Goal: Task Accomplishment & Management: Manage account settings

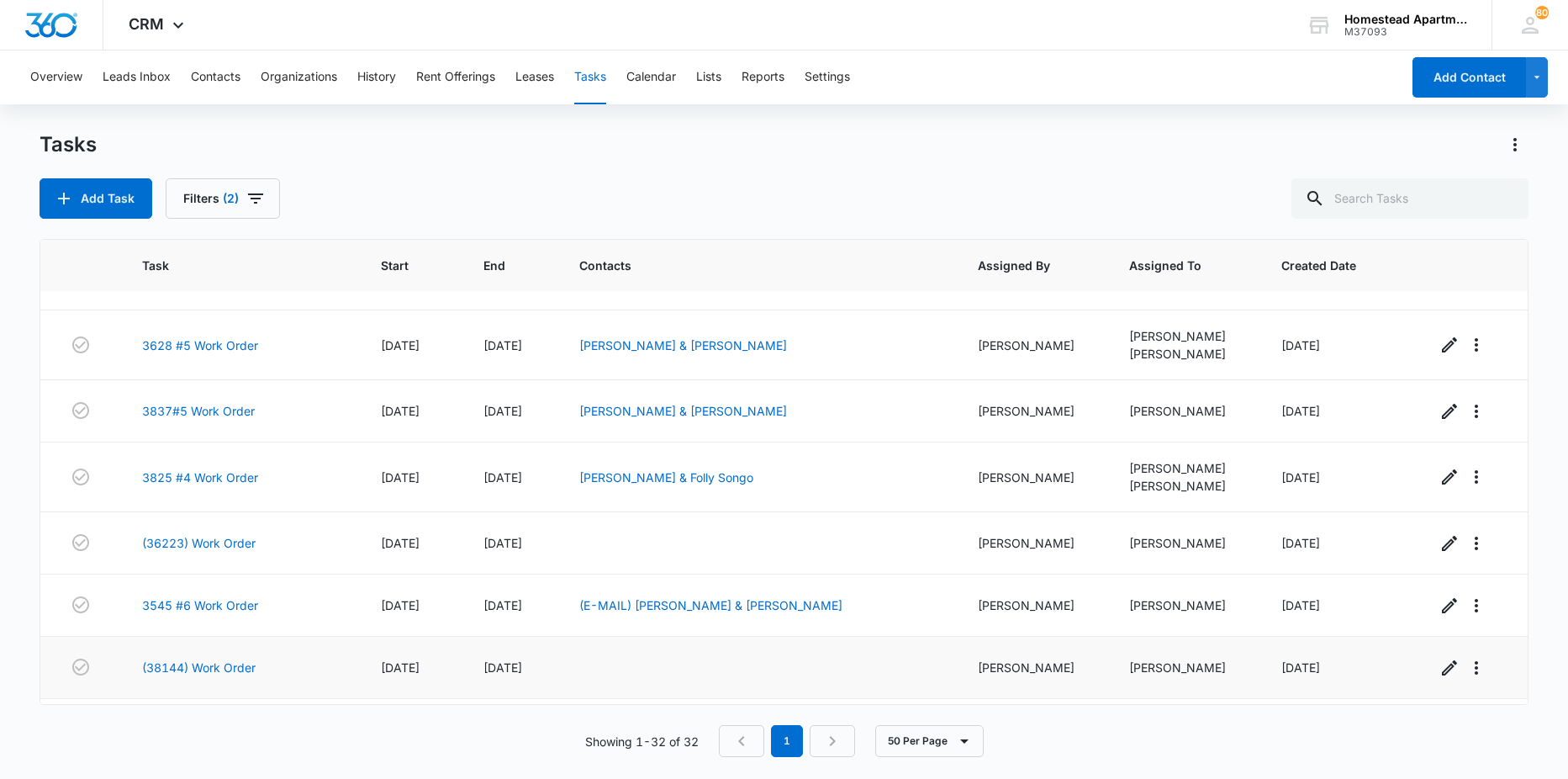
scroll to position [84, 0]
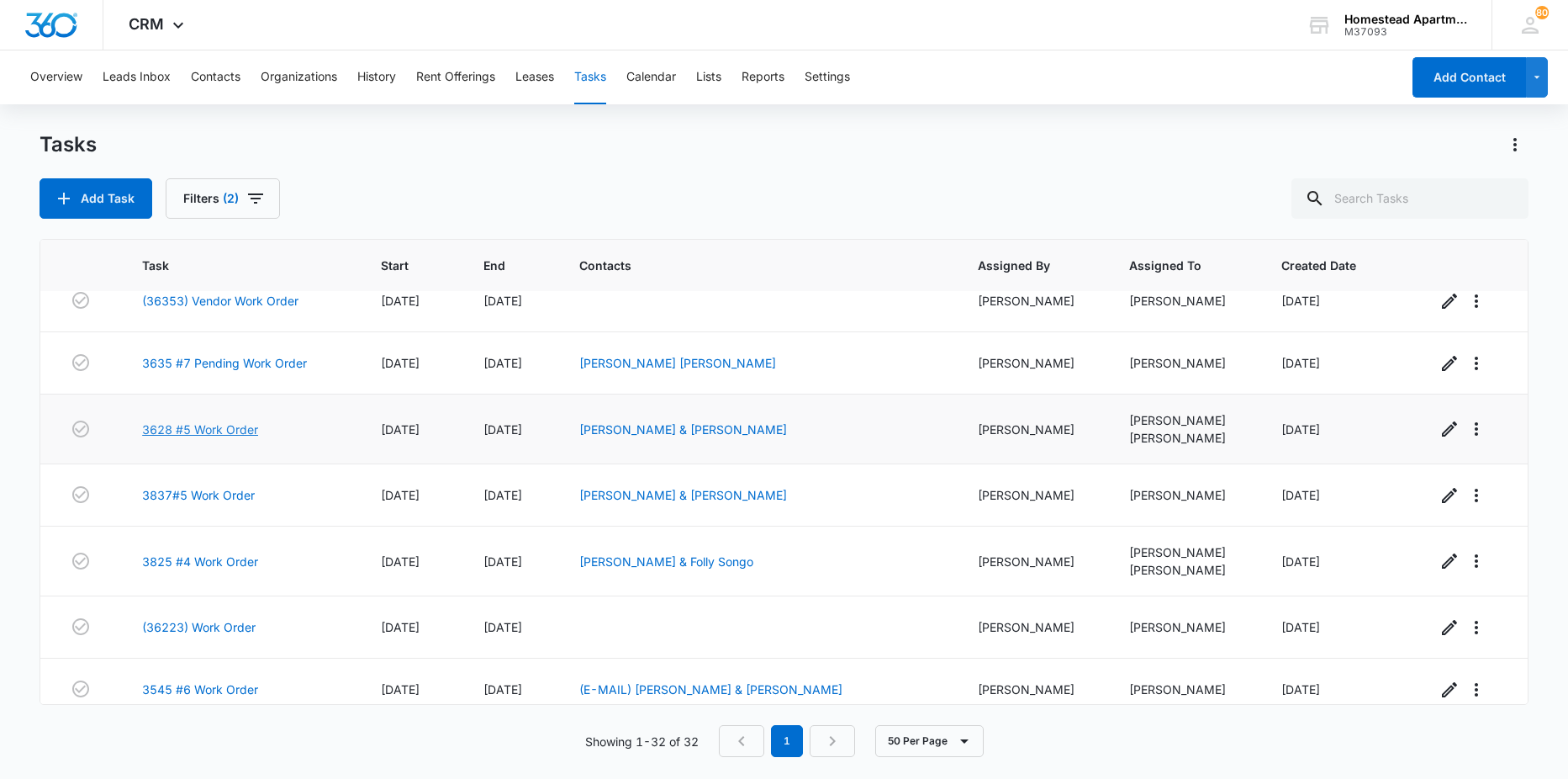
click at [197, 423] on link "3628 #5 Work Order" at bounding box center [201, 429] width 116 height 18
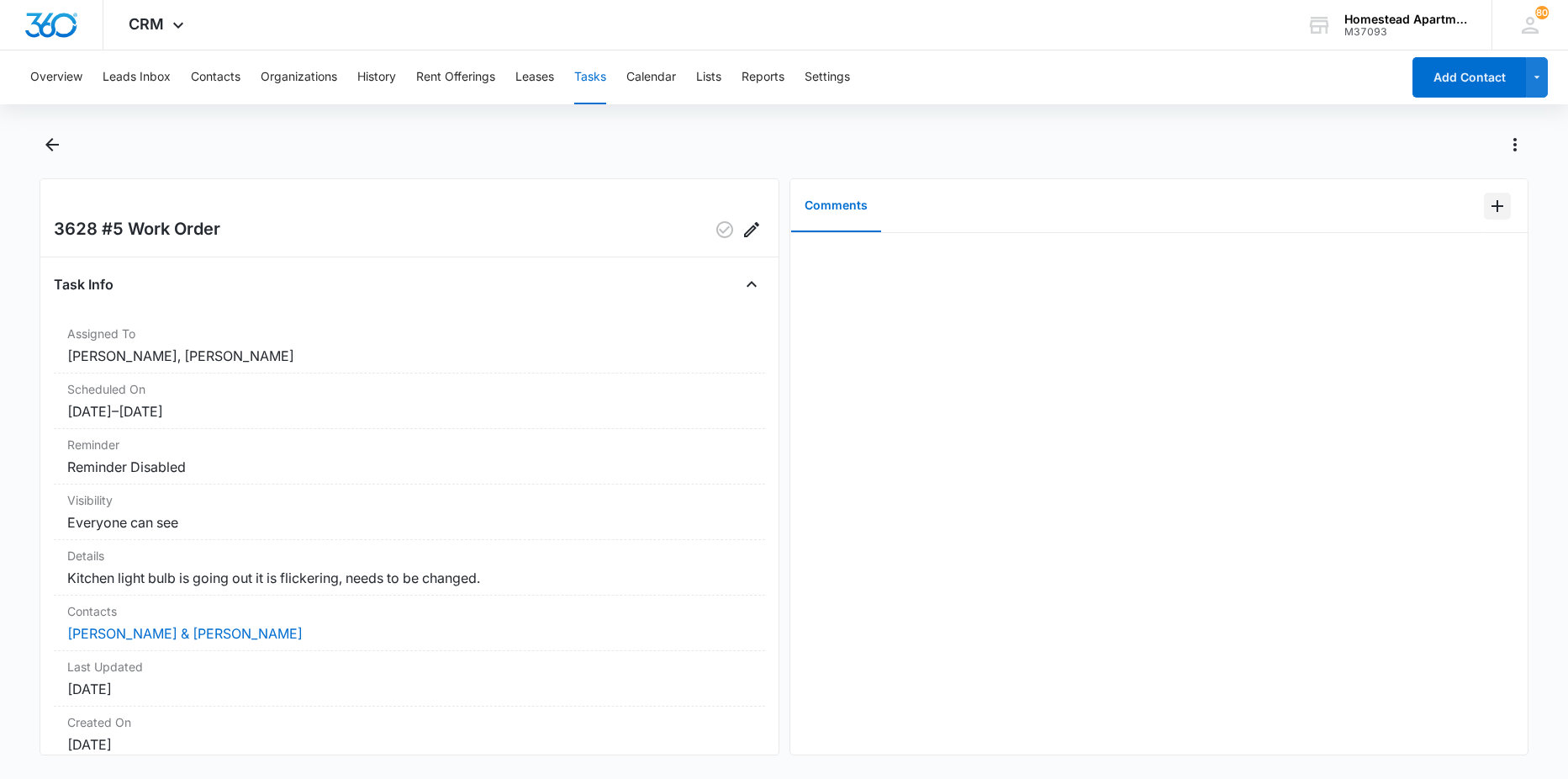
click at [1484, 218] on button "Add Comment" at bounding box center [1497, 207] width 27 height 27
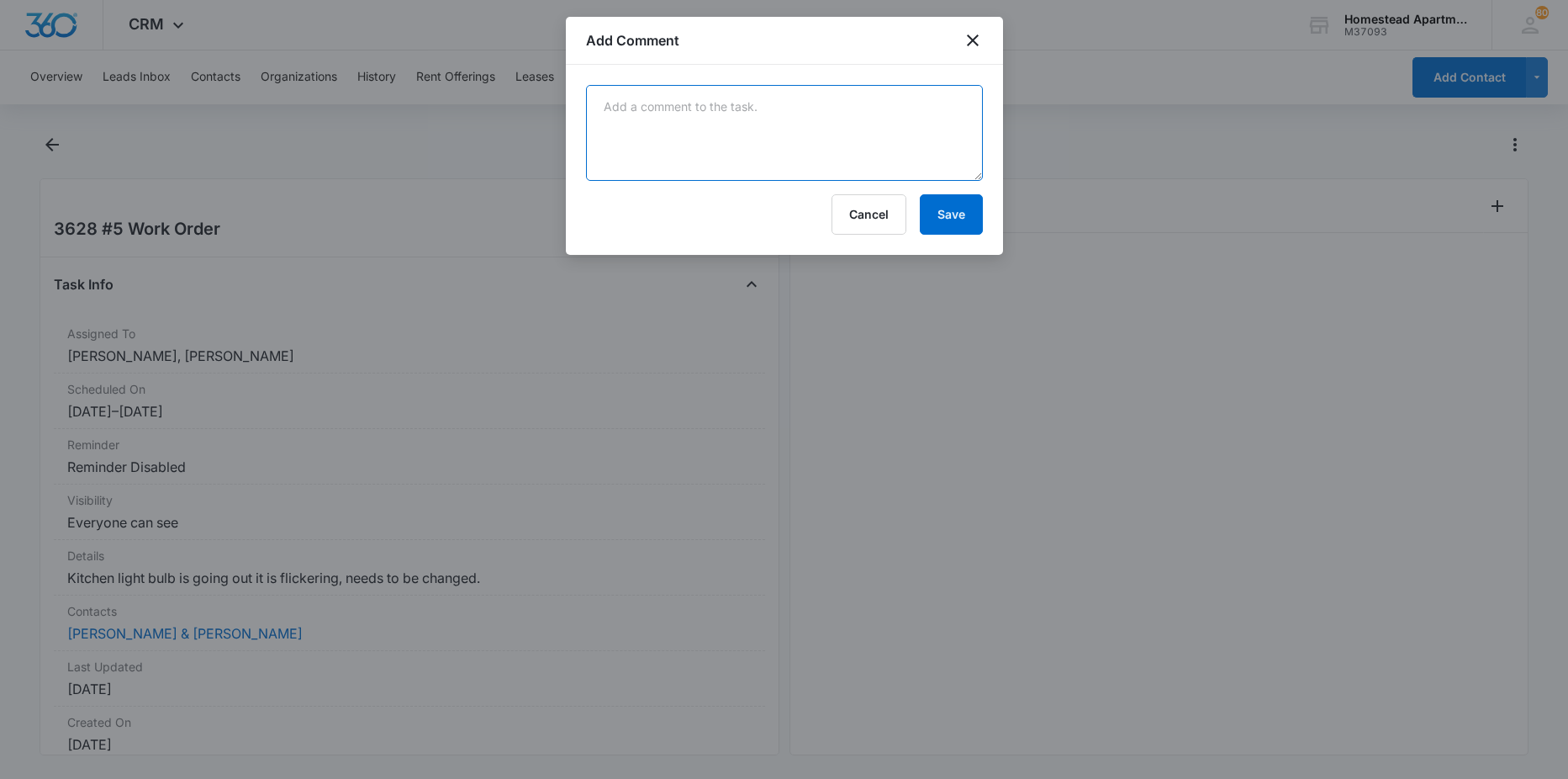
click at [912, 156] on textarea at bounding box center [784, 133] width 397 height 96
click at [770, 130] on textarea "kitchen bulbs repla" at bounding box center [784, 133] width 397 height 96
click at [757, 116] on textarea "kitchen bulbs repla" at bounding box center [784, 133] width 397 height 96
click at [730, 95] on textarea "kitchen bulbs repla" at bounding box center [784, 133] width 397 height 96
type textarea "kitchen bulbs replaced"
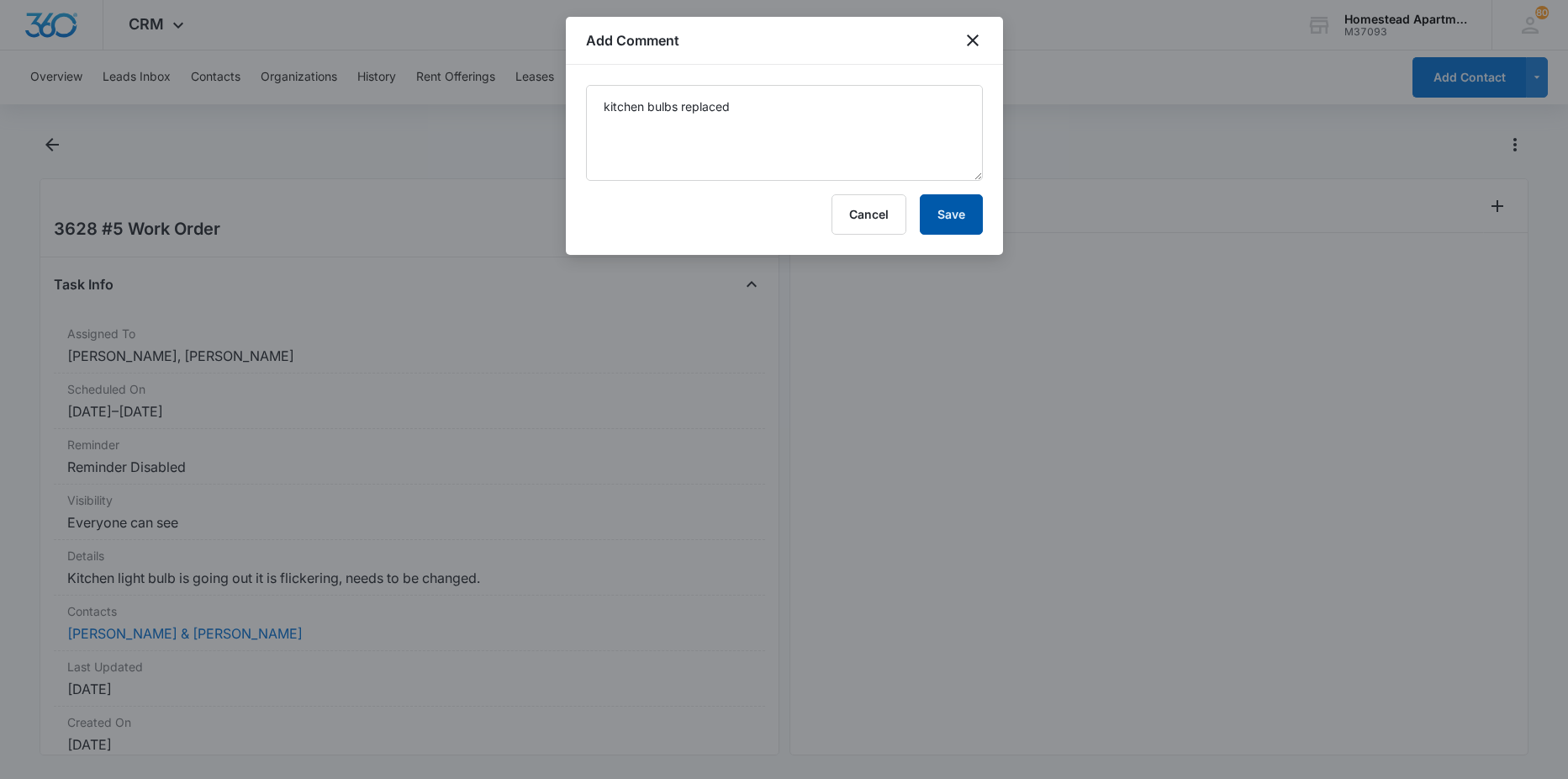
click at [954, 209] on button "Save" at bounding box center [951, 215] width 63 height 40
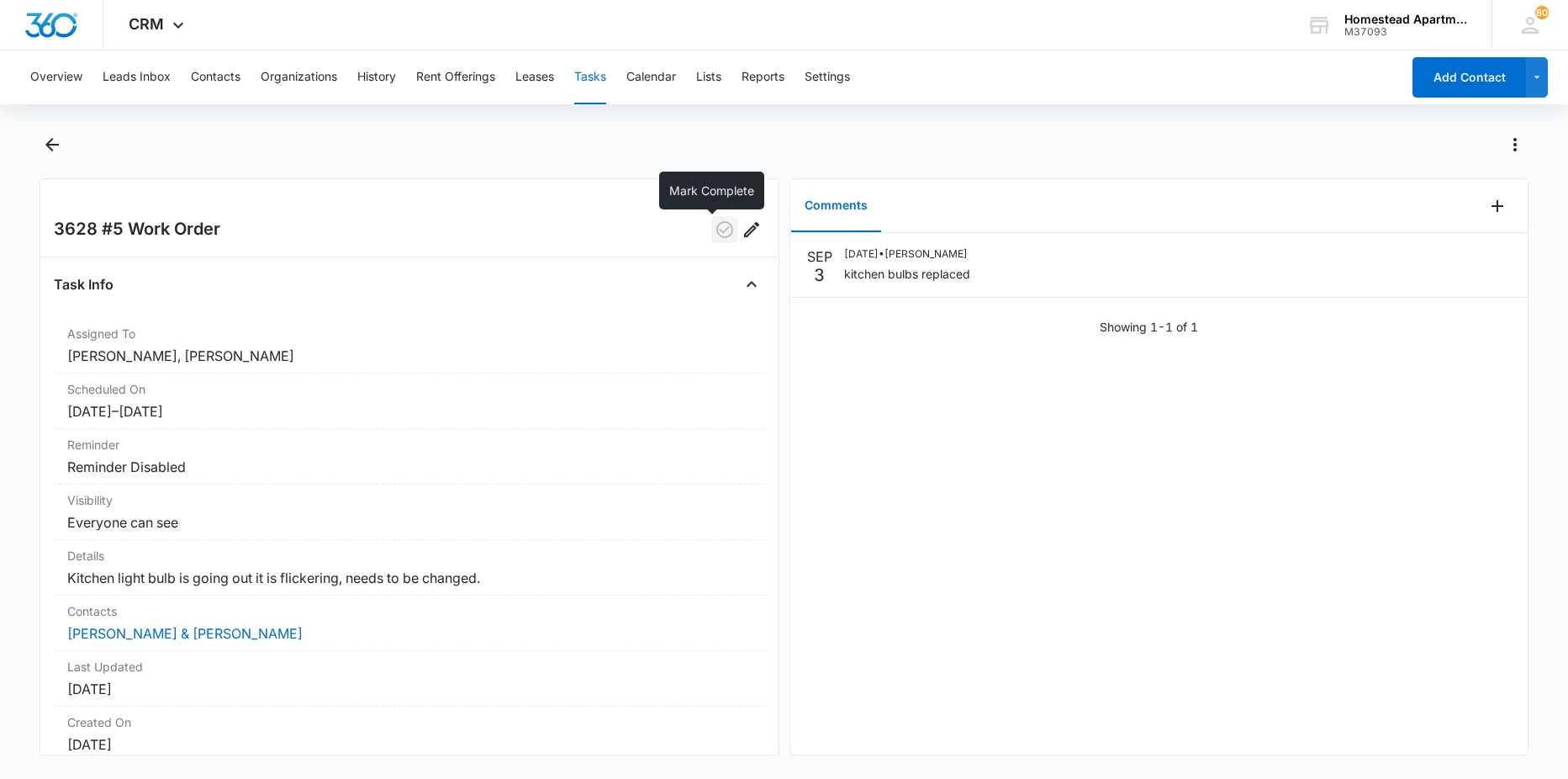
click at [714, 227] on icon "button" at bounding box center [725, 229] width 20 height 20
click at [62, 144] on icon "Back" at bounding box center [52, 145] width 20 height 20
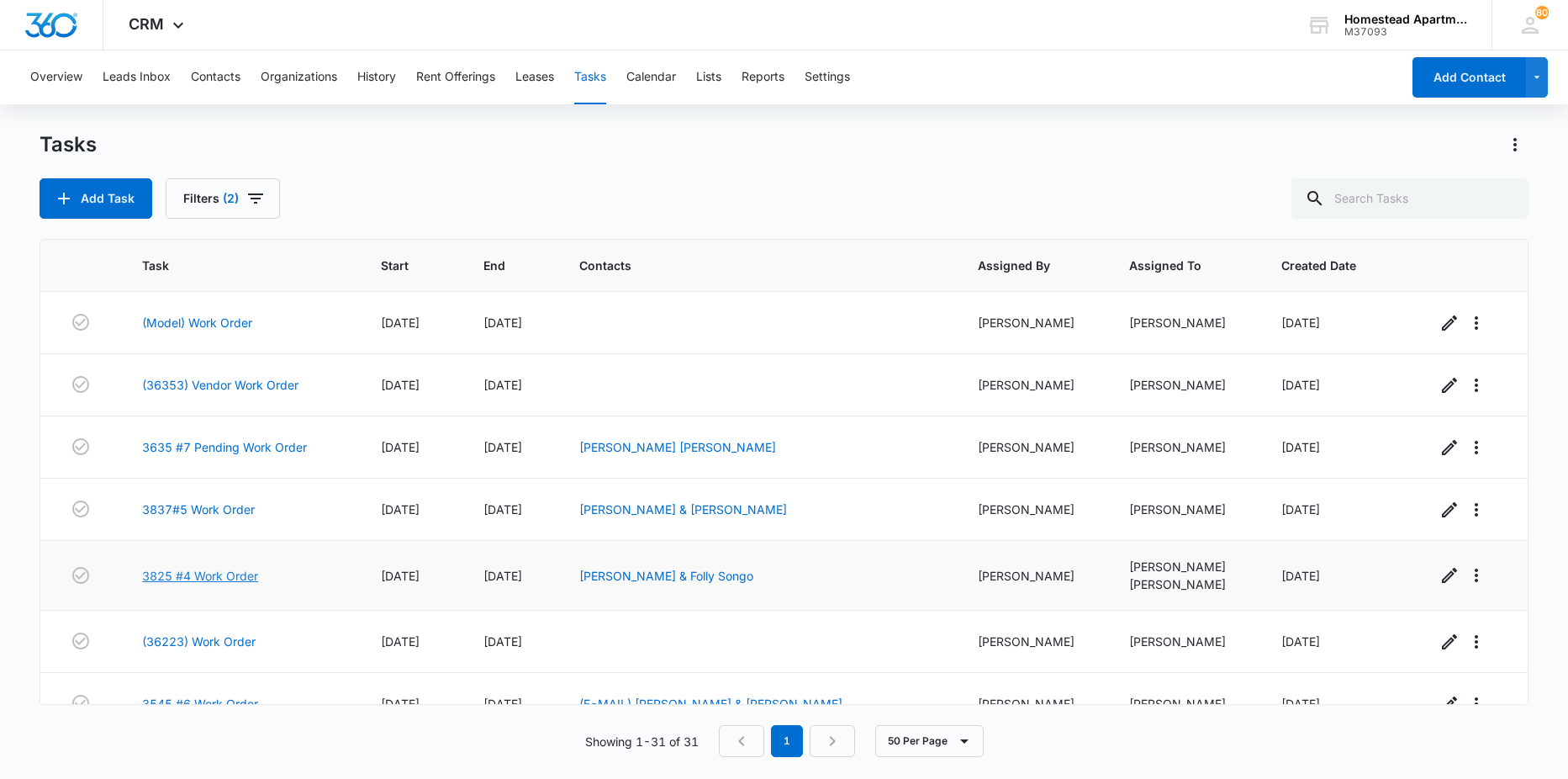
click at [177, 583] on link "3825 #4 Work Order" at bounding box center [201, 576] width 116 height 18
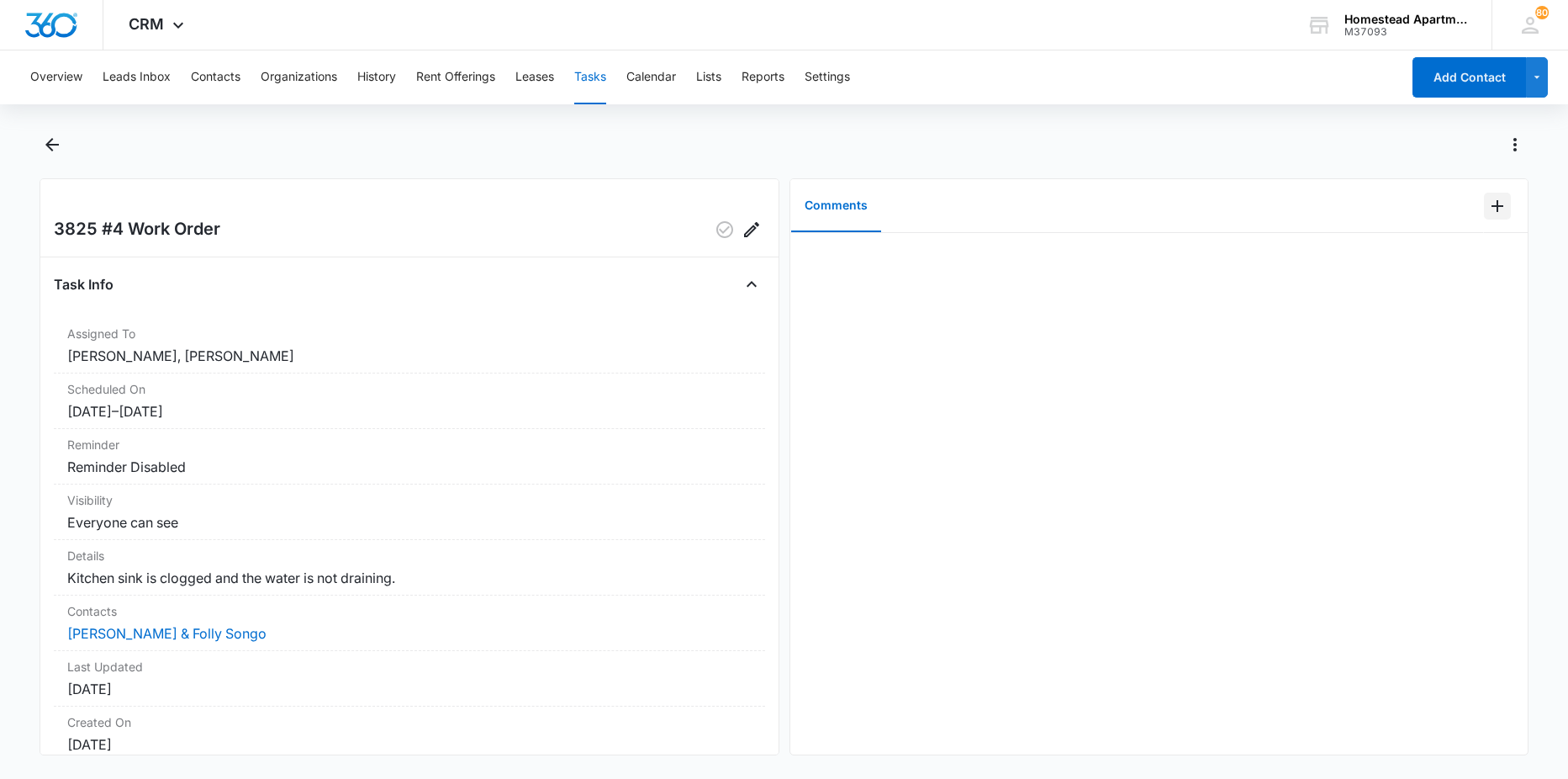
click at [1487, 200] on icon "Add Comment" at bounding box center [1497, 207] width 20 height 20
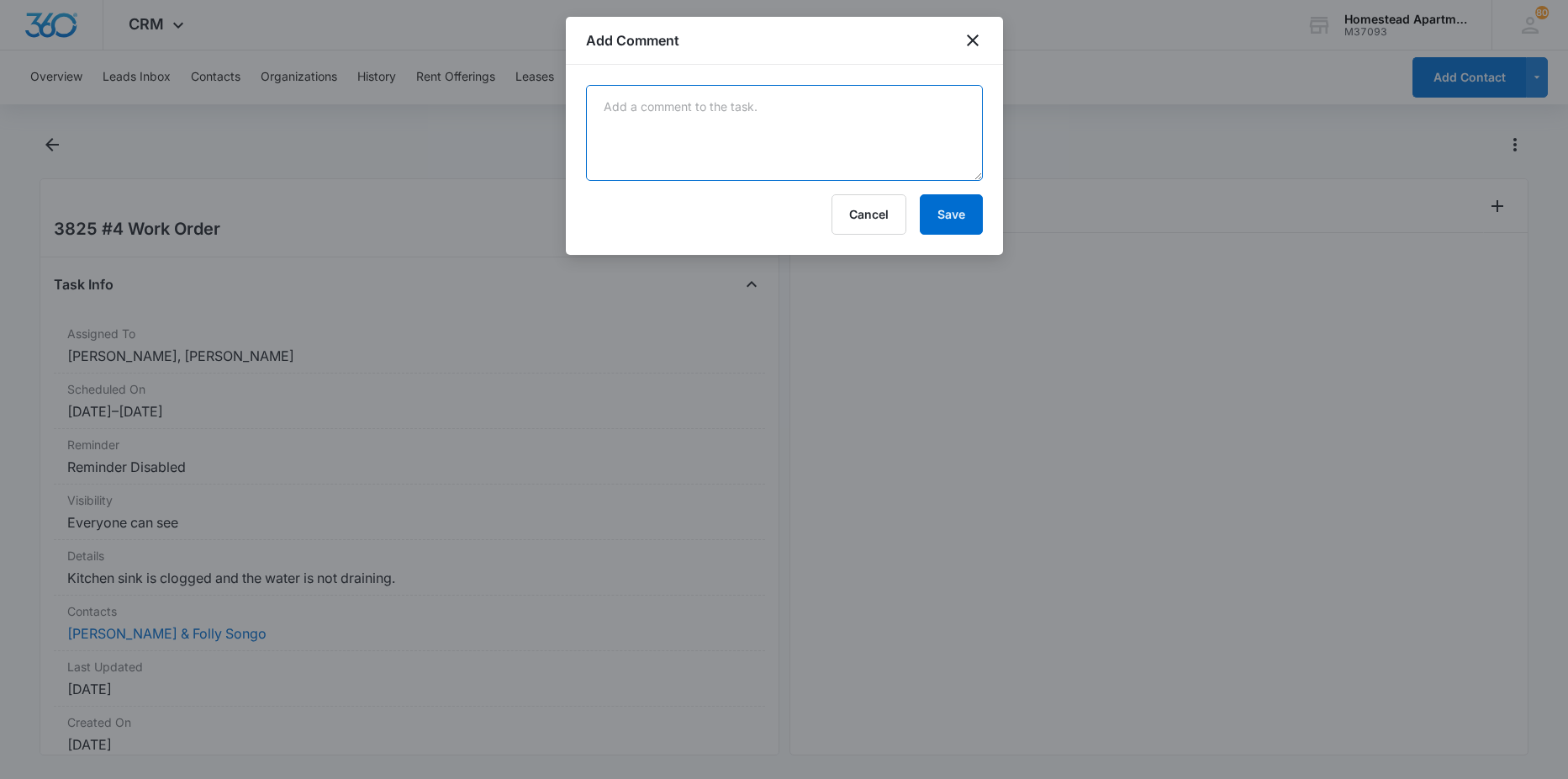
click at [951, 110] on textarea at bounding box center [784, 133] width 397 height 96
drag, startPoint x: 677, startPoint y: 107, endPoint x: 723, endPoint y: 106, distance: 46.0
click at [926, 125] on textarea "disposal glogged with food" at bounding box center [784, 133] width 397 height 96
type textarea "disposal clogged with food"
click at [947, 213] on button "Save" at bounding box center [951, 215] width 63 height 40
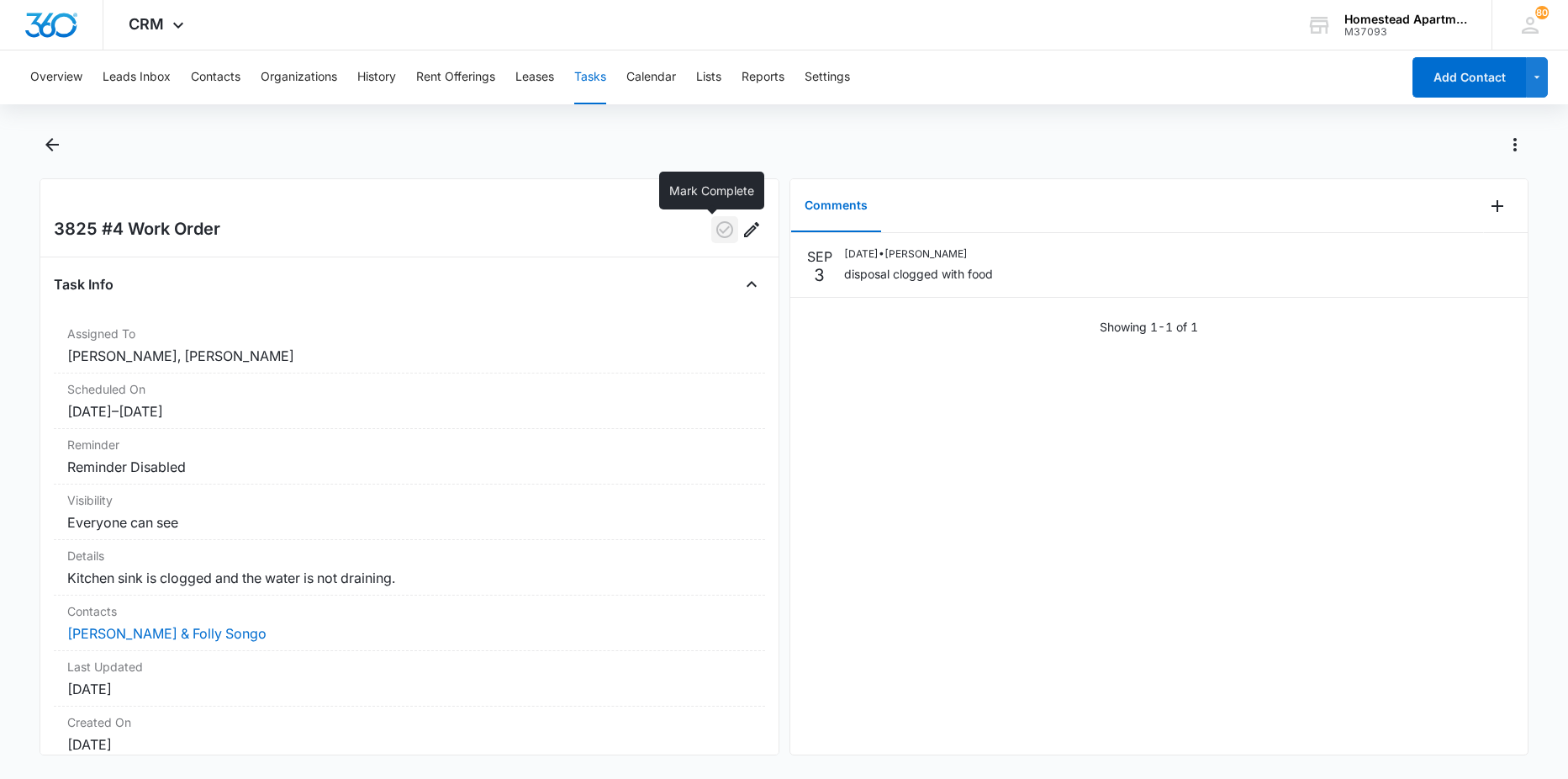
click at [714, 223] on icon "button" at bounding box center [725, 229] width 20 height 20
click at [62, 147] on icon "Back" at bounding box center [52, 145] width 20 height 20
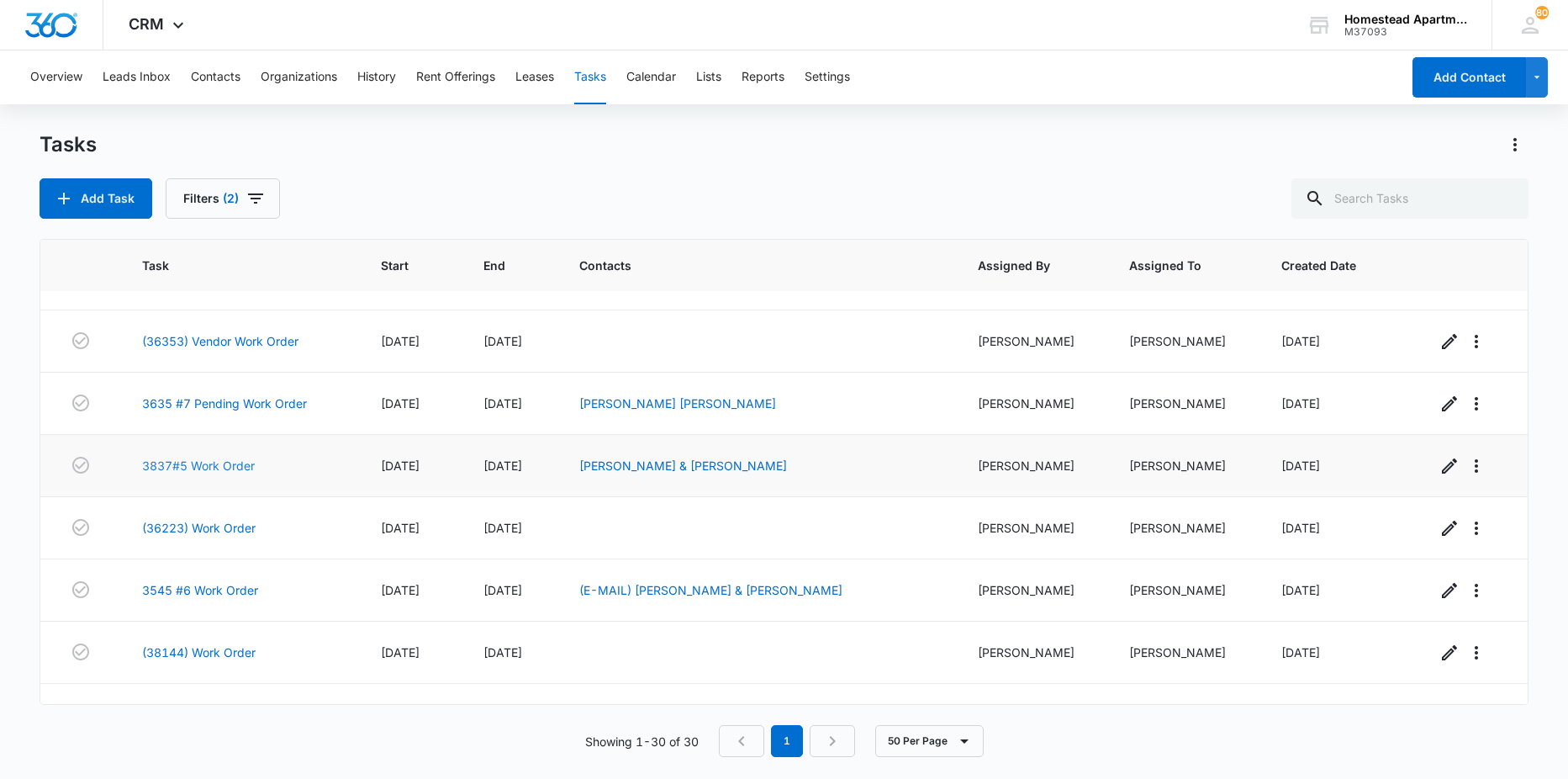
scroll to position [84, 0]
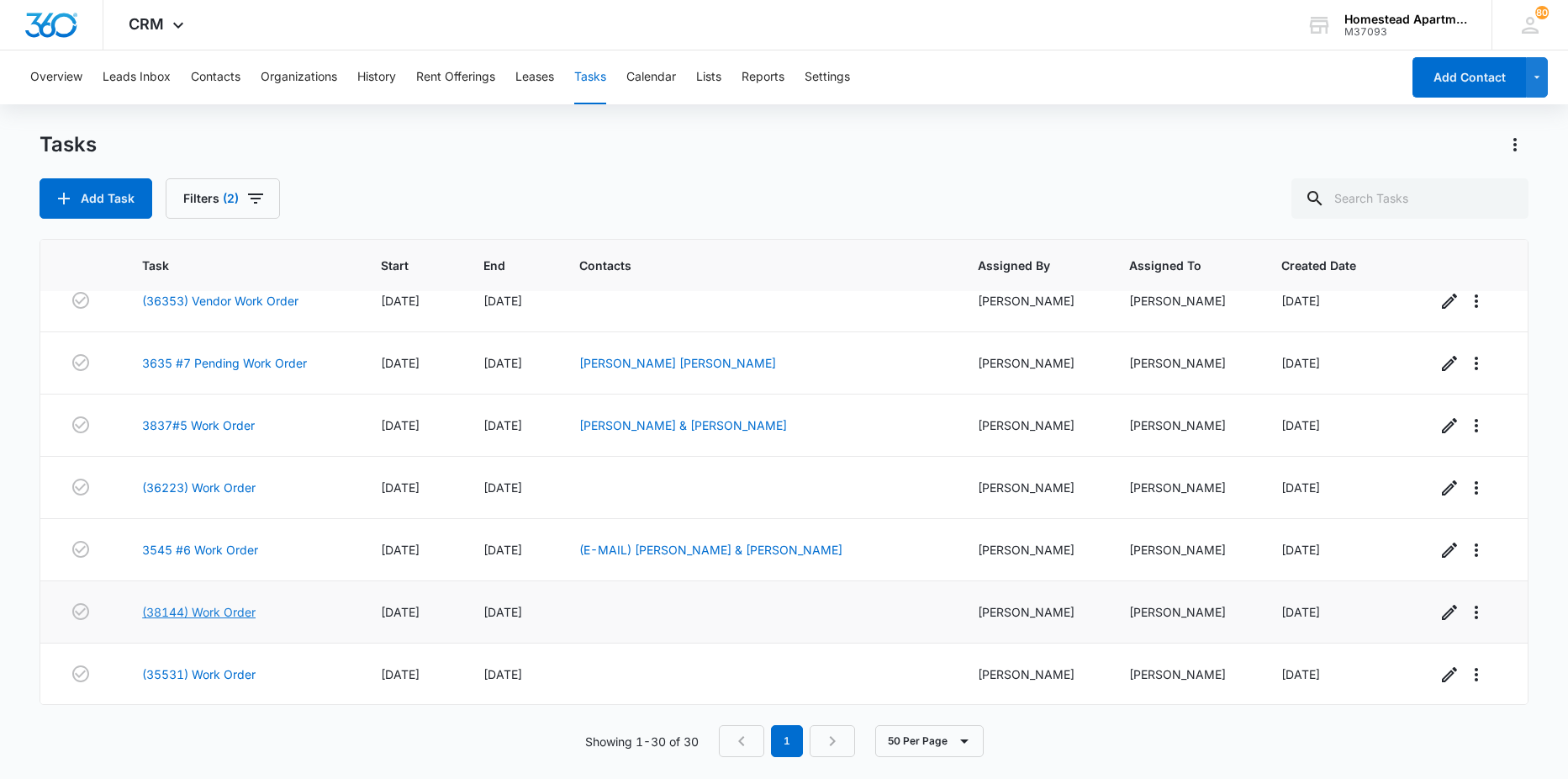
click at [190, 611] on link "(38144) Work Order" at bounding box center [199, 612] width 114 height 18
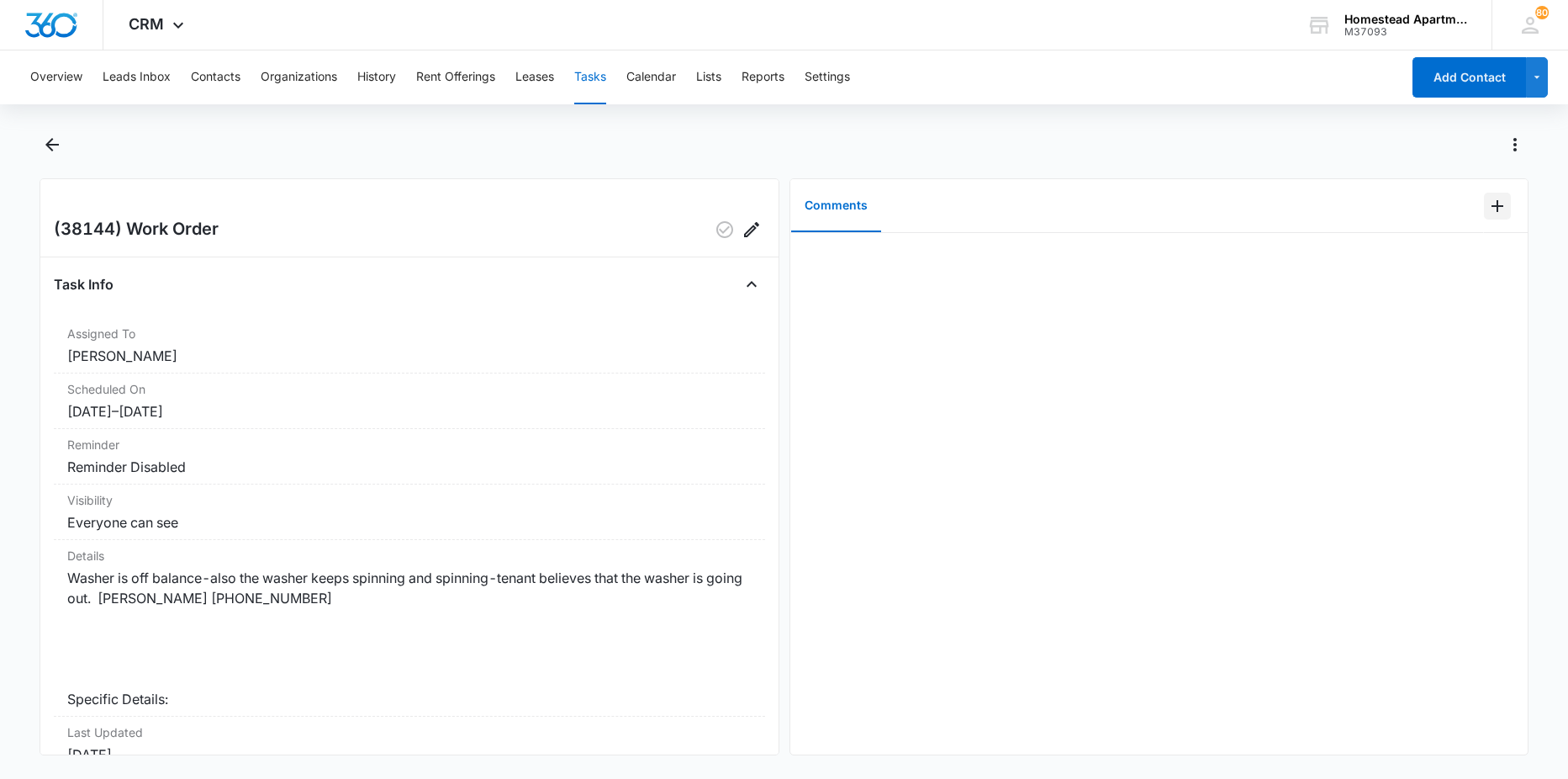
click at [1487, 212] on icon "Add Comment" at bounding box center [1497, 207] width 20 height 20
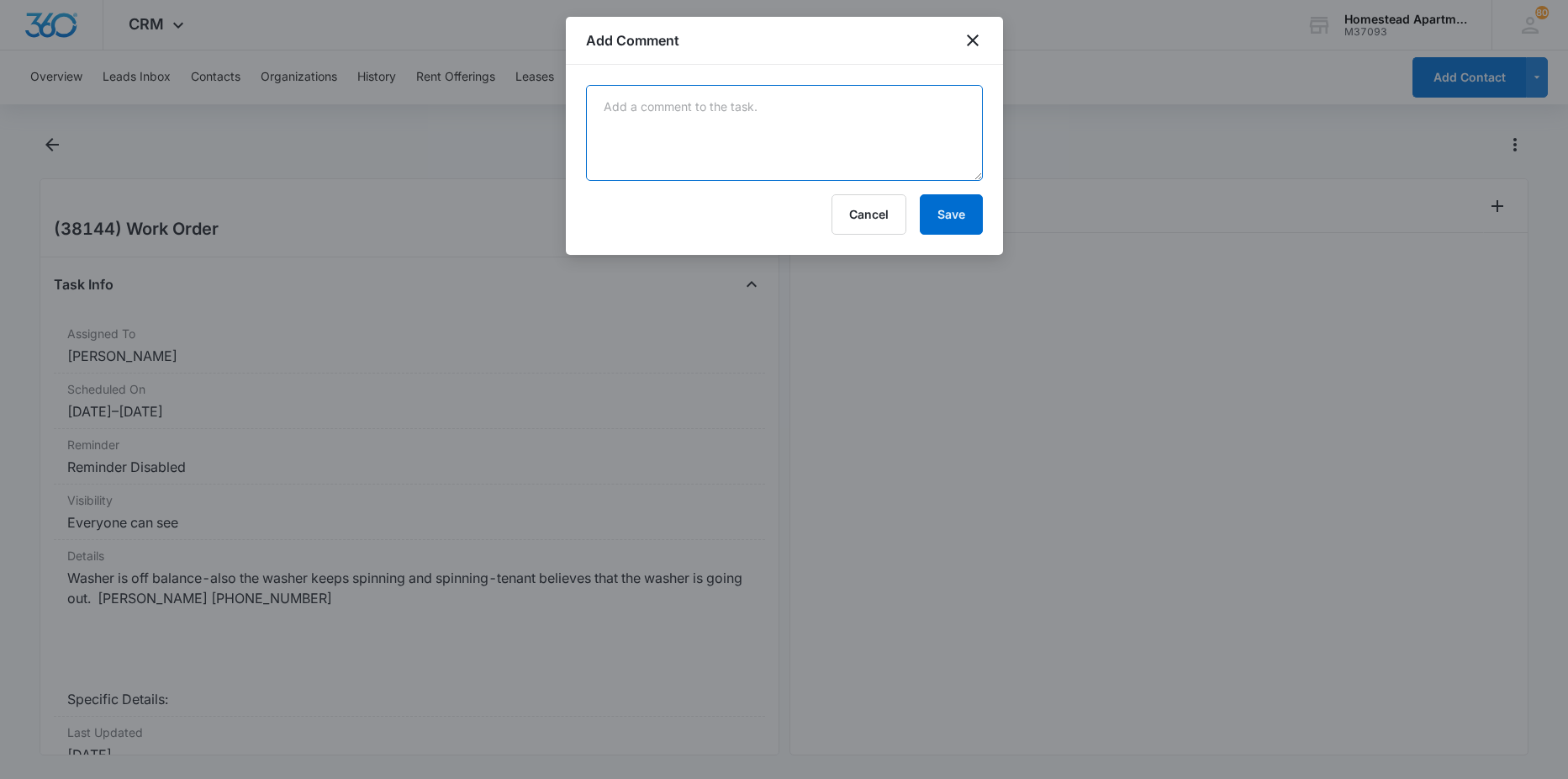
click at [930, 172] on textarea at bounding box center [784, 133] width 397 height 96
type textarea "no issues found when spoke to tenant she admitted she was washing one blanket. …"
click at [938, 225] on button "Save" at bounding box center [951, 215] width 63 height 40
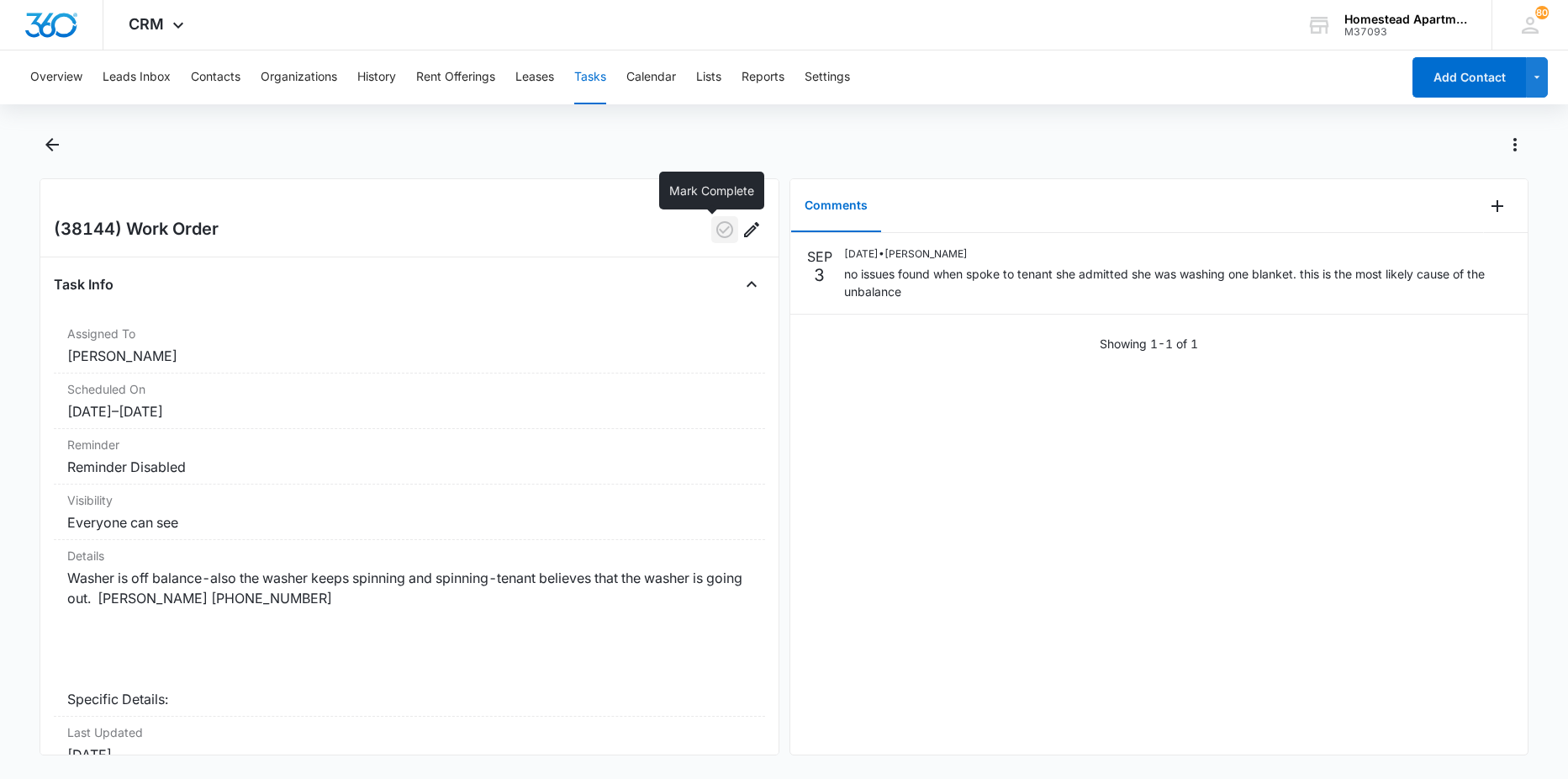
click at [714, 224] on icon "button" at bounding box center [725, 229] width 20 height 20
click at [46, 134] on button "Back" at bounding box center [52, 145] width 26 height 27
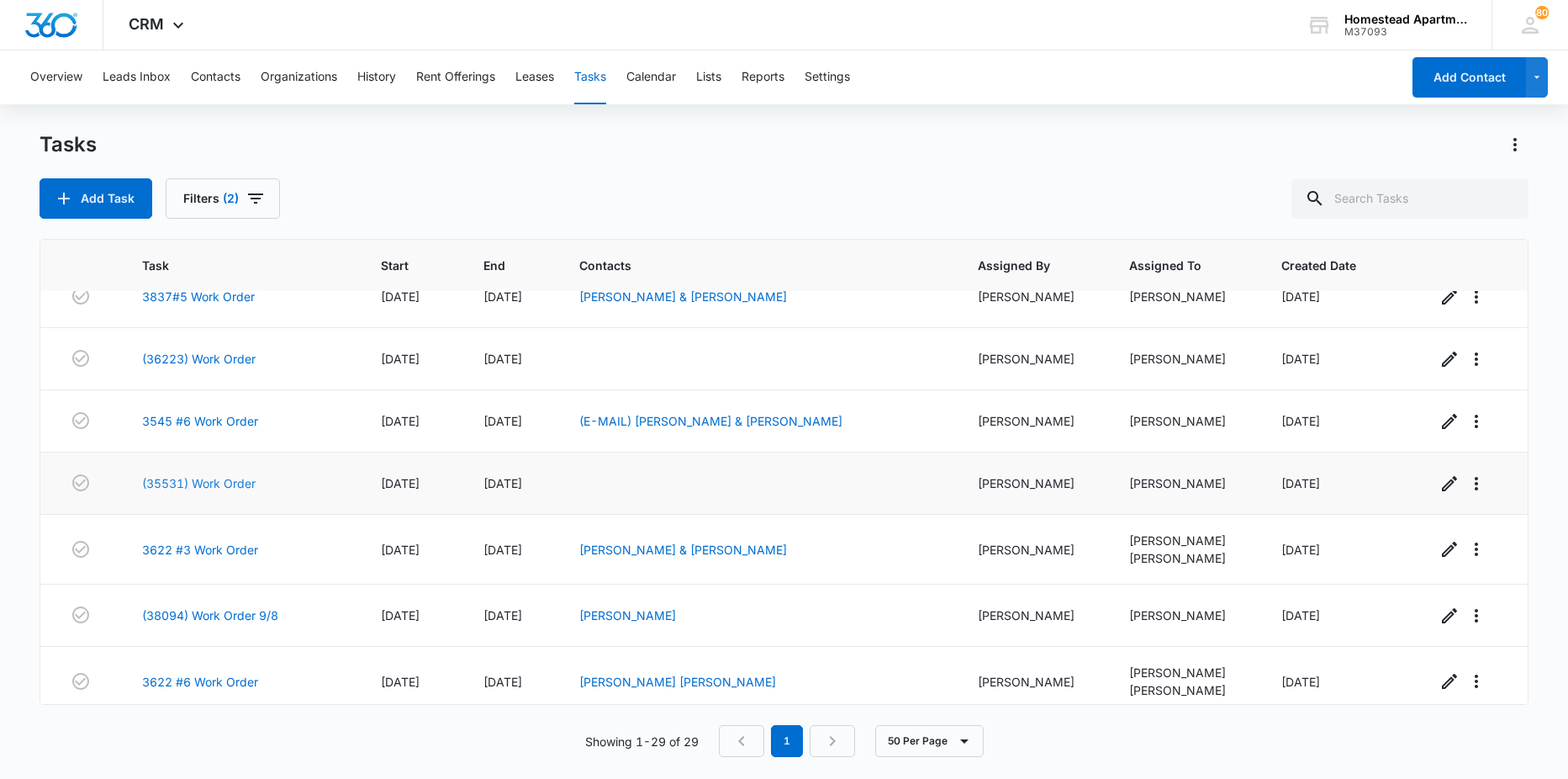
scroll to position [252, 0]
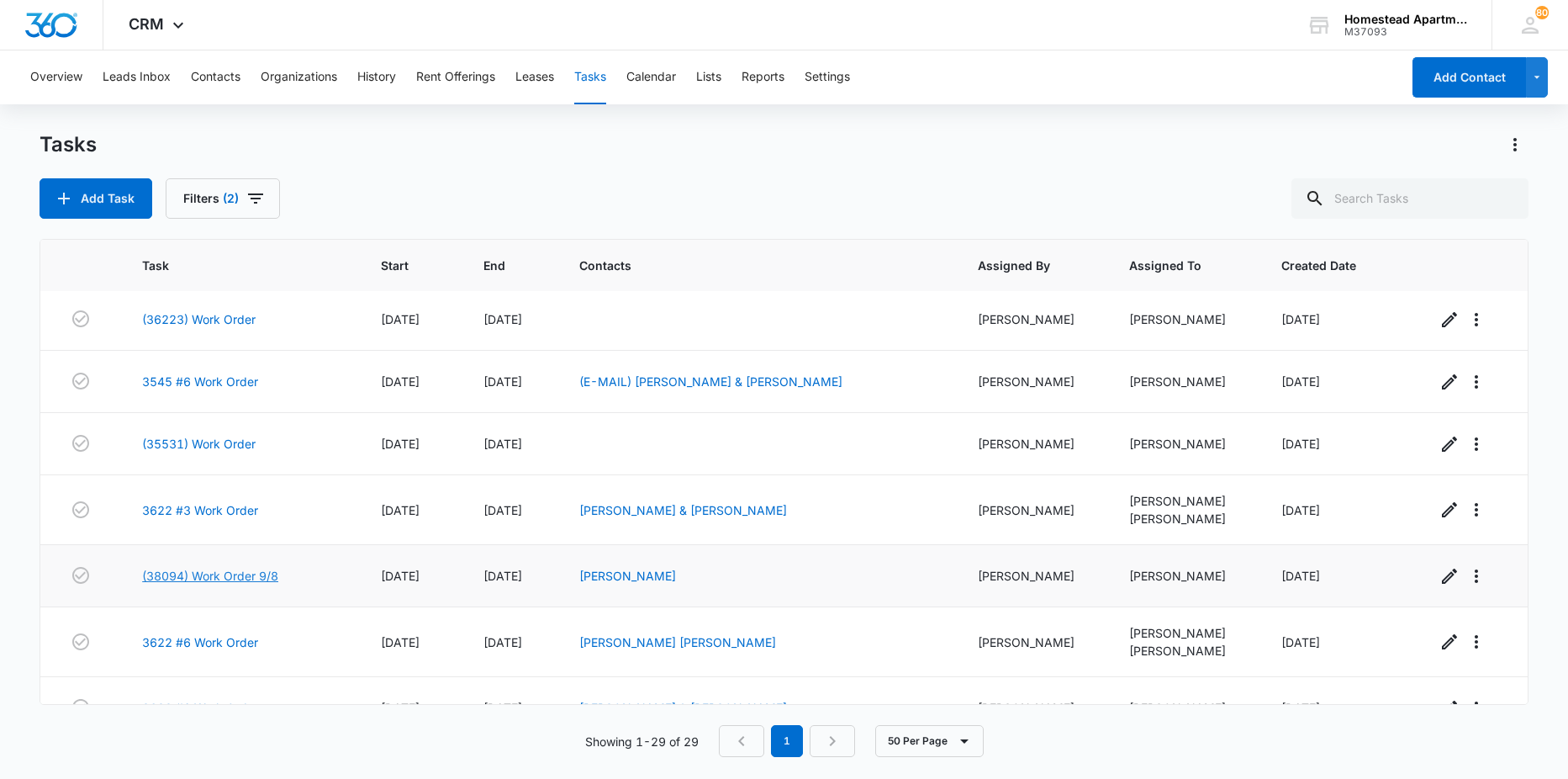
click at [193, 573] on link "(38094) Work Order 9/8" at bounding box center [211, 576] width 136 height 18
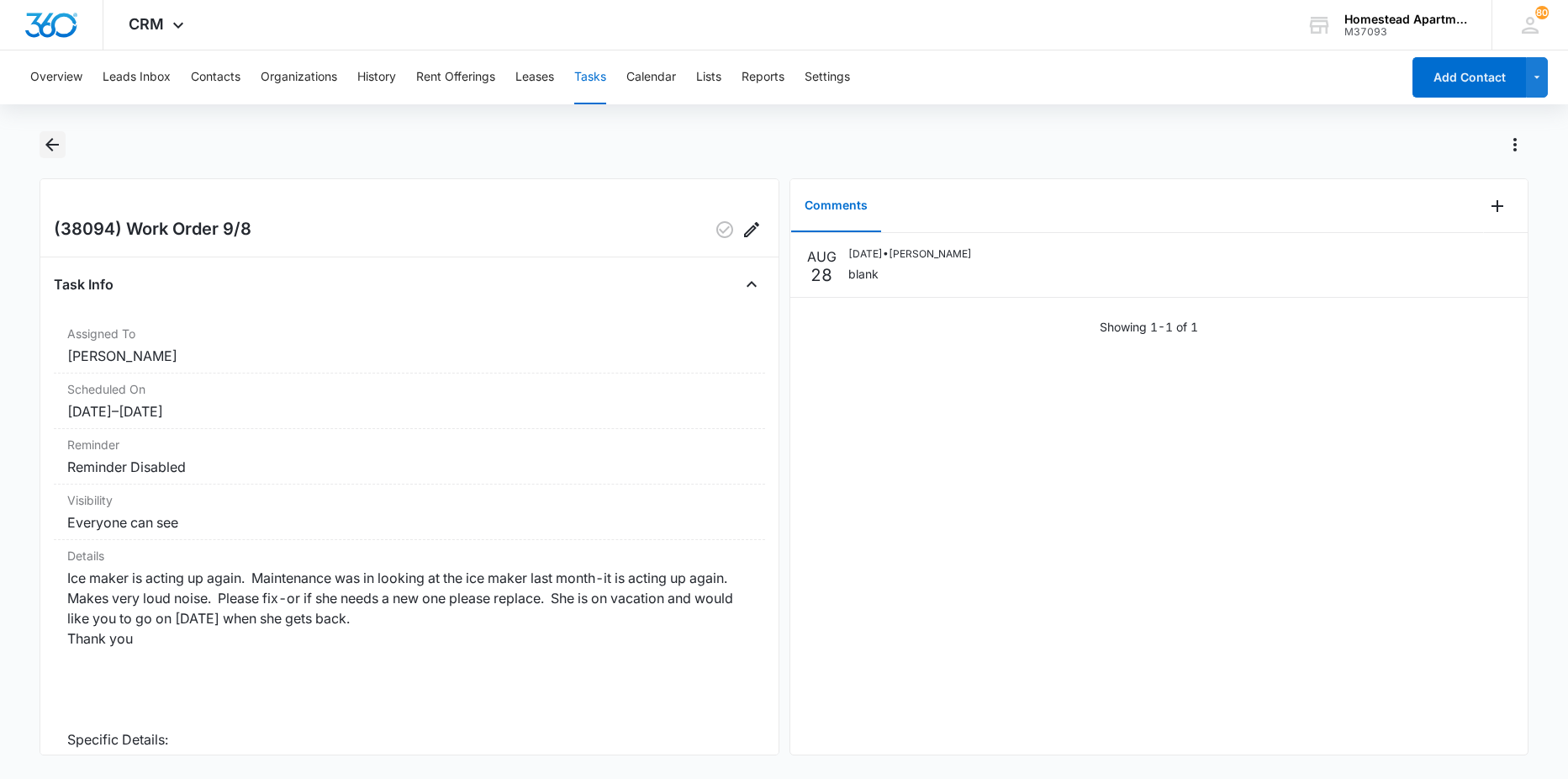
click at [58, 155] on button "Back" at bounding box center [52, 145] width 26 height 27
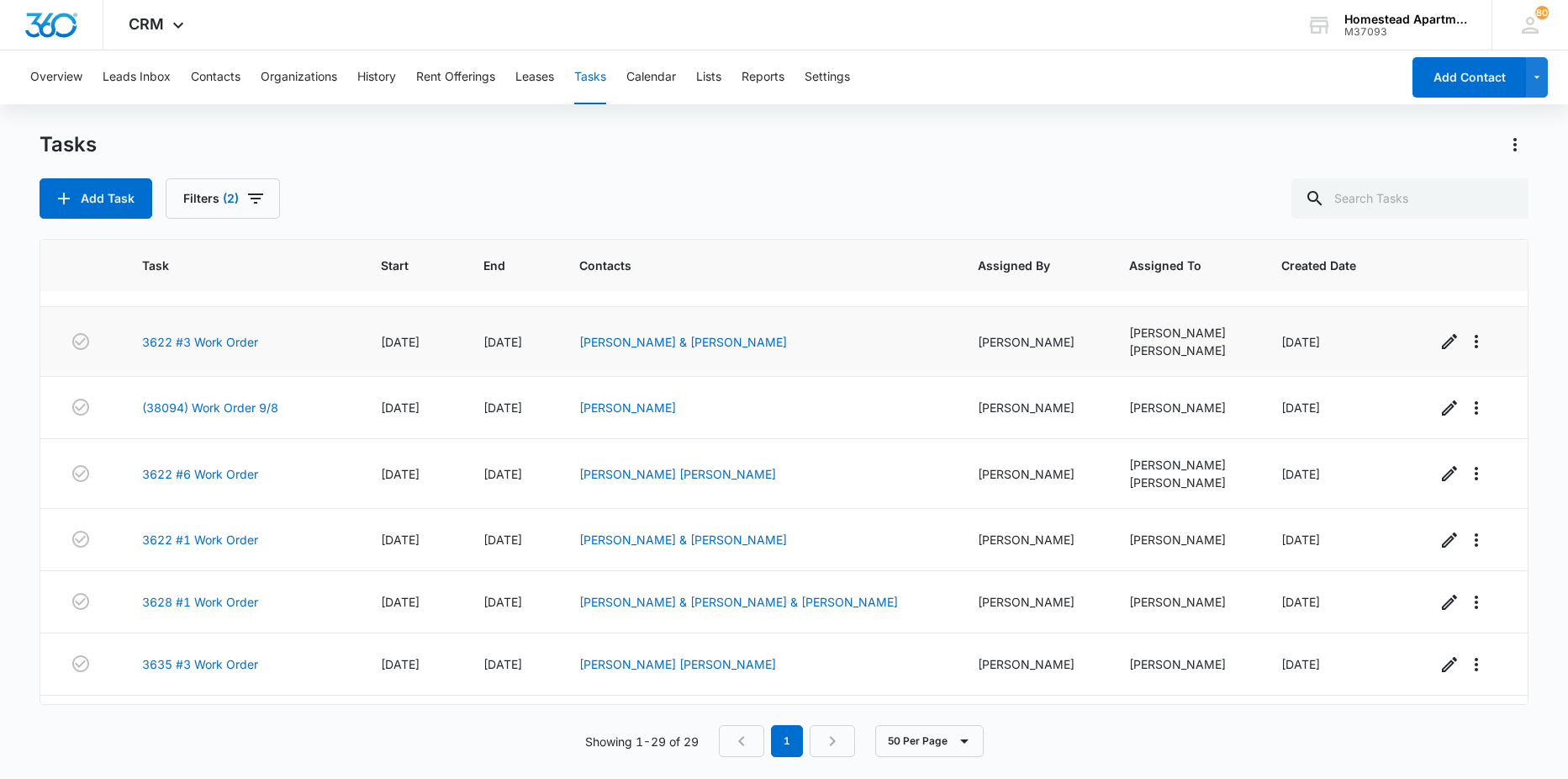
scroll to position [505, 0]
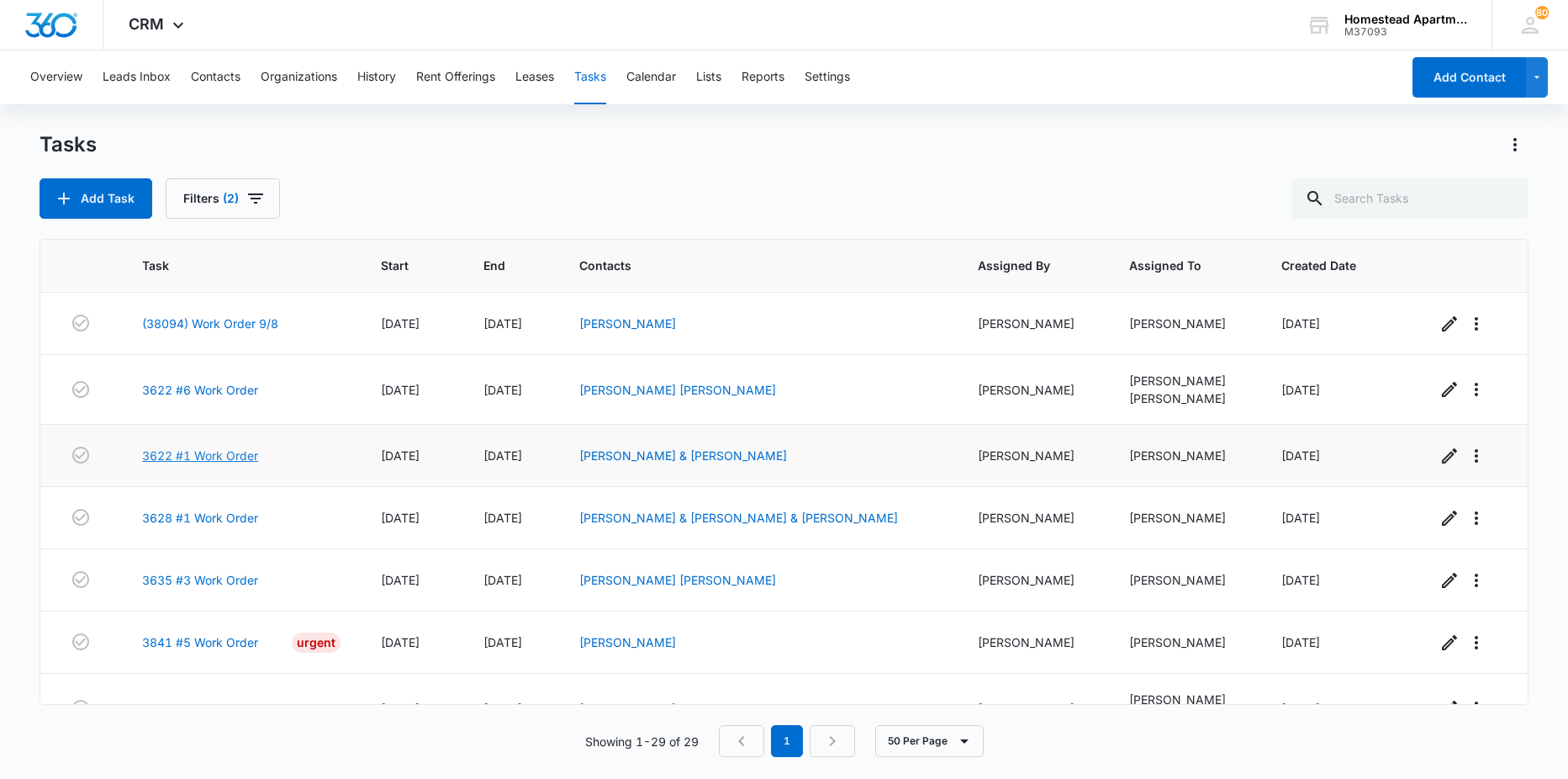
click at [215, 459] on link "3622 #1 Work Order" at bounding box center [201, 455] width 116 height 18
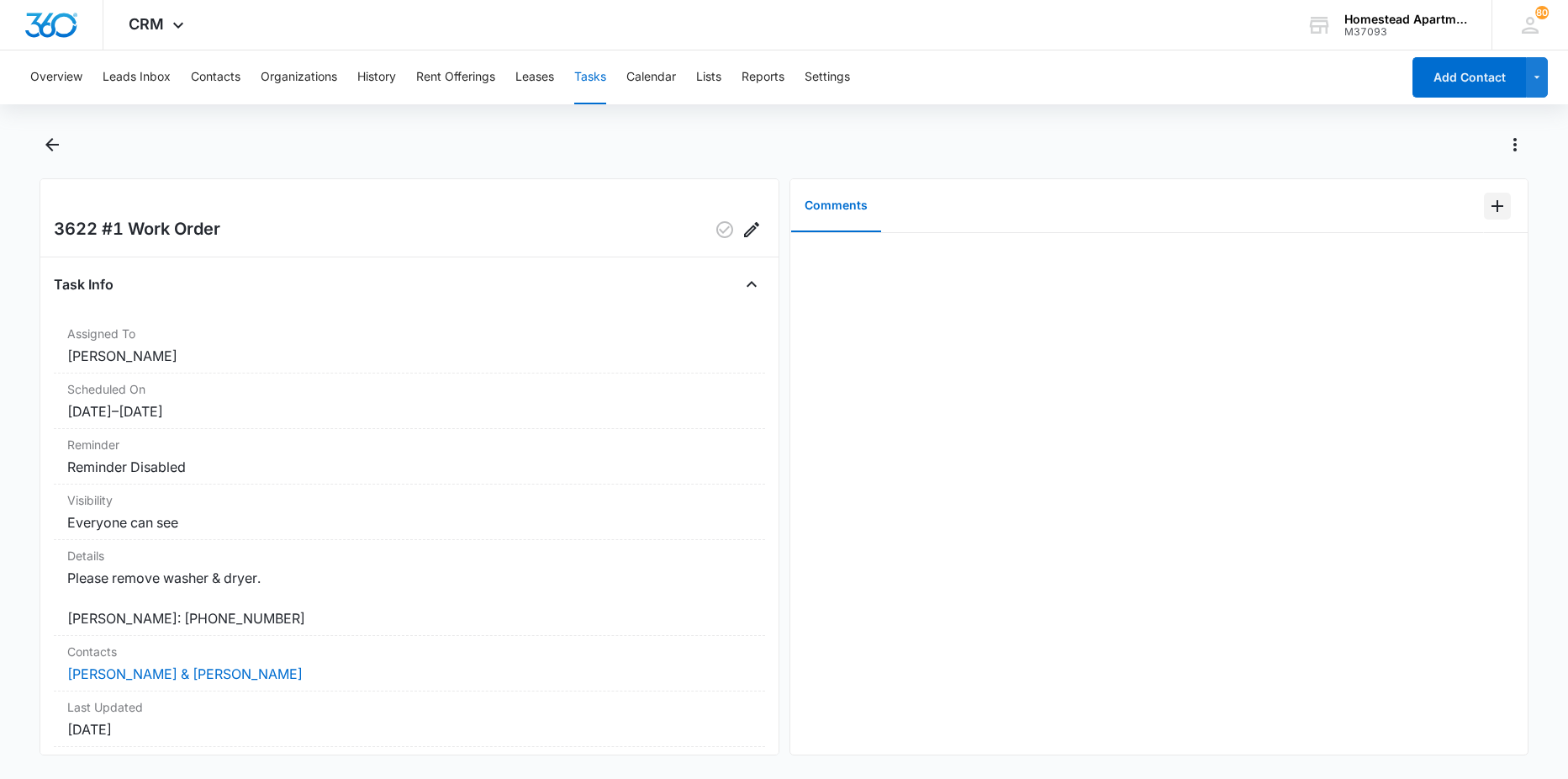
click at [1490, 208] on icon "Add Comment" at bounding box center [1497, 207] width 20 height 20
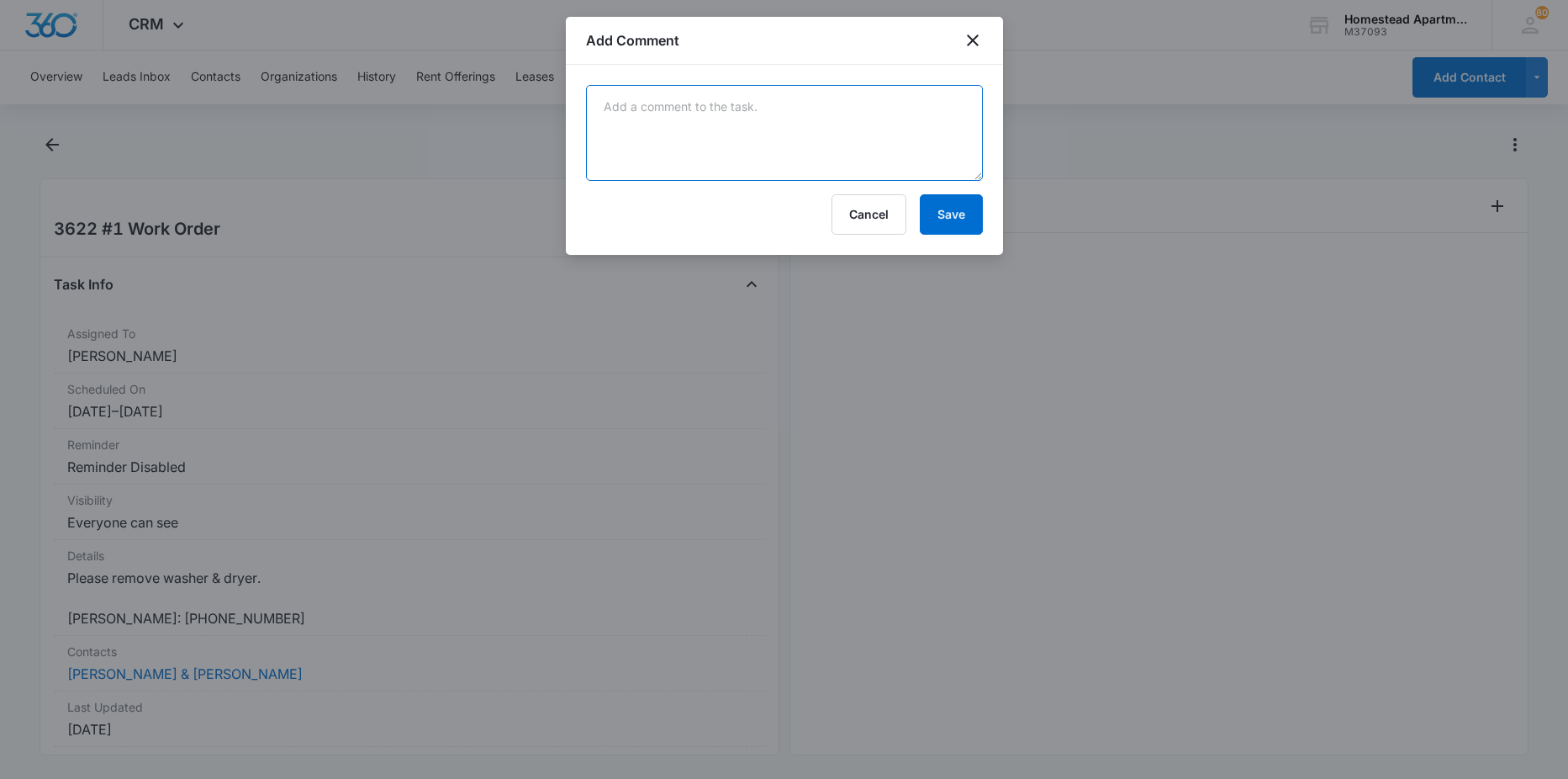
click at [652, 142] on textarea at bounding box center [784, 133] width 397 height 96
type textarea "done"
click at [944, 218] on button "Save" at bounding box center [951, 215] width 63 height 40
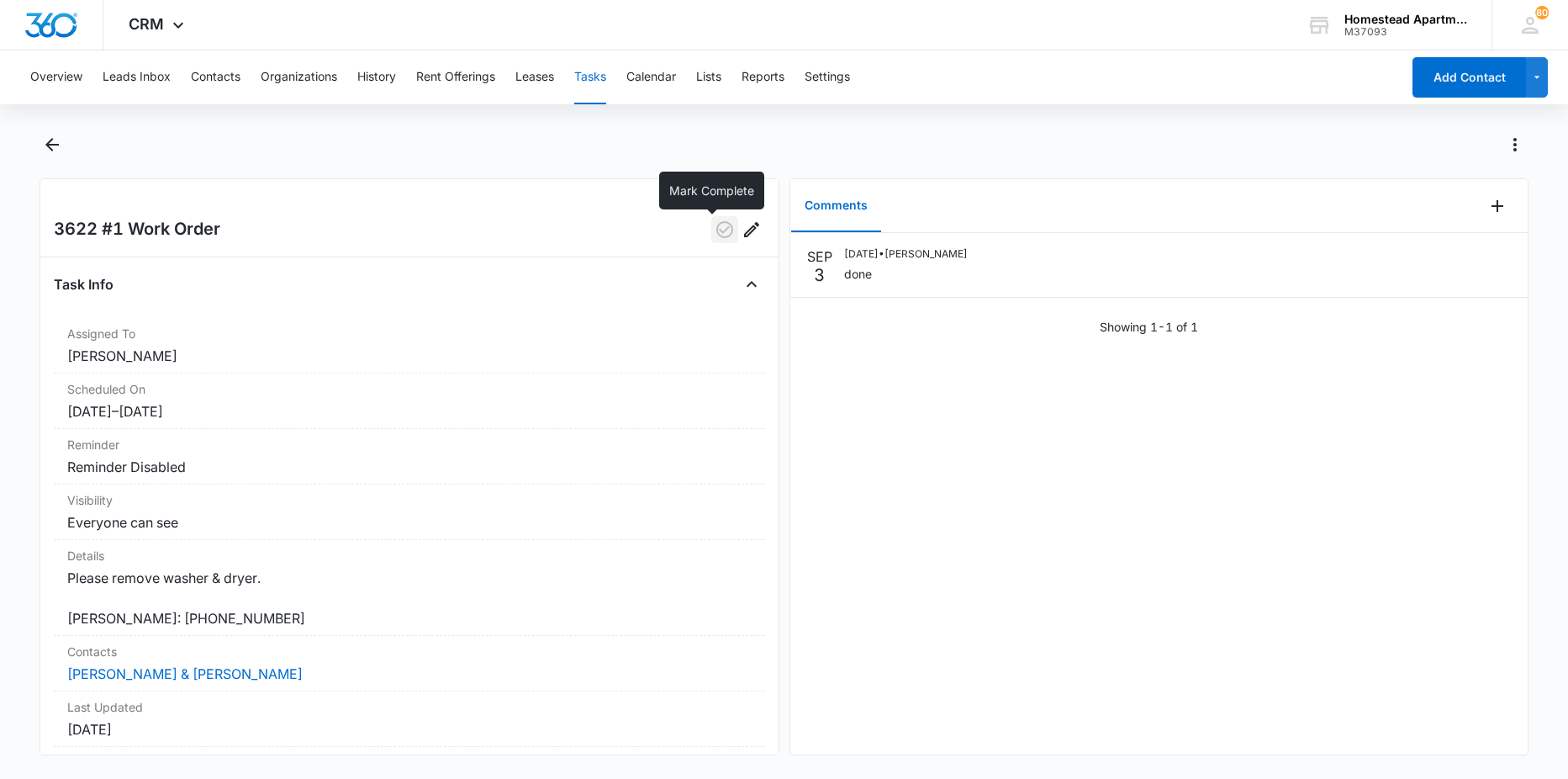
click at [718, 220] on icon "button" at bounding box center [725, 229] width 20 height 20
click at [48, 146] on icon "Back" at bounding box center [52, 145] width 20 height 20
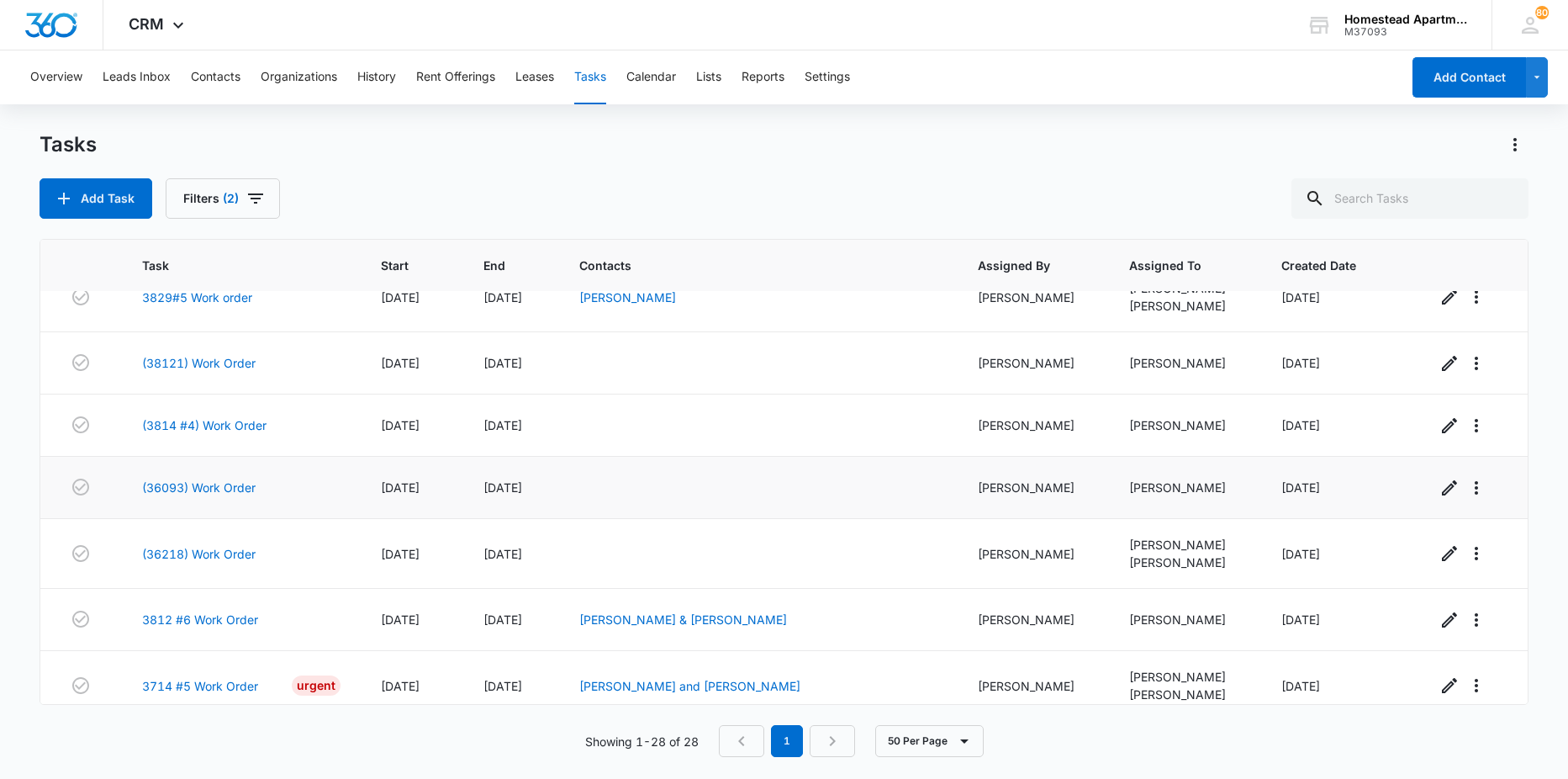
scroll to position [1406, 0]
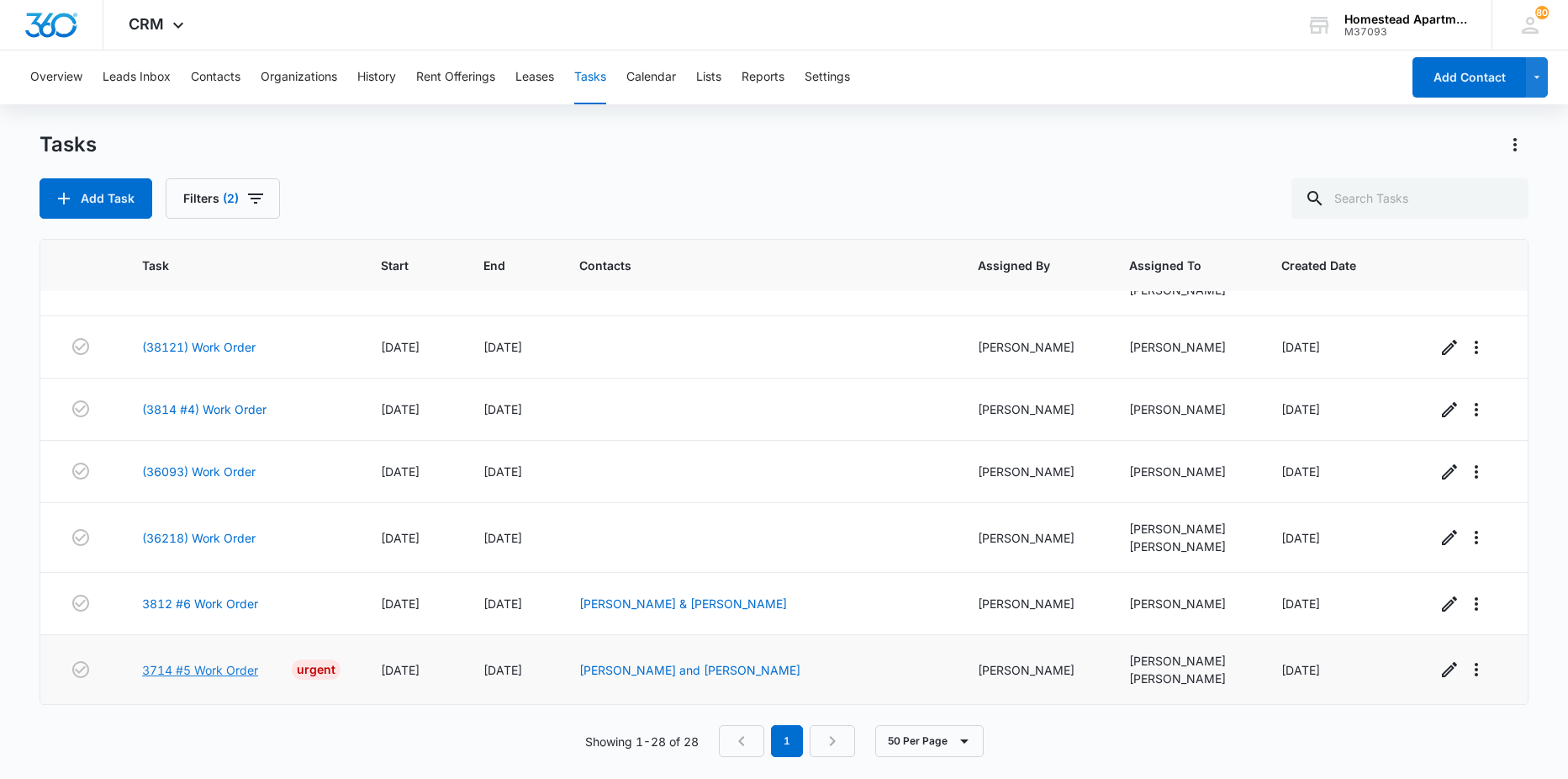
click at [217, 662] on link "3714 #5 Work Order" at bounding box center [201, 669] width 116 height 18
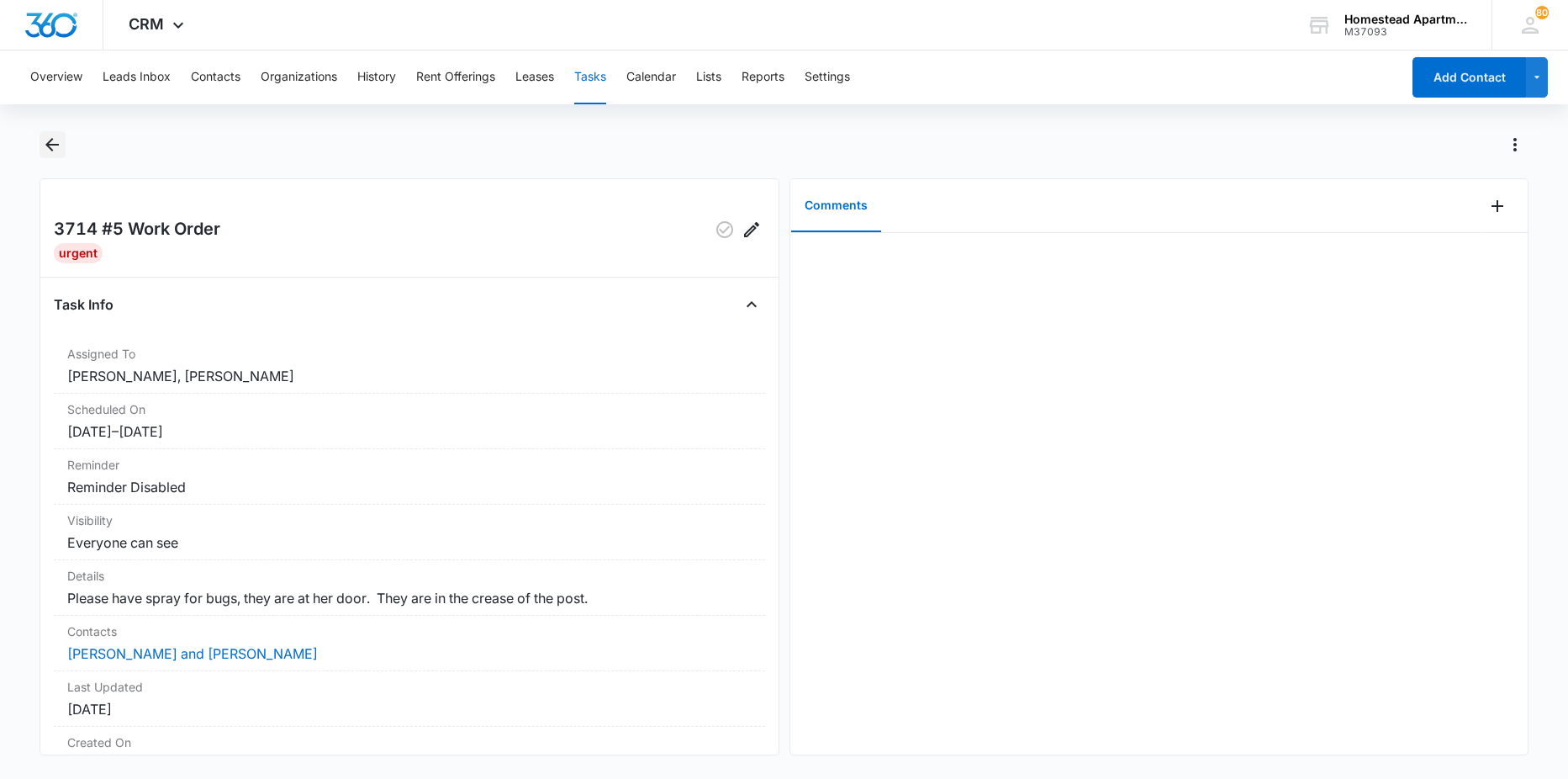
click at [47, 132] on button "Back" at bounding box center [52, 145] width 26 height 27
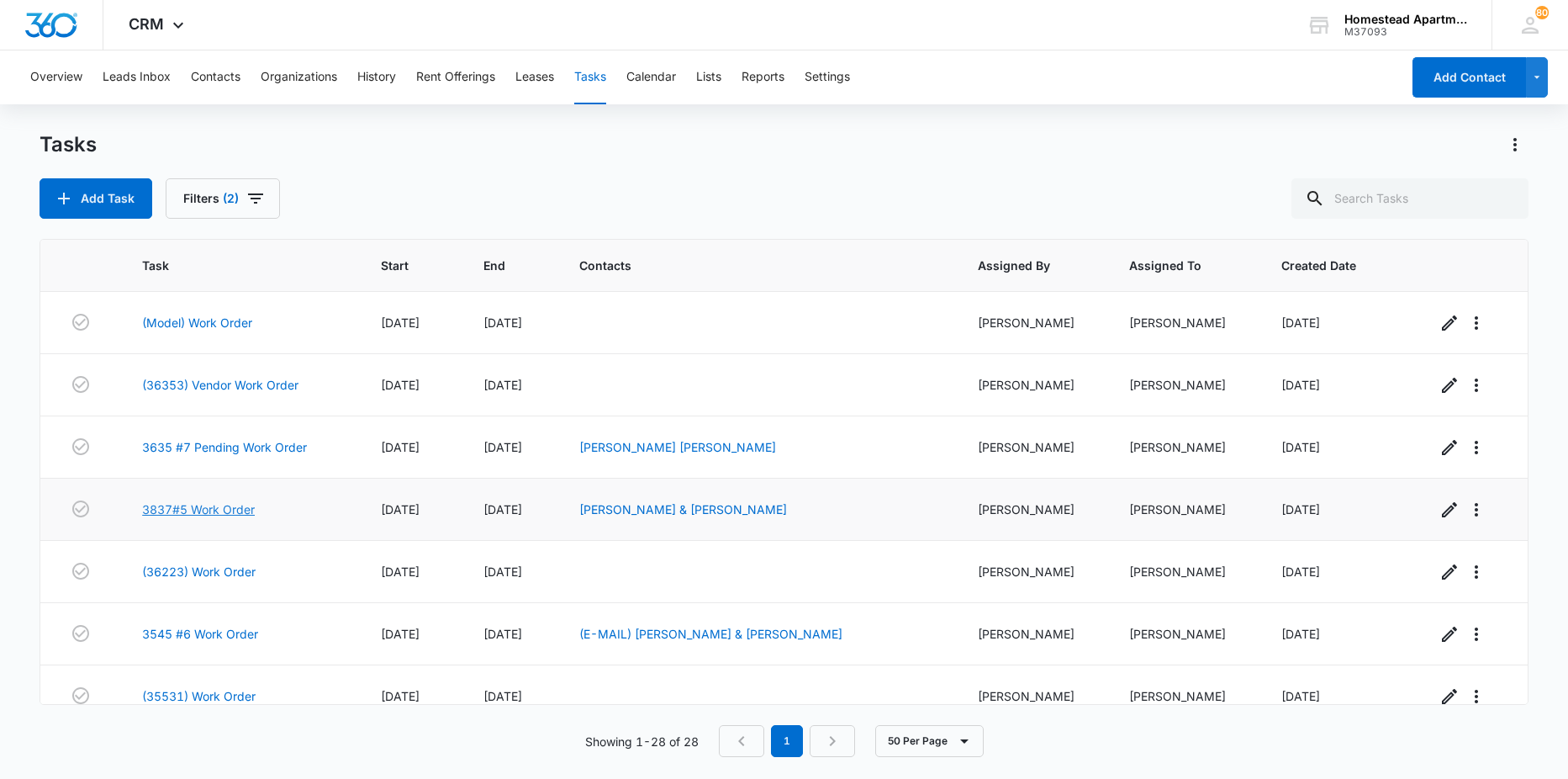
click at [171, 507] on link "3837#5 Work Order" at bounding box center [199, 509] width 113 height 18
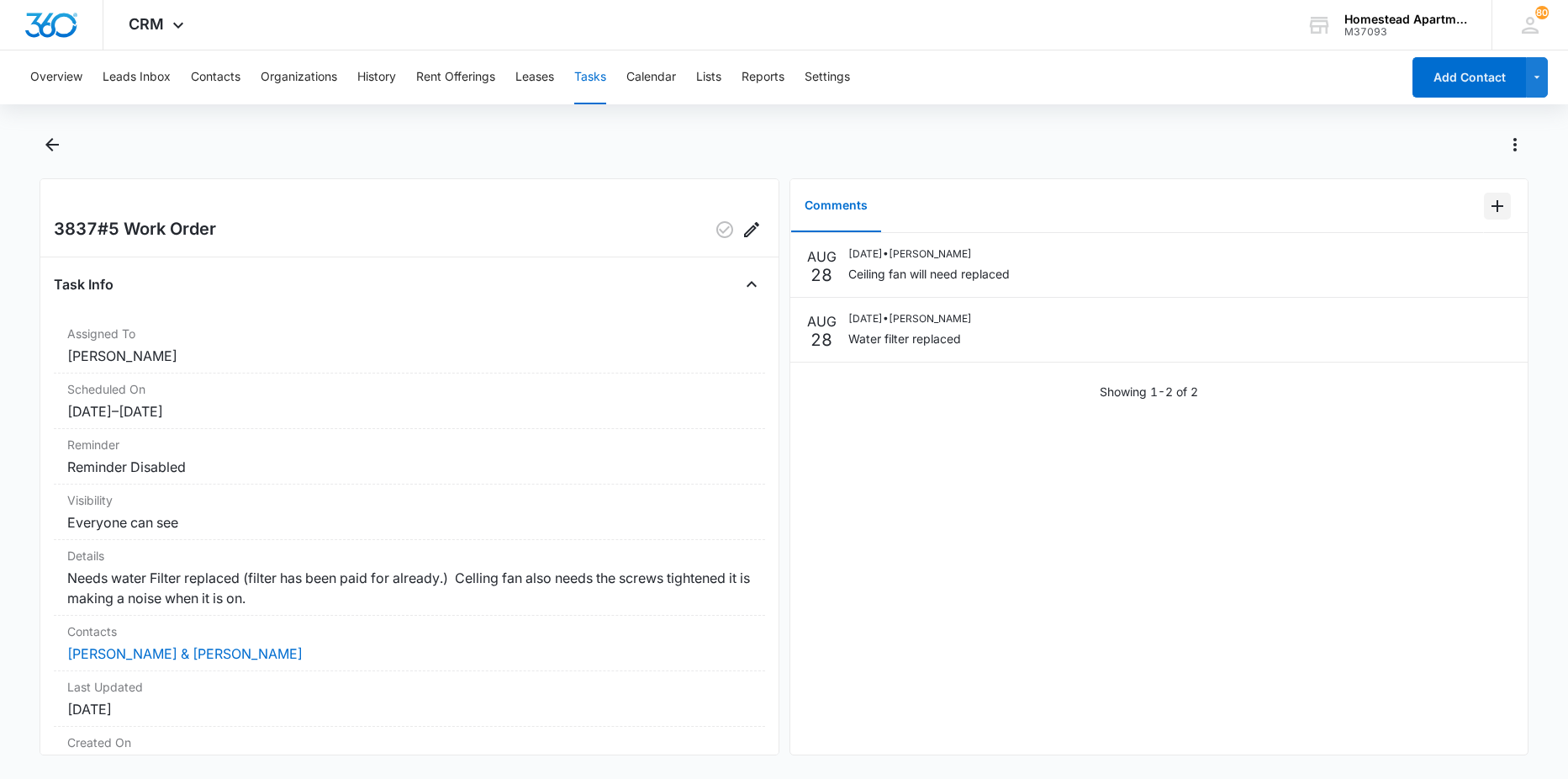
click at [1487, 205] on icon "Add Comment" at bounding box center [1497, 207] width 20 height 20
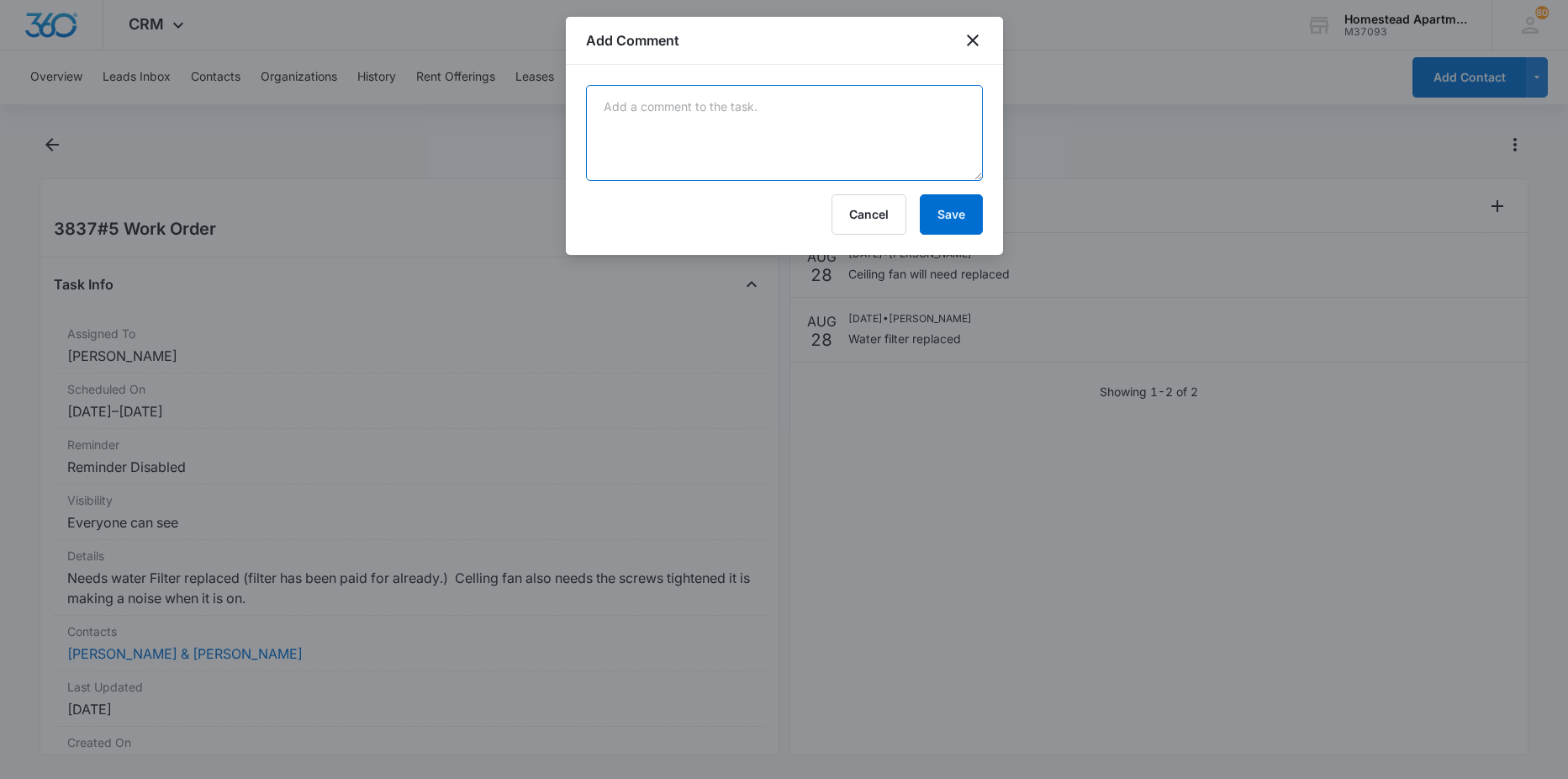
click at [783, 169] on textarea at bounding box center [784, 133] width 397 height 96
type textarea "scheduled replacement for 10-12 on Friday benchmark elecrical"
click at [953, 206] on button "Save" at bounding box center [951, 215] width 63 height 40
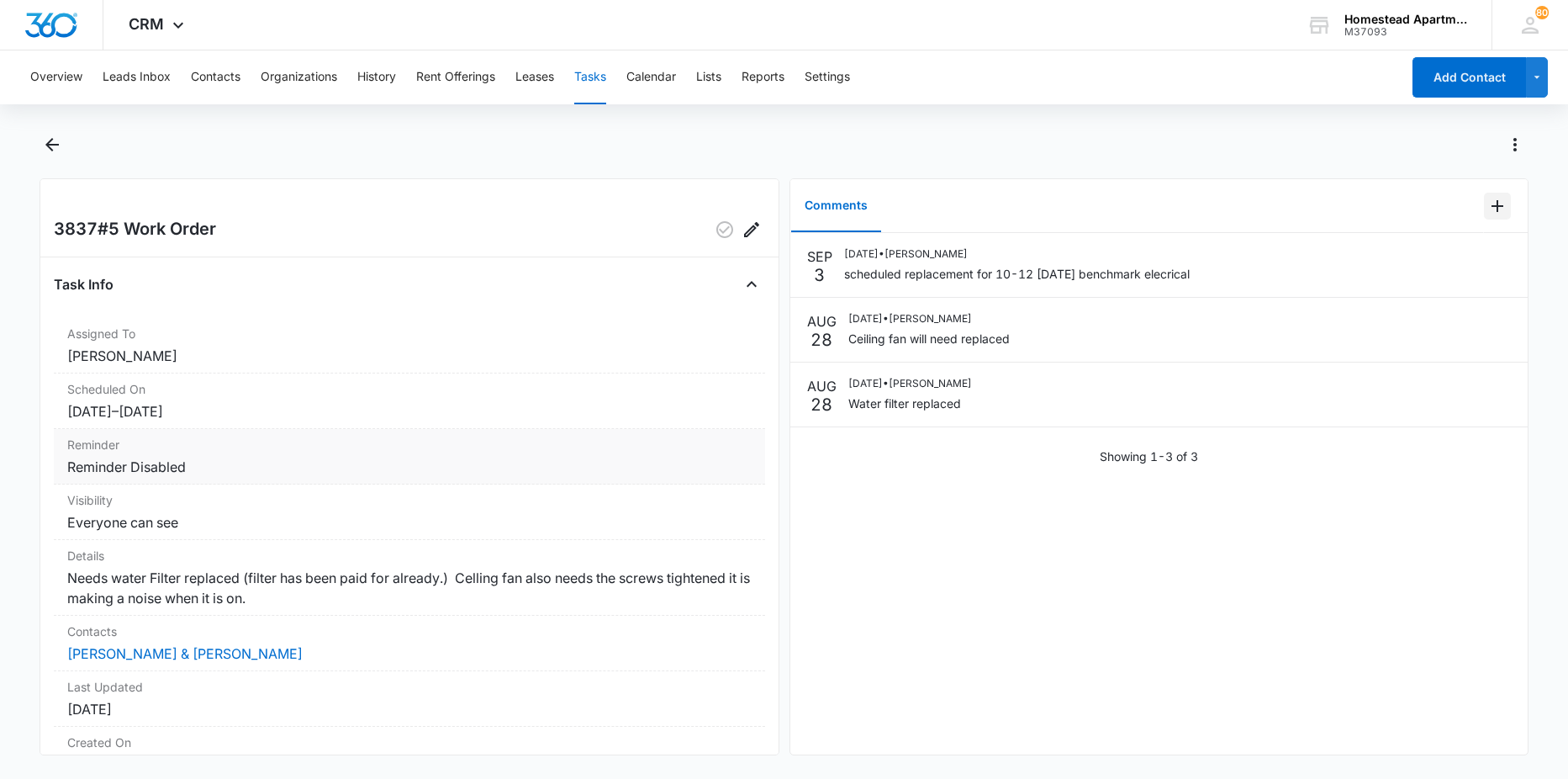
scroll to position [144, 0]
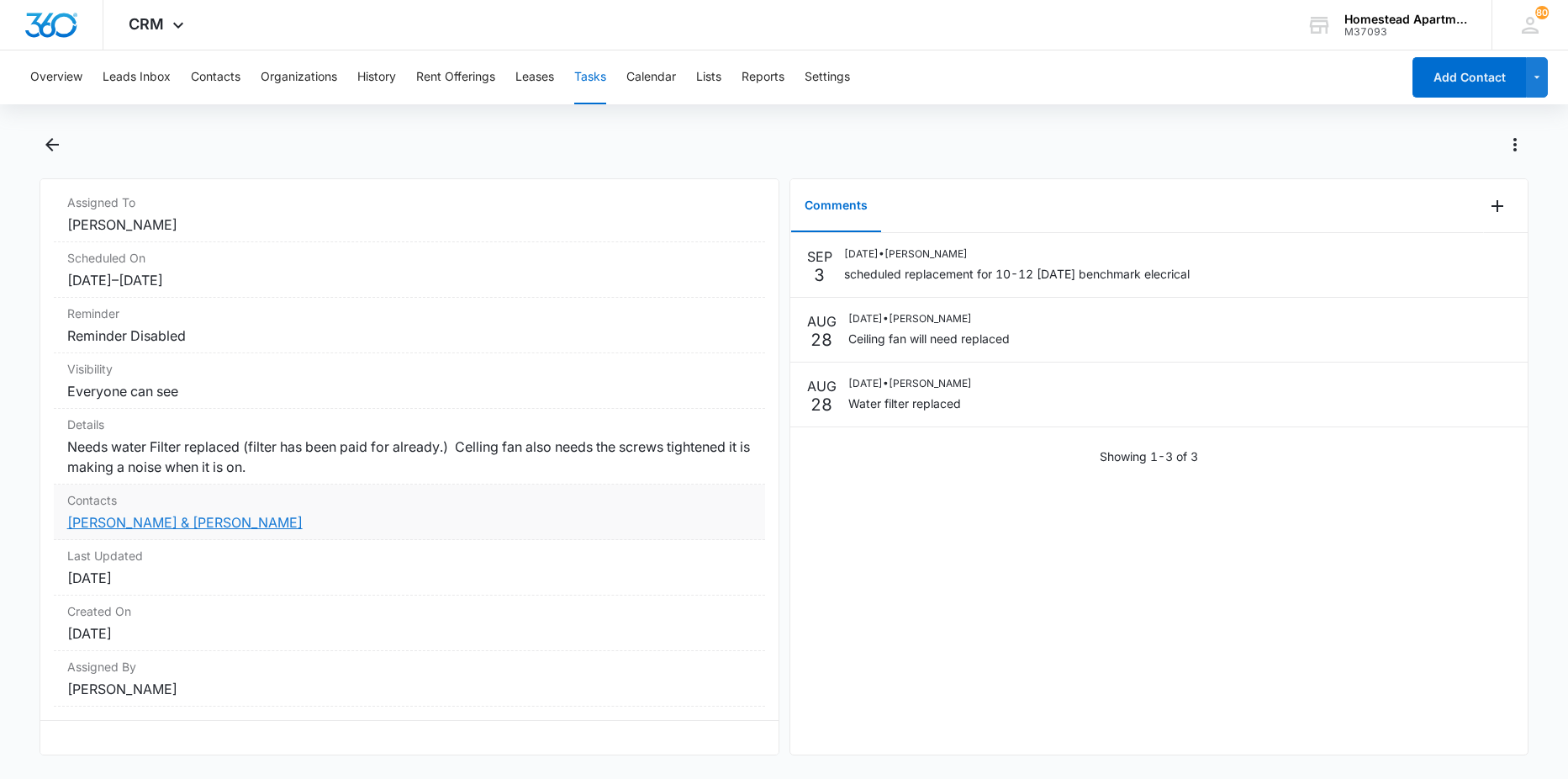
click at [155, 514] on link "[PERSON_NAME] & [PERSON_NAME]" at bounding box center [185, 523] width 235 height 17
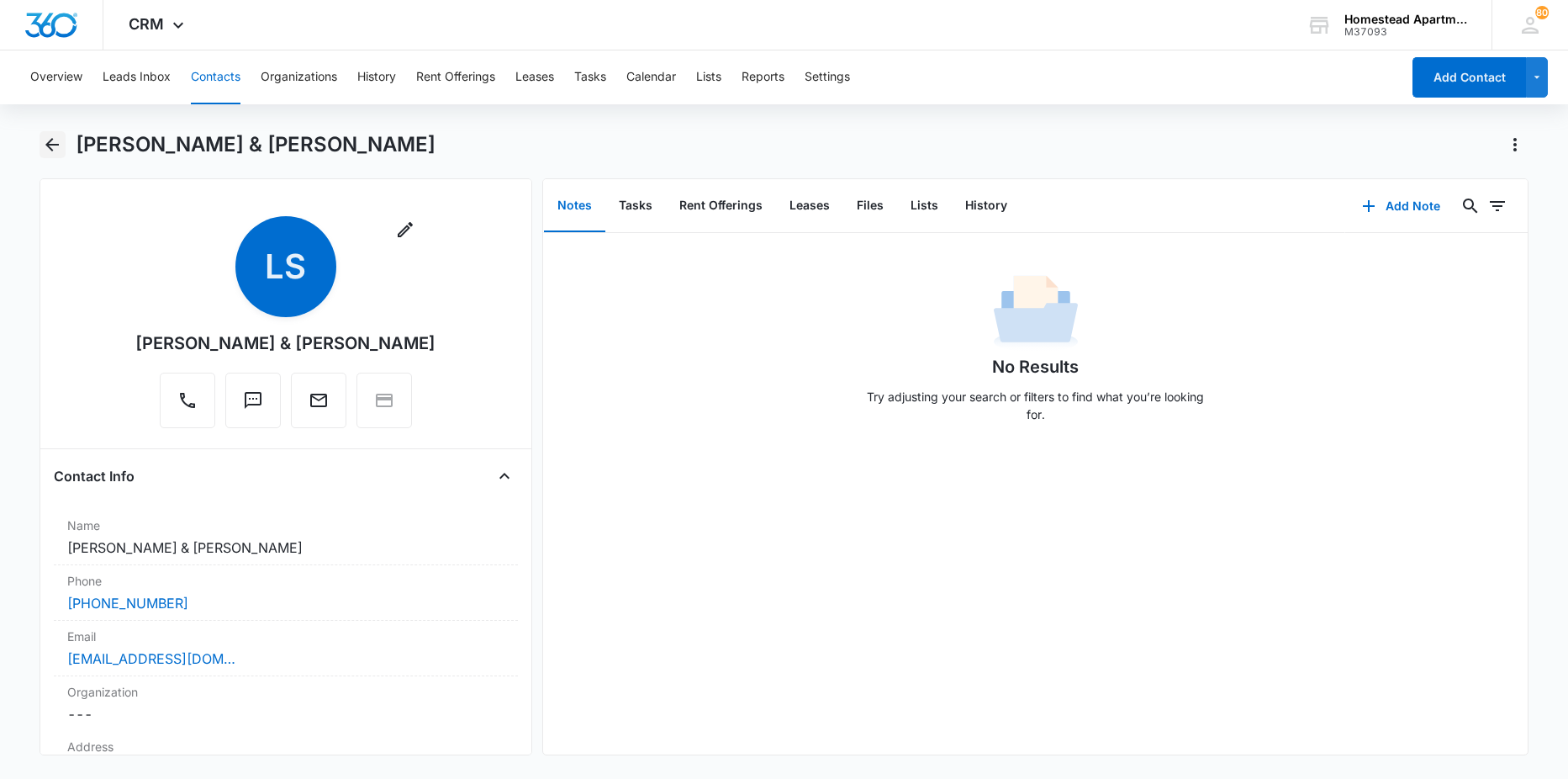
click at [43, 139] on icon "Back" at bounding box center [52, 145] width 20 height 20
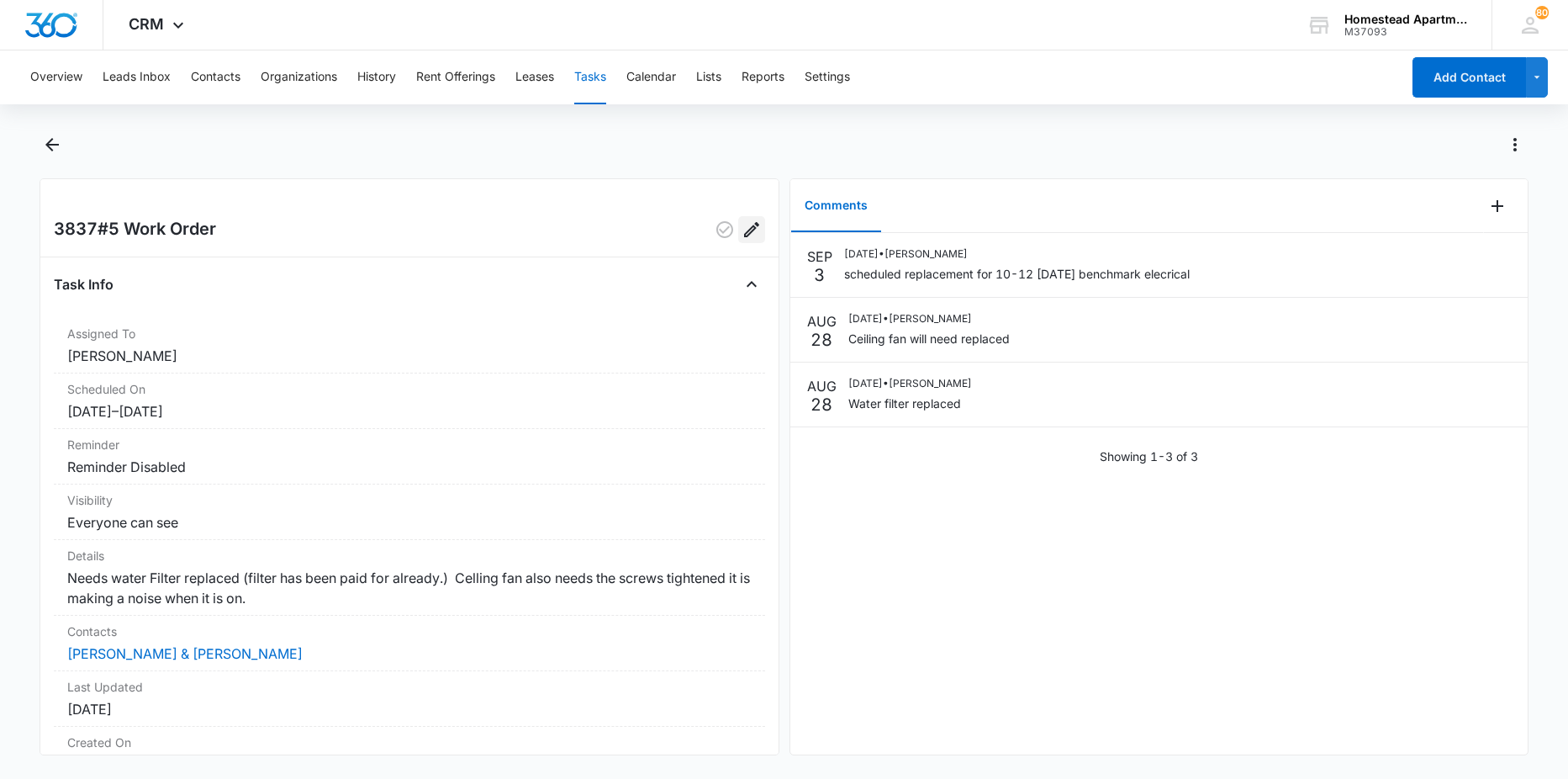
click at [741, 233] on icon "Edit" at bounding box center [752, 229] width 20 height 20
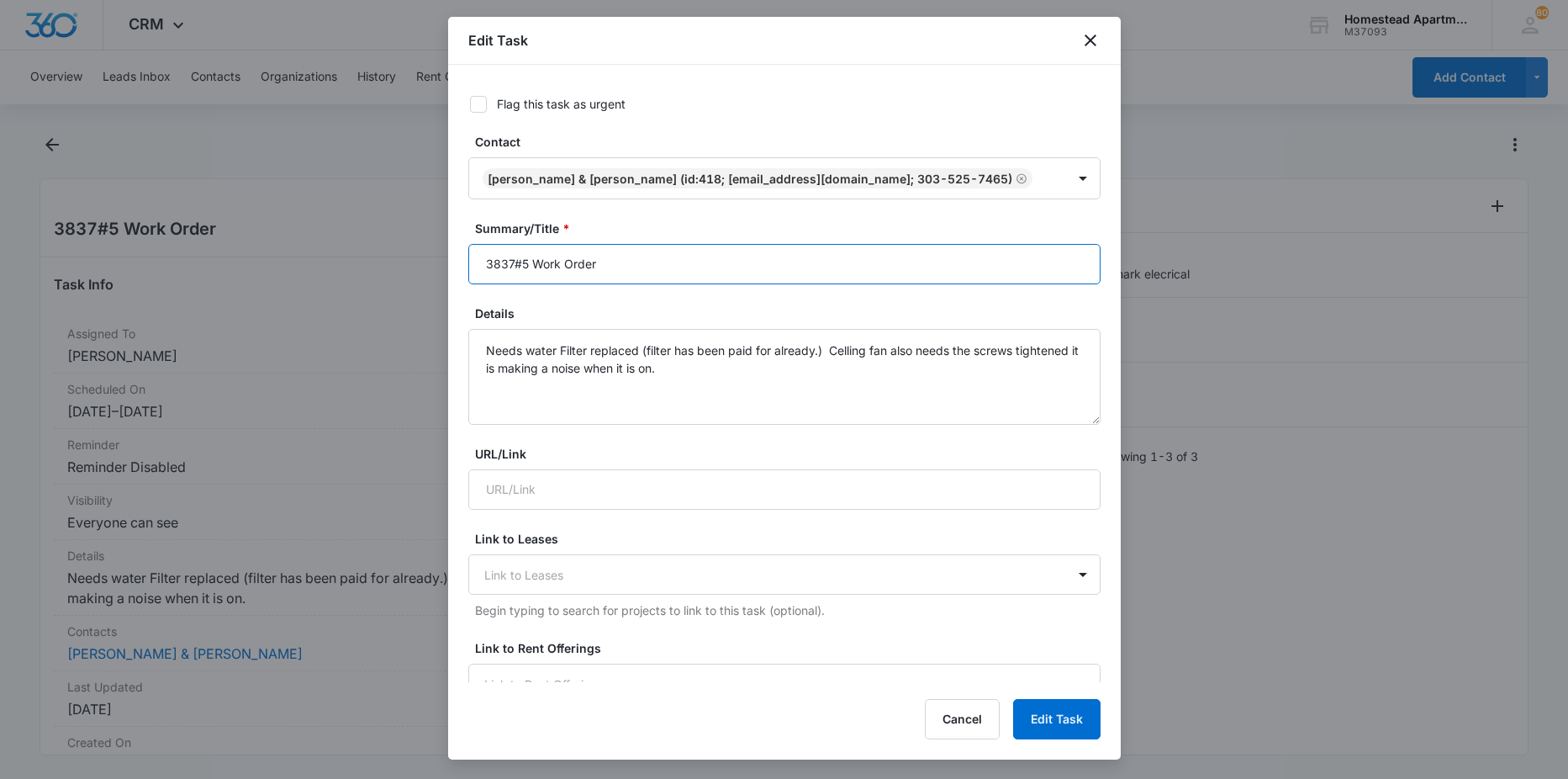
click at [533, 262] on input "3837#5 Work Order" at bounding box center [784, 264] width 632 height 40
type input "3837#5 vendor Work Order"
click at [1053, 729] on button "Edit Task" at bounding box center [1057, 719] width 88 height 40
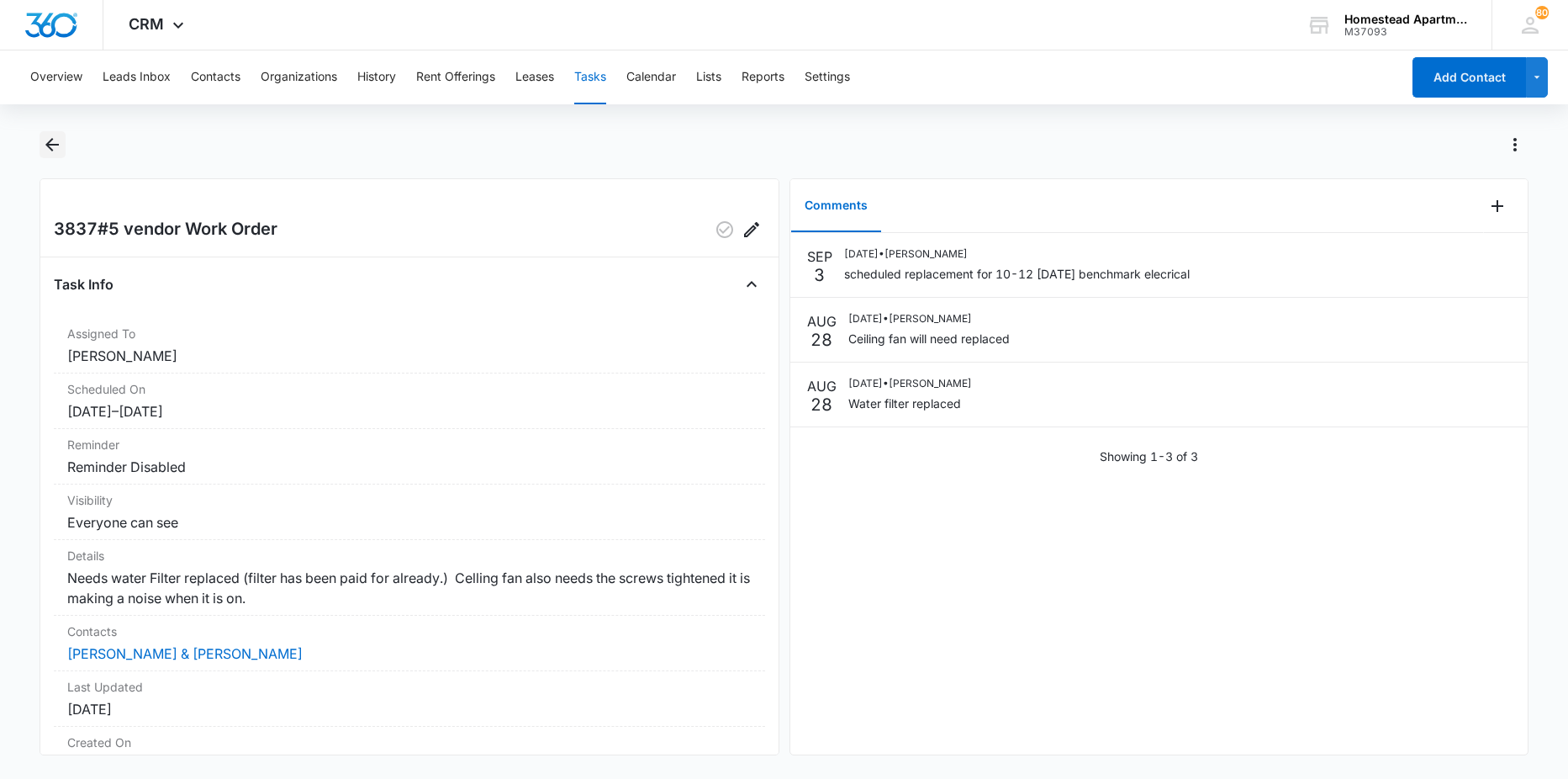
click at [61, 149] on icon "Back" at bounding box center [52, 145] width 20 height 20
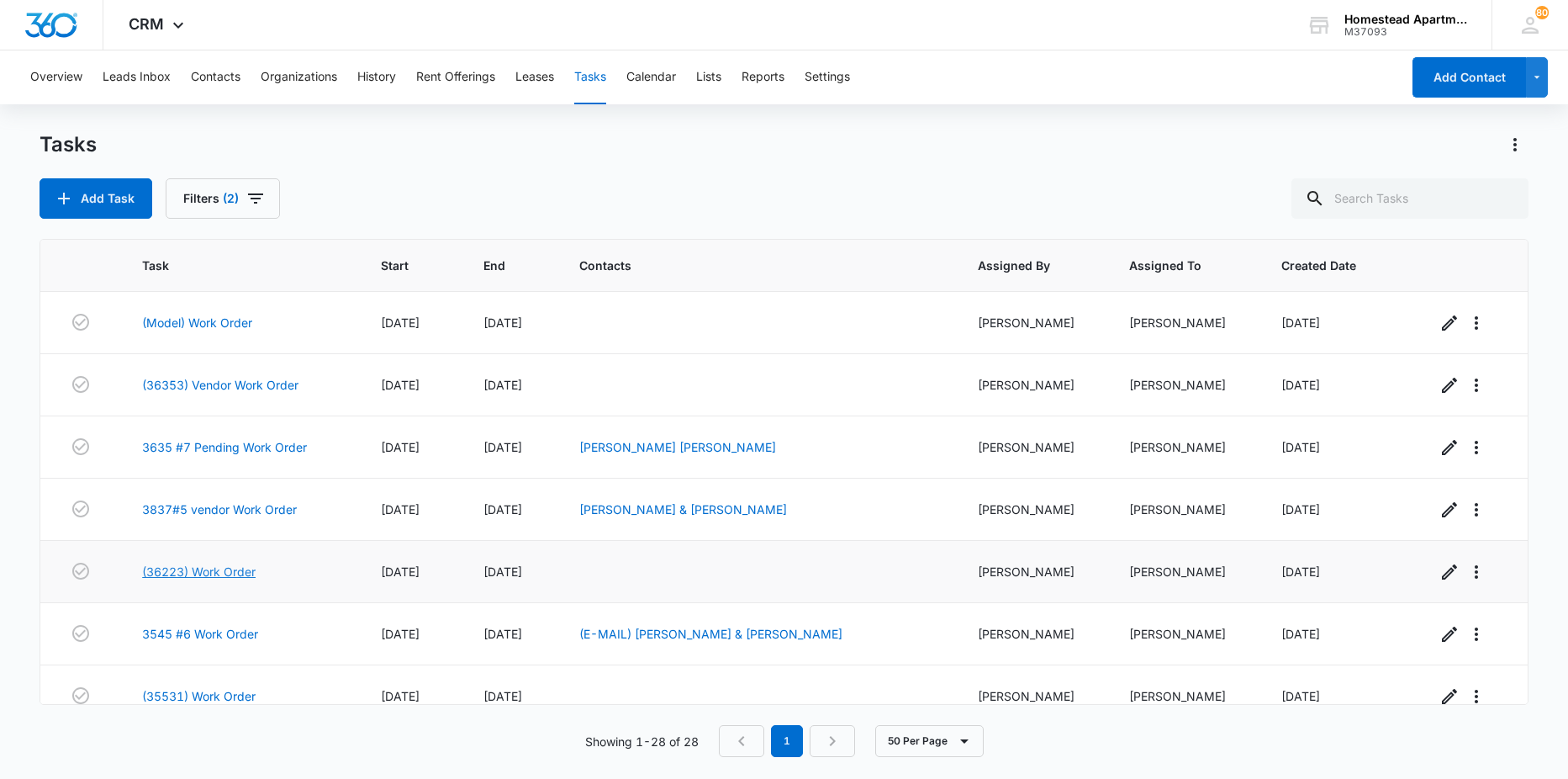
click at [185, 573] on link "(36223) Work Order" at bounding box center [199, 572] width 114 height 18
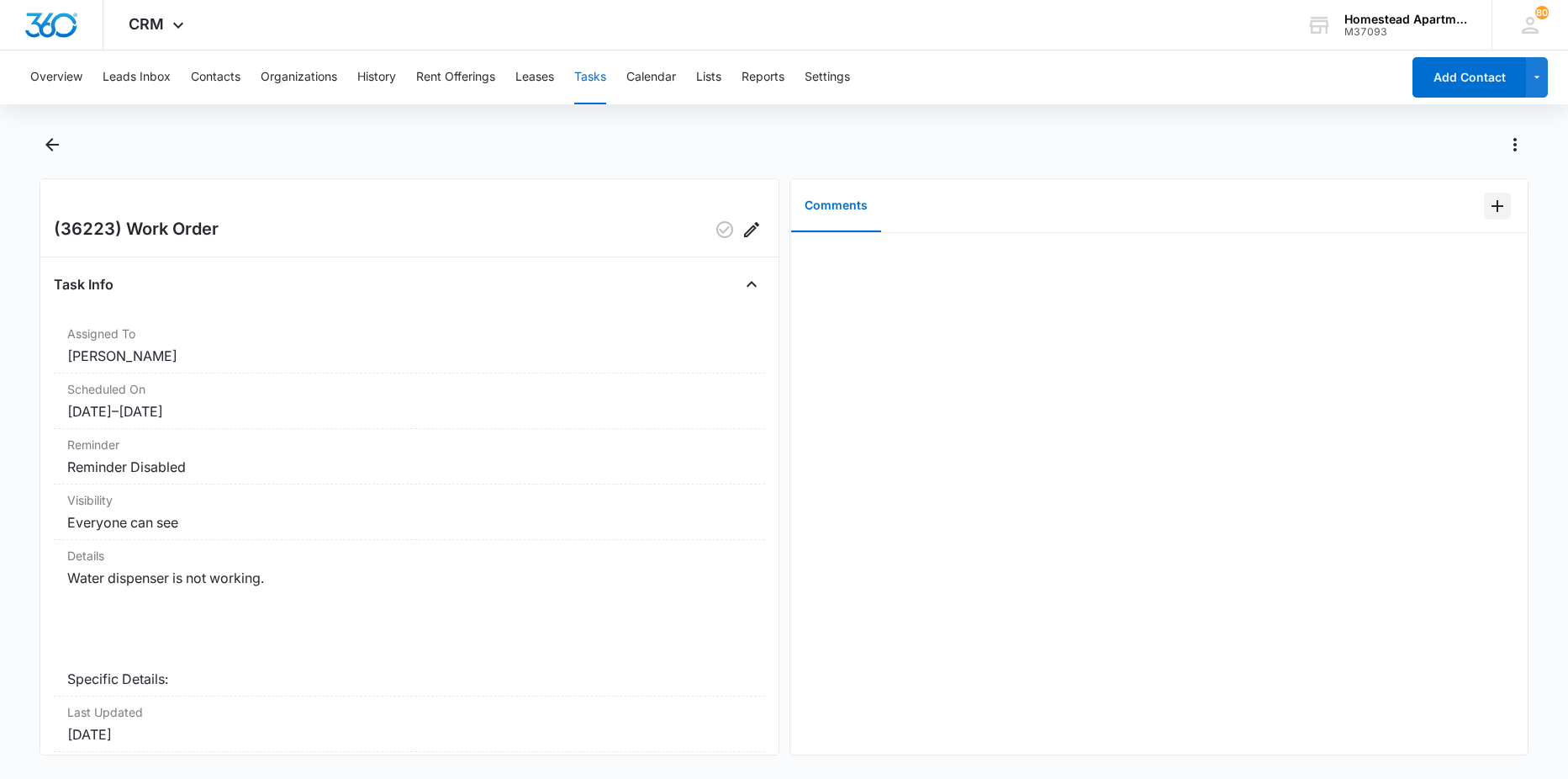
click at [1492, 202] on icon "Add Comment" at bounding box center [1497, 207] width 20 height 20
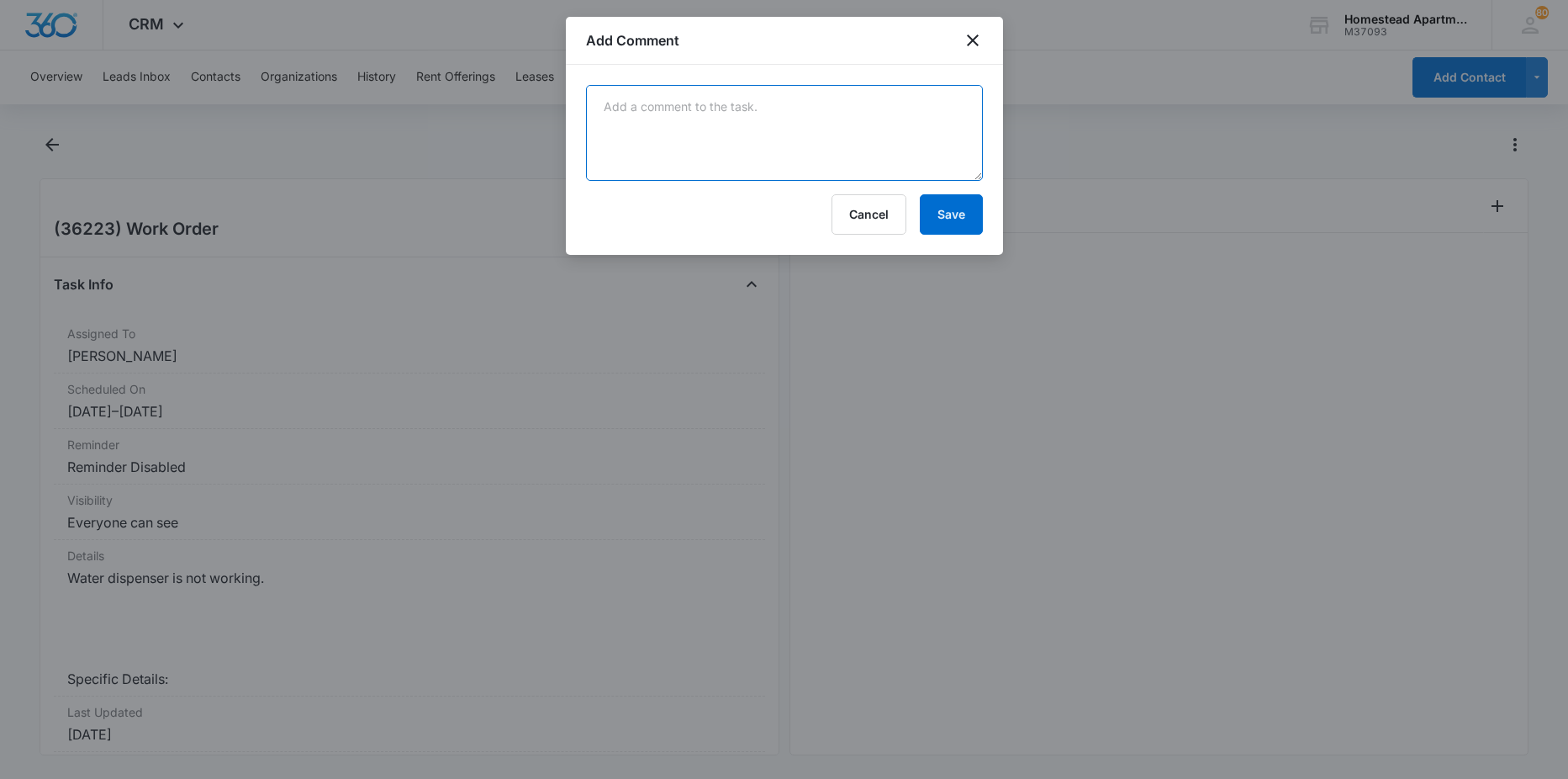
click at [952, 113] on textarea at bounding box center [784, 133] width 397 height 96
type textarea "parts on order"
click at [964, 226] on button "Save" at bounding box center [951, 215] width 63 height 40
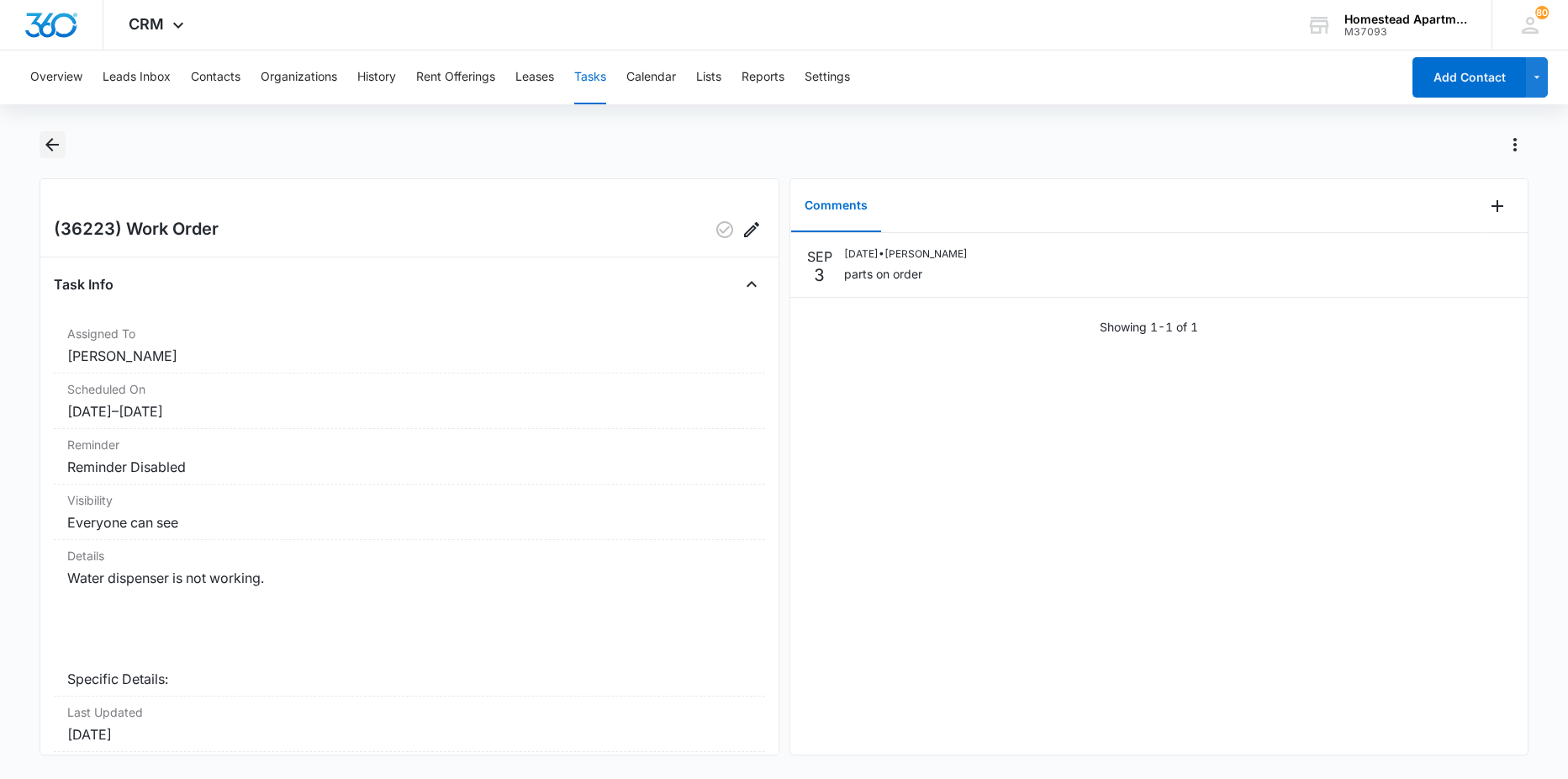
click at [64, 141] on button "Back" at bounding box center [52, 145] width 26 height 27
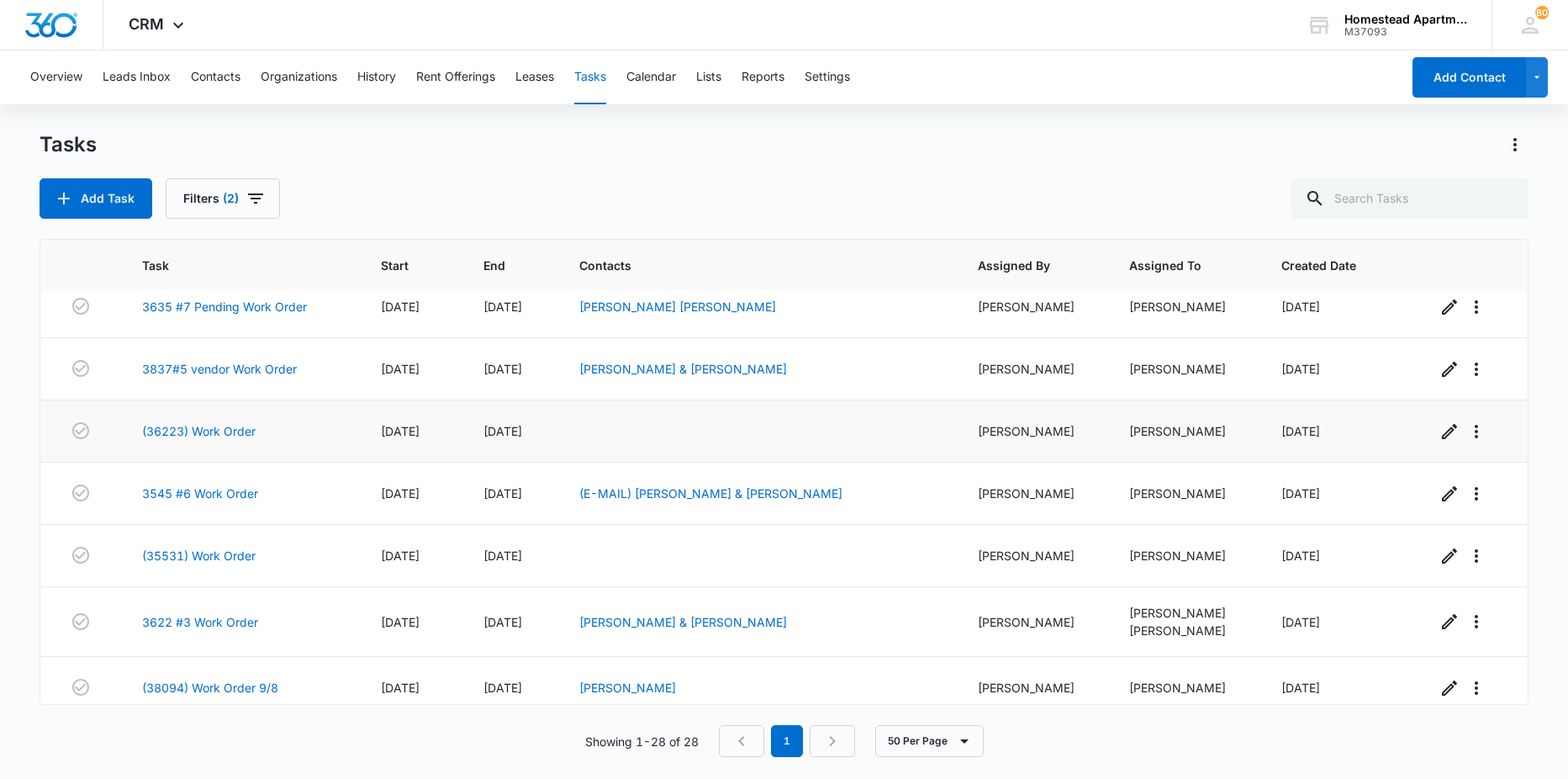
scroll to position [169, 0]
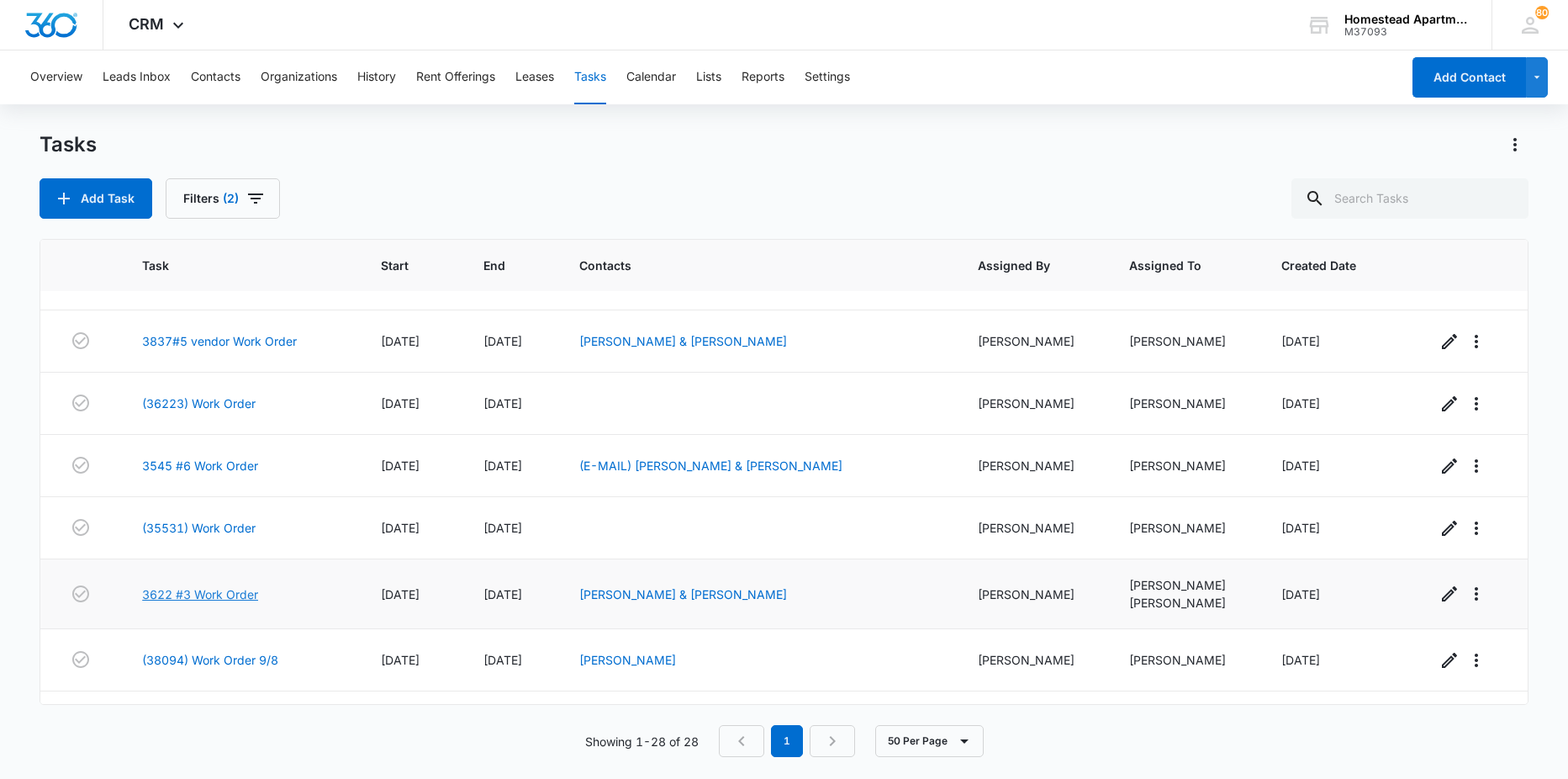
click at [201, 596] on link "3622 #3 Work Order" at bounding box center [201, 594] width 116 height 18
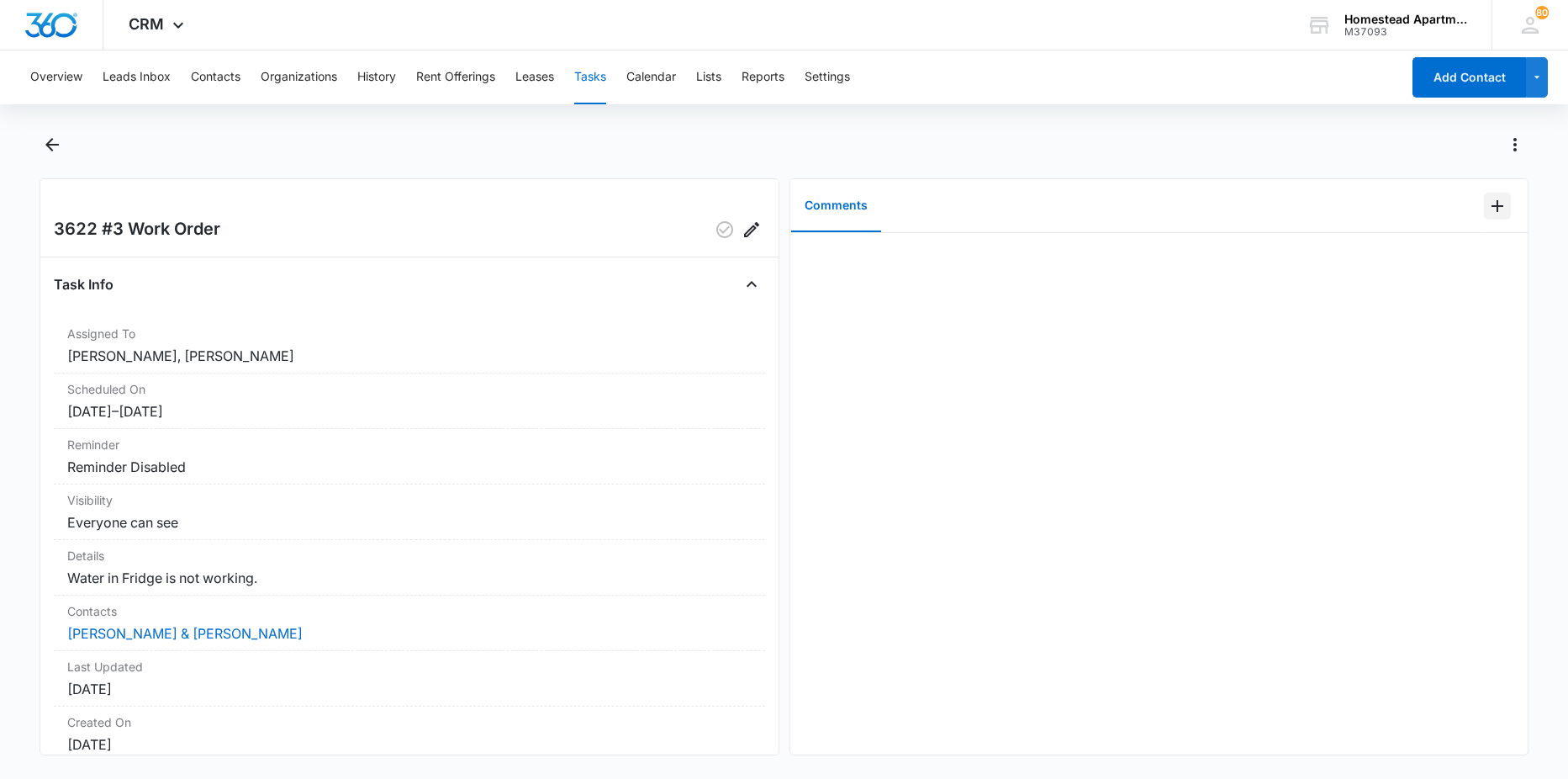
click at [1487, 201] on icon "Add Comment" at bounding box center [1497, 207] width 20 height 20
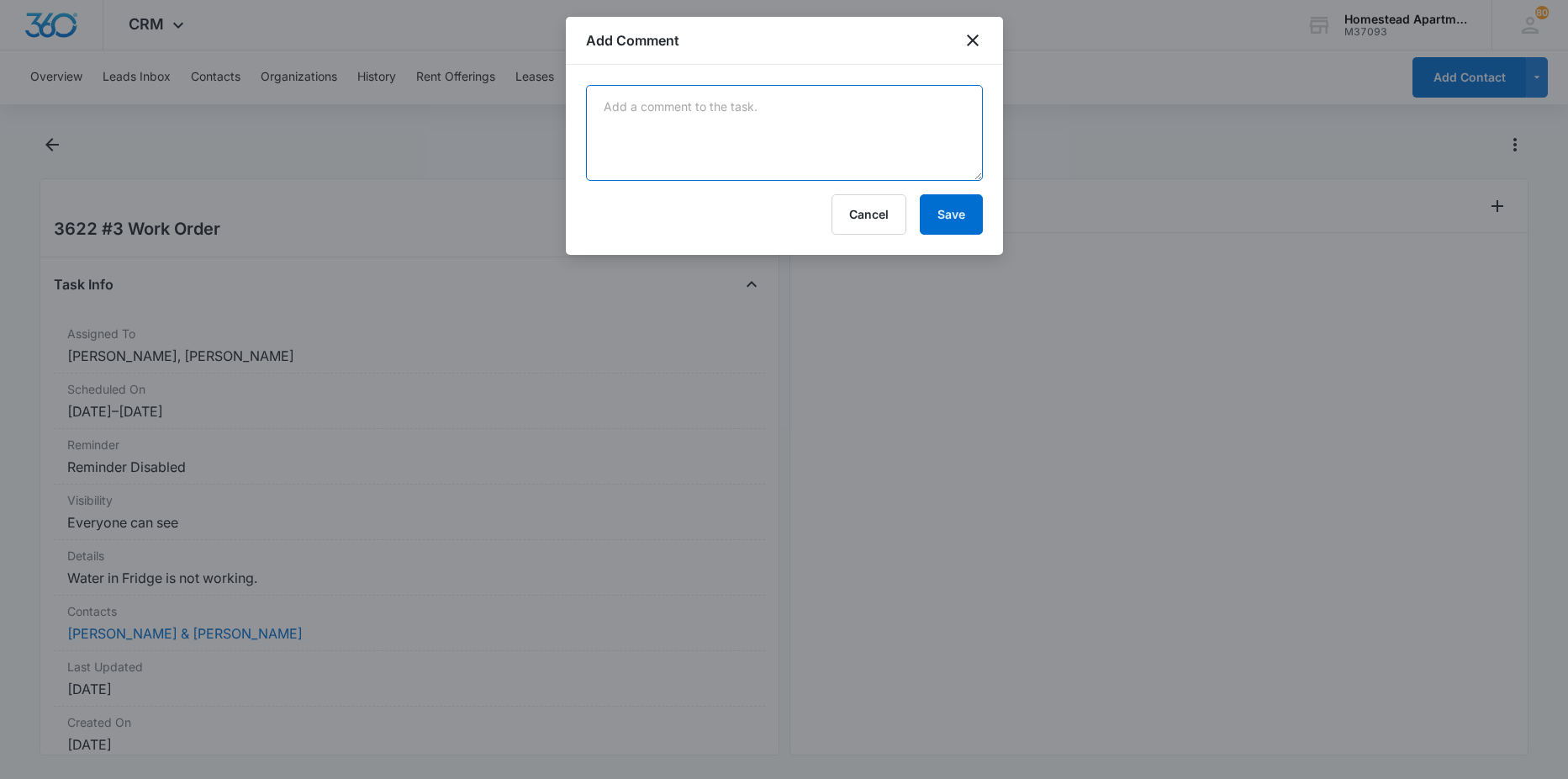
click at [714, 113] on textarea at bounding box center [784, 133] width 397 height 96
type textarea "duplicate work order. this is already being addressed and parts are on order"
click at [945, 205] on button "Save" at bounding box center [951, 215] width 63 height 40
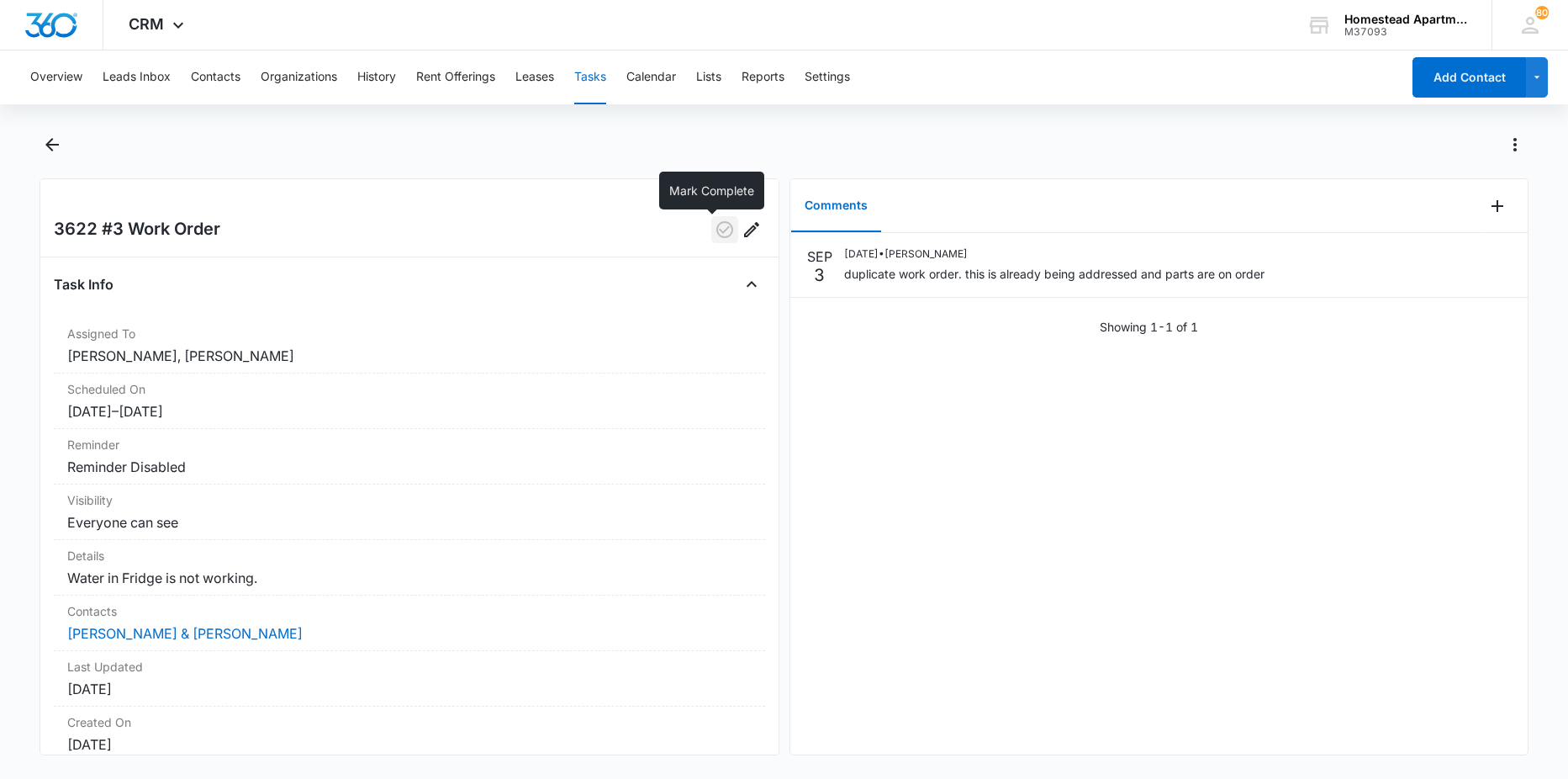
click at [711, 218] on button "button" at bounding box center [725, 229] width 27 height 27
click at [51, 148] on icon "Back" at bounding box center [52, 145] width 13 height 13
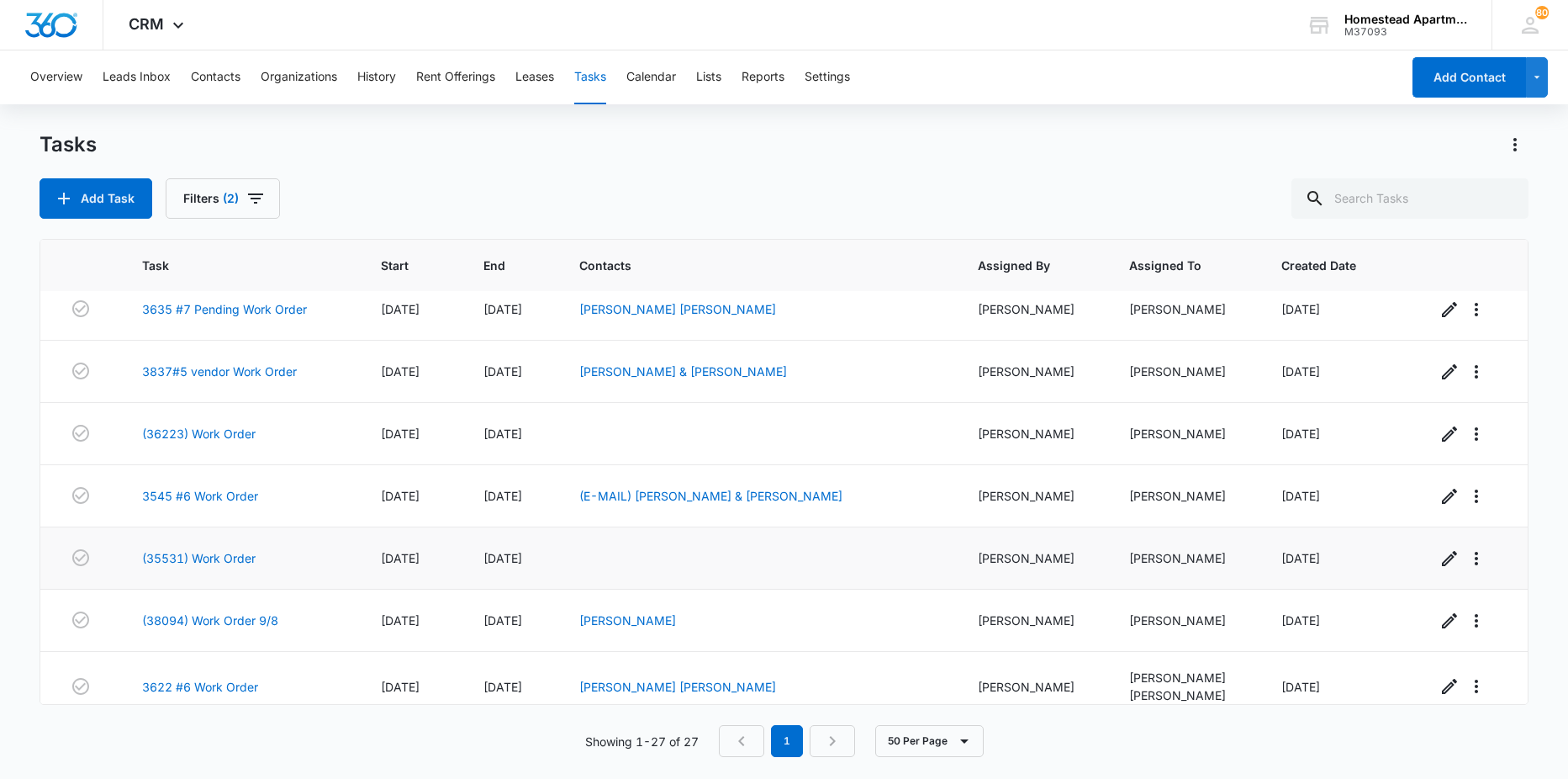
scroll to position [169, 0]
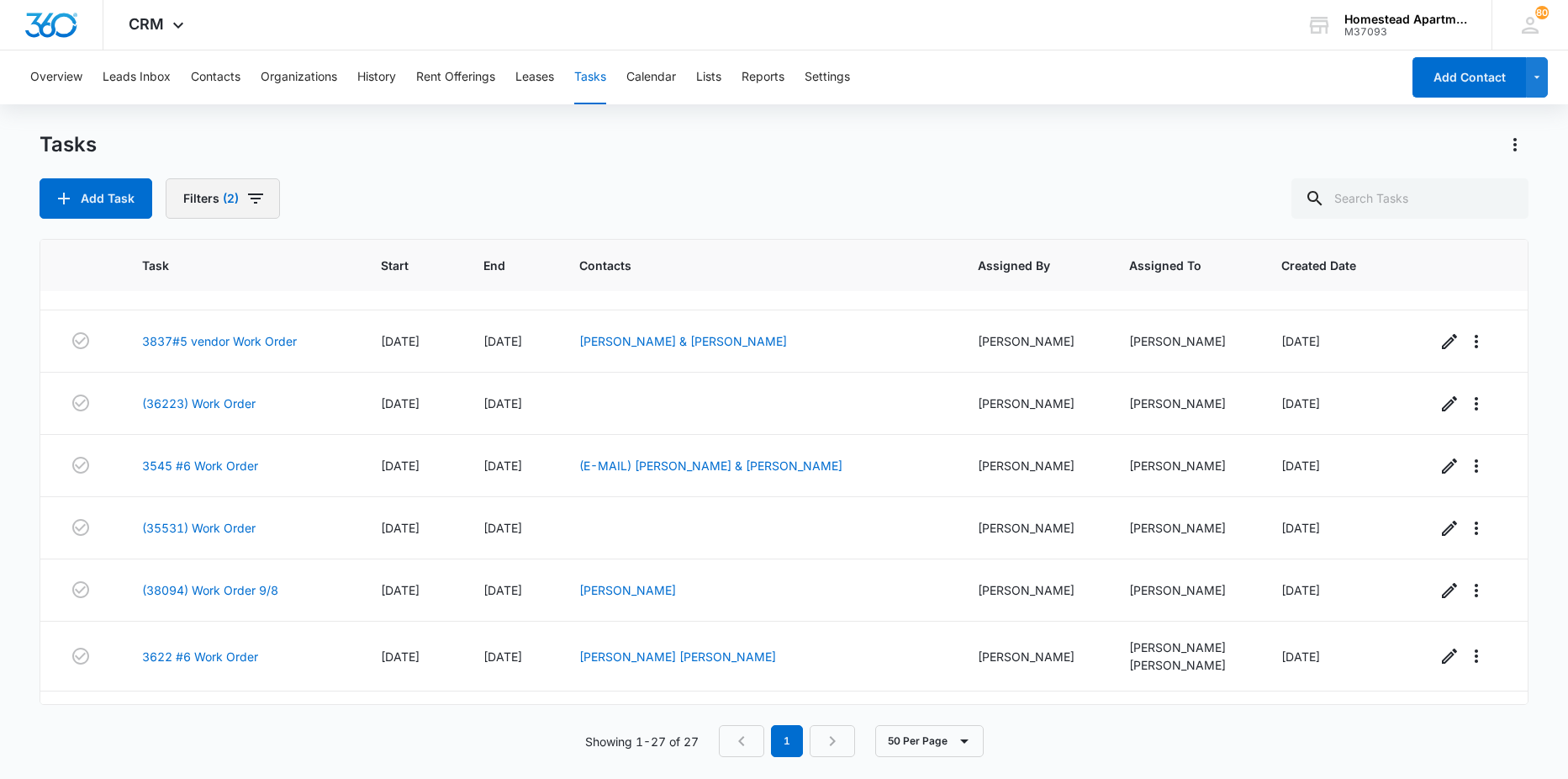
click at [184, 212] on button "Filters (2)" at bounding box center [223, 199] width 115 height 40
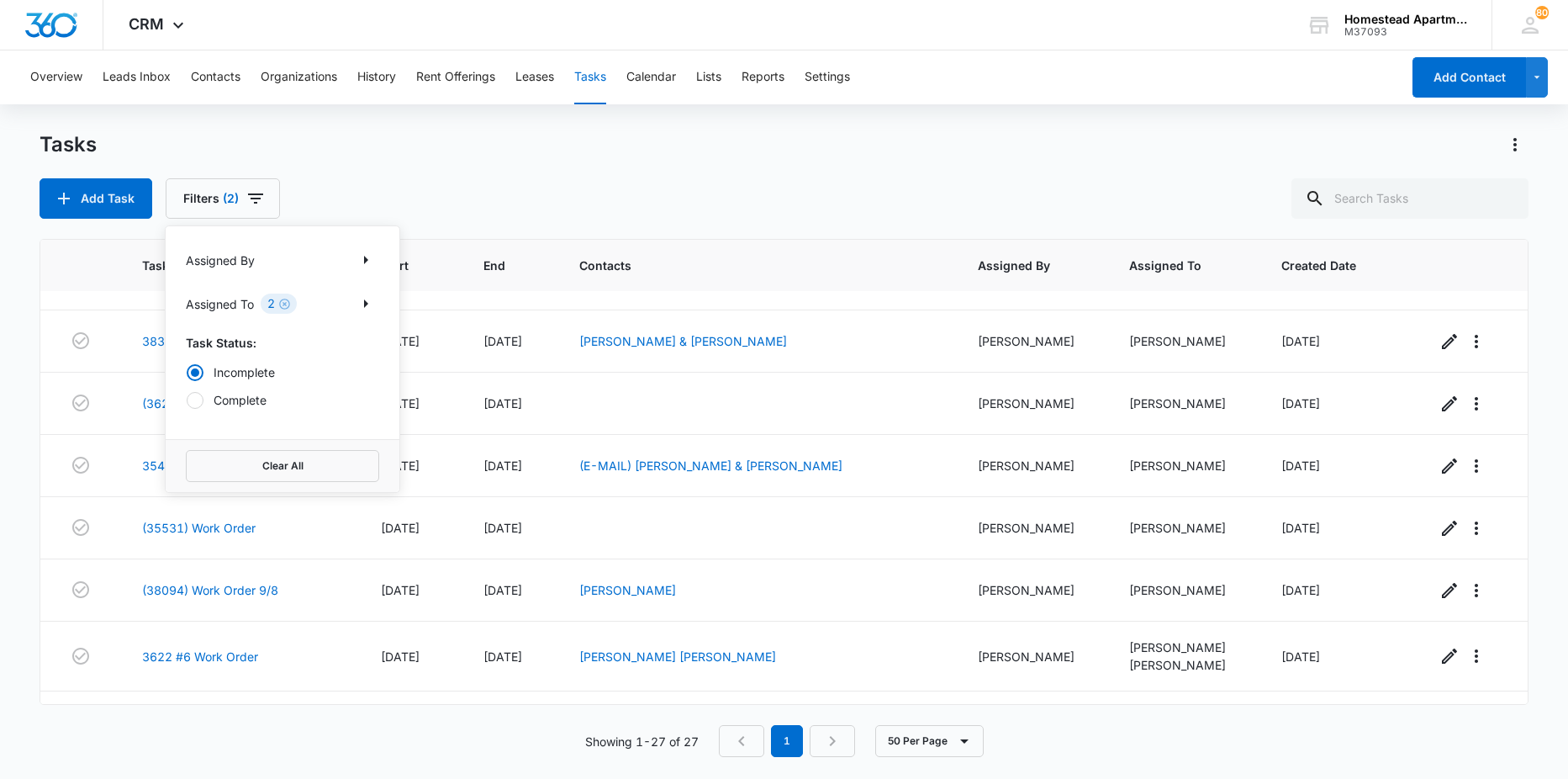
click at [256, 411] on div "Assigned By Assigned To 2 Task Status: Incomplete Complete" at bounding box center [282, 332] width 233 height 212
click at [258, 398] on label "Complete" at bounding box center [283, 400] width 194 height 18
click at [187, 400] on input "Complete" at bounding box center [186, 400] width 1 height 1
radio input "false"
radio input "true"
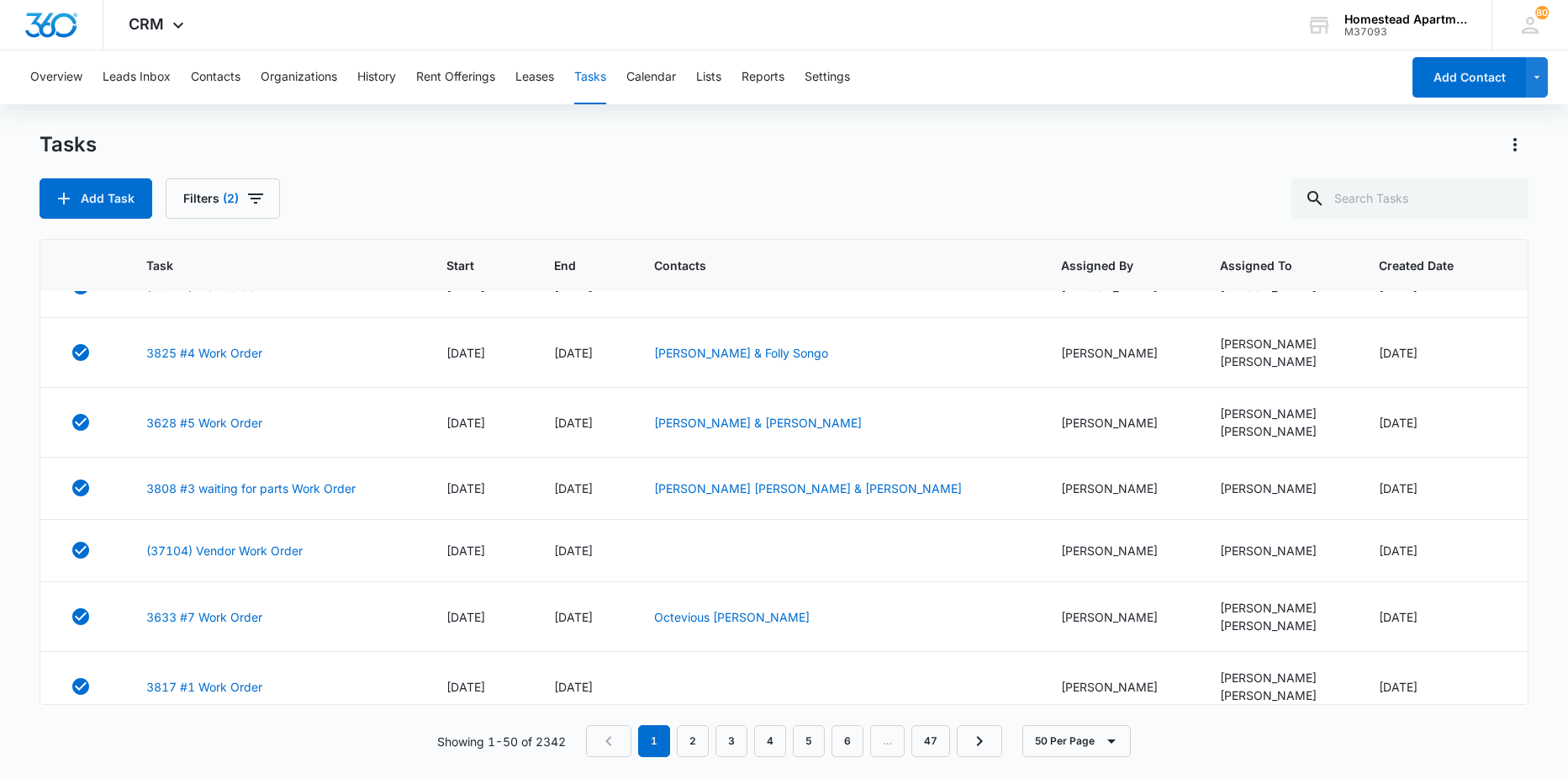
click at [462, 135] on div "Tasks" at bounding box center [784, 145] width 1490 height 27
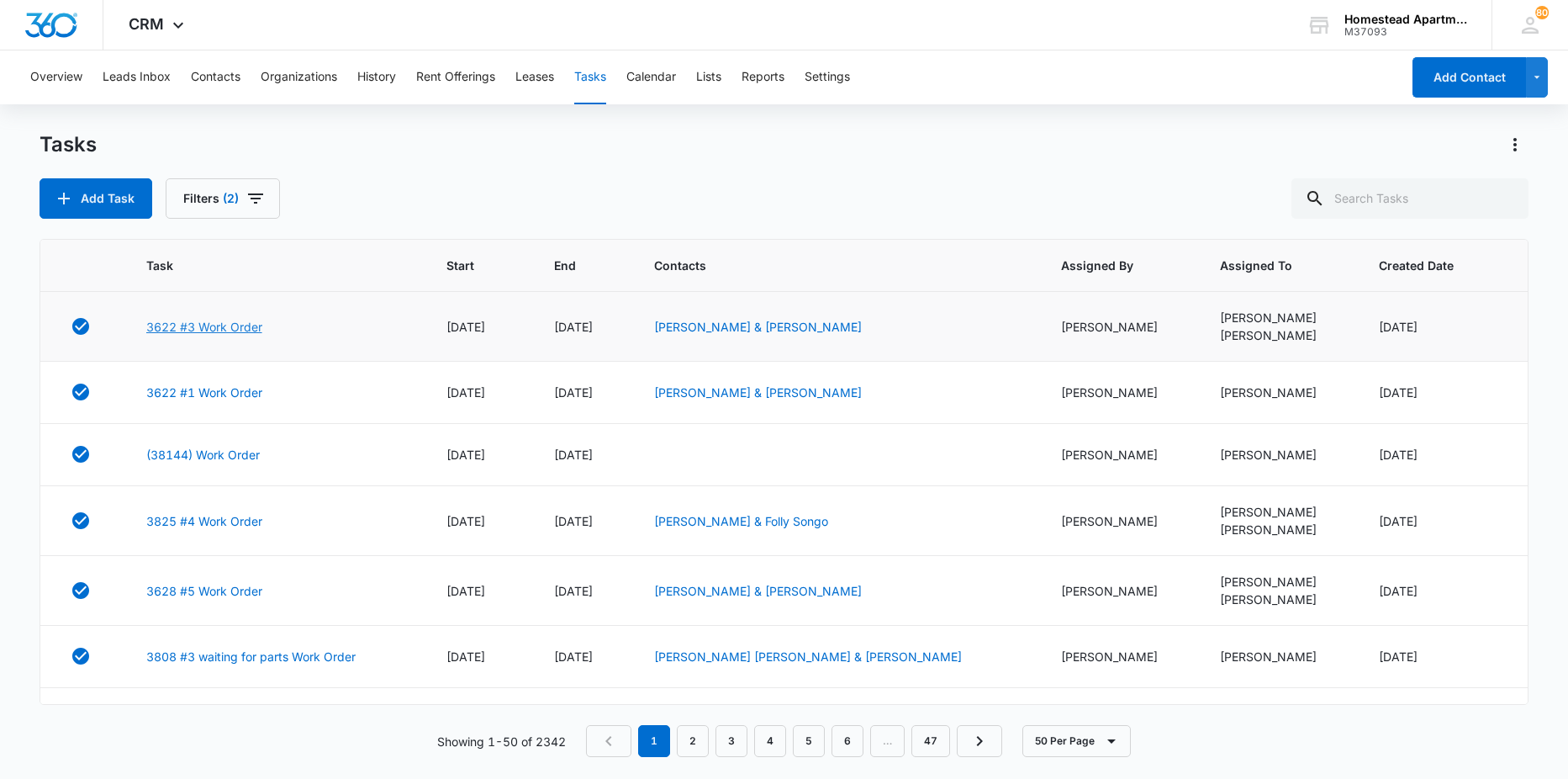
click at [221, 330] on link "3622 #3 Work Order" at bounding box center [205, 326] width 116 height 18
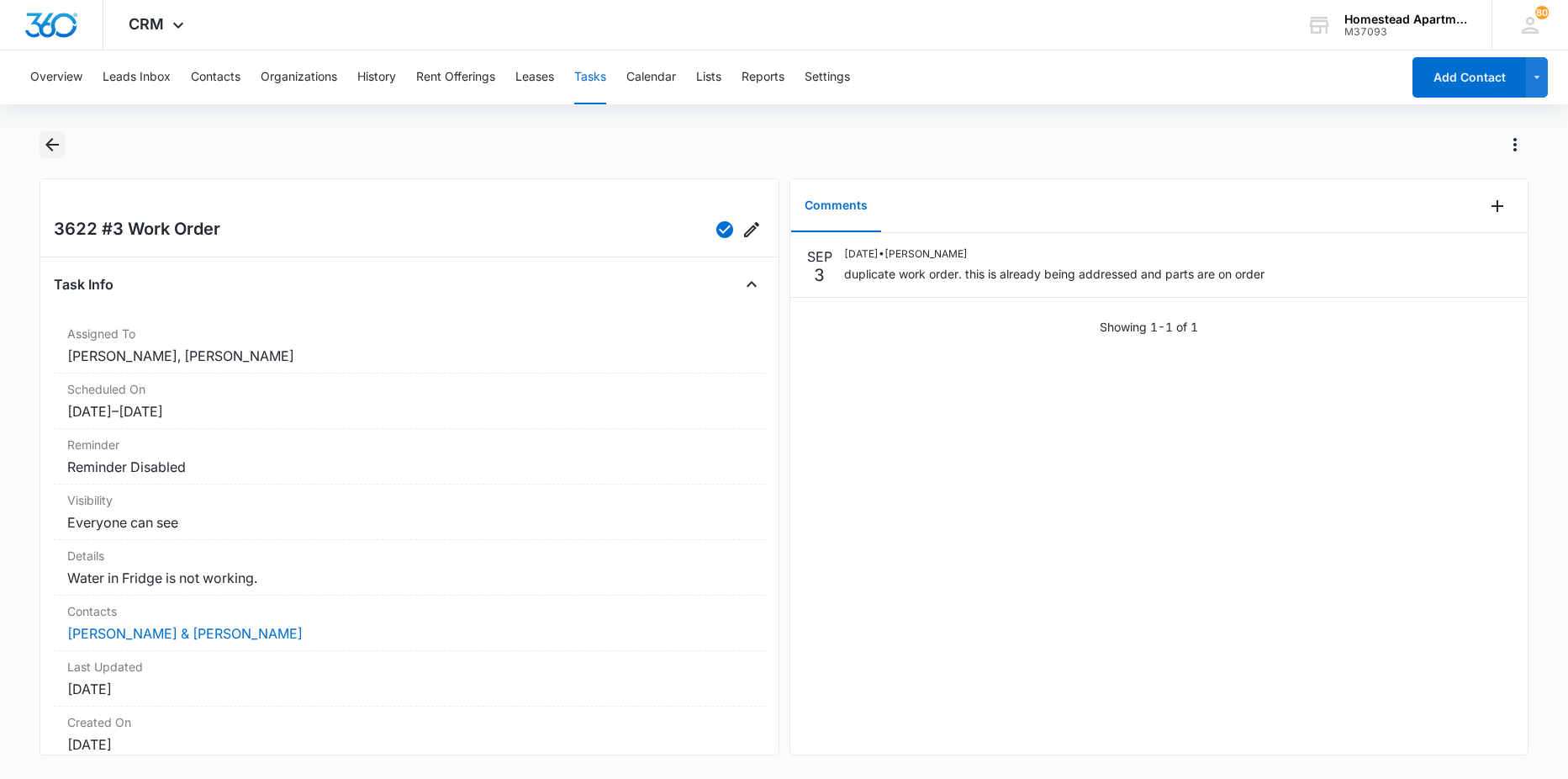
click at [51, 148] on icon "Back" at bounding box center [52, 145] width 13 height 13
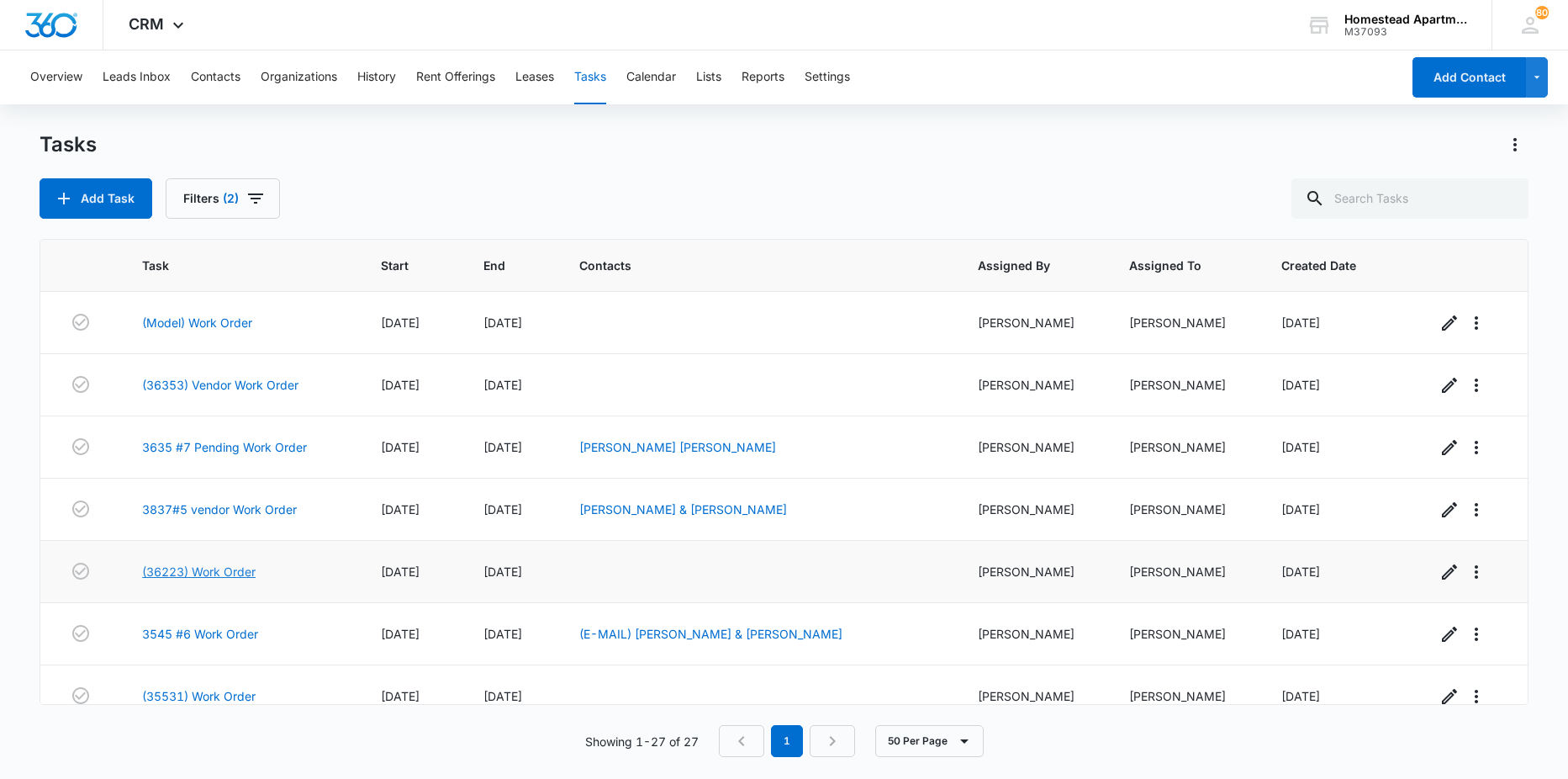
click at [222, 568] on link "(36223) Work Order" at bounding box center [199, 572] width 114 height 18
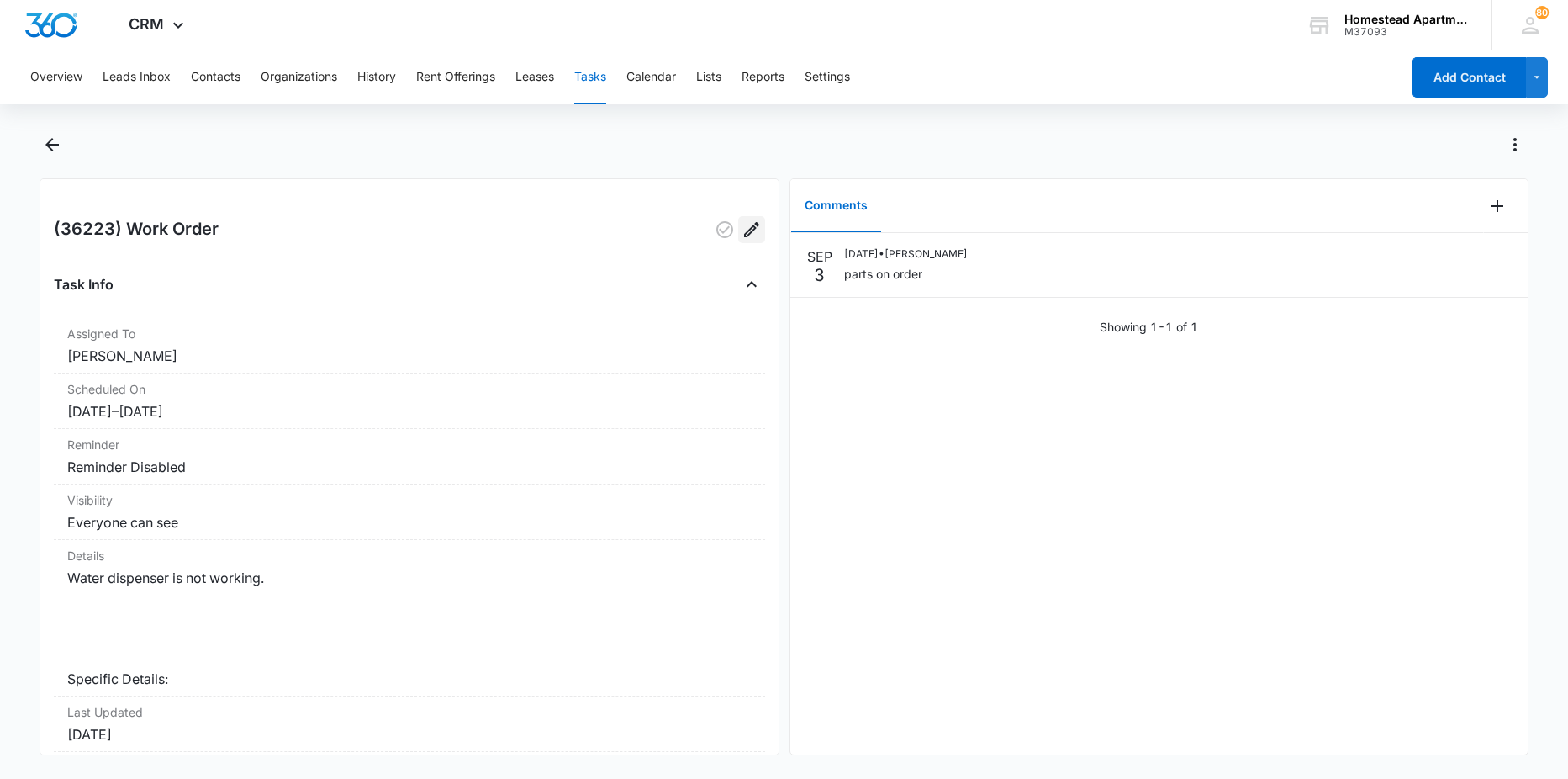
click at [741, 225] on icon "Edit" at bounding box center [752, 229] width 20 height 20
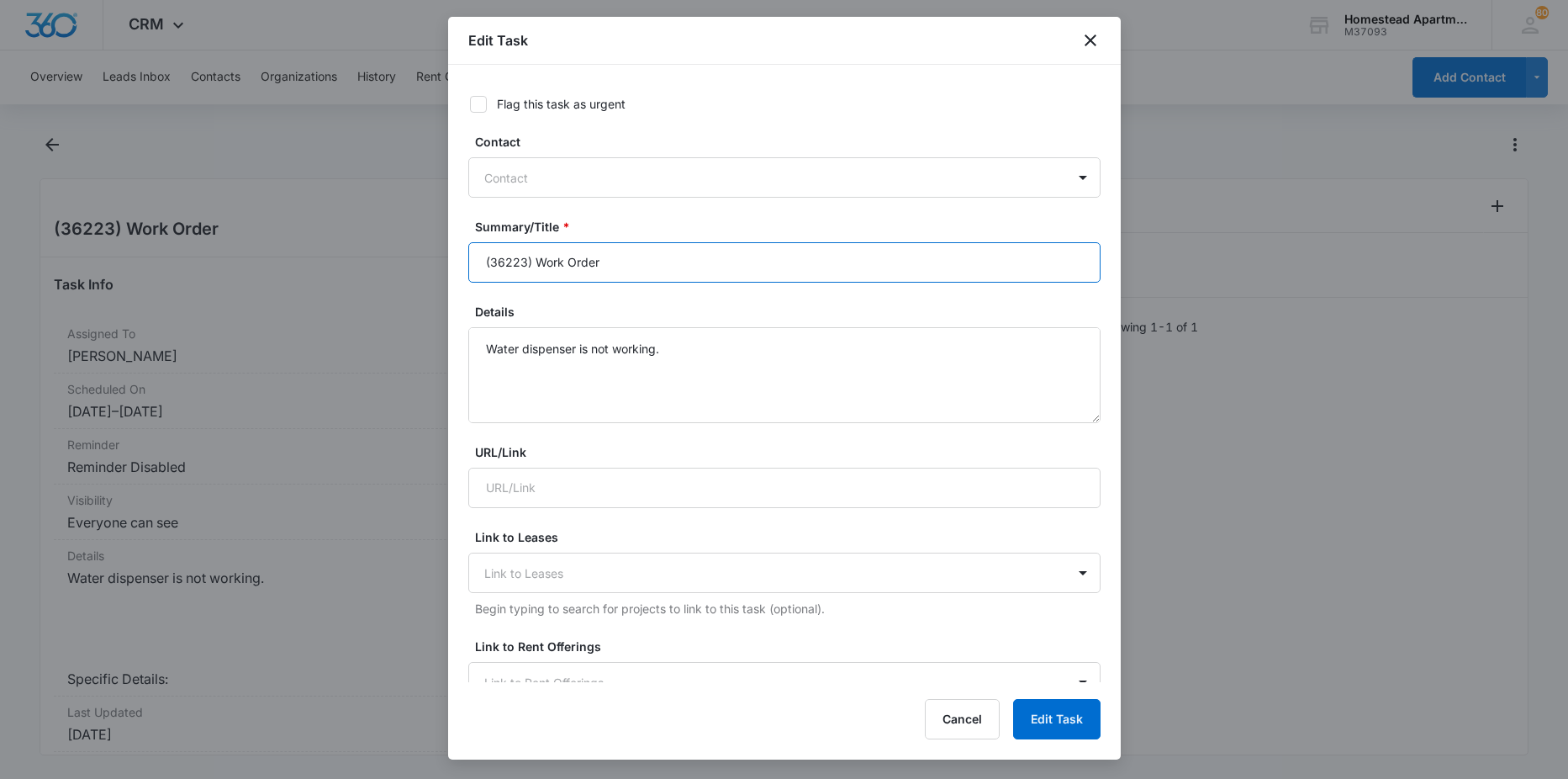
click at [635, 265] on input "(36223) Work Order" at bounding box center [784, 262] width 632 height 40
type input "(36223) Work Order parts order"
click at [1046, 711] on button "Edit Task" at bounding box center [1057, 719] width 88 height 40
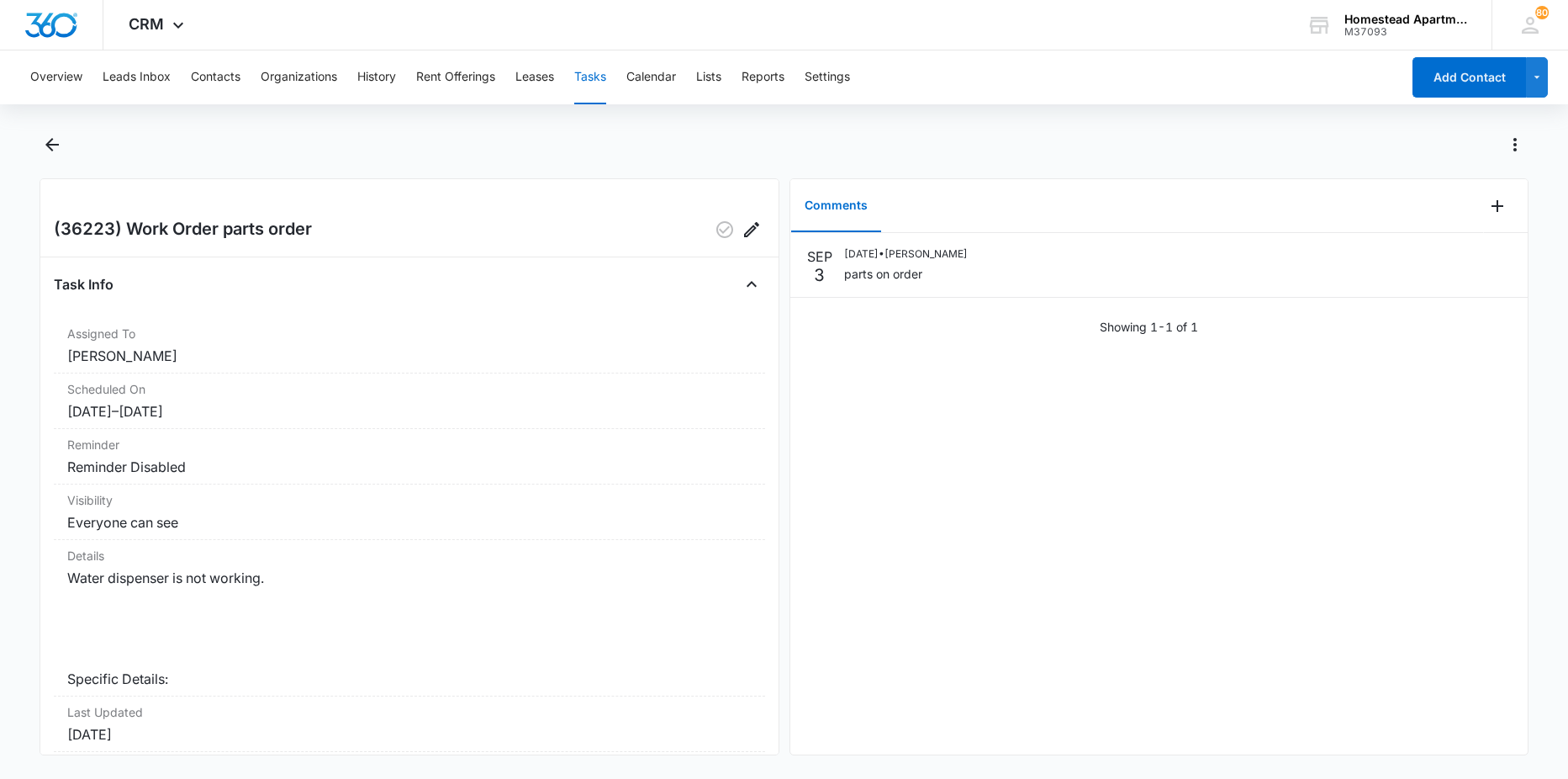
click at [35, 146] on main "(36223) Work Order parts order Task Info Assigned To Richard Delong Scheduled O…" at bounding box center [784, 454] width 1568 height 644
click at [46, 139] on icon "Back" at bounding box center [52, 145] width 20 height 20
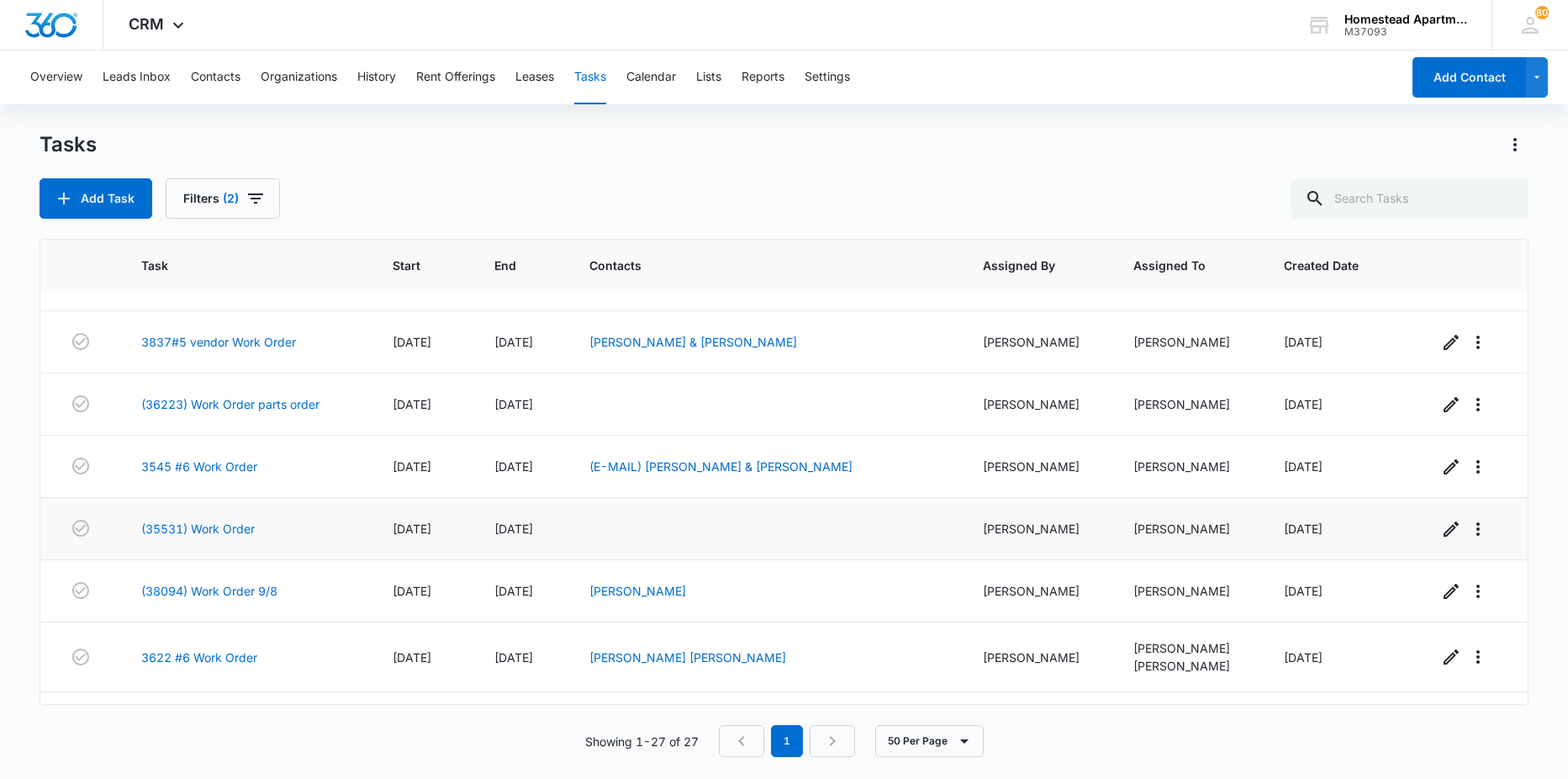
scroll to position [169, 0]
click at [238, 469] on link "3545 #6 Work Order" at bounding box center [200, 465] width 116 height 18
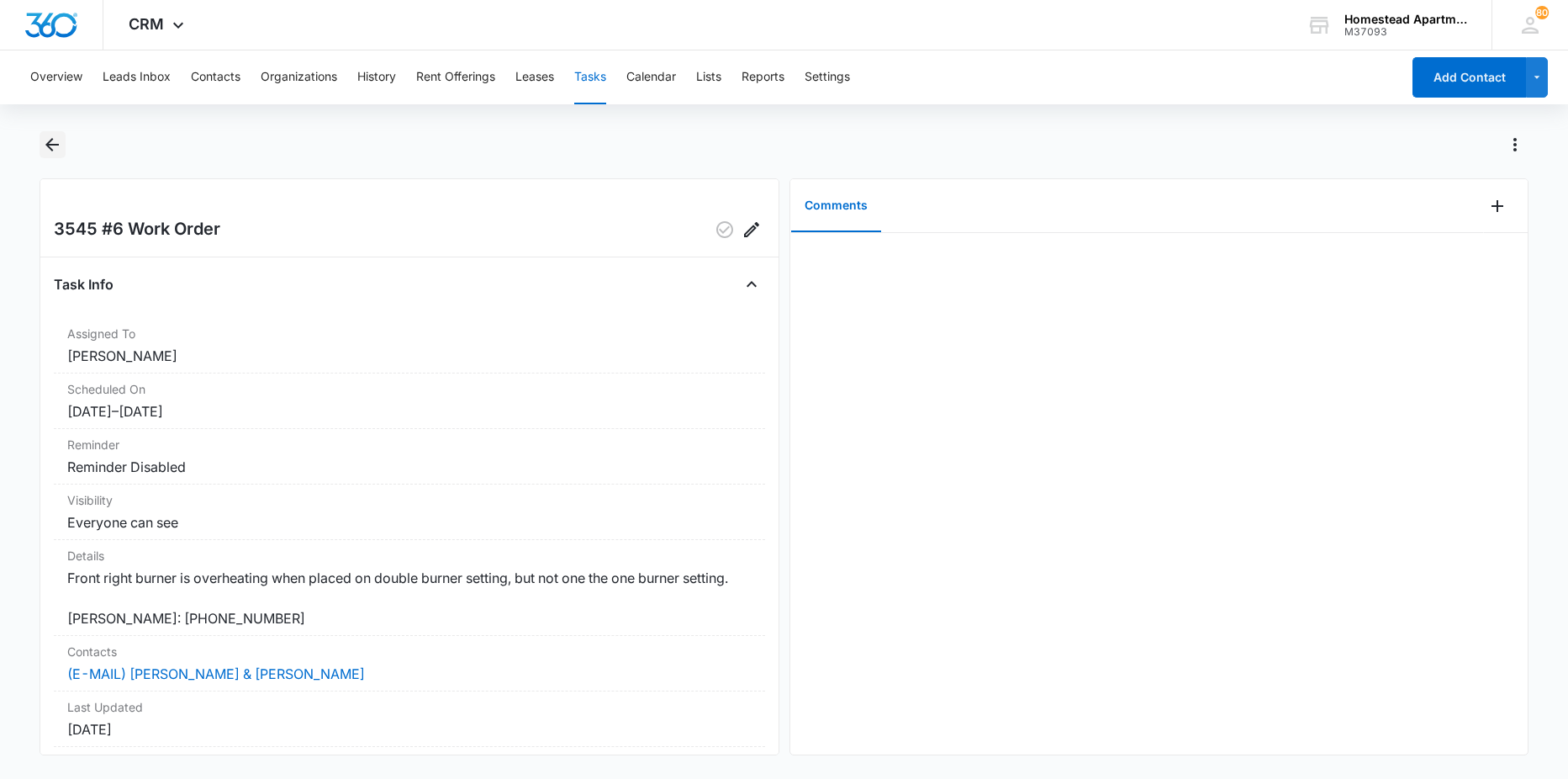
click at [52, 142] on icon "Back" at bounding box center [52, 145] width 20 height 20
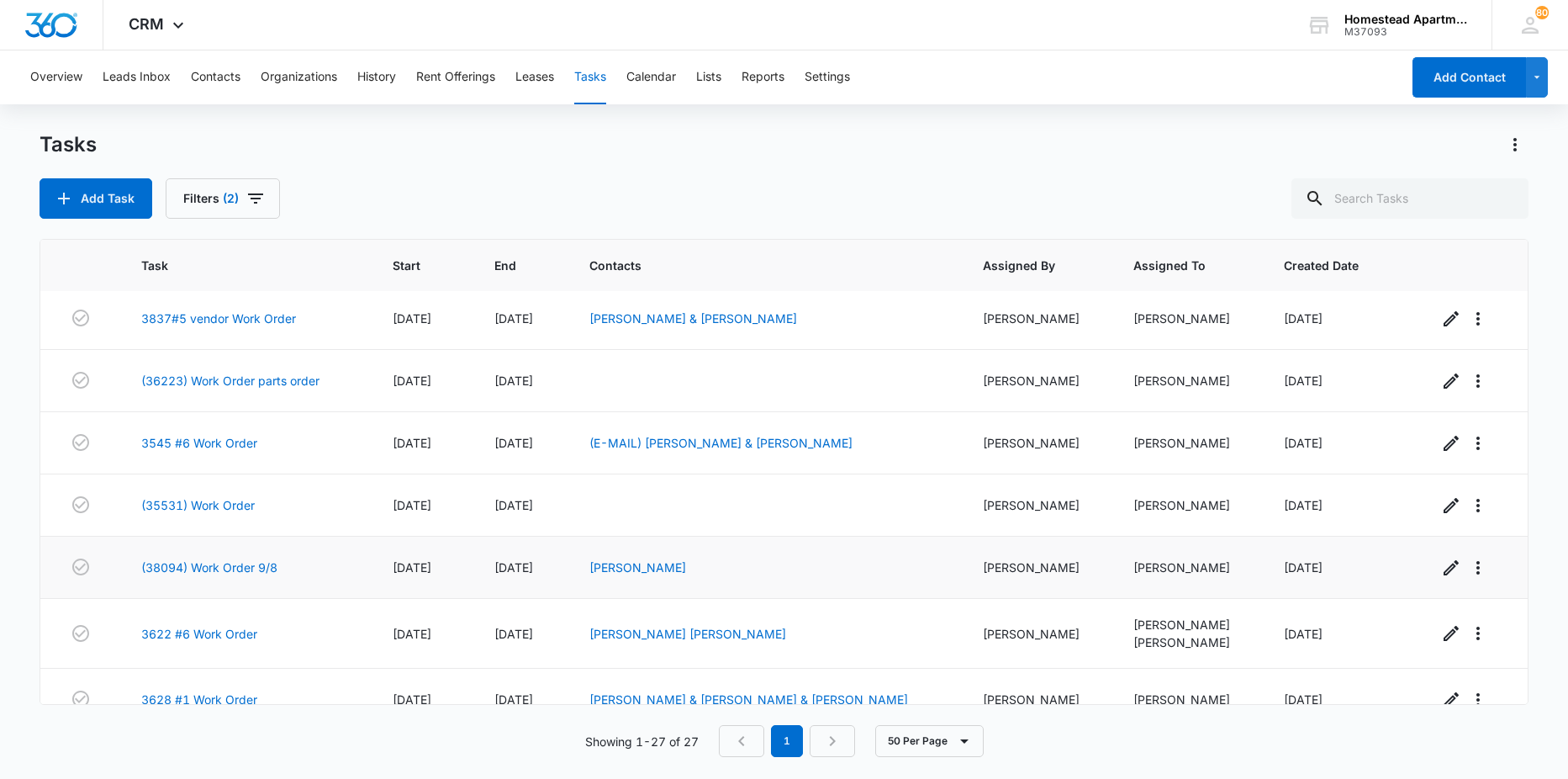
scroll to position [252, 0]
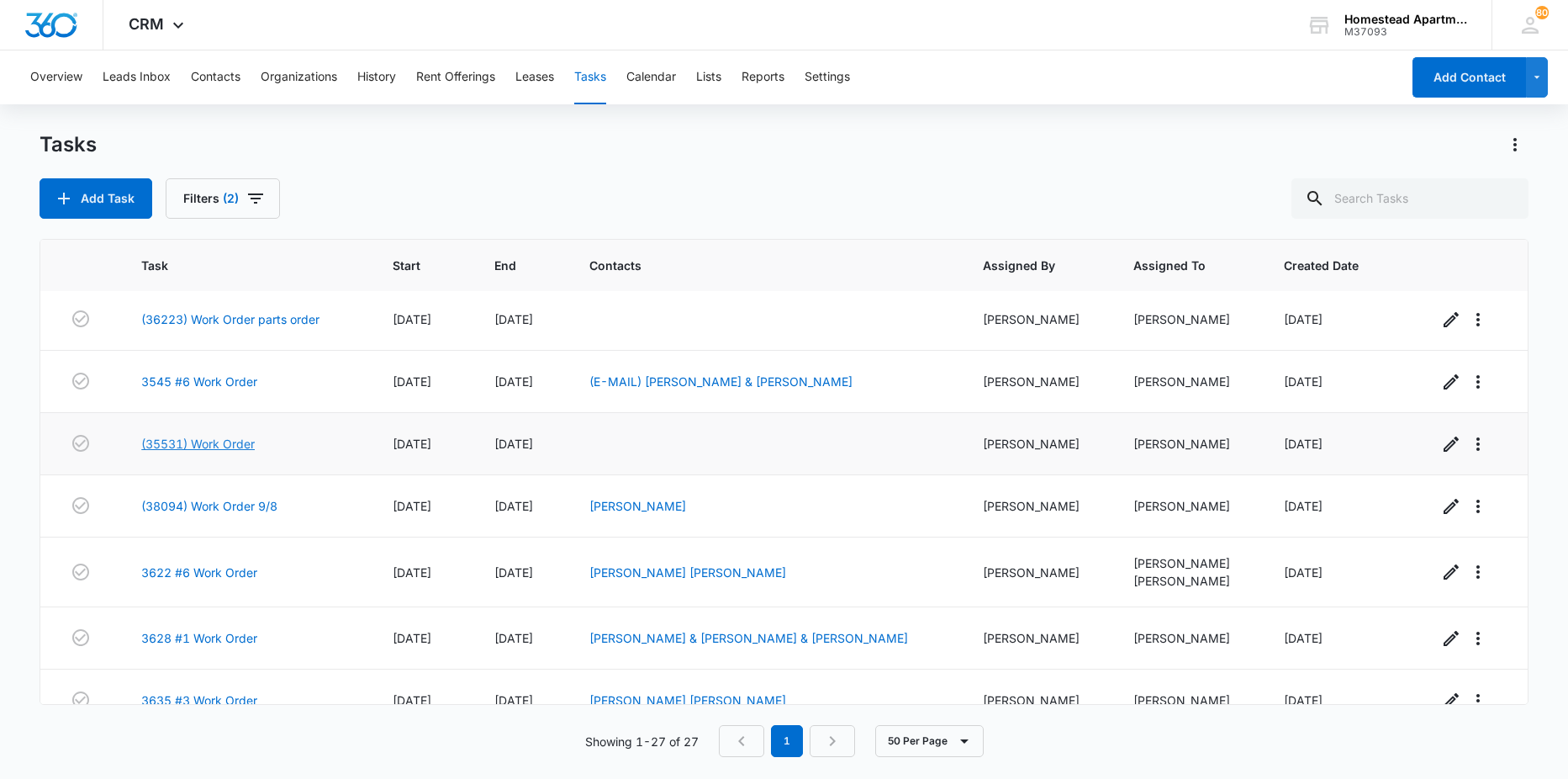
click at [220, 445] on link "(35531) Work Order" at bounding box center [198, 443] width 114 height 18
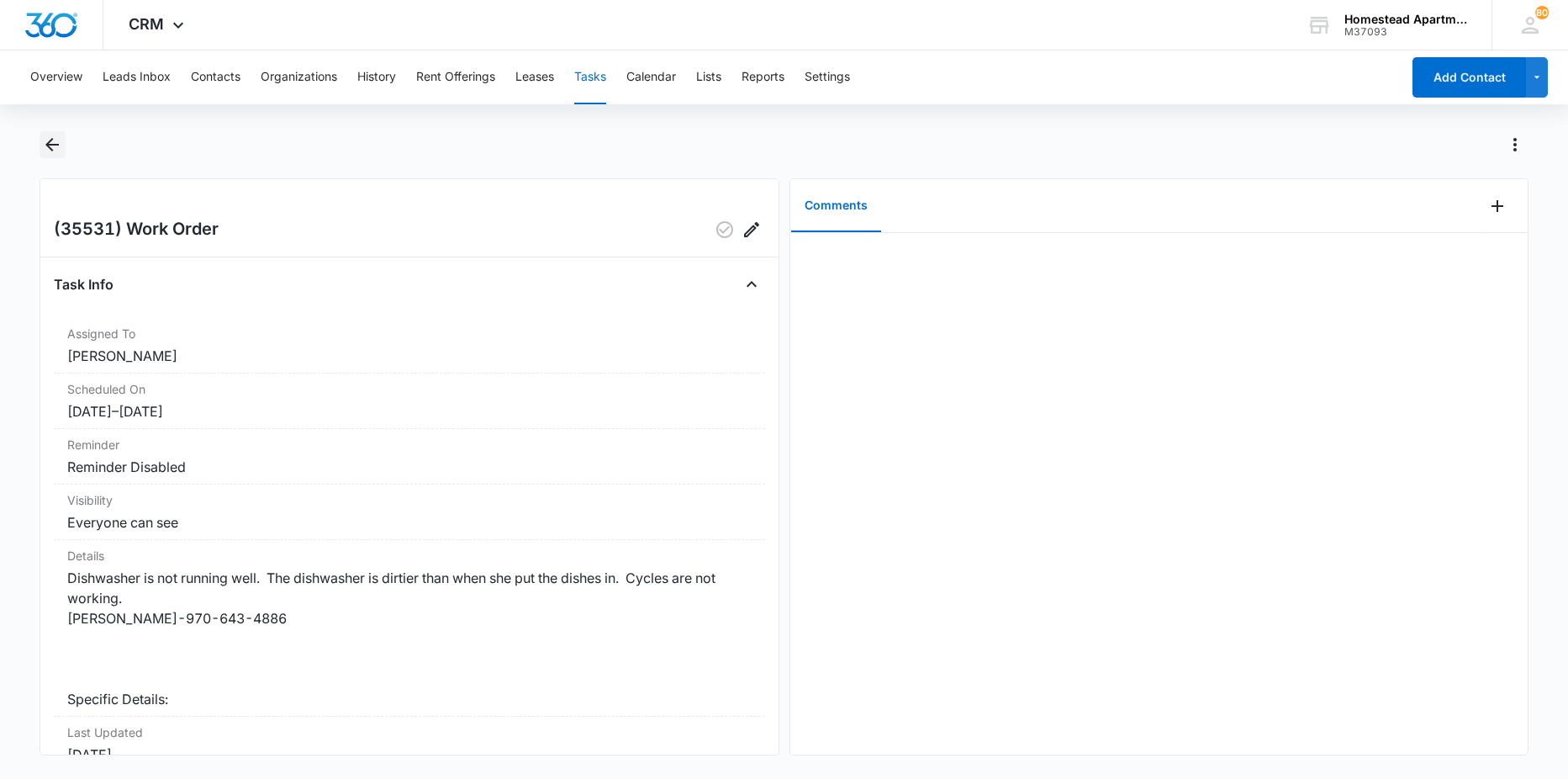
click at [65, 149] on button "Back" at bounding box center [52, 145] width 26 height 27
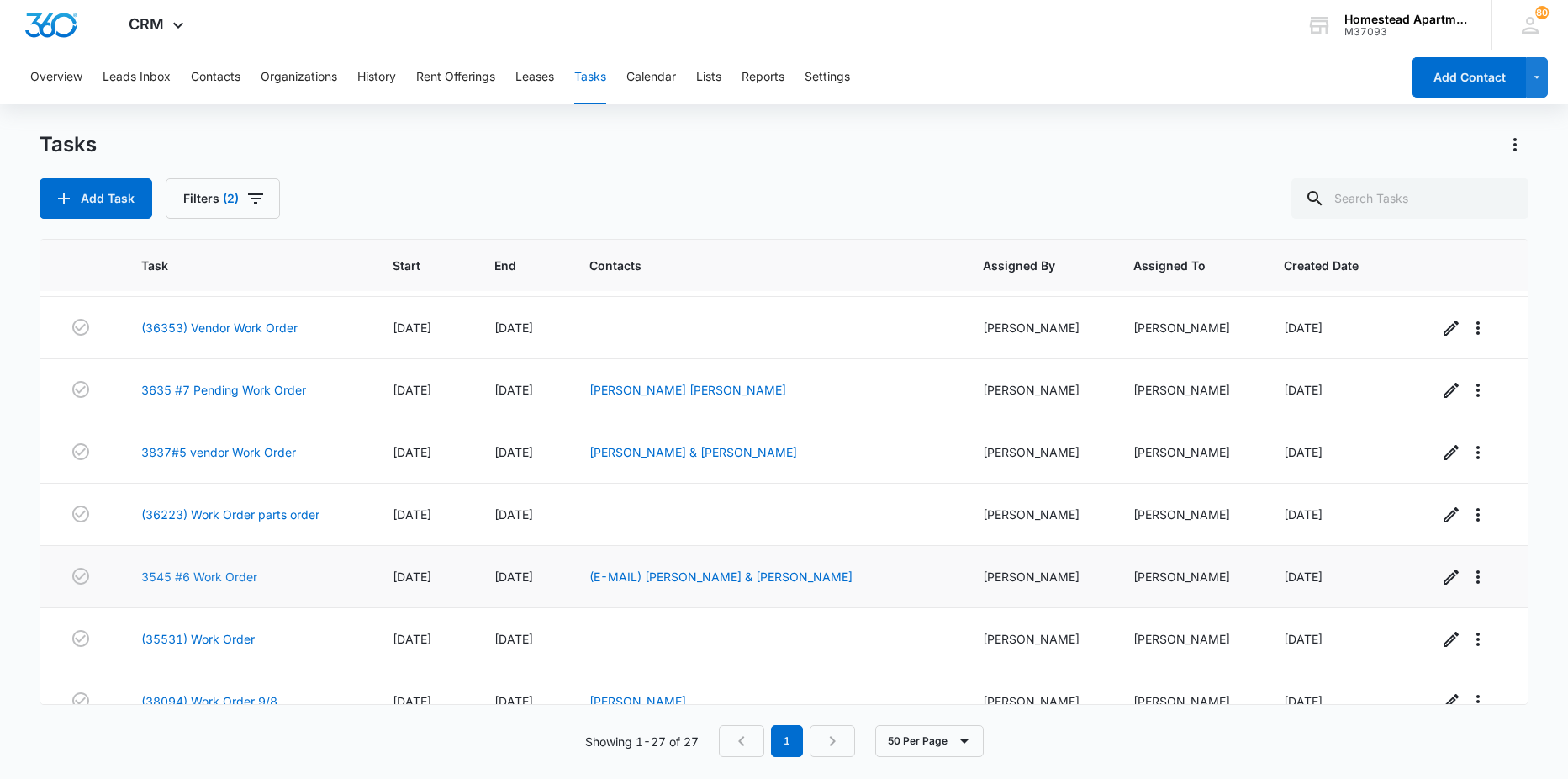
scroll to position [84, 0]
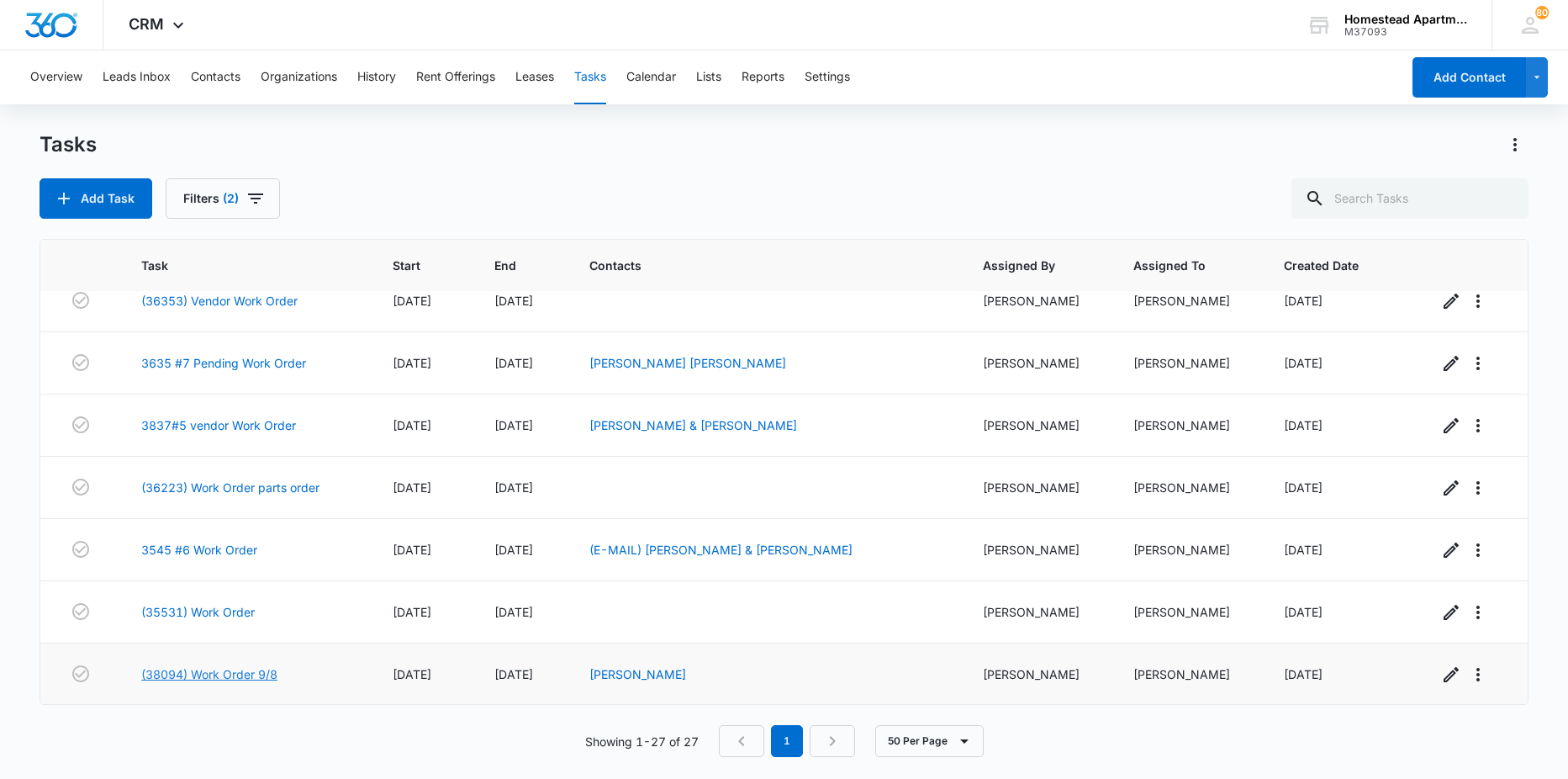
click at [232, 671] on link "(38094) Work Order 9/8" at bounding box center [210, 674] width 136 height 18
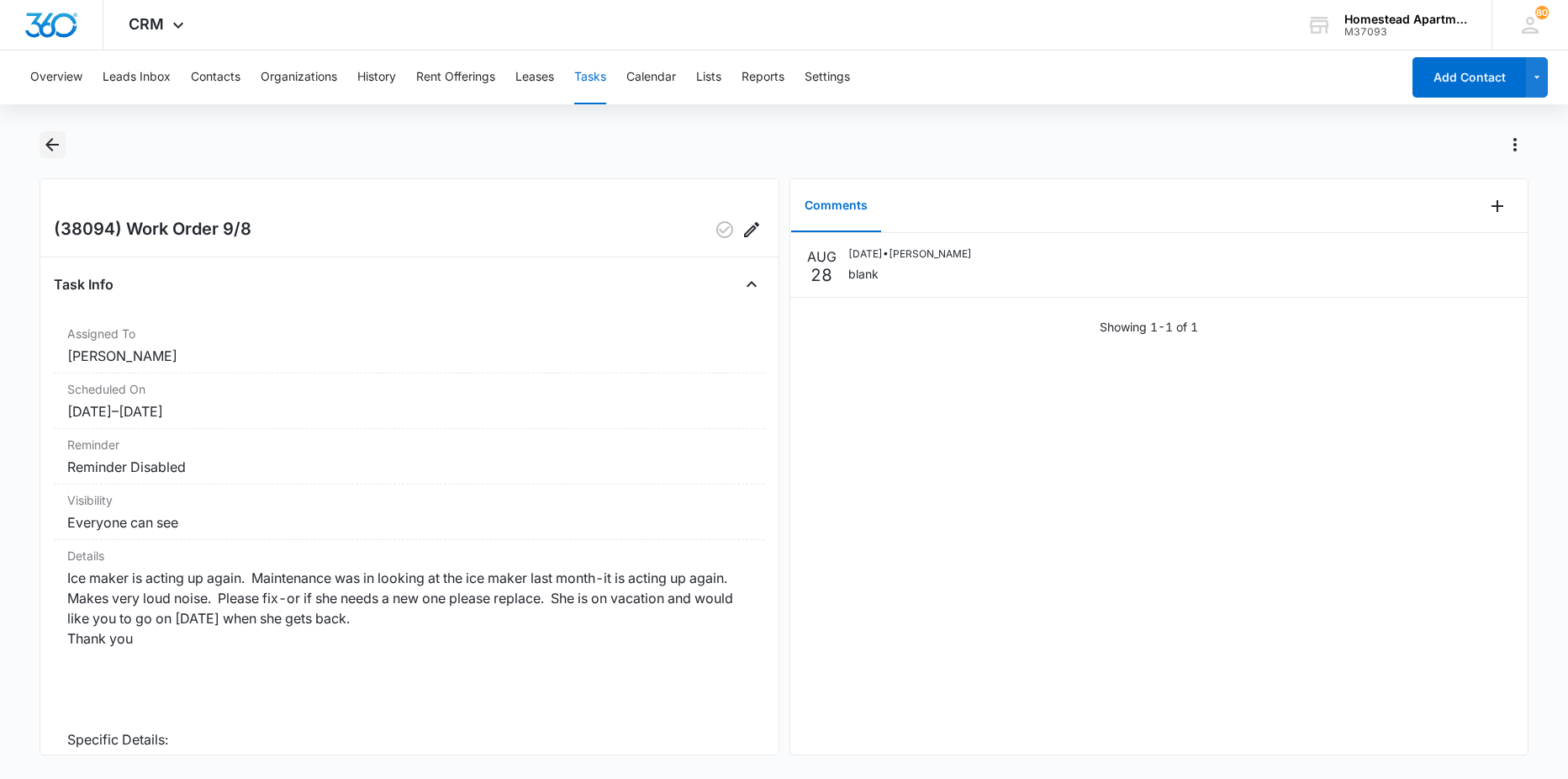
click at [40, 143] on button "Back" at bounding box center [52, 145] width 26 height 27
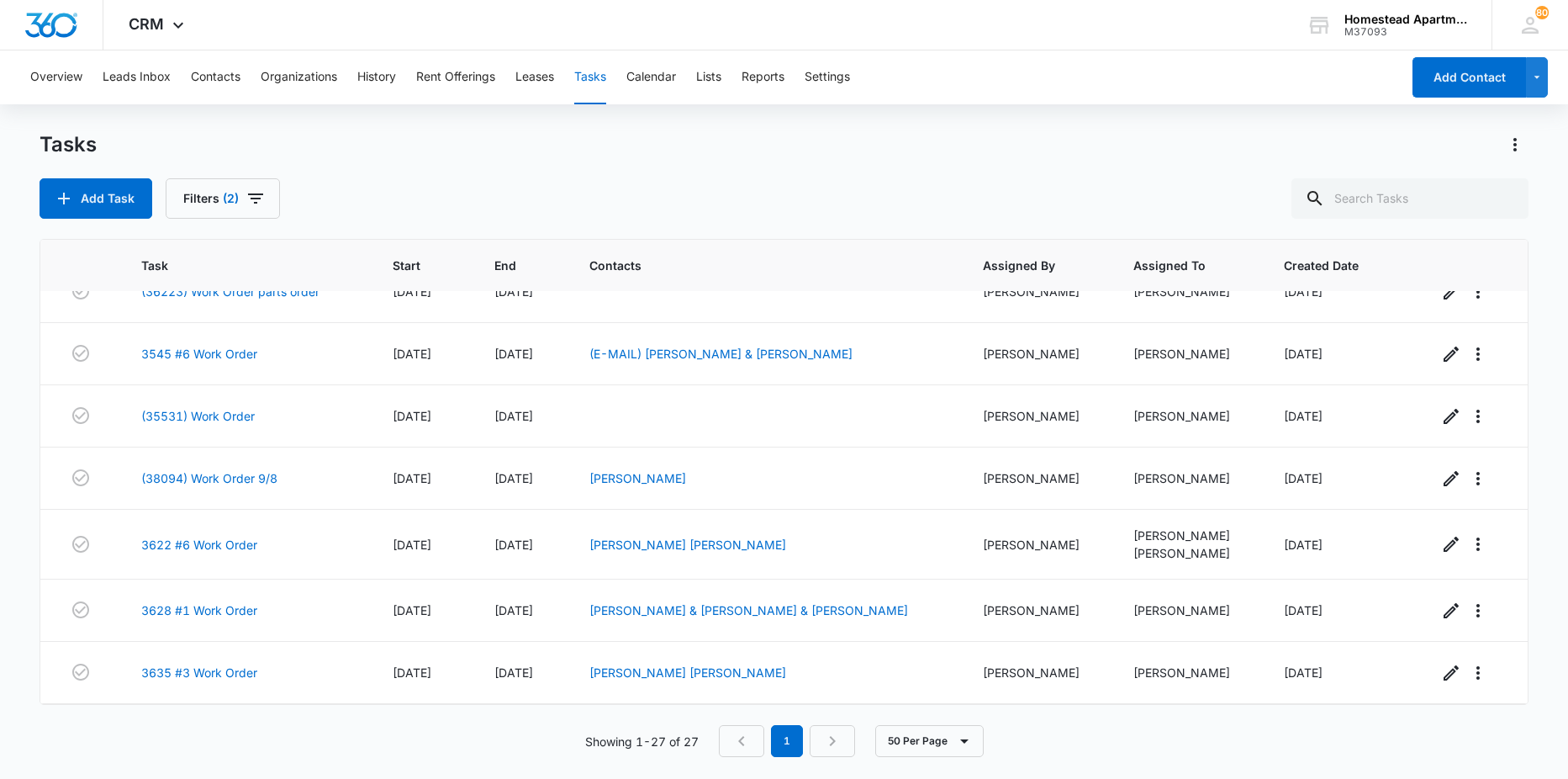
scroll to position [242, 0]
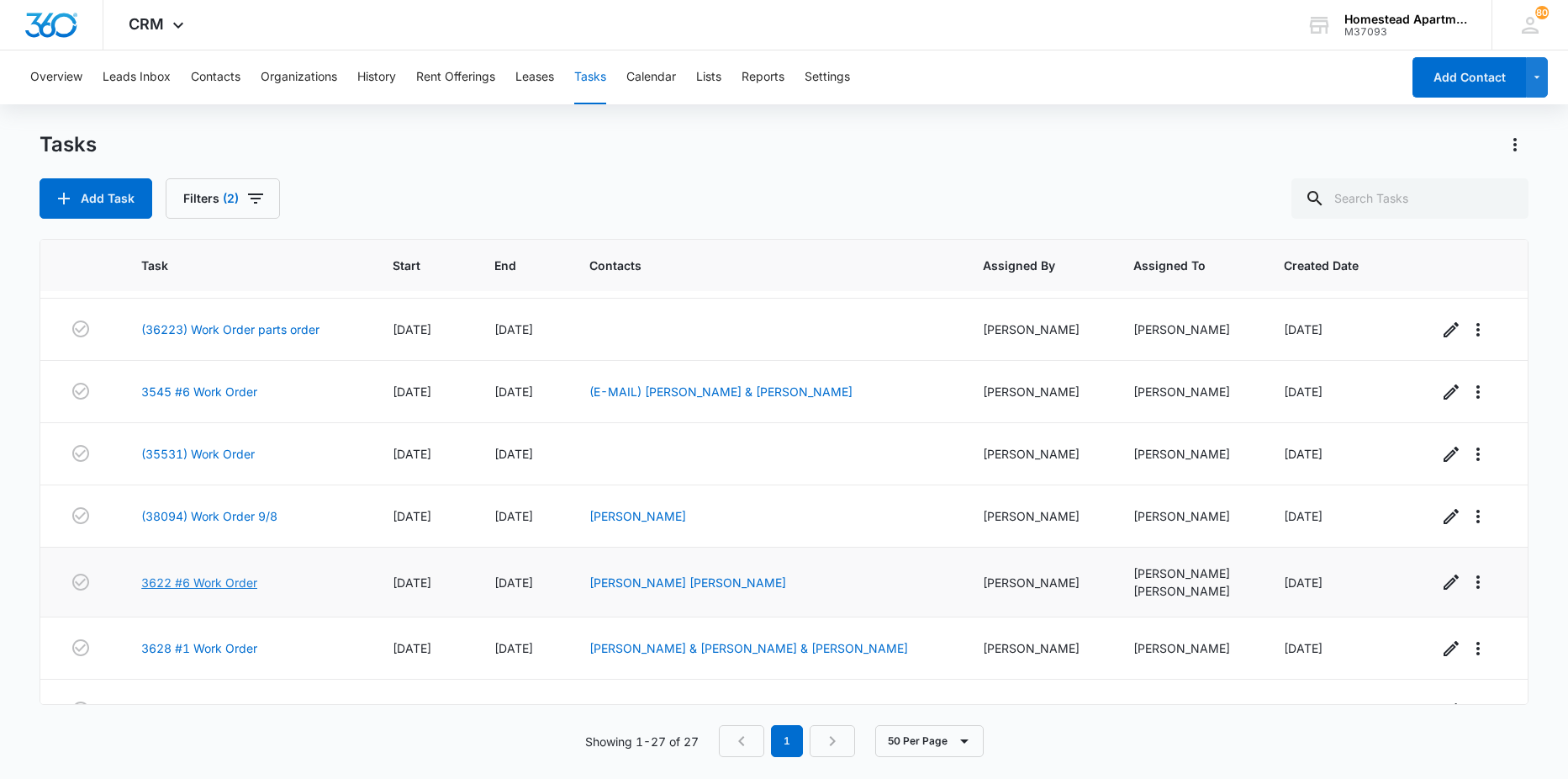
click at [190, 580] on link "3622 #6 Work Order" at bounding box center [200, 583] width 116 height 18
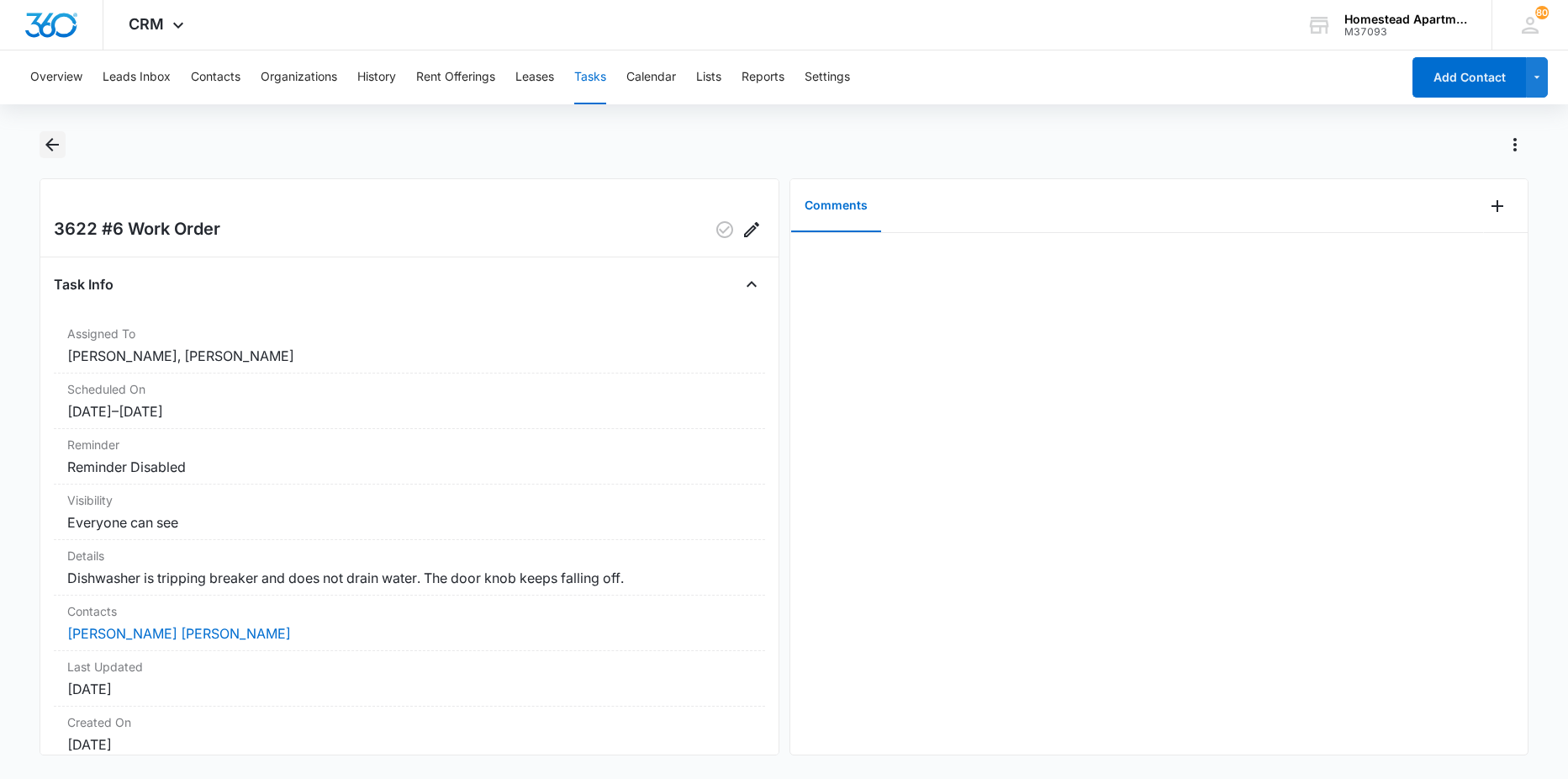
click at [52, 152] on icon "Back" at bounding box center [52, 145] width 20 height 20
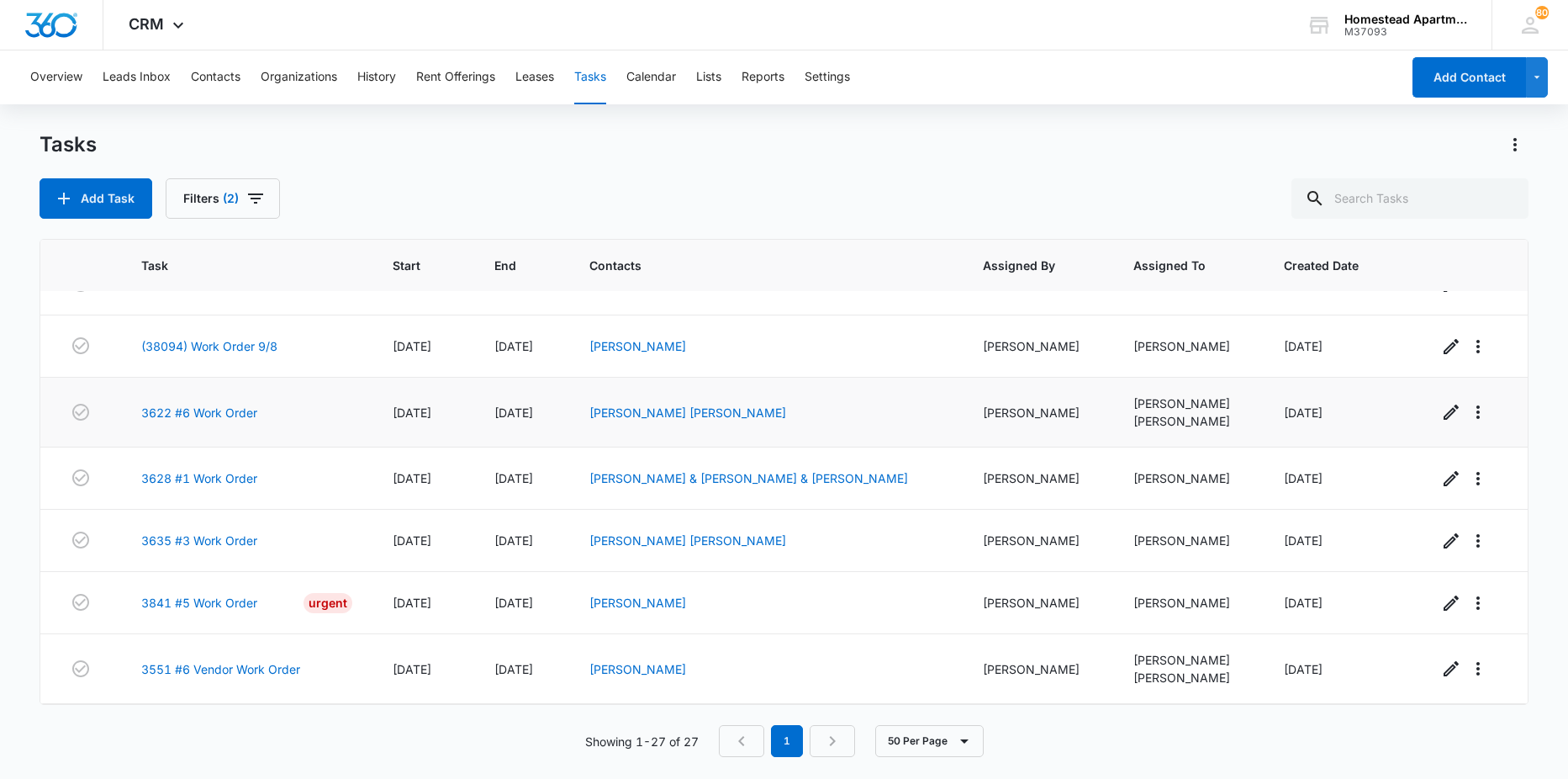
scroll to position [421, 0]
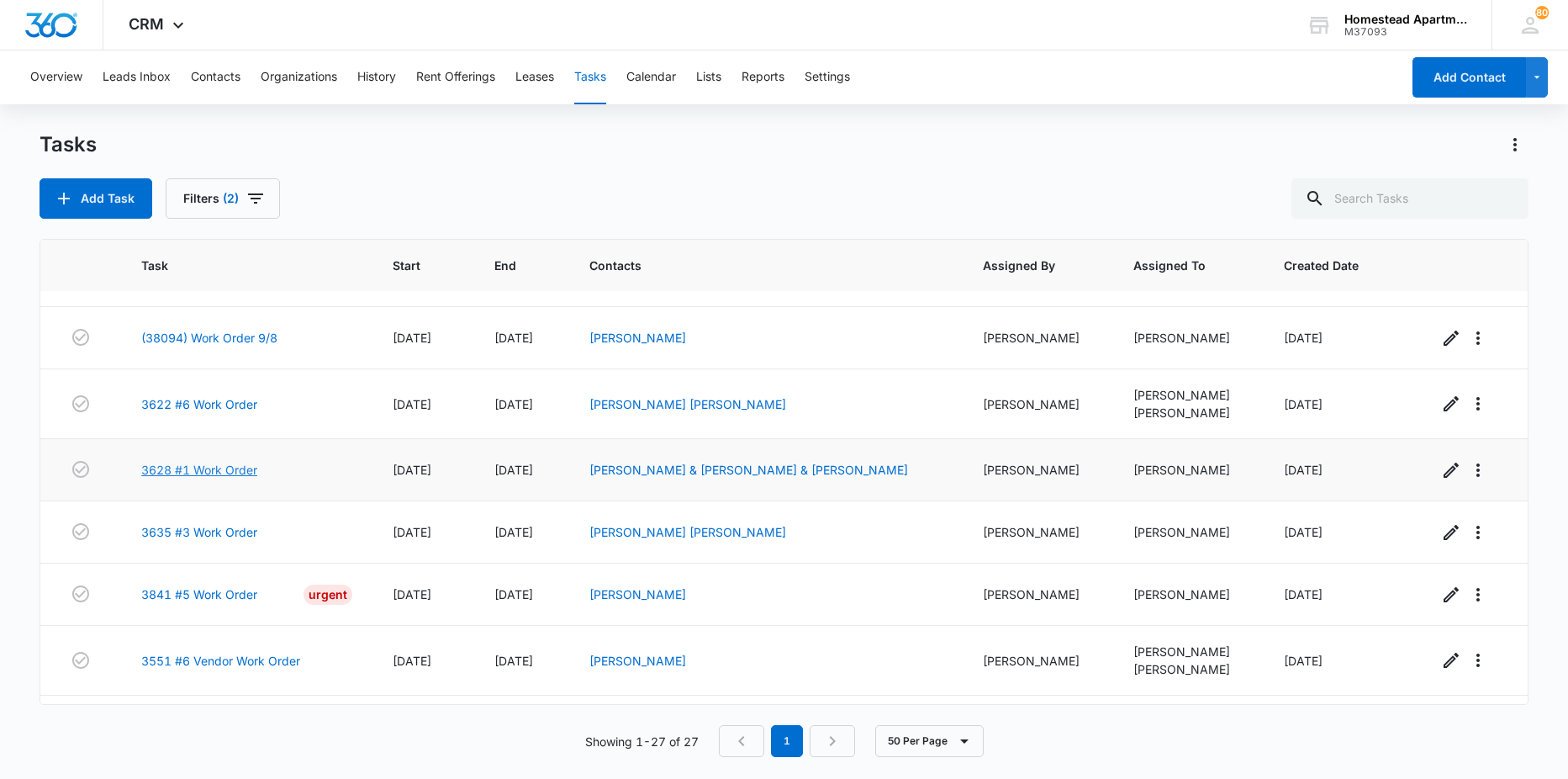
click at [206, 474] on link "3628 #1 Work Order" at bounding box center [200, 470] width 116 height 18
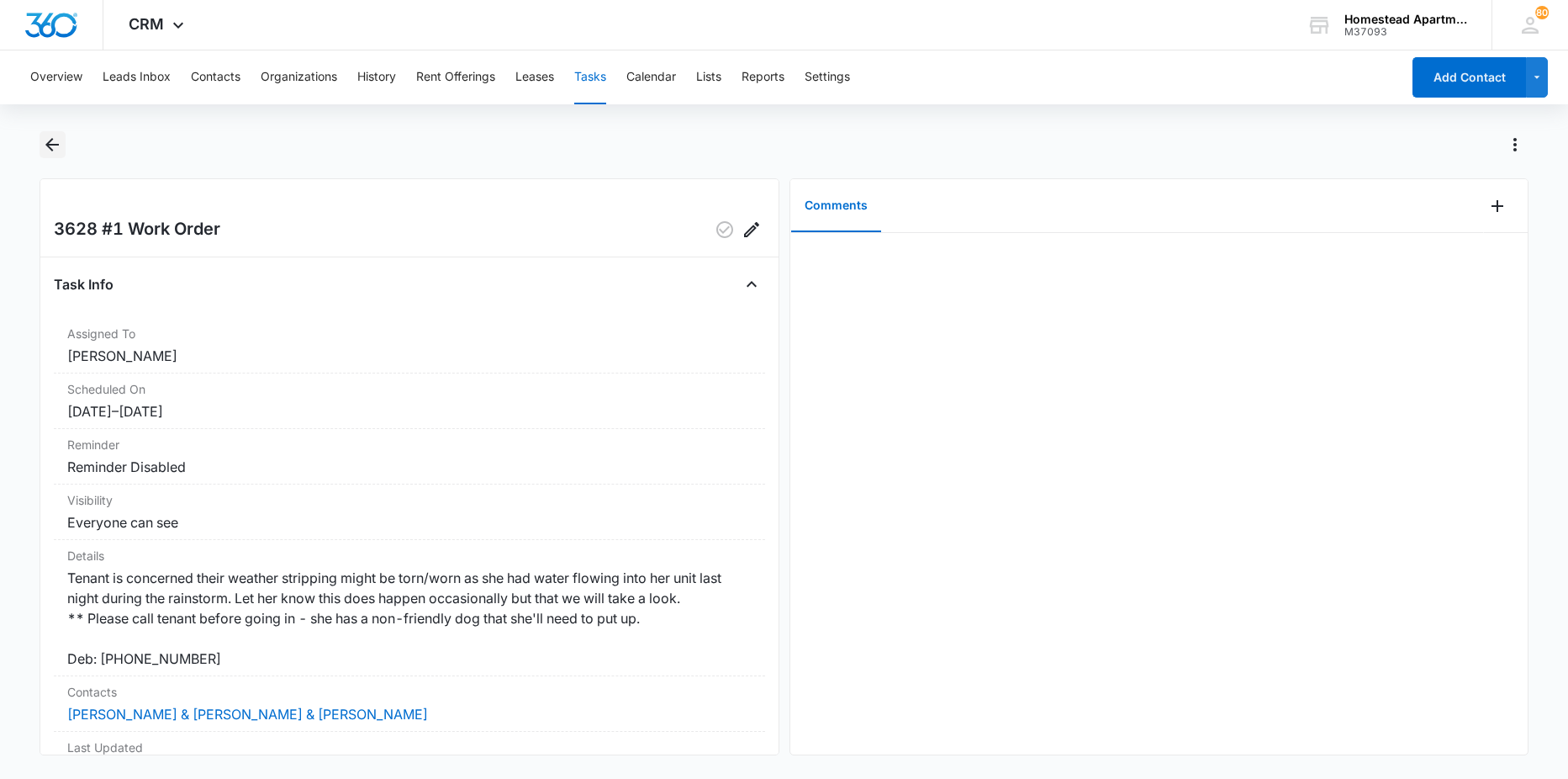
click at [47, 145] on icon "Back" at bounding box center [52, 145] width 13 height 13
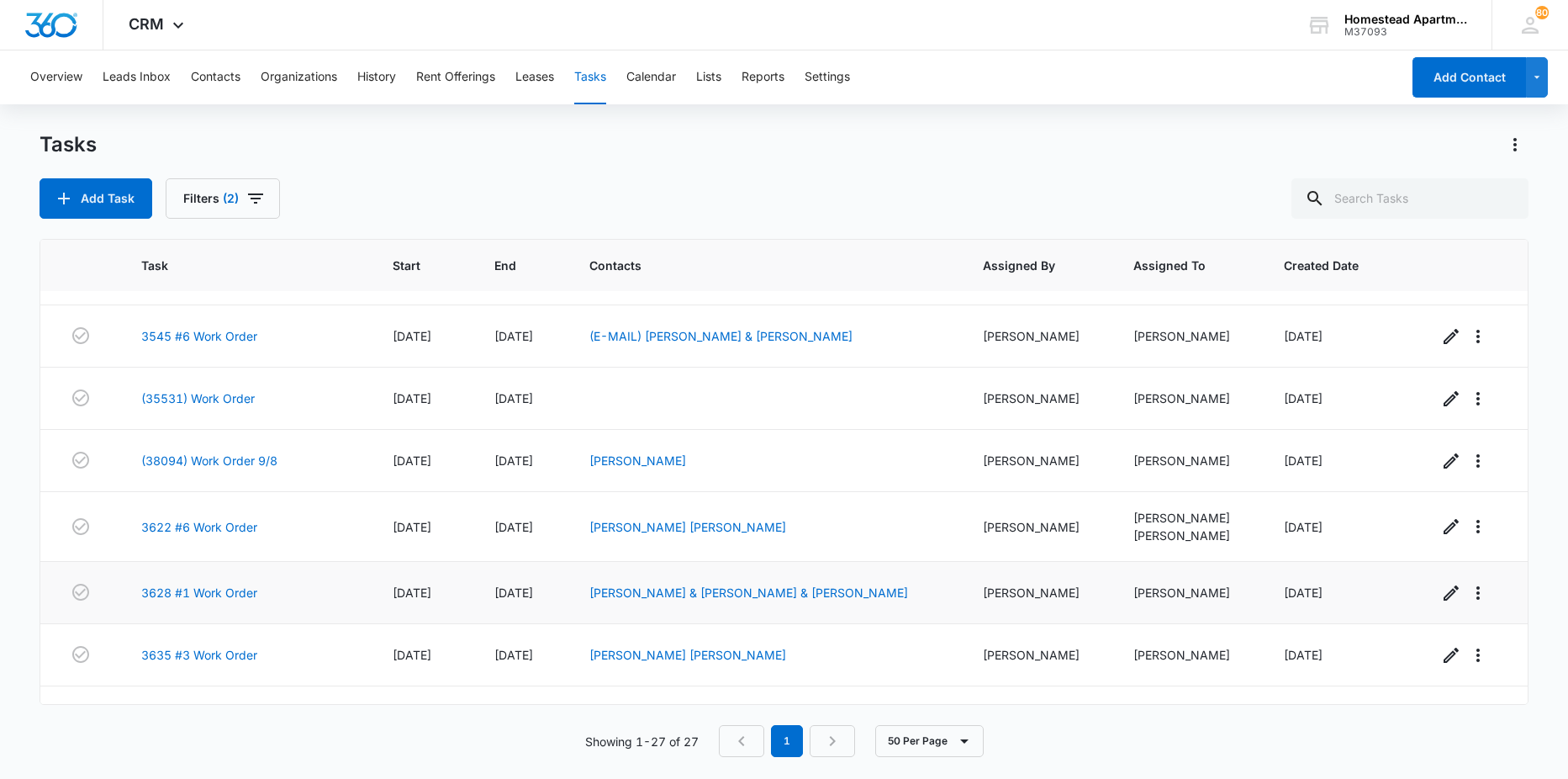
scroll to position [336, 0]
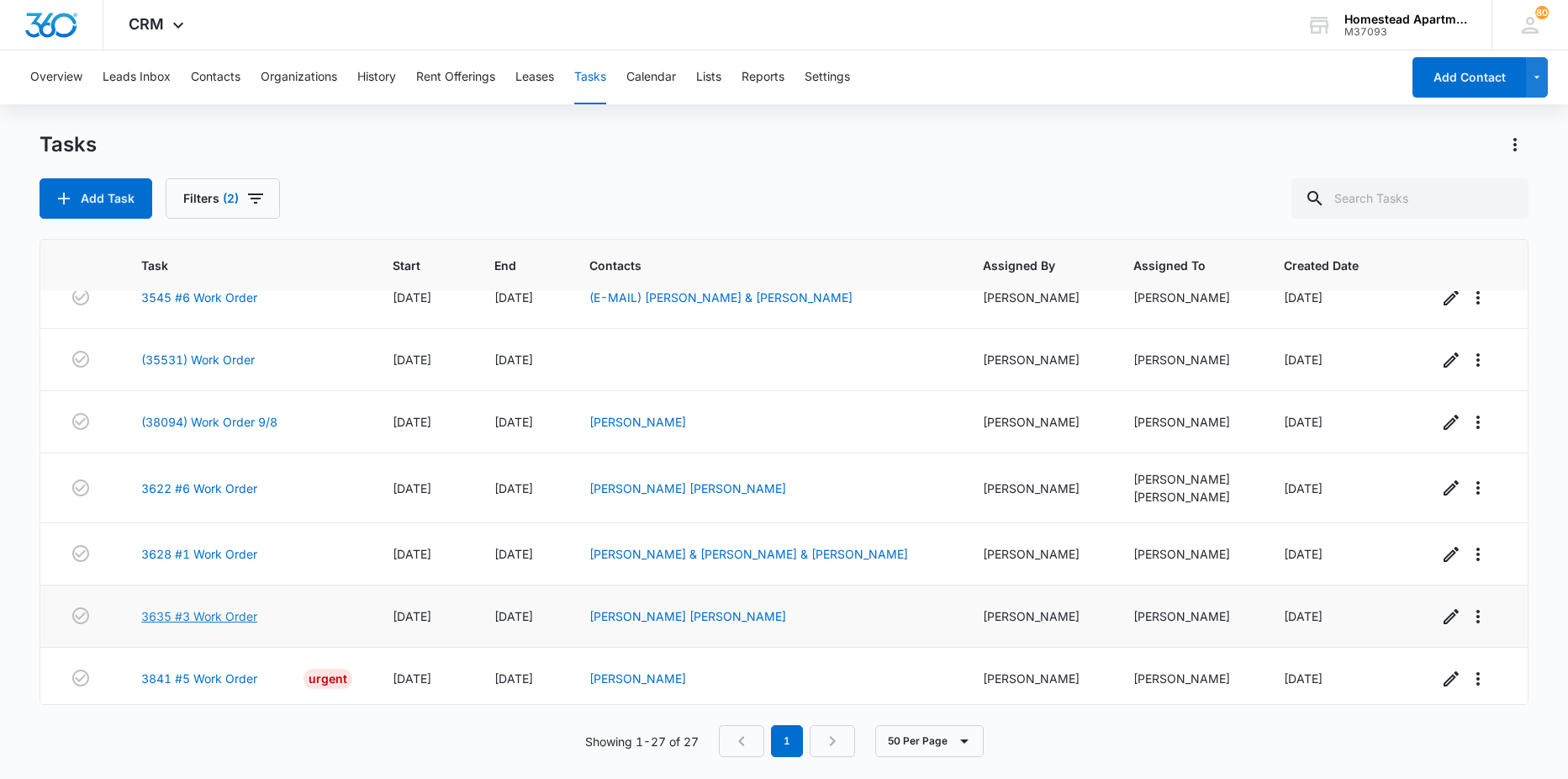
click at [211, 621] on link "3635 #3 Work Order" at bounding box center [200, 616] width 116 height 18
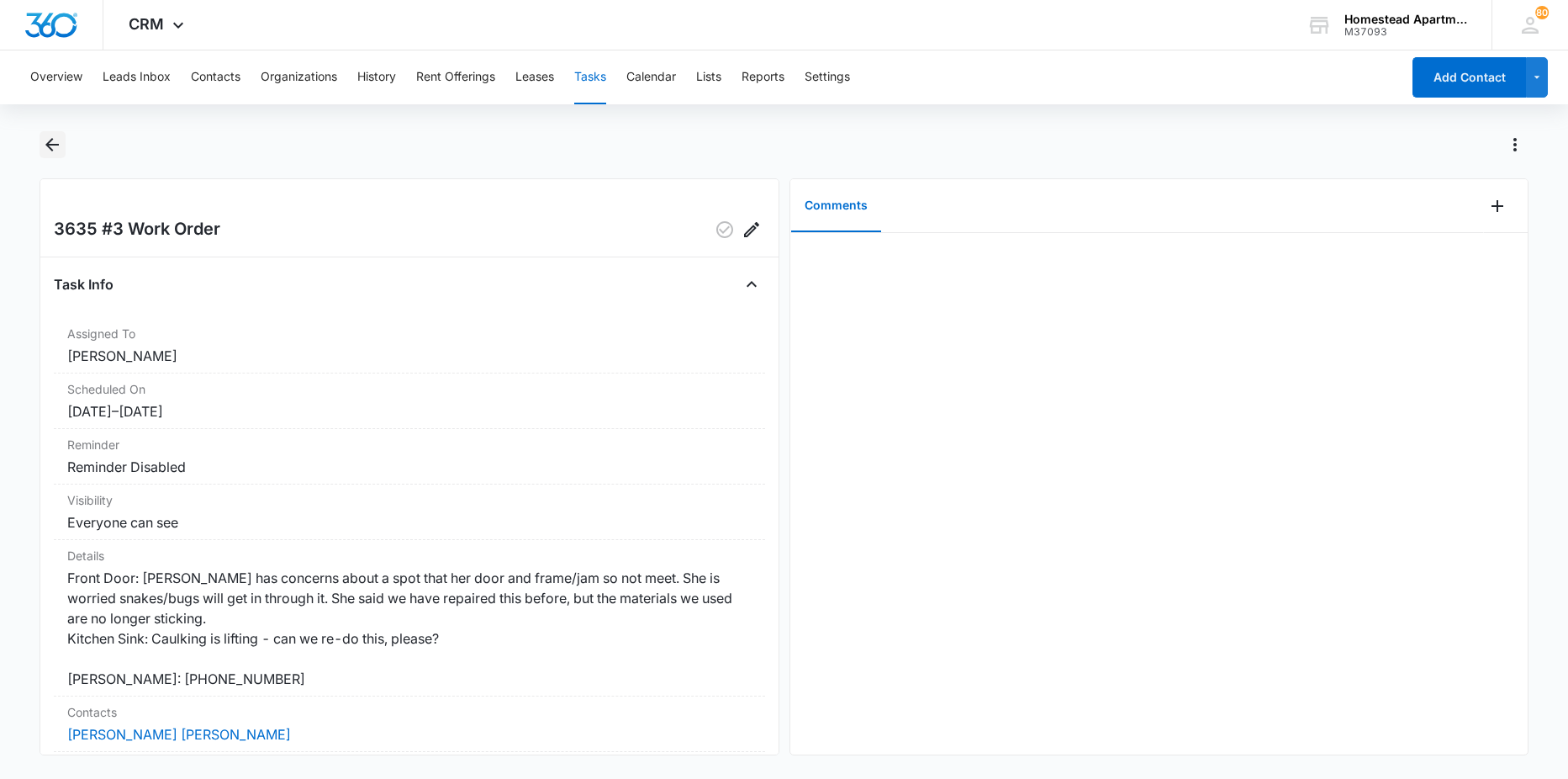
click at [47, 143] on icon "Back" at bounding box center [52, 145] width 20 height 20
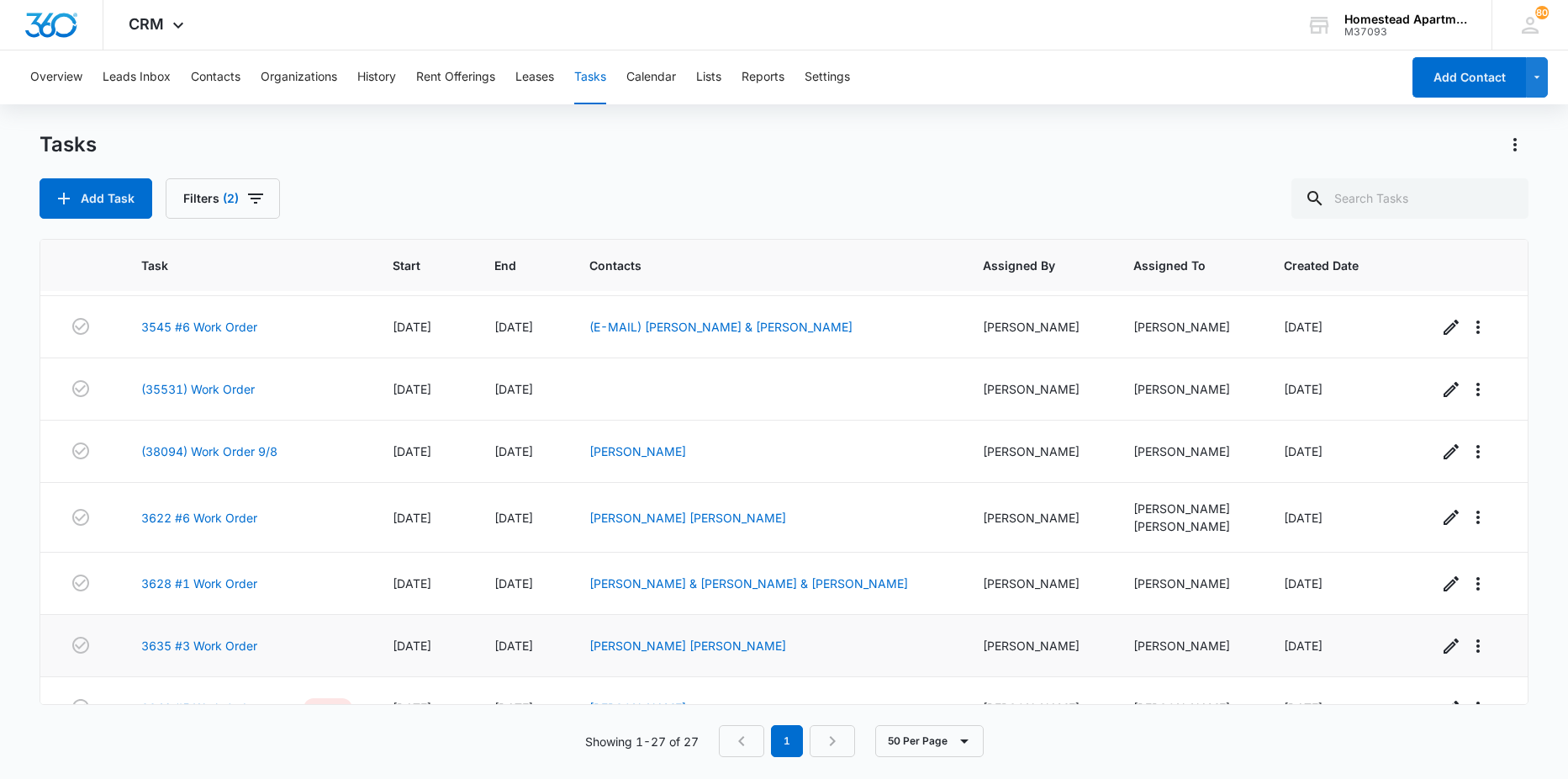
scroll to position [336, 0]
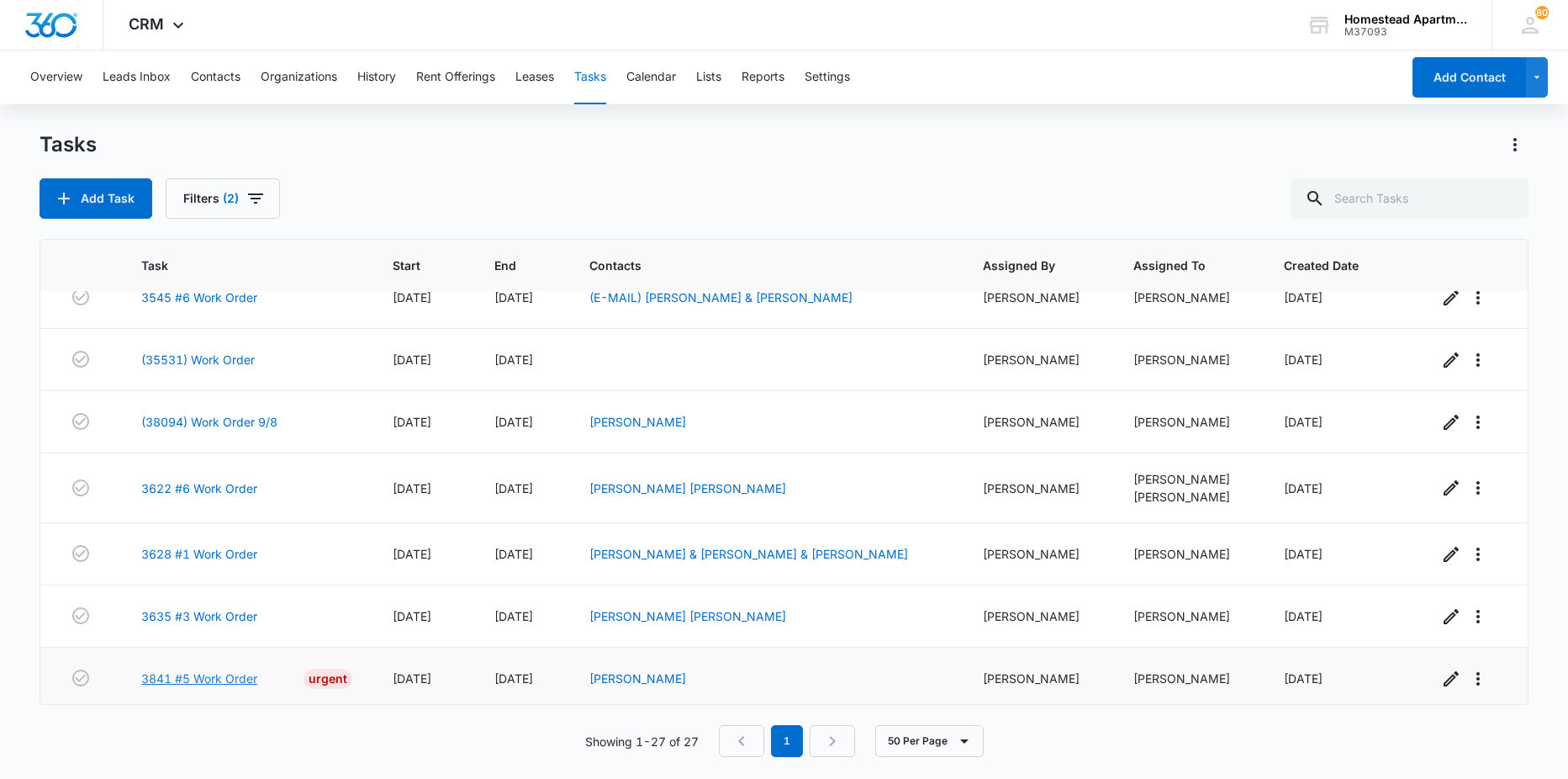
click at [205, 675] on link "3841 #5 Work Order" at bounding box center [200, 678] width 116 height 18
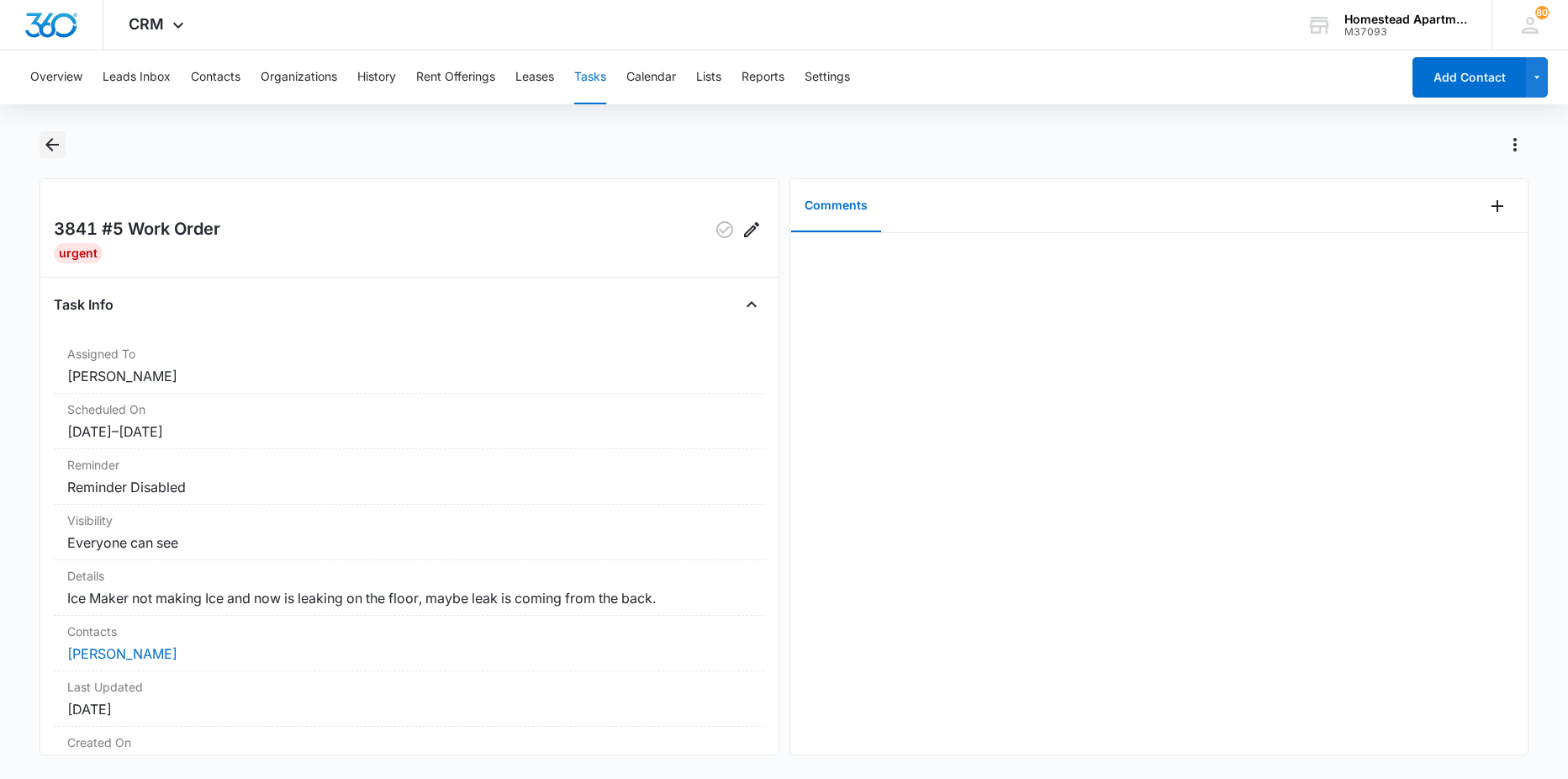
click at [55, 148] on icon "Back" at bounding box center [52, 145] width 20 height 20
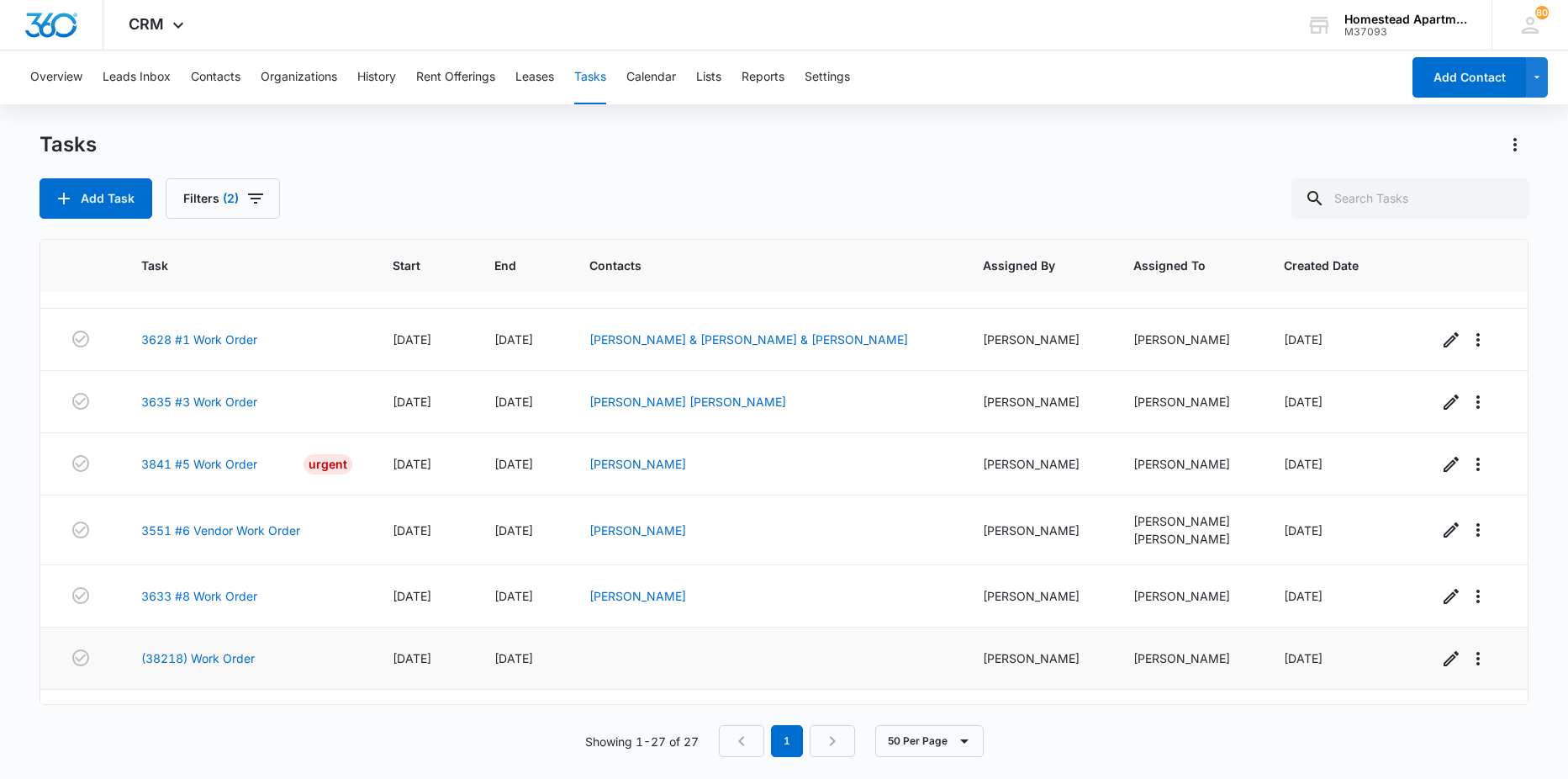
scroll to position [589, 0]
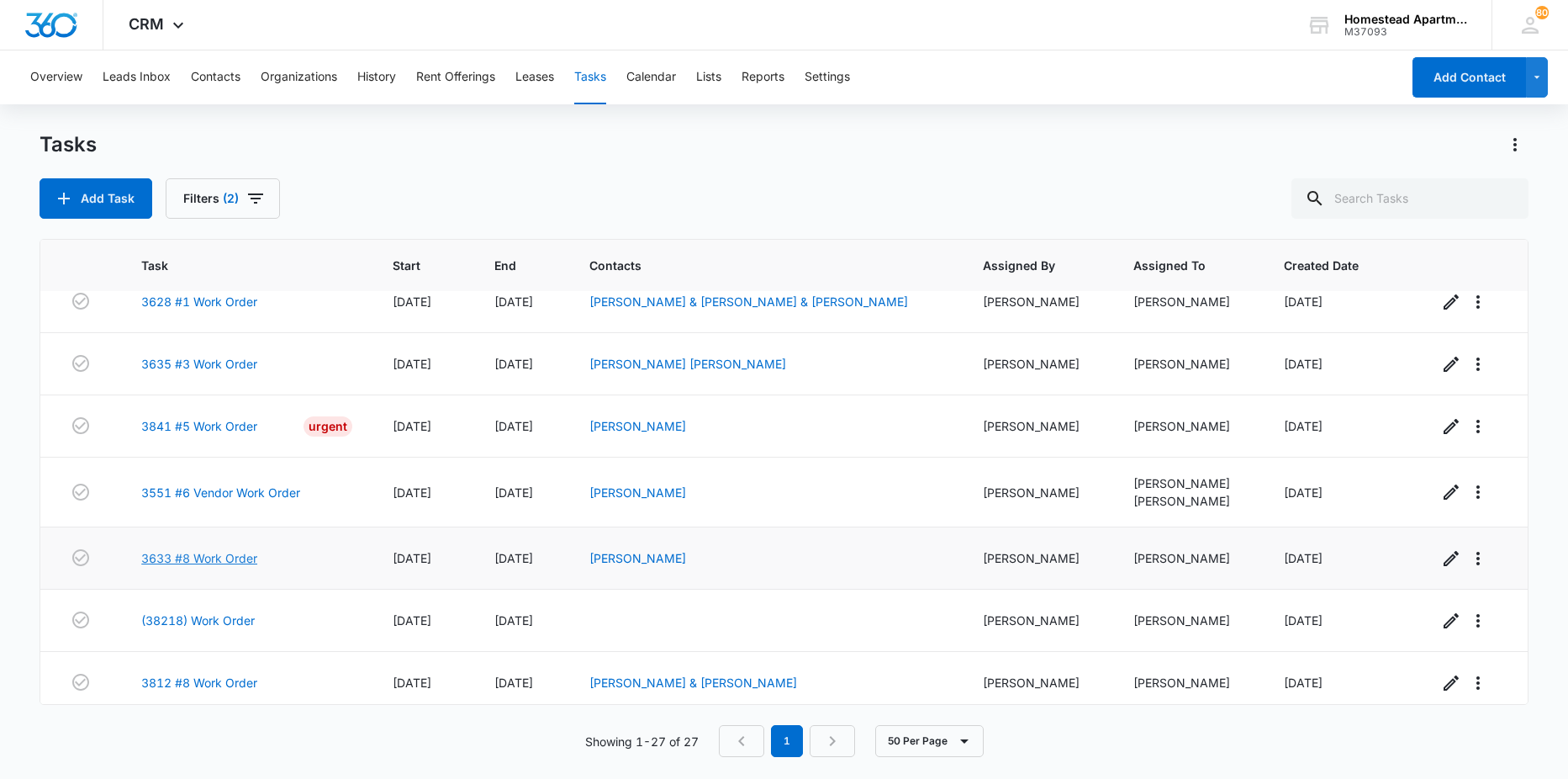
click at [176, 556] on link "3633 #8 Work Order" at bounding box center [200, 558] width 116 height 18
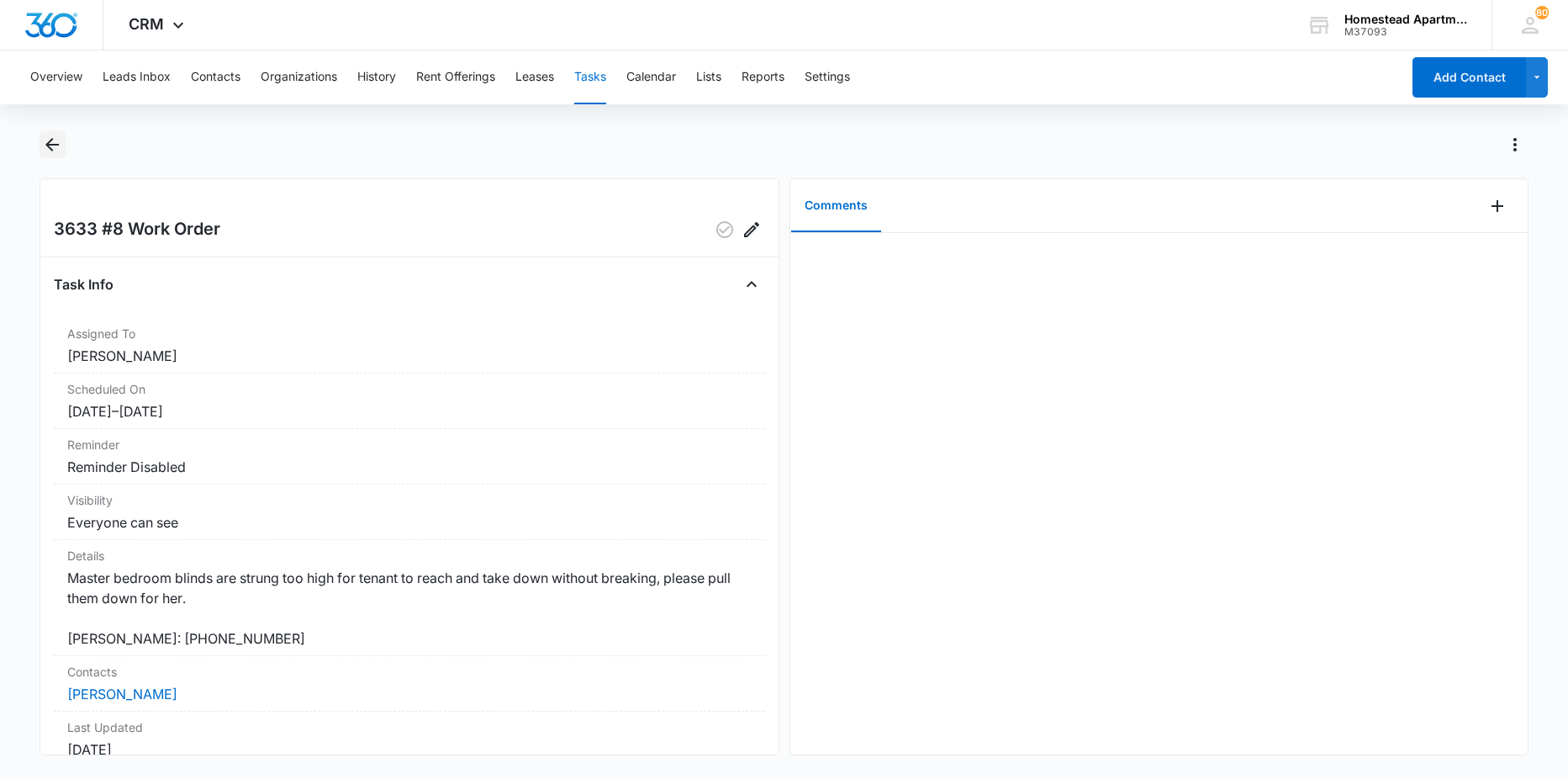
click at [57, 153] on icon "Back" at bounding box center [52, 145] width 20 height 20
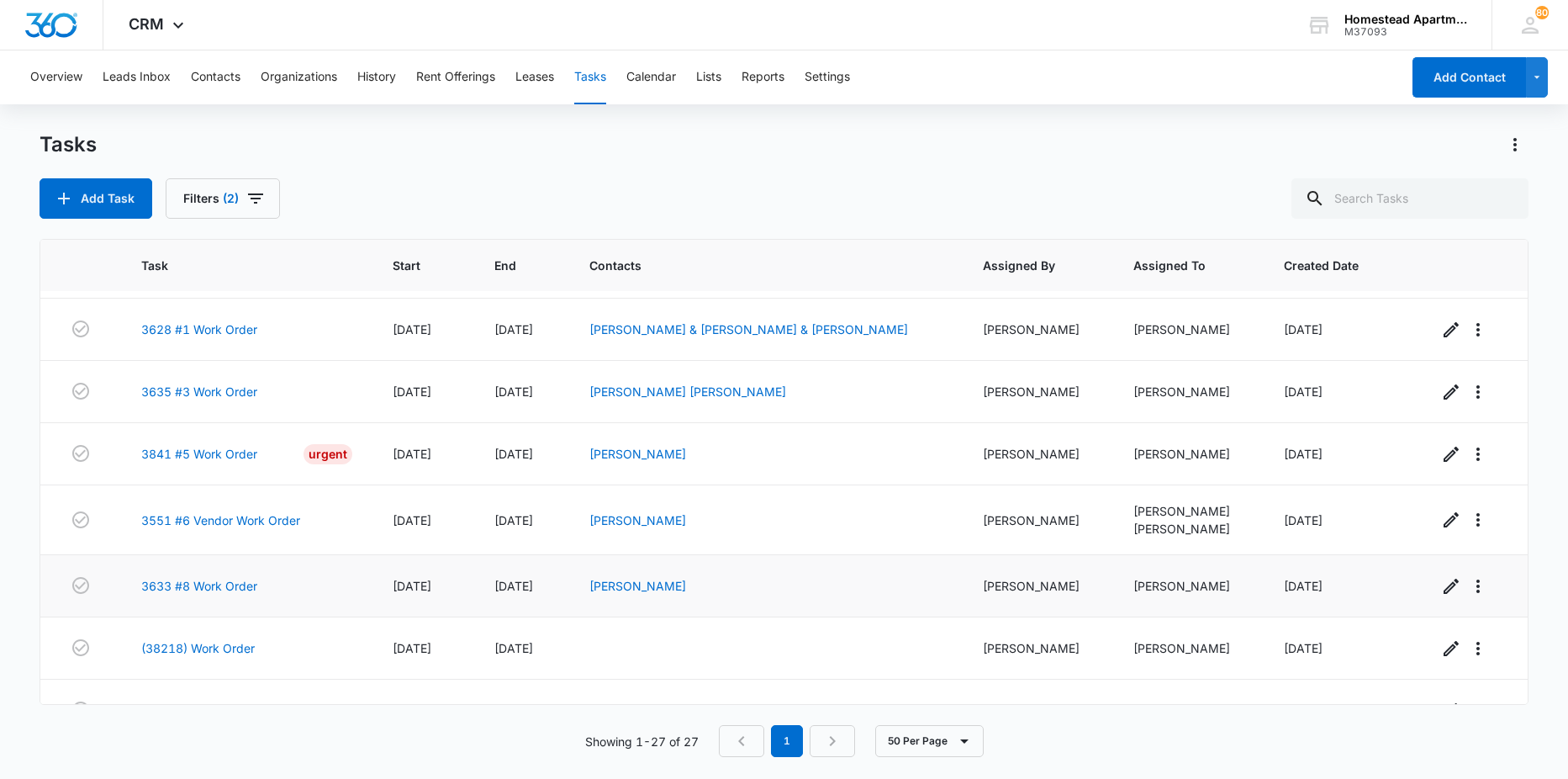
scroll to position [589, 0]
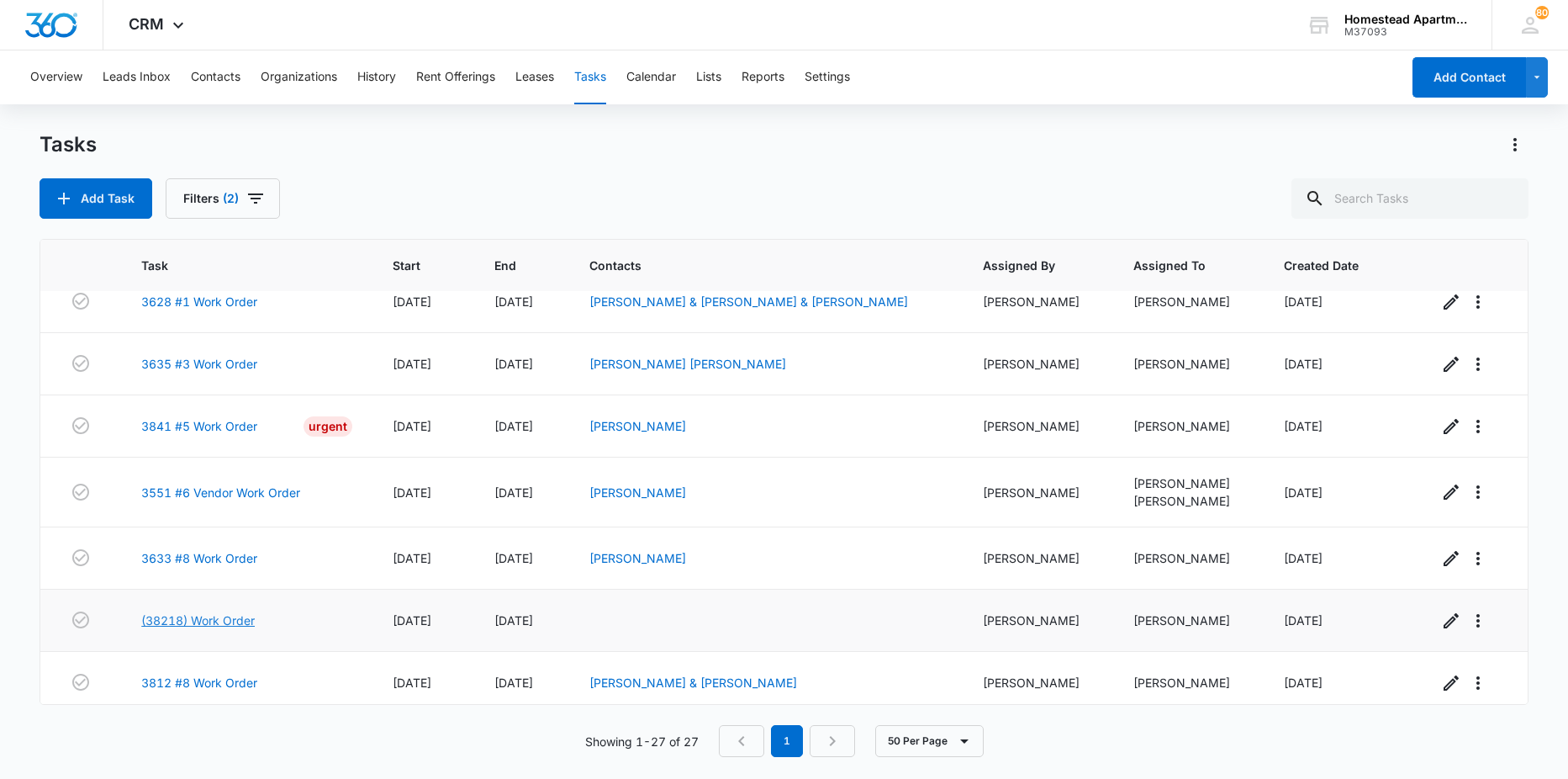
click at [220, 620] on link "(38218) Work Order" at bounding box center [198, 621] width 114 height 18
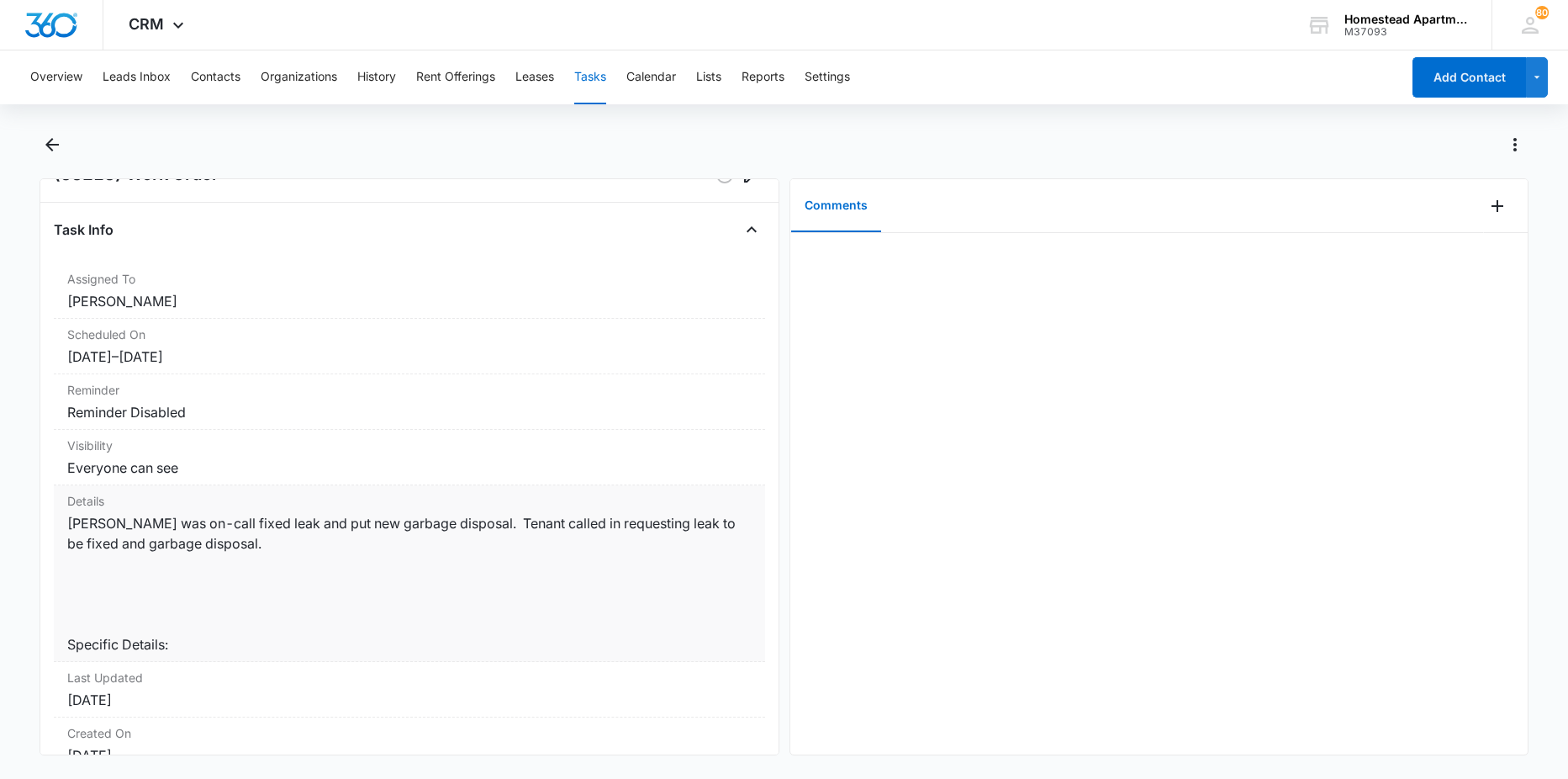
scroll to position [84, 0]
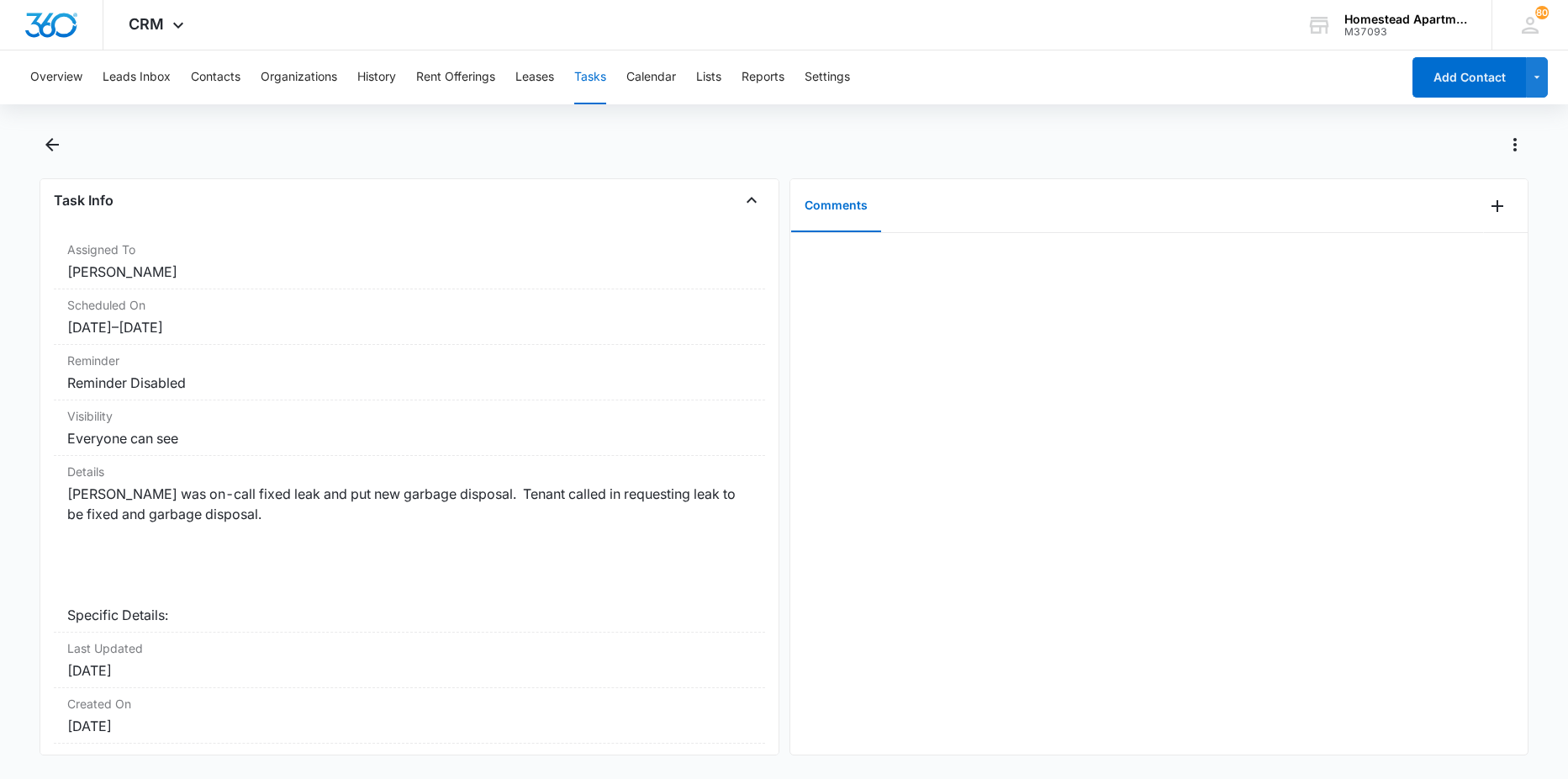
click at [948, 389] on div at bounding box center [1159, 493] width 738 height 522
click at [1488, 202] on icon "Add Comment" at bounding box center [1497, 207] width 20 height 20
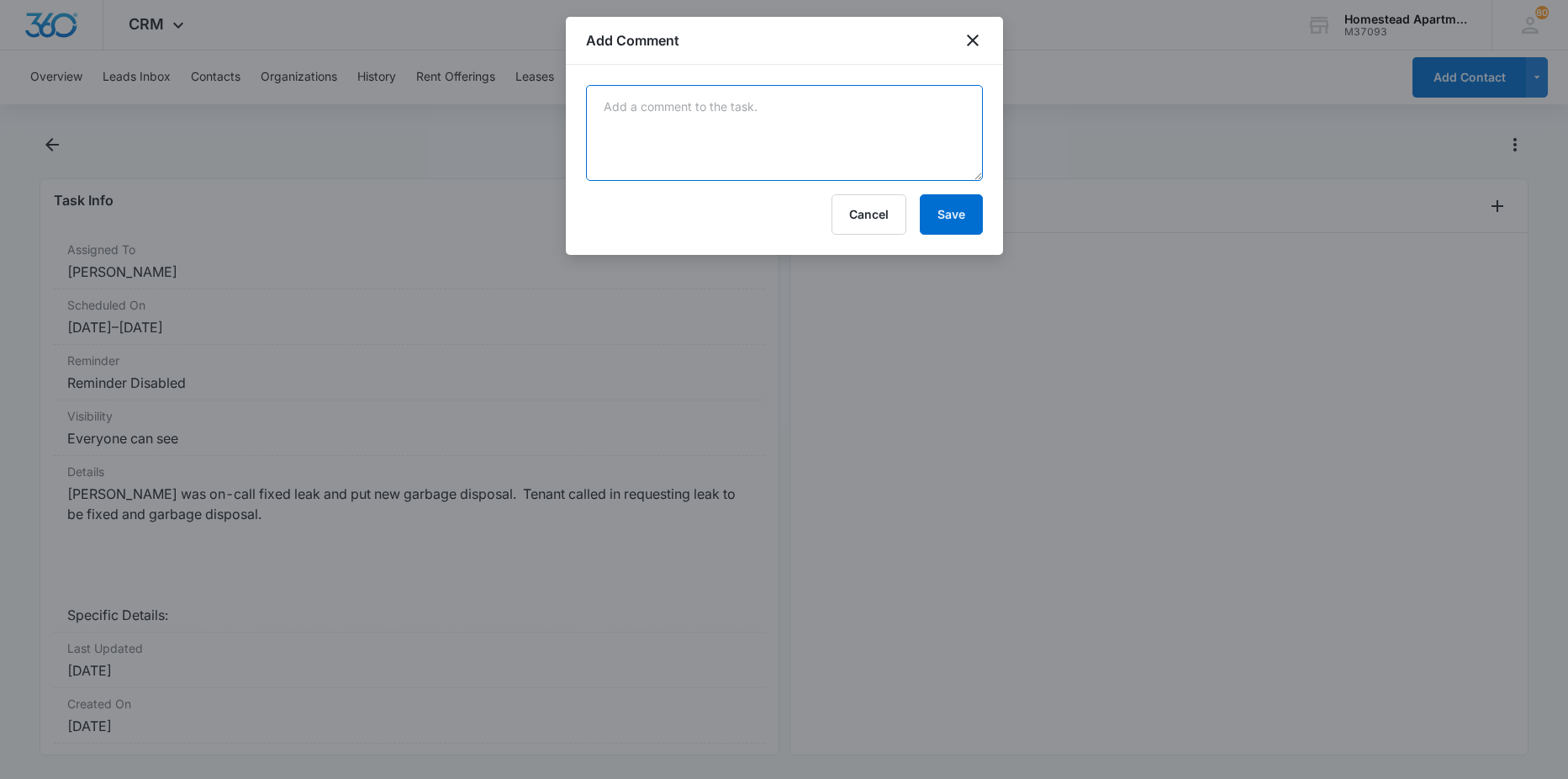
click at [845, 115] on textarea at bounding box center [784, 133] width 397 height 96
type textarea "c"
click at [841, 208] on button "Cancel" at bounding box center [869, 215] width 75 height 40
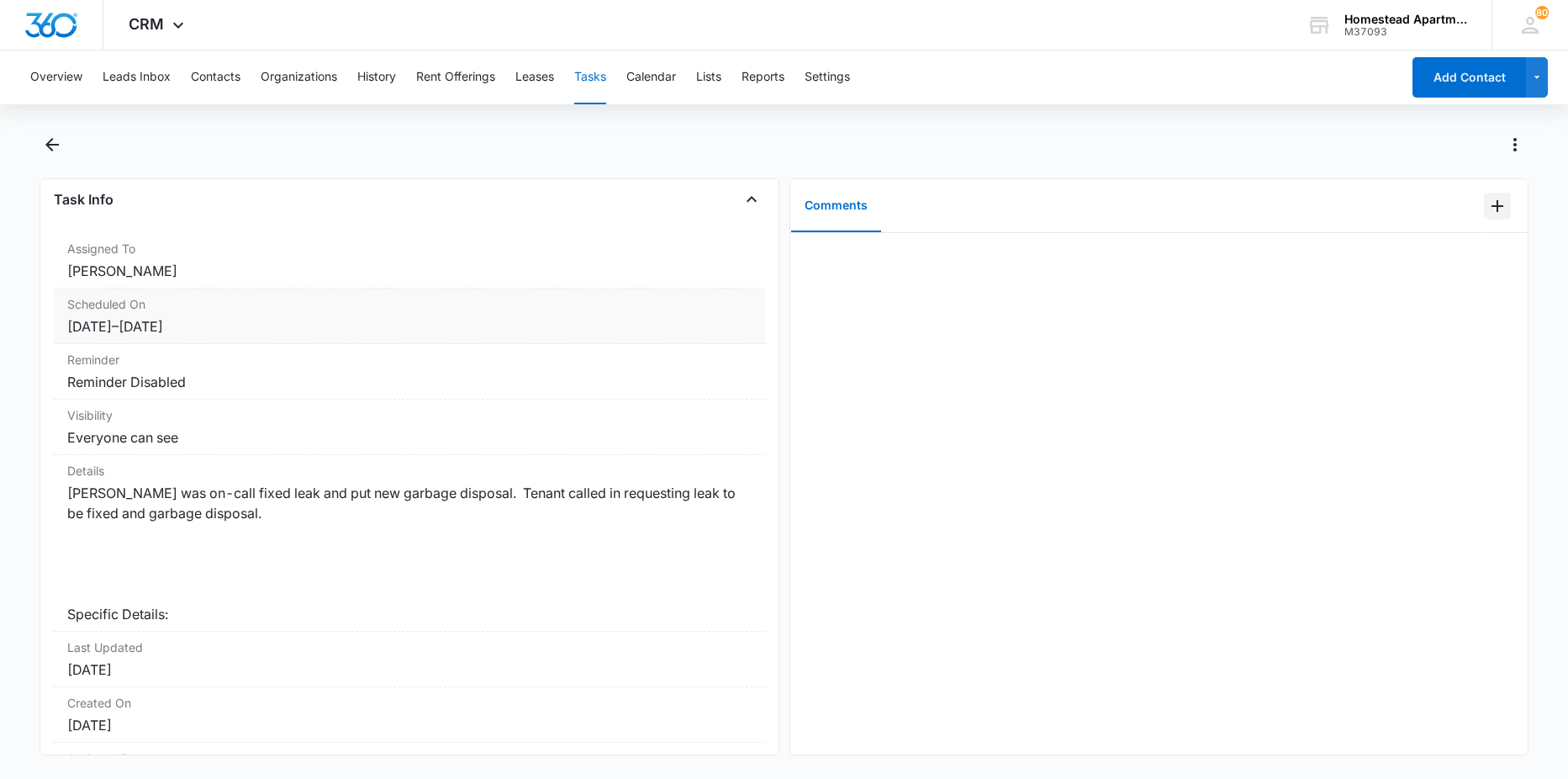
scroll to position [169, 0]
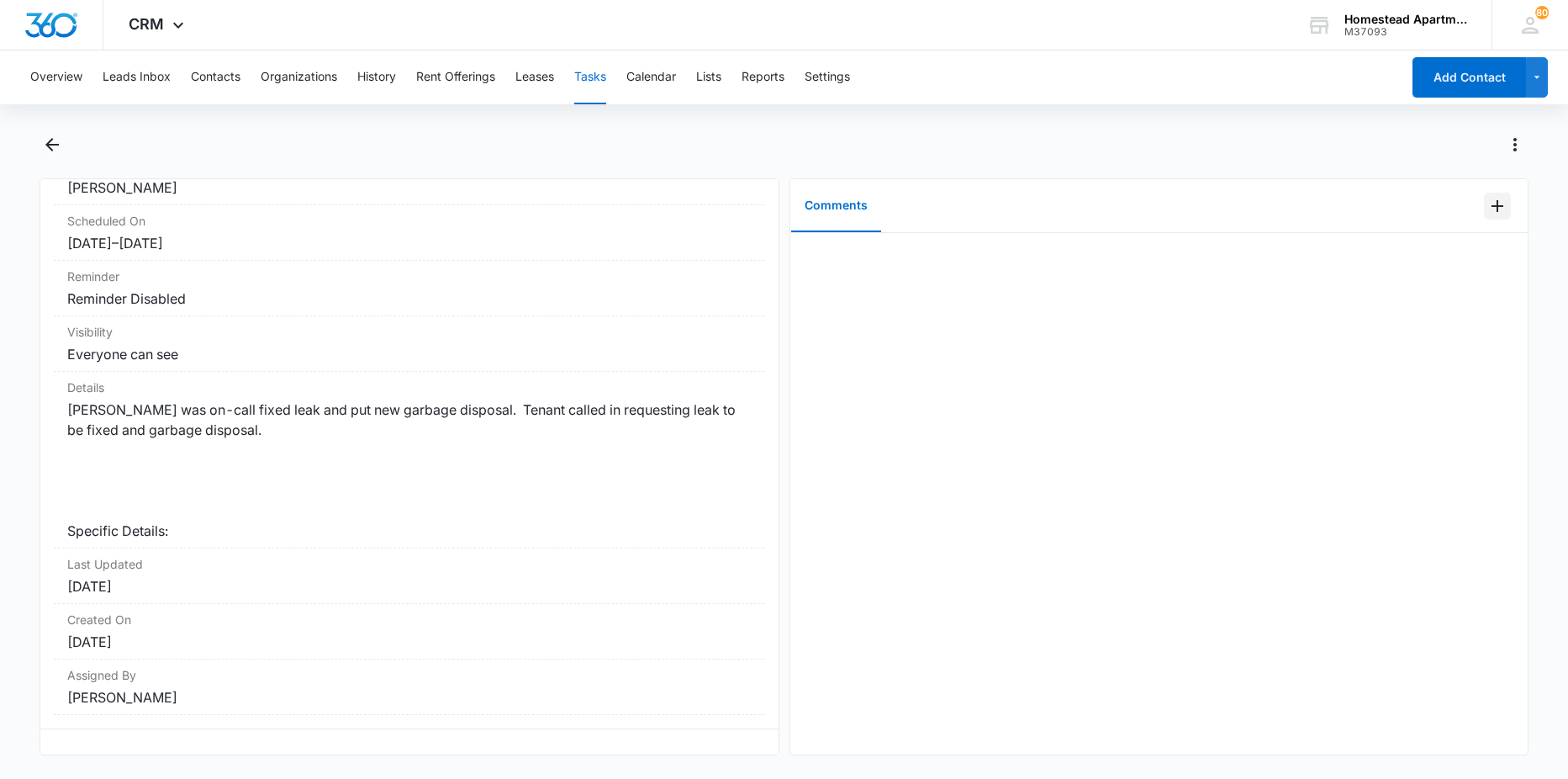
click at [1487, 210] on icon "Add Comment" at bounding box center [1497, 207] width 20 height 20
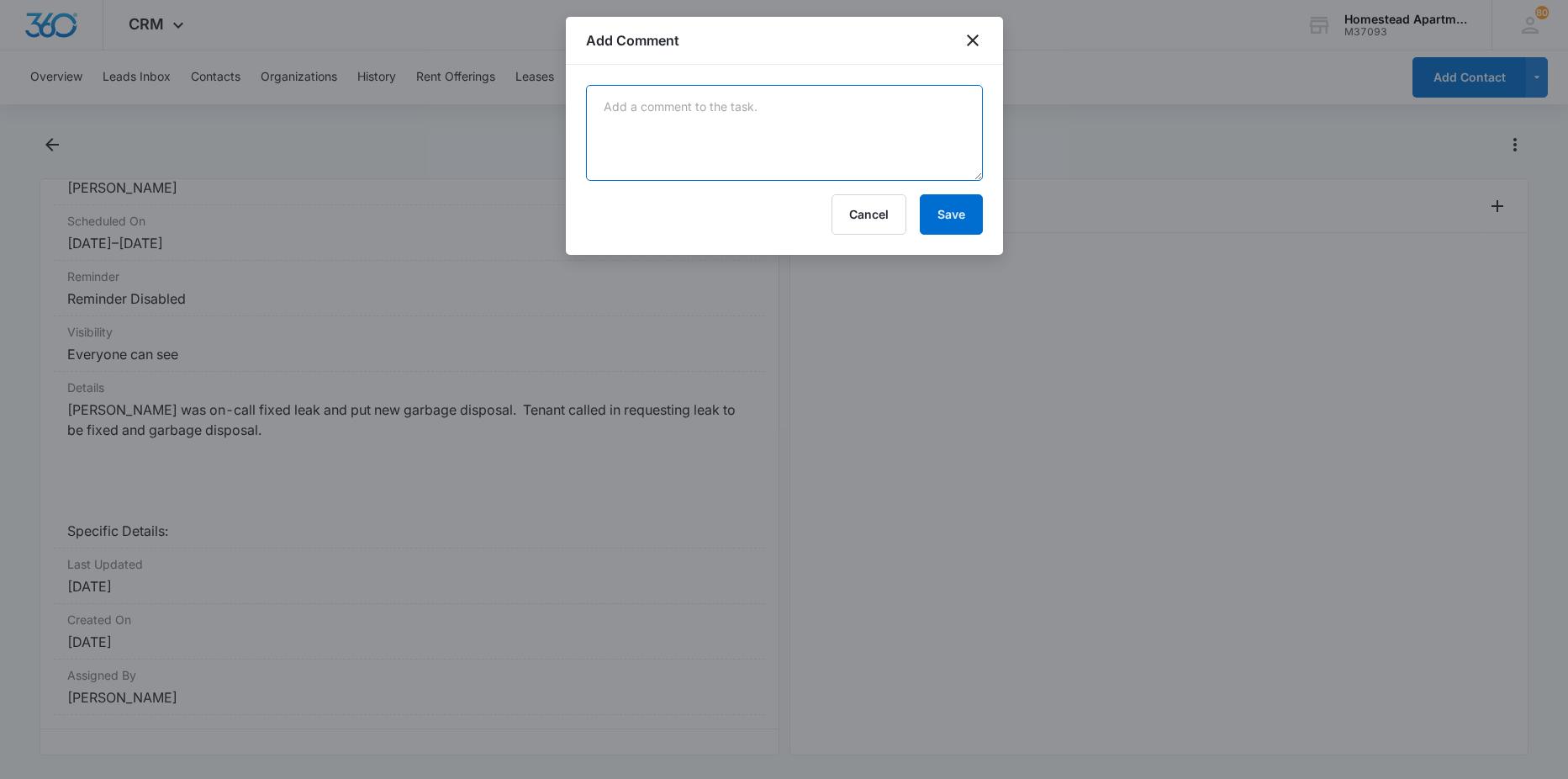
click at [859, 134] on textarea at bounding box center [784, 133] width 397 height 96
type textarea "completed"
click at [957, 210] on button "Save" at bounding box center [951, 215] width 63 height 40
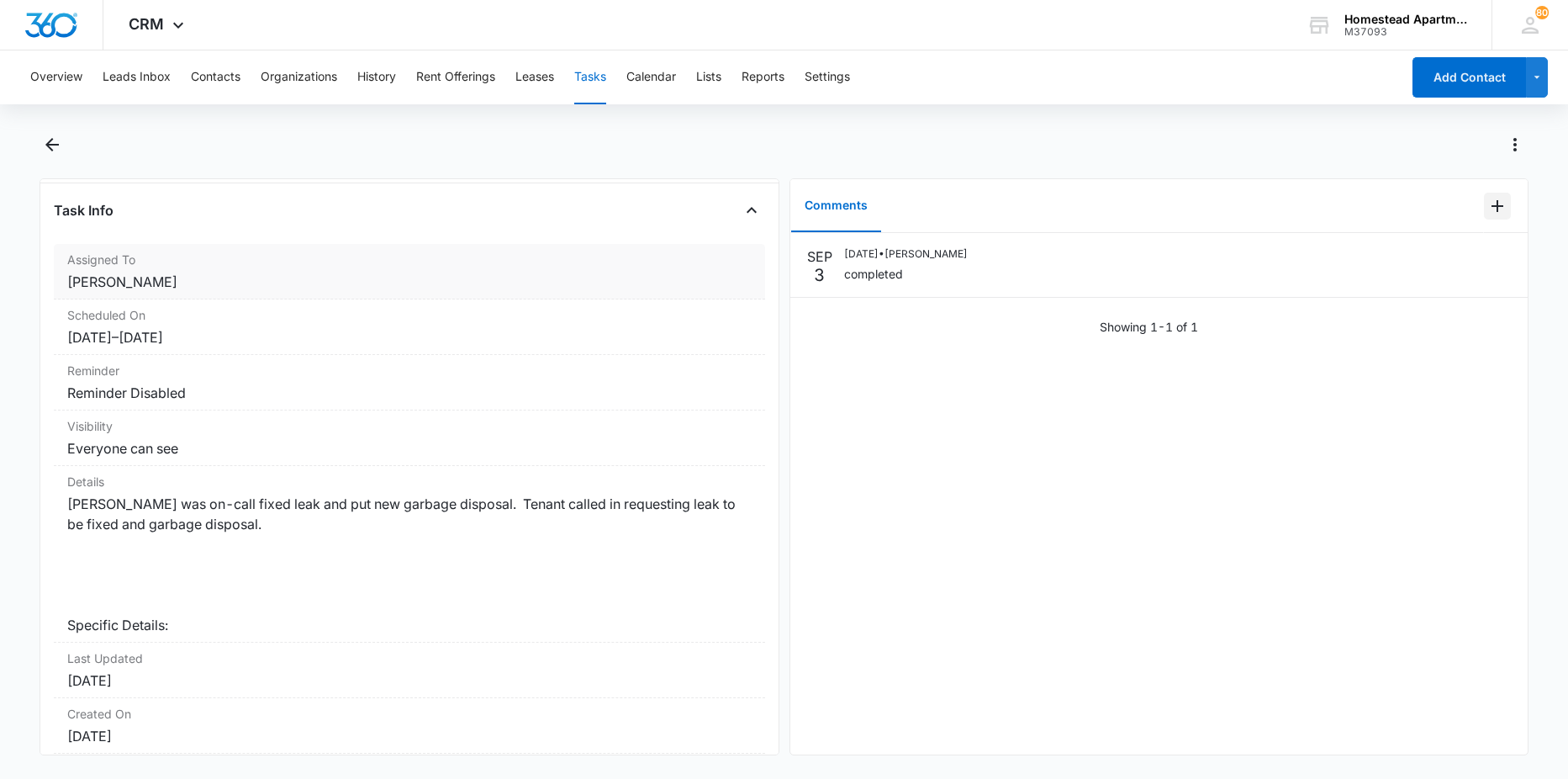
scroll to position [0, 0]
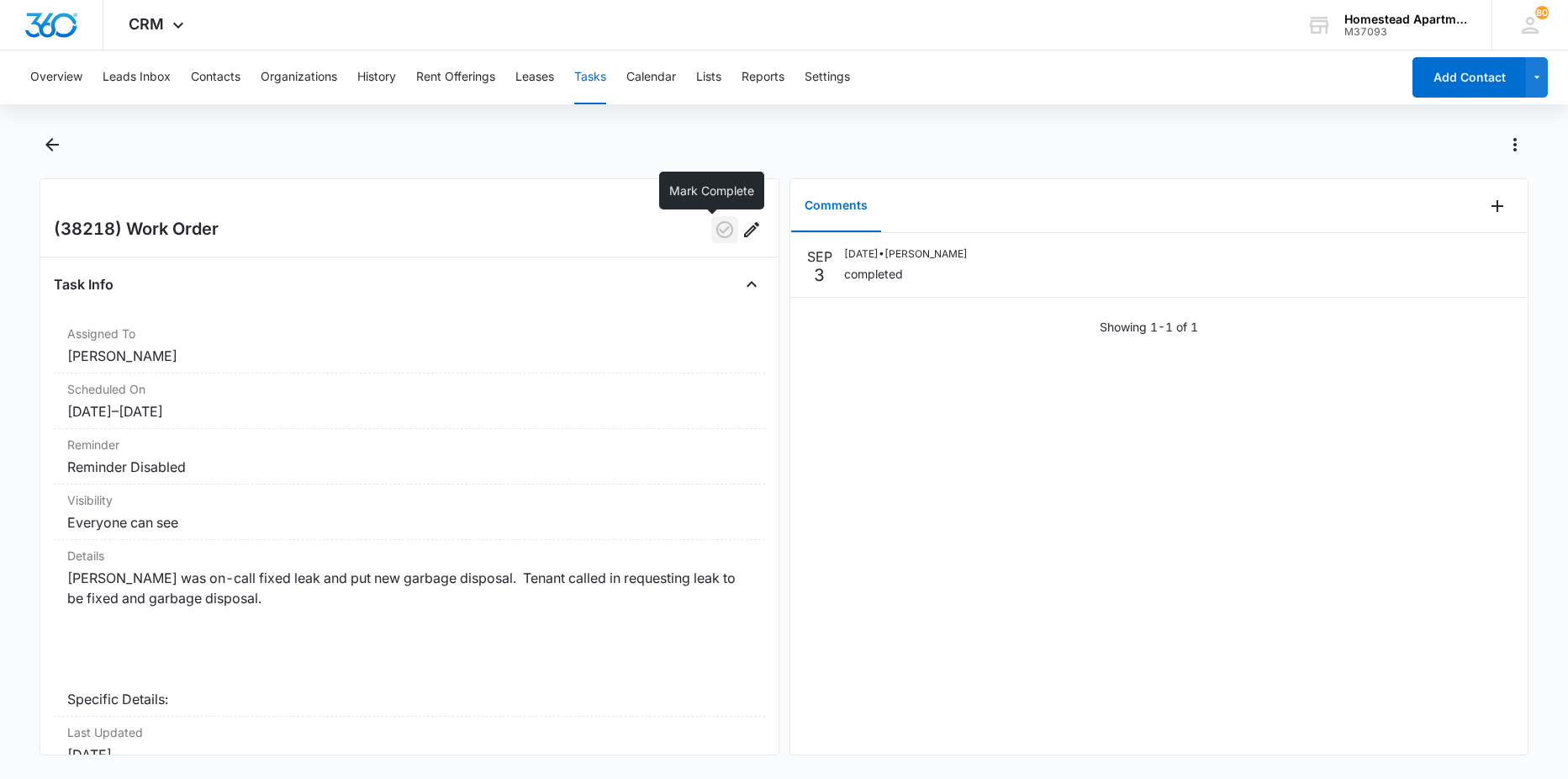
click at [714, 234] on icon "button" at bounding box center [725, 229] width 20 height 20
click at [63, 148] on button "Back" at bounding box center [52, 145] width 26 height 27
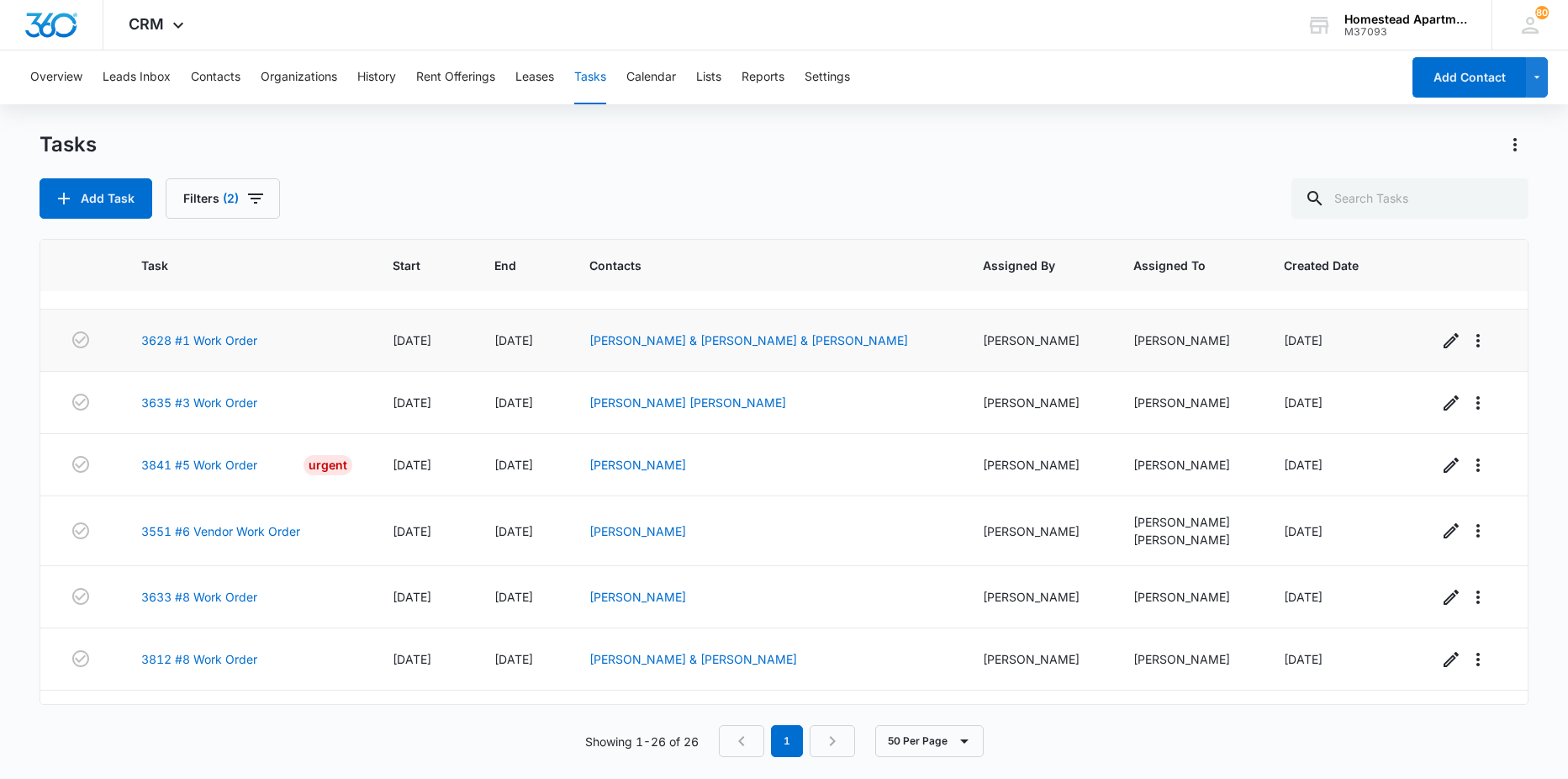
scroll to position [589, 0]
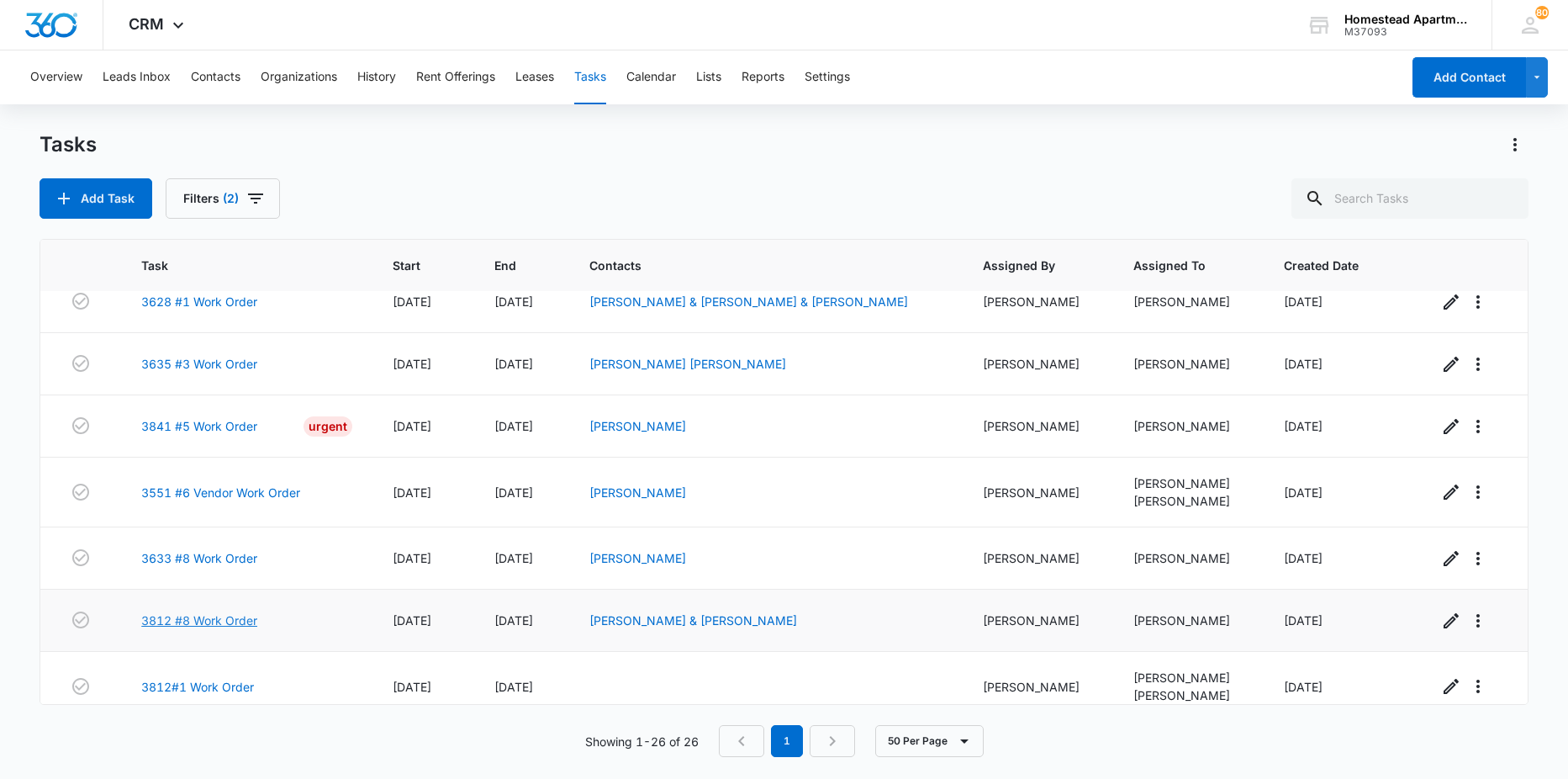
click at [217, 622] on link "3812 #8 Work Order" at bounding box center [200, 621] width 116 height 18
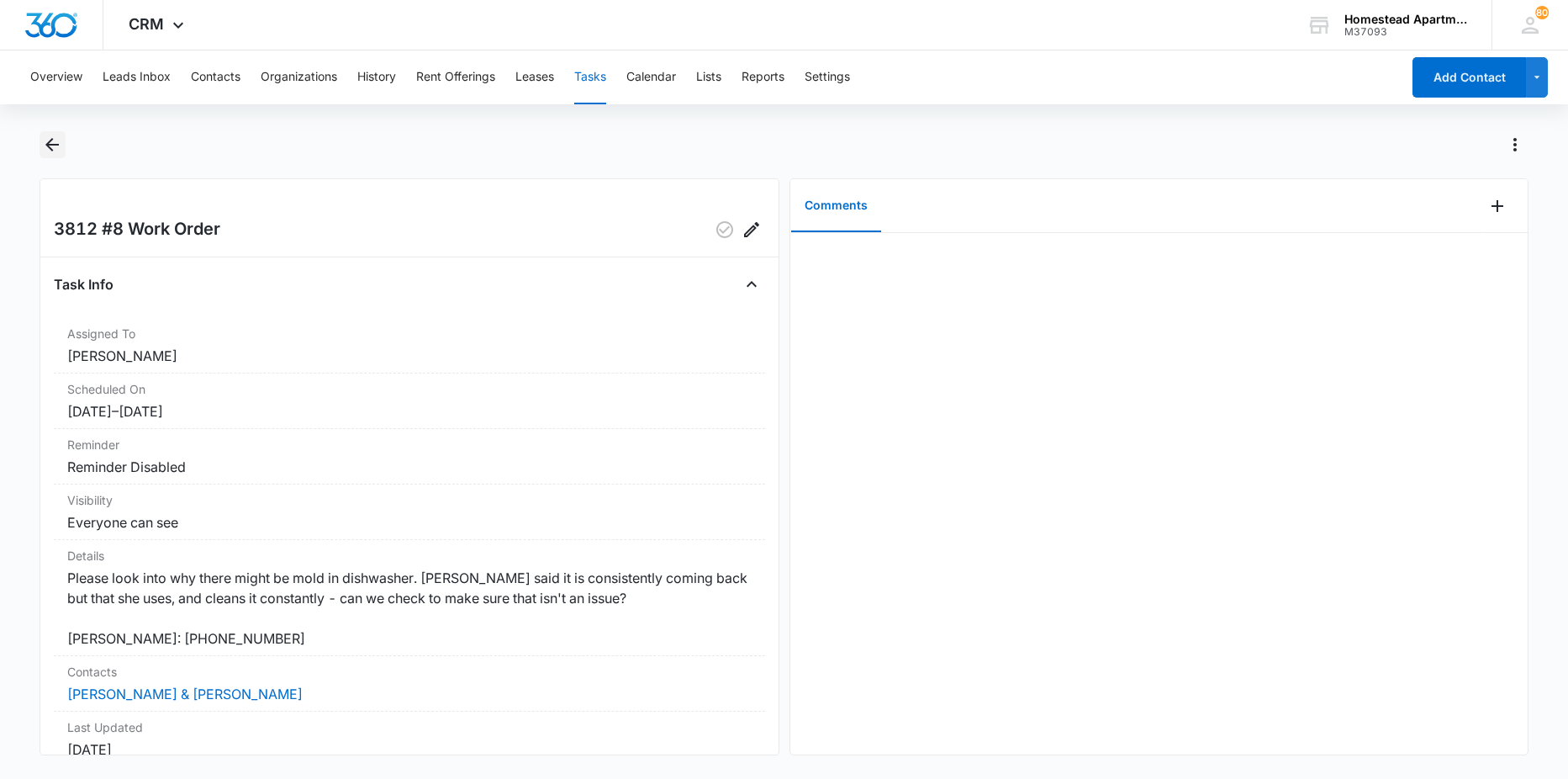
click at [50, 152] on icon "Back" at bounding box center [52, 145] width 20 height 20
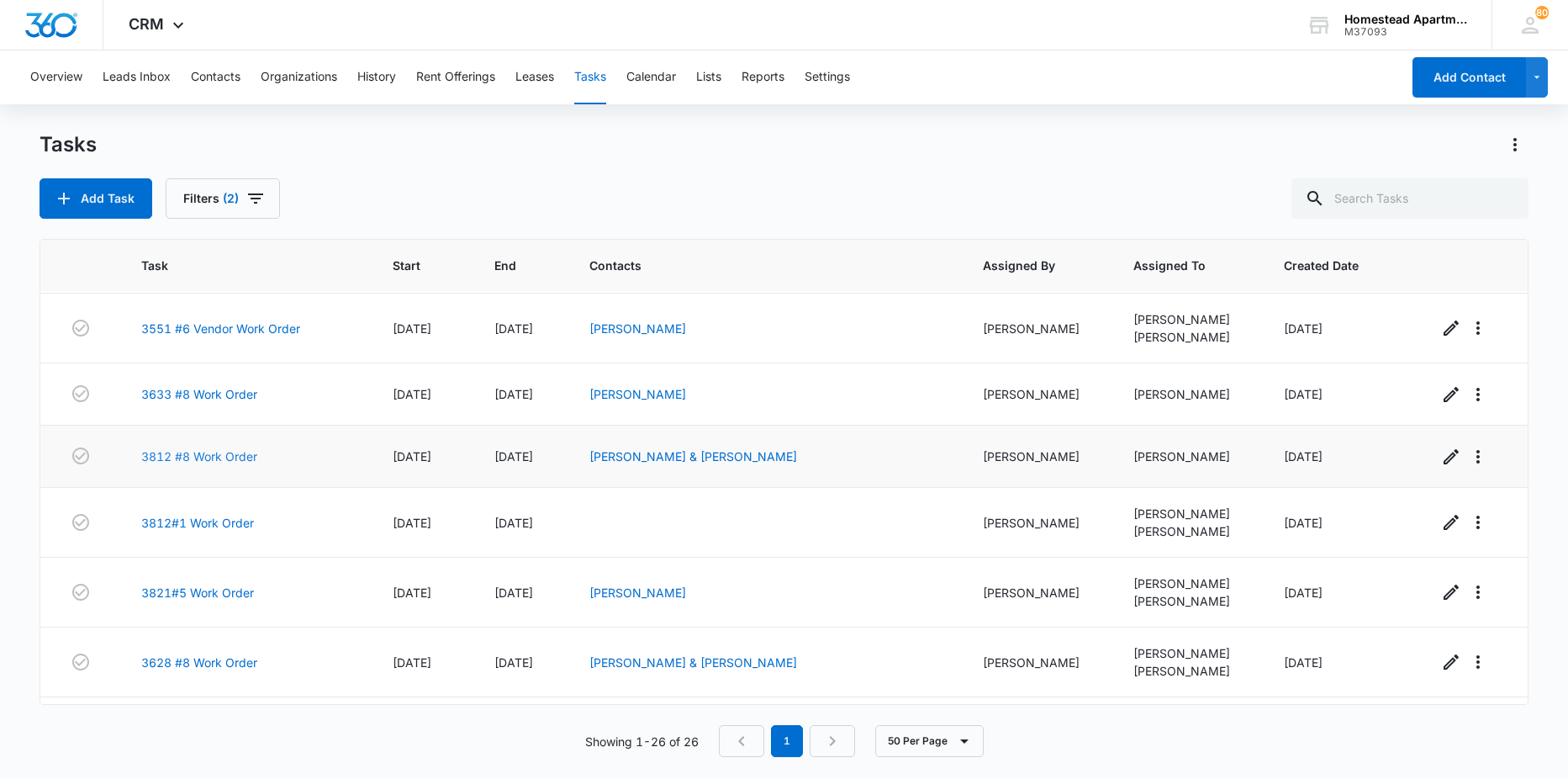
scroll to position [757, 0]
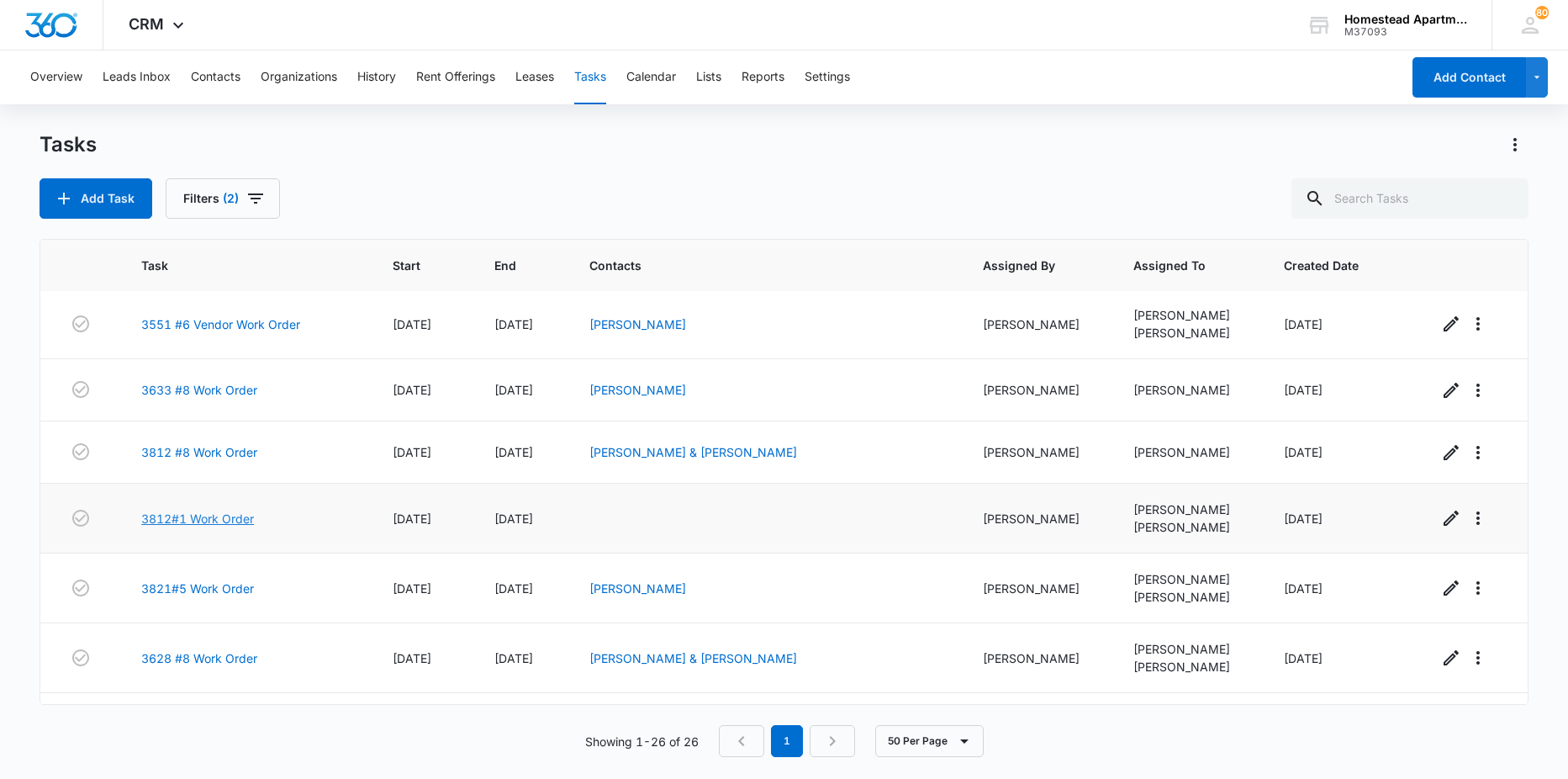
click at [192, 520] on link "3812#1 Work Order" at bounding box center [198, 518] width 113 height 18
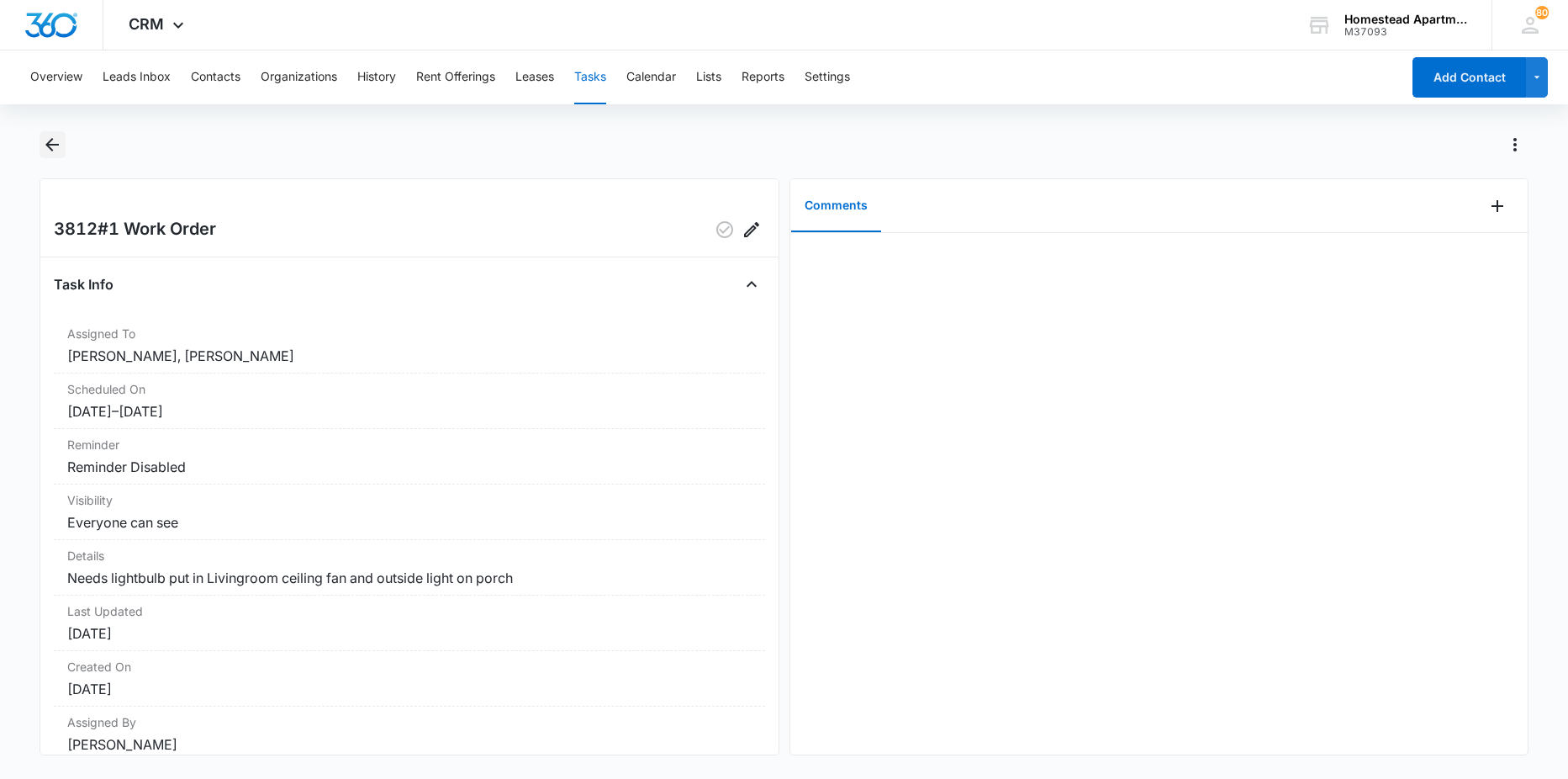
click at [43, 143] on icon "Back" at bounding box center [52, 145] width 20 height 20
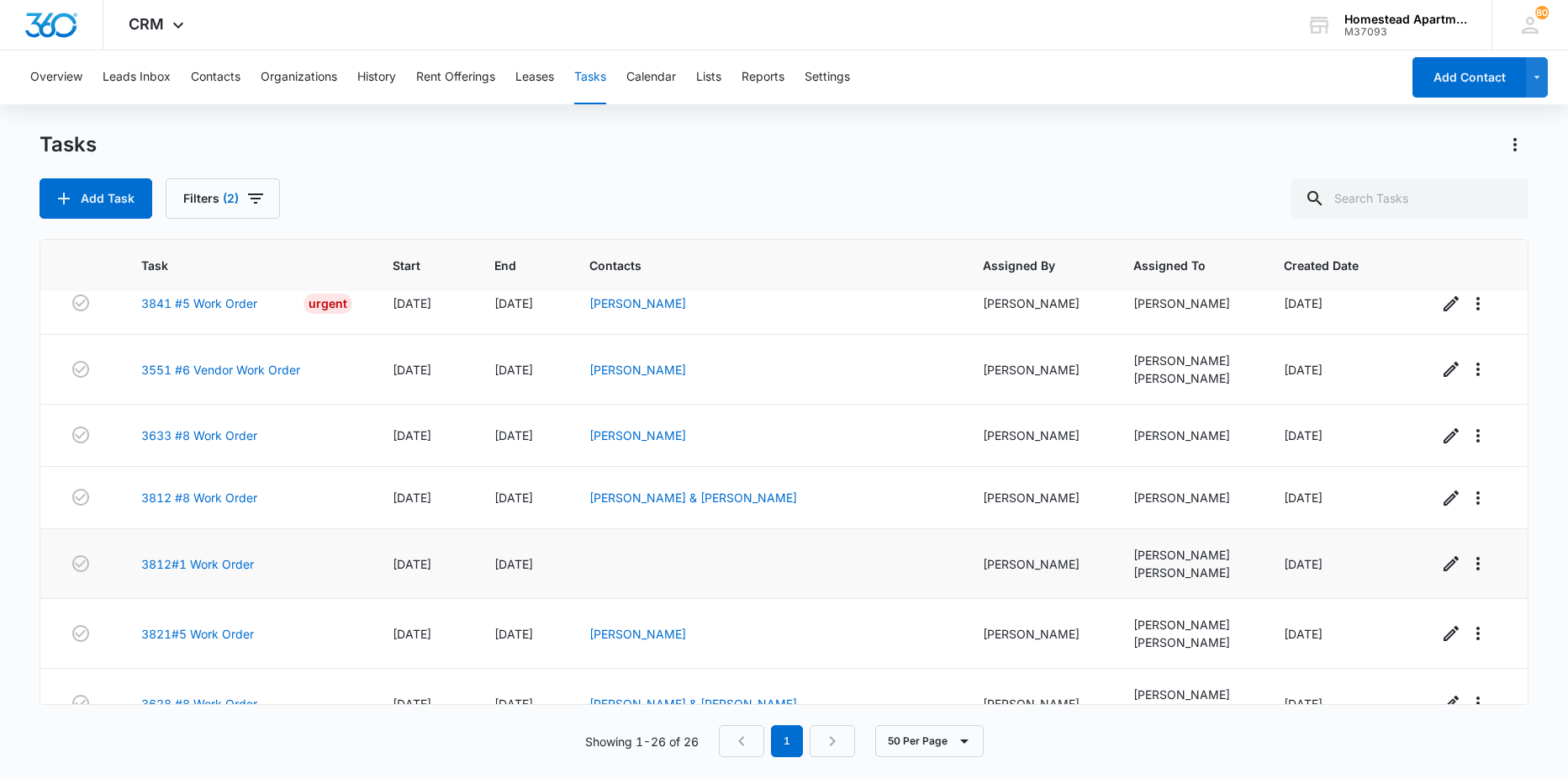
scroll to position [757, 0]
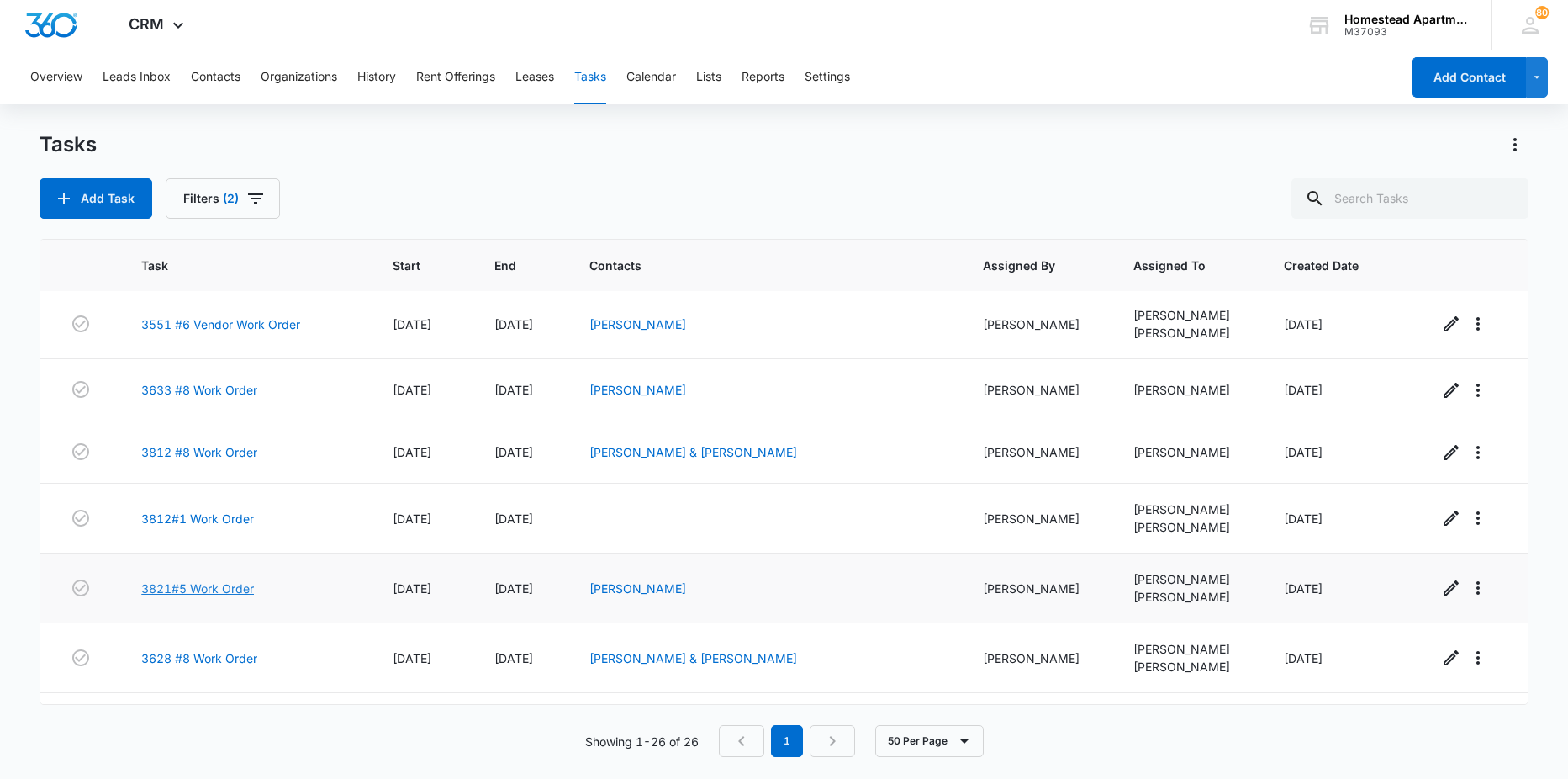
click at [179, 593] on link "3821#5 Work Order" at bounding box center [198, 588] width 113 height 18
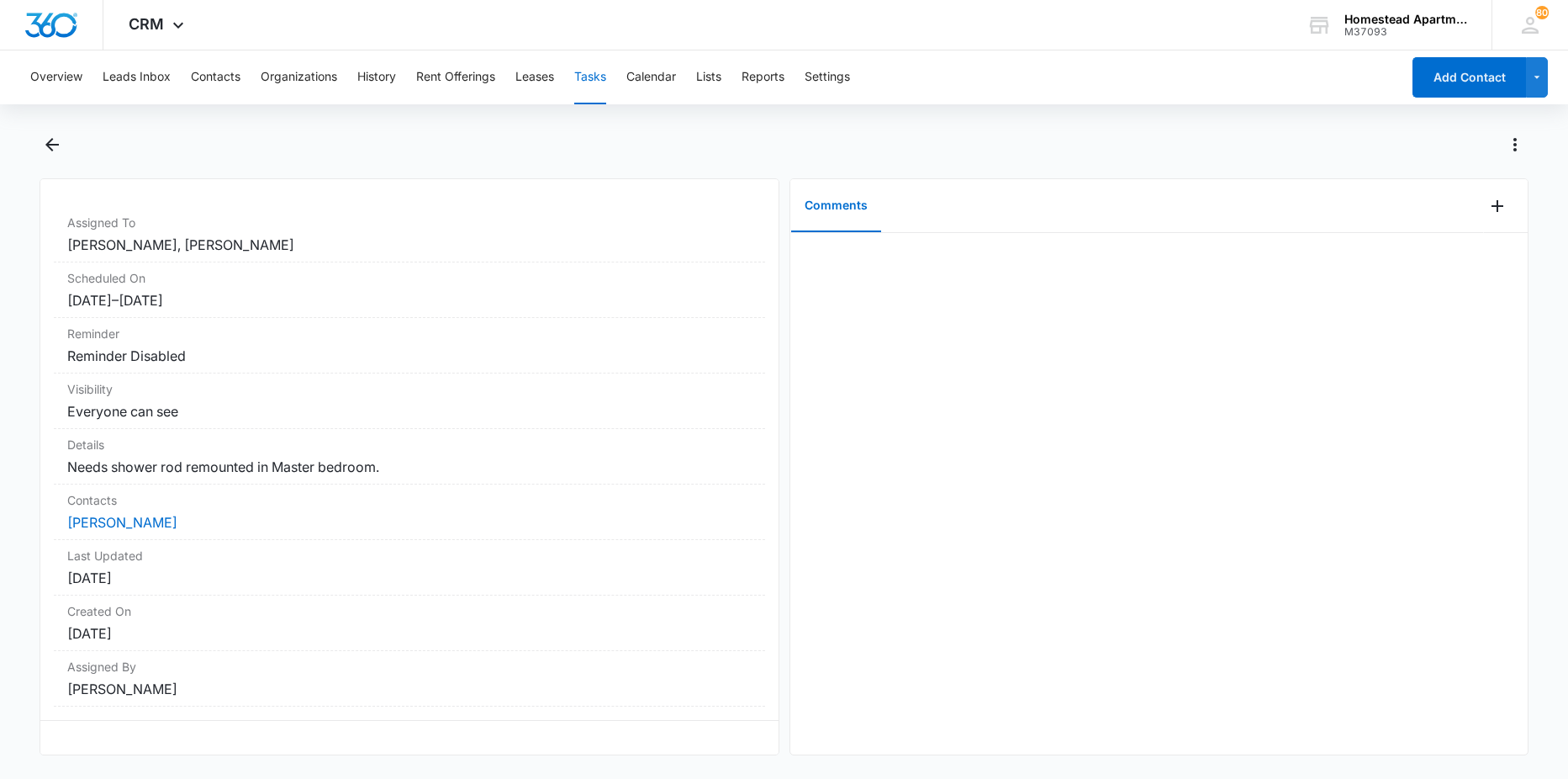
scroll to position [124, 0]
click at [48, 148] on icon "Back" at bounding box center [52, 145] width 20 height 20
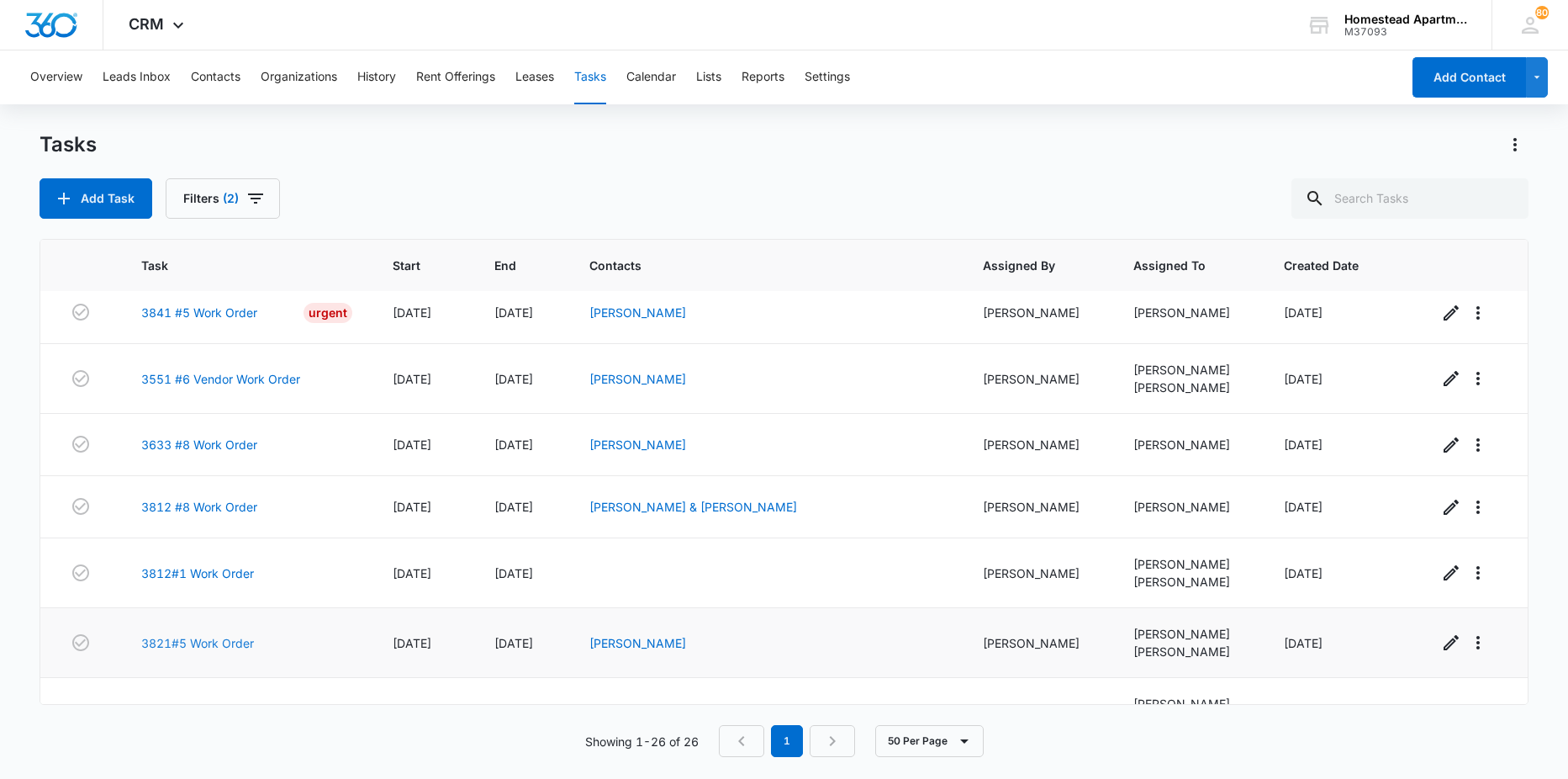
scroll to position [757, 0]
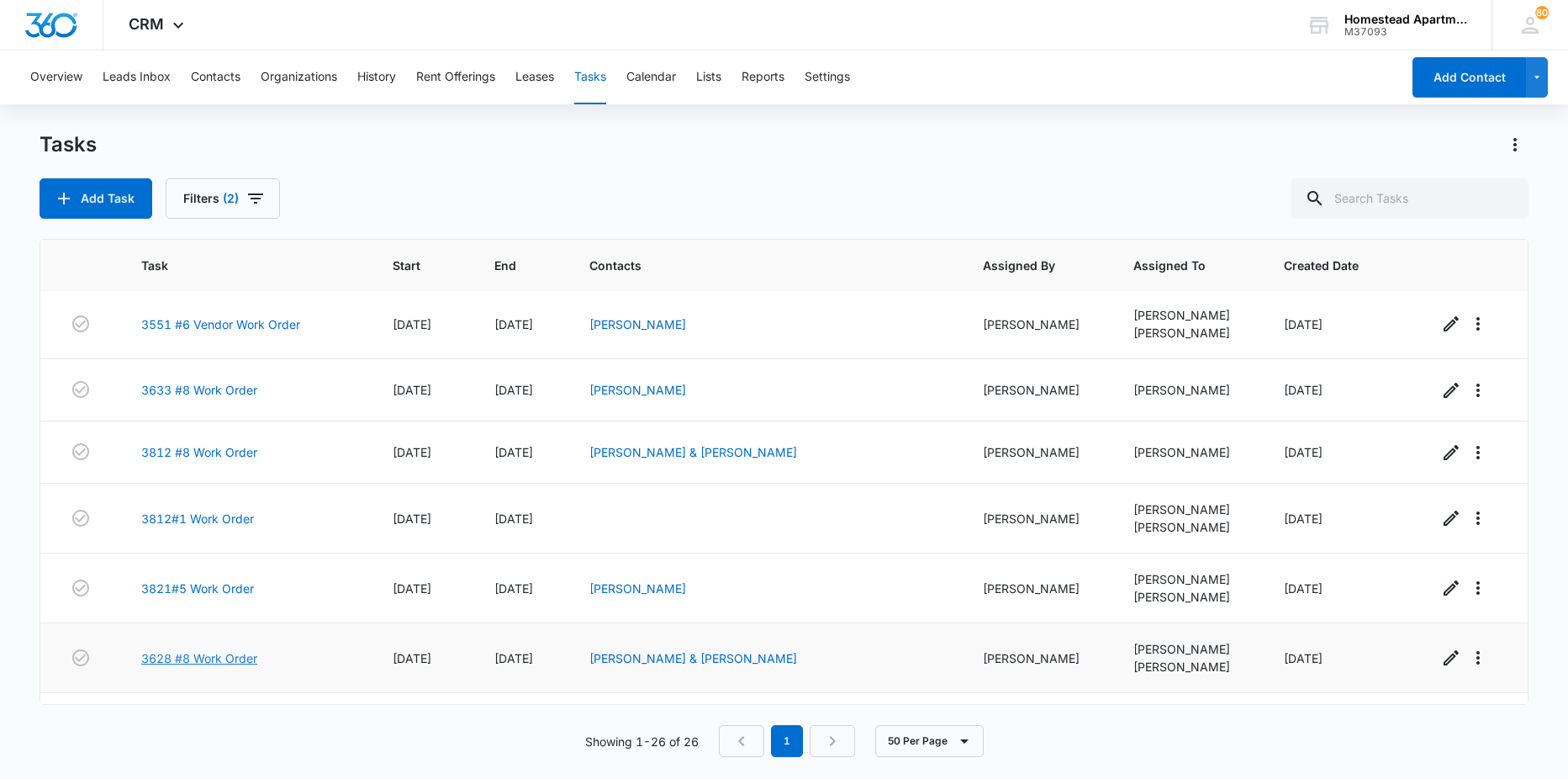
click at [192, 662] on link "3628 #8 Work Order" at bounding box center [200, 658] width 116 height 18
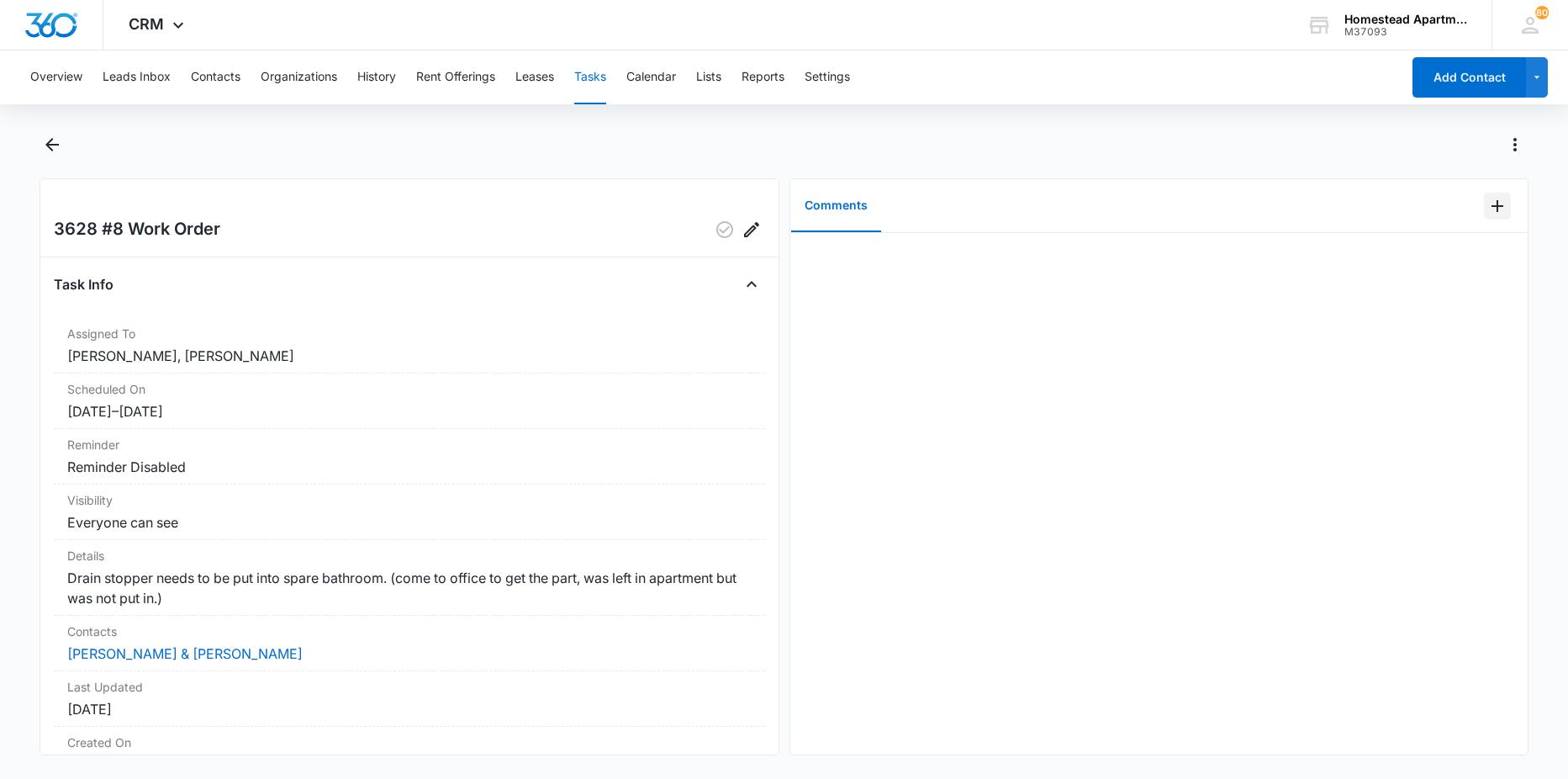
click at [1491, 201] on icon "Add Comment" at bounding box center [1497, 207] width 12 height 12
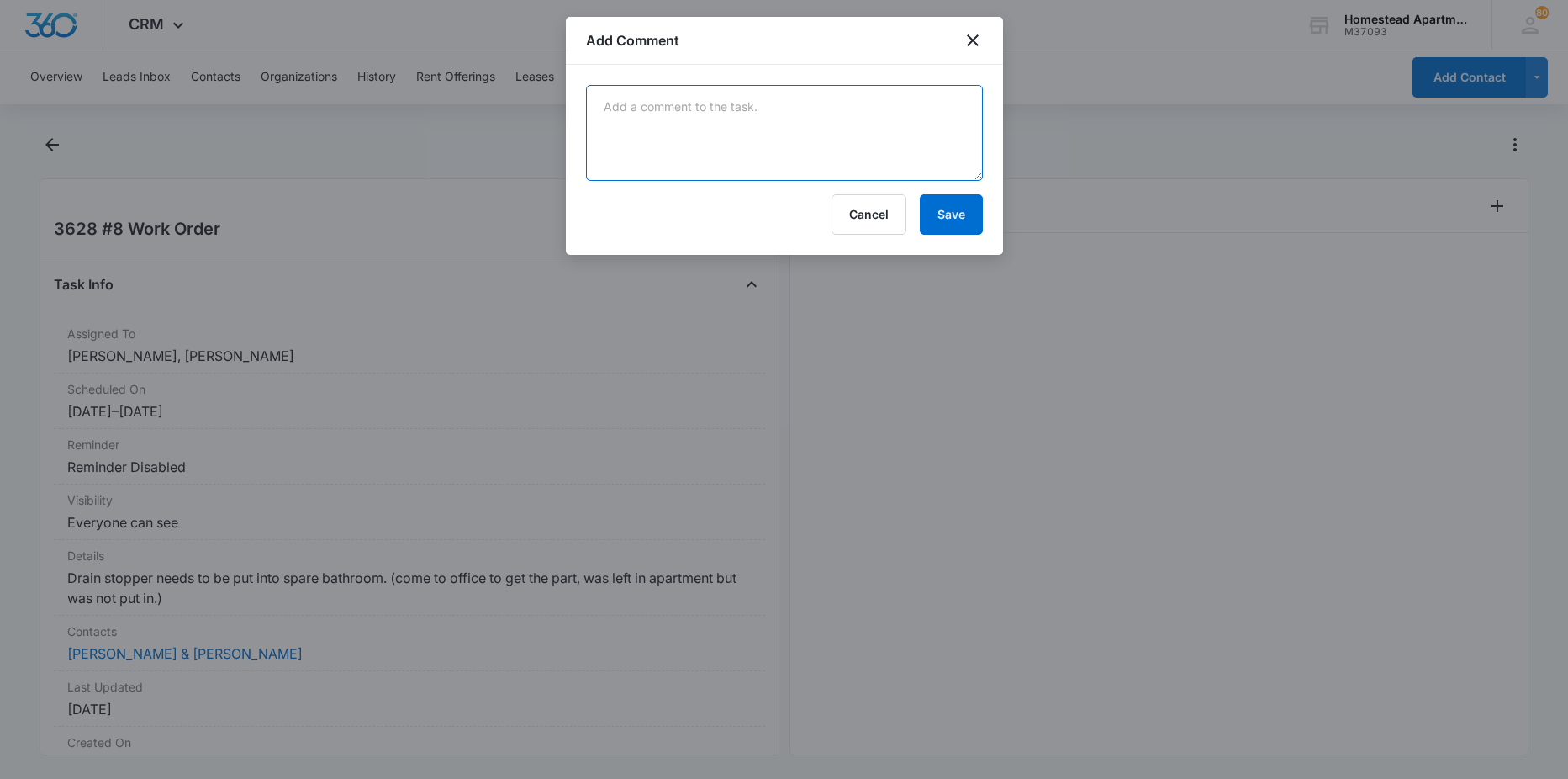
click at [948, 133] on textarea at bounding box center [784, 133] width 397 height 96
type textarea "completed"
click at [955, 203] on button "Save" at bounding box center [951, 215] width 63 height 40
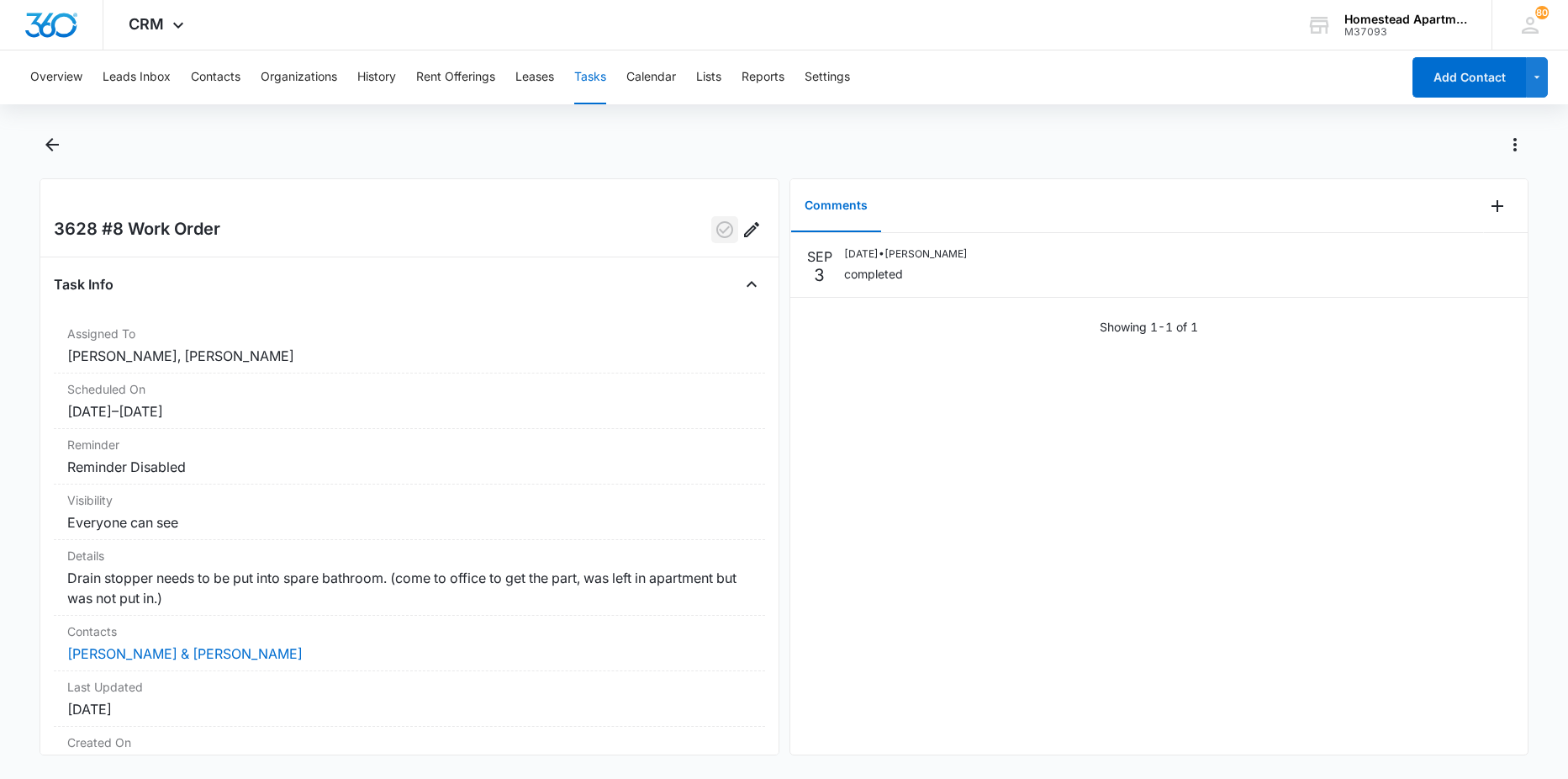
click at [716, 230] on icon "button" at bounding box center [725, 229] width 17 height 17
click at [58, 138] on icon "Back" at bounding box center [52, 145] width 20 height 20
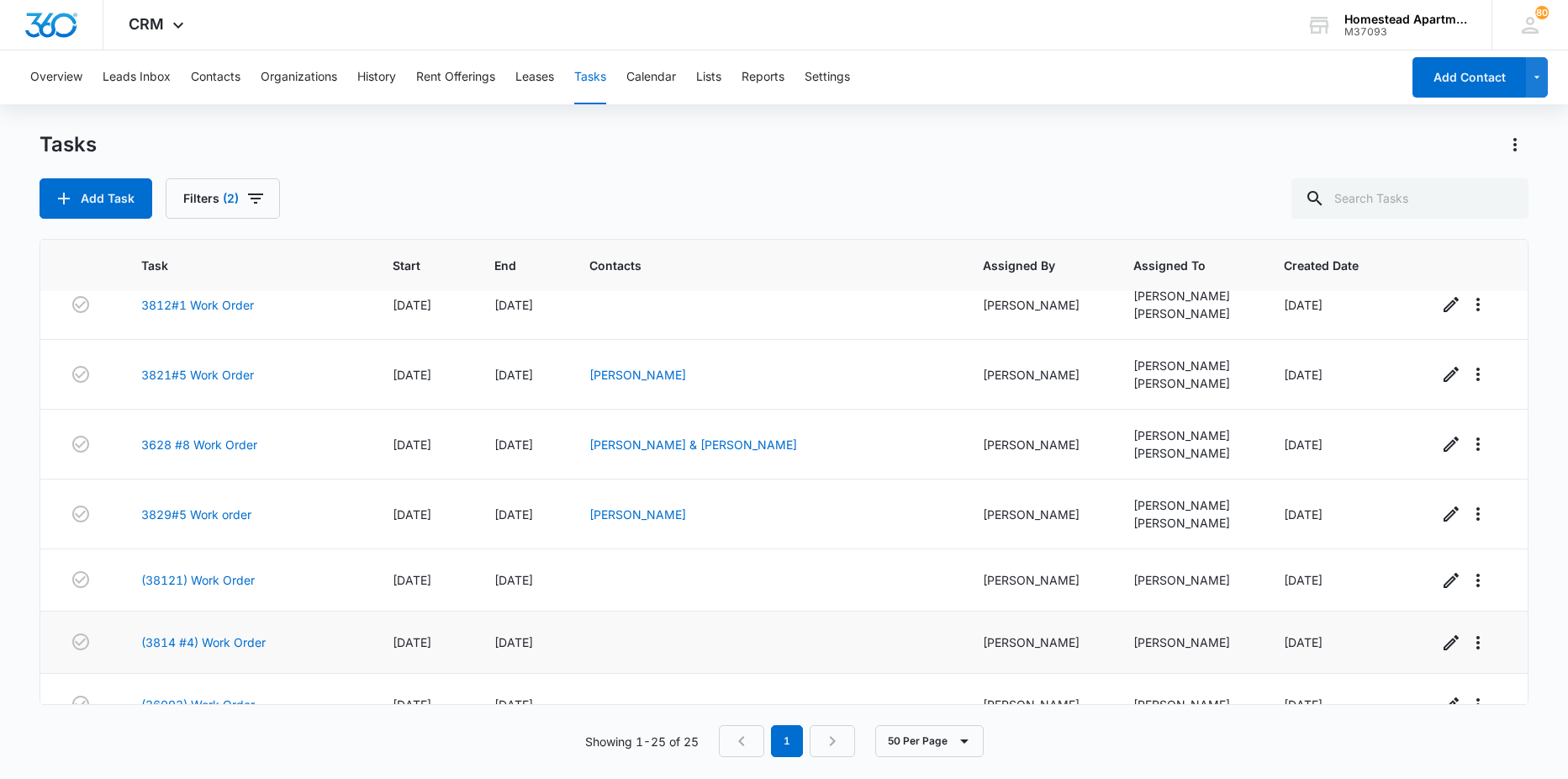
scroll to position [1010, 0]
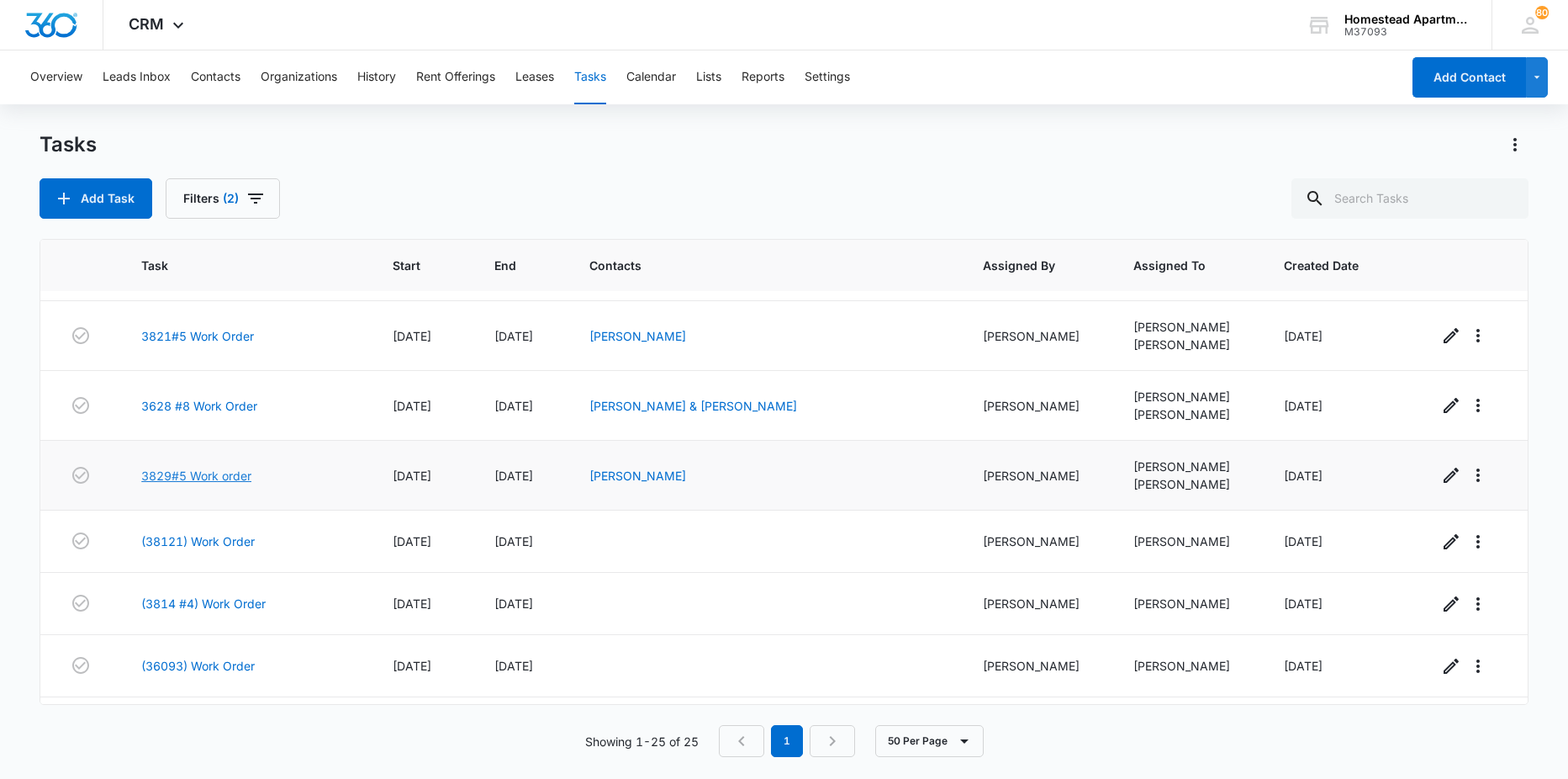
click at [213, 477] on link "3829#5 Work order" at bounding box center [196, 475] width 110 height 18
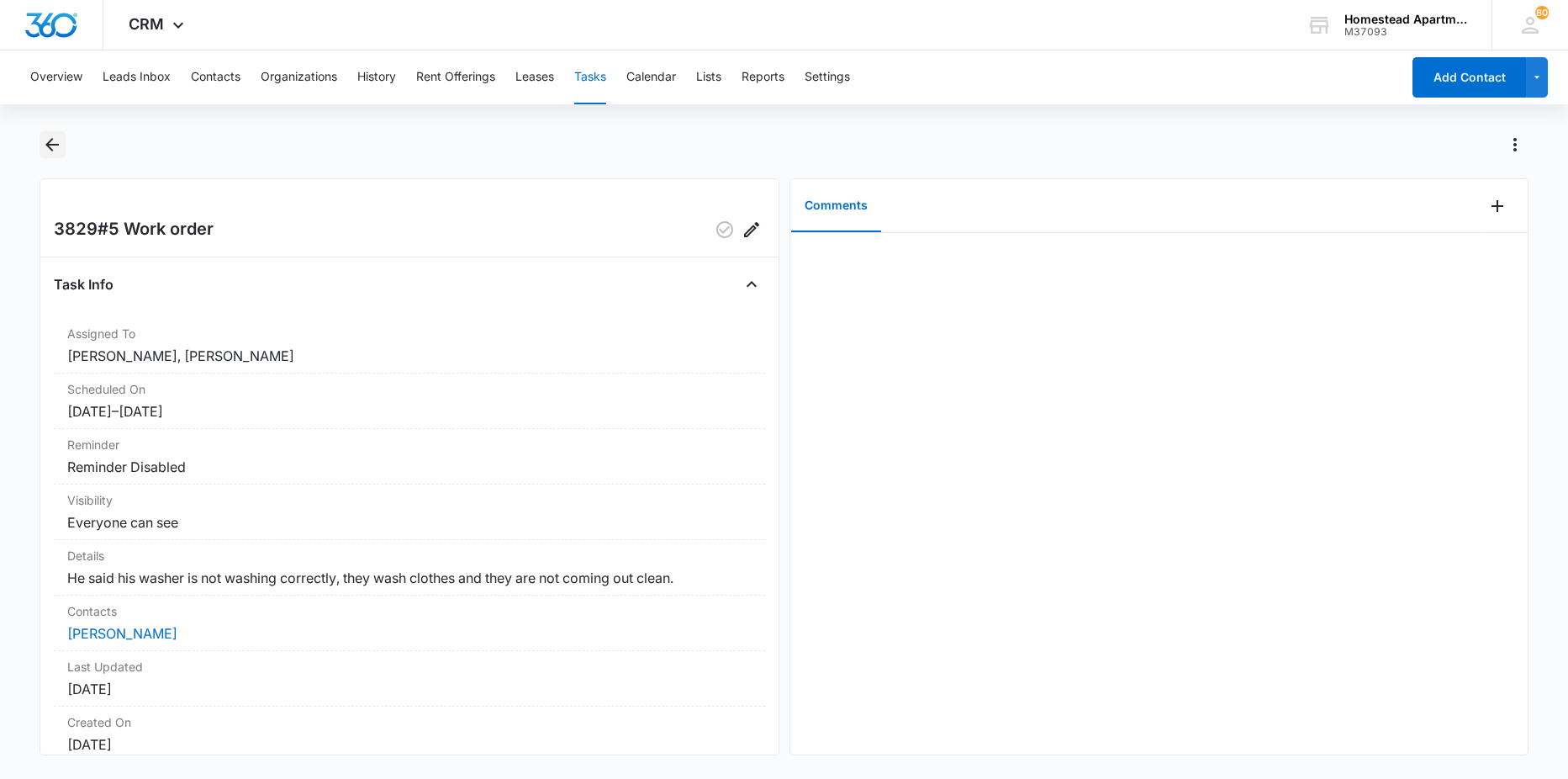
click at [50, 144] on icon "Back" at bounding box center [52, 145] width 13 height 13
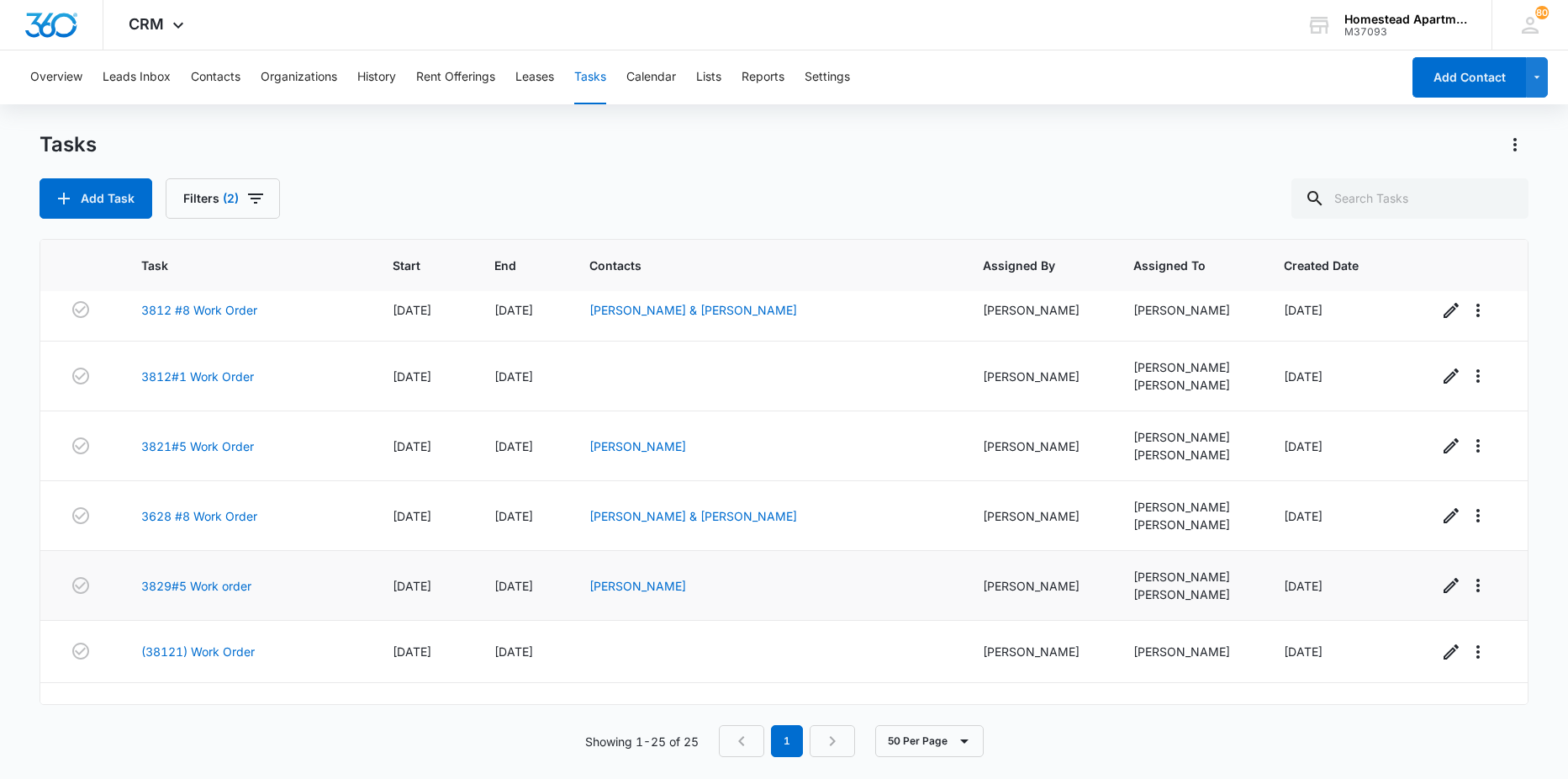
scroll to position [926, 0]
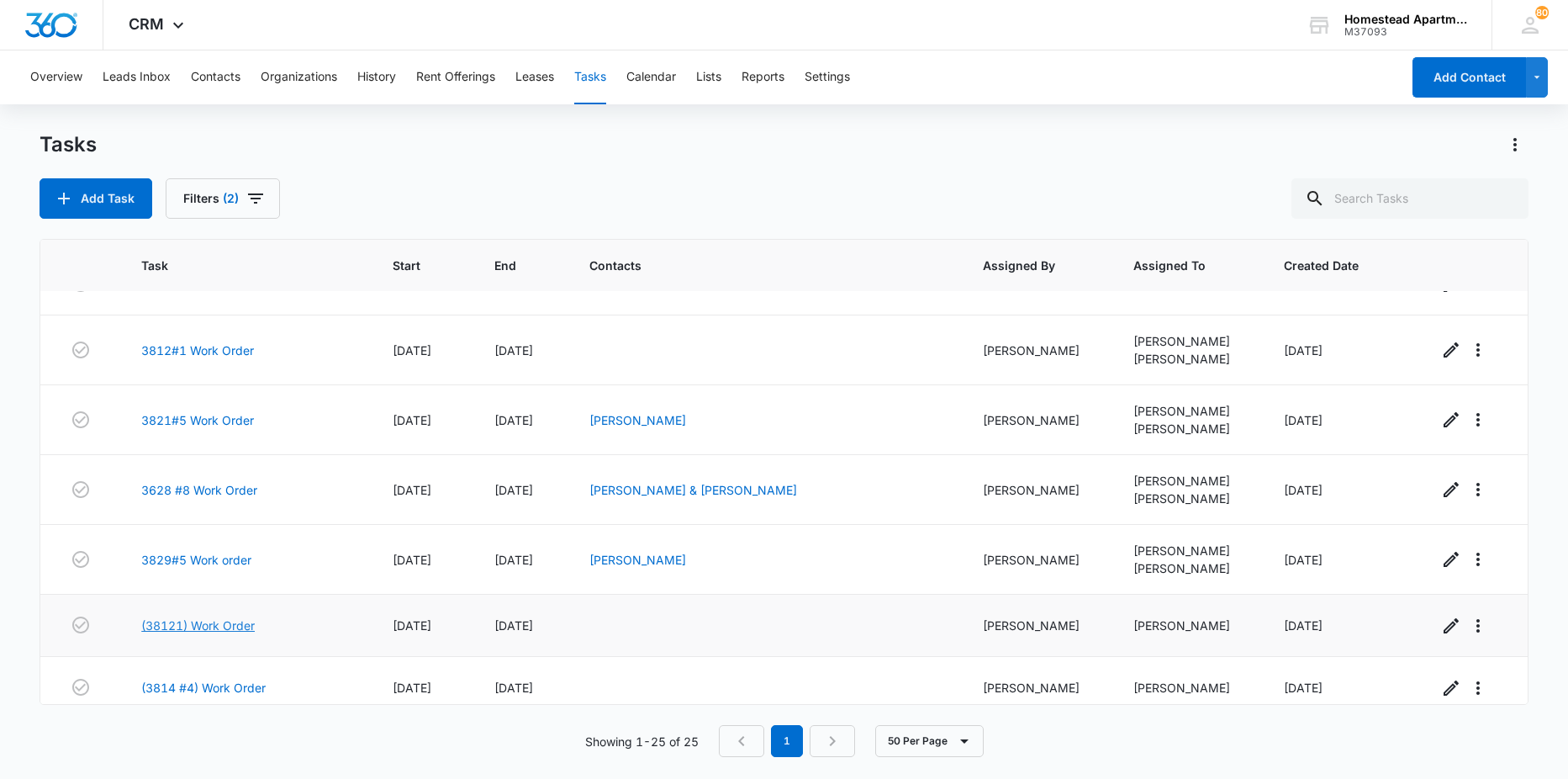
click at [190, 629] on link "(38121) Work Order" at bounding box center [198, 626] width 114 height 18
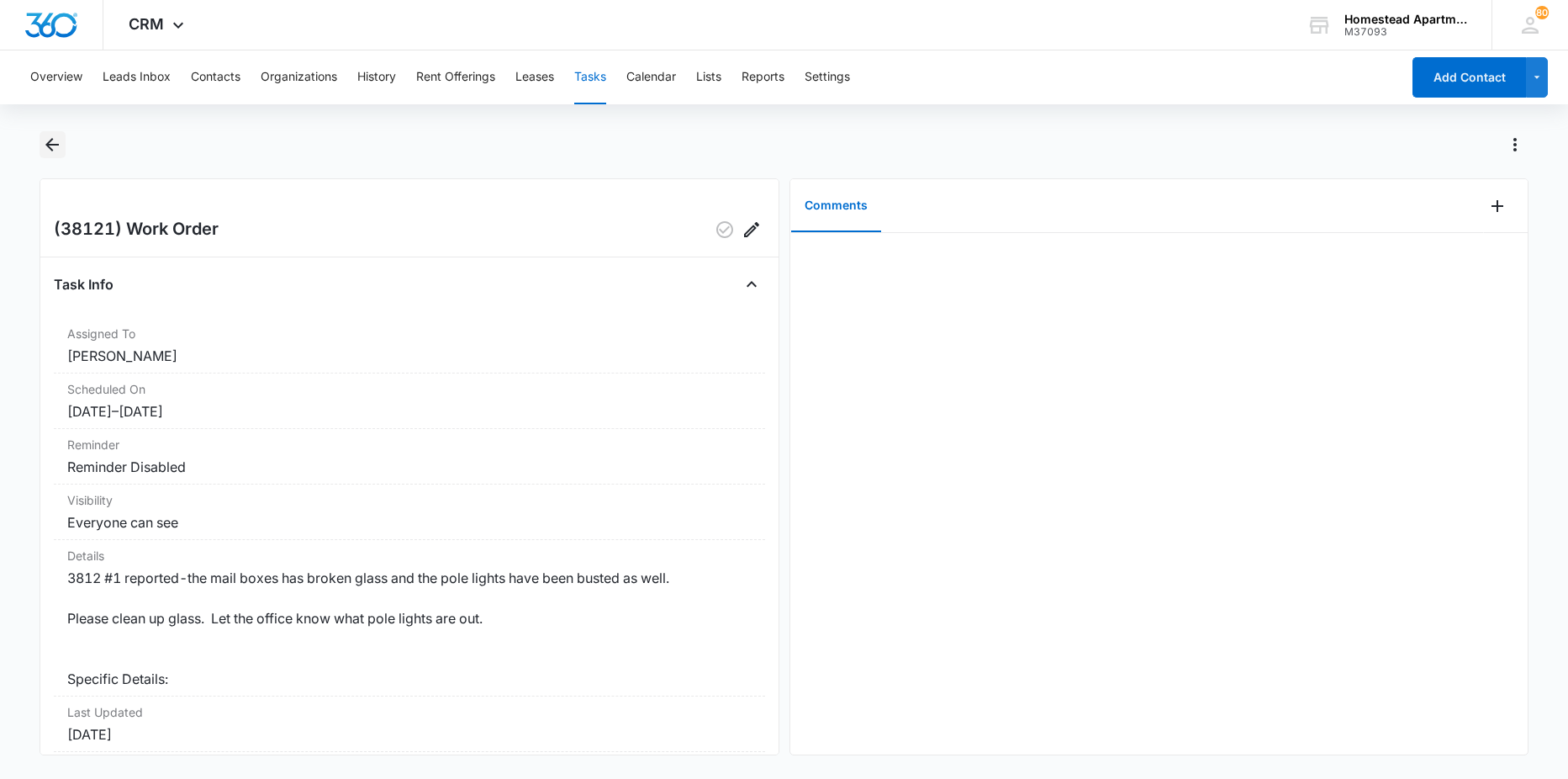
click at [48, 141] on icon "Back" at bounding box center [52, 145] width 20 height 20
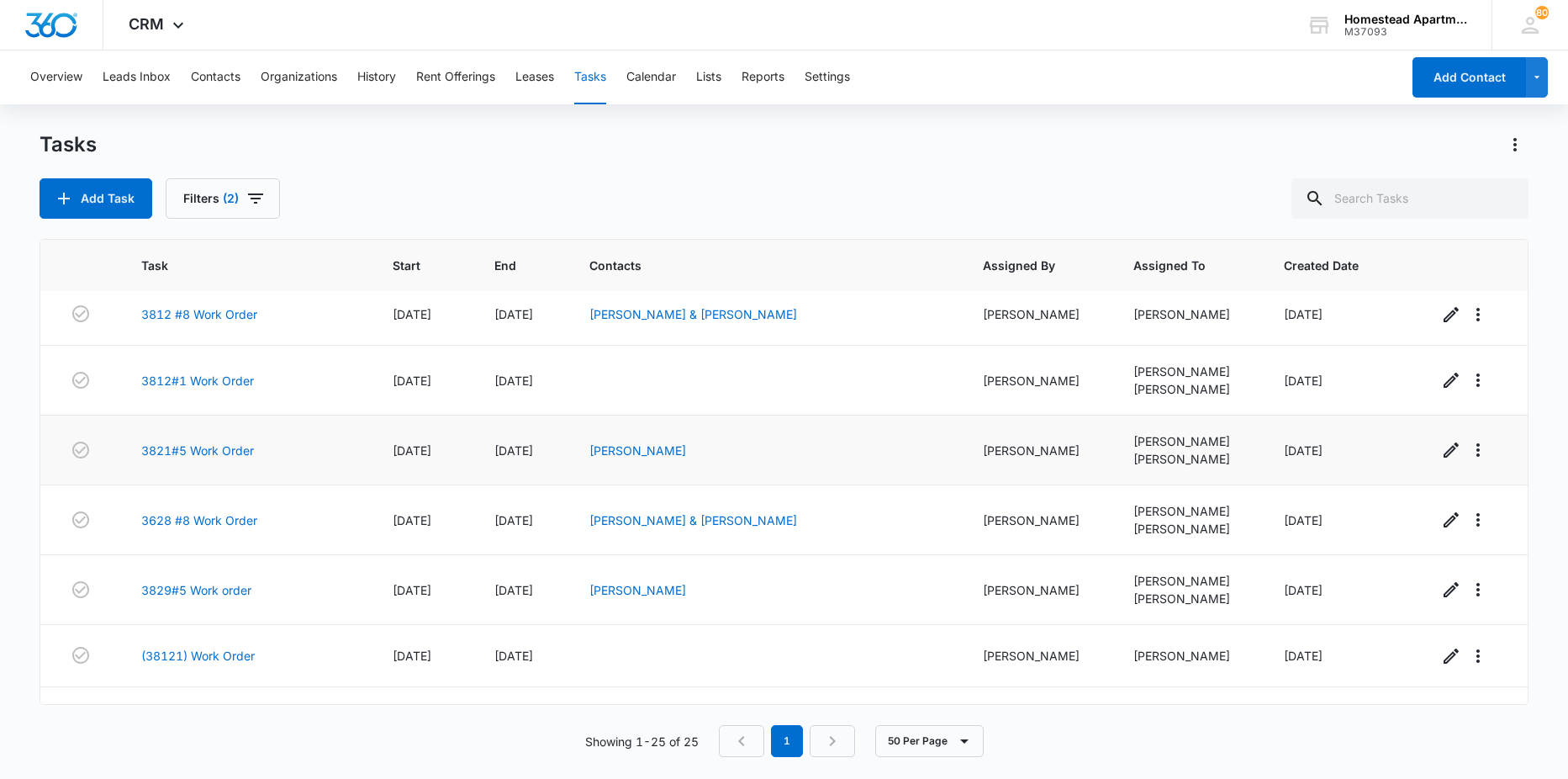
scroll to position [926, 0]
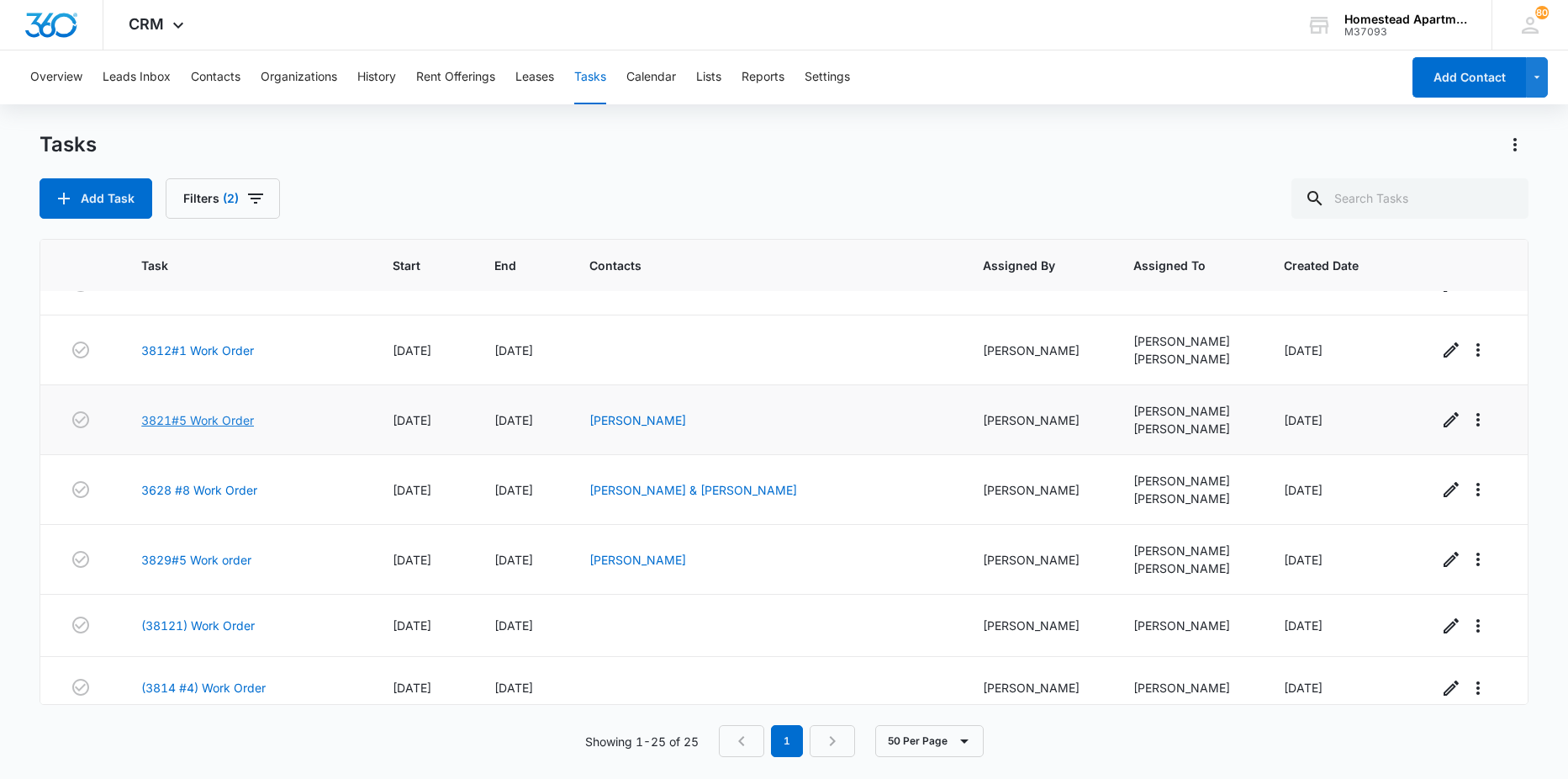
click at [200, 418] on link "3821#5 Work Order" at bounding box center [198, 420] width 113 height 18
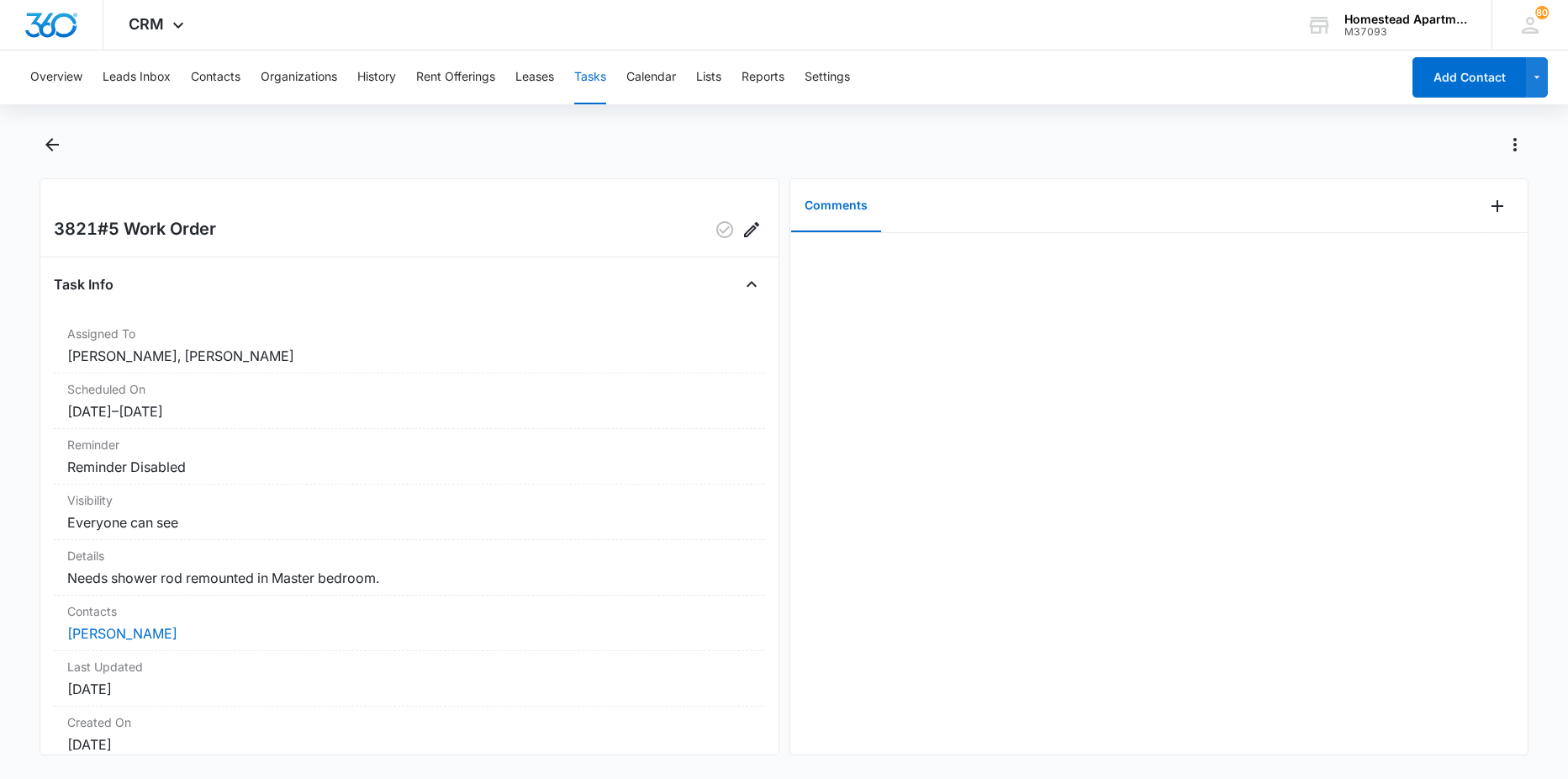
click at [59, 164] on div at bounding box center [784, 155] width 1490 height 47
click at [56, 152] on icon "Back" at bounding box center [52, 145] width 20 height 20
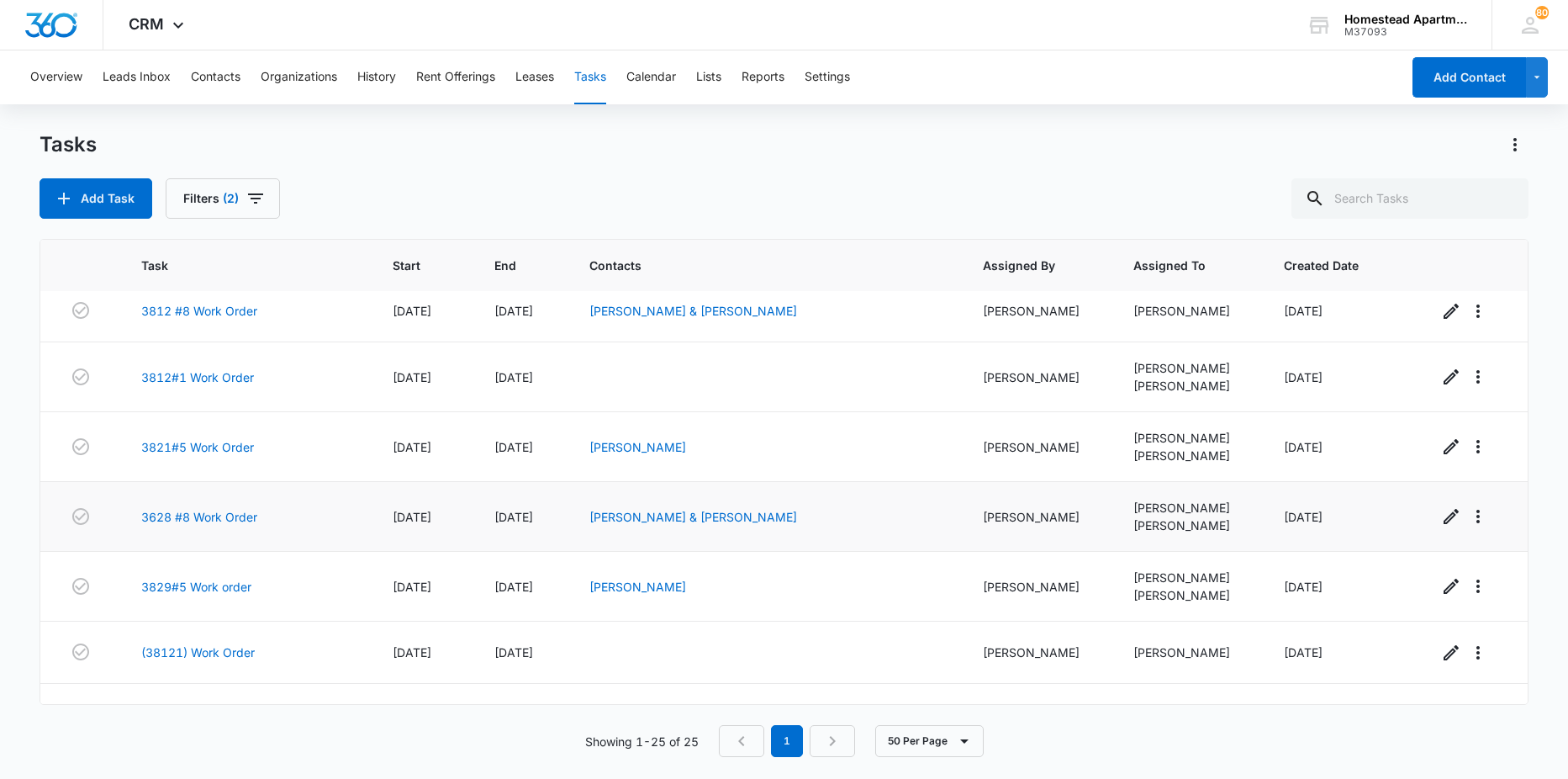
scroll to position [926, 0]
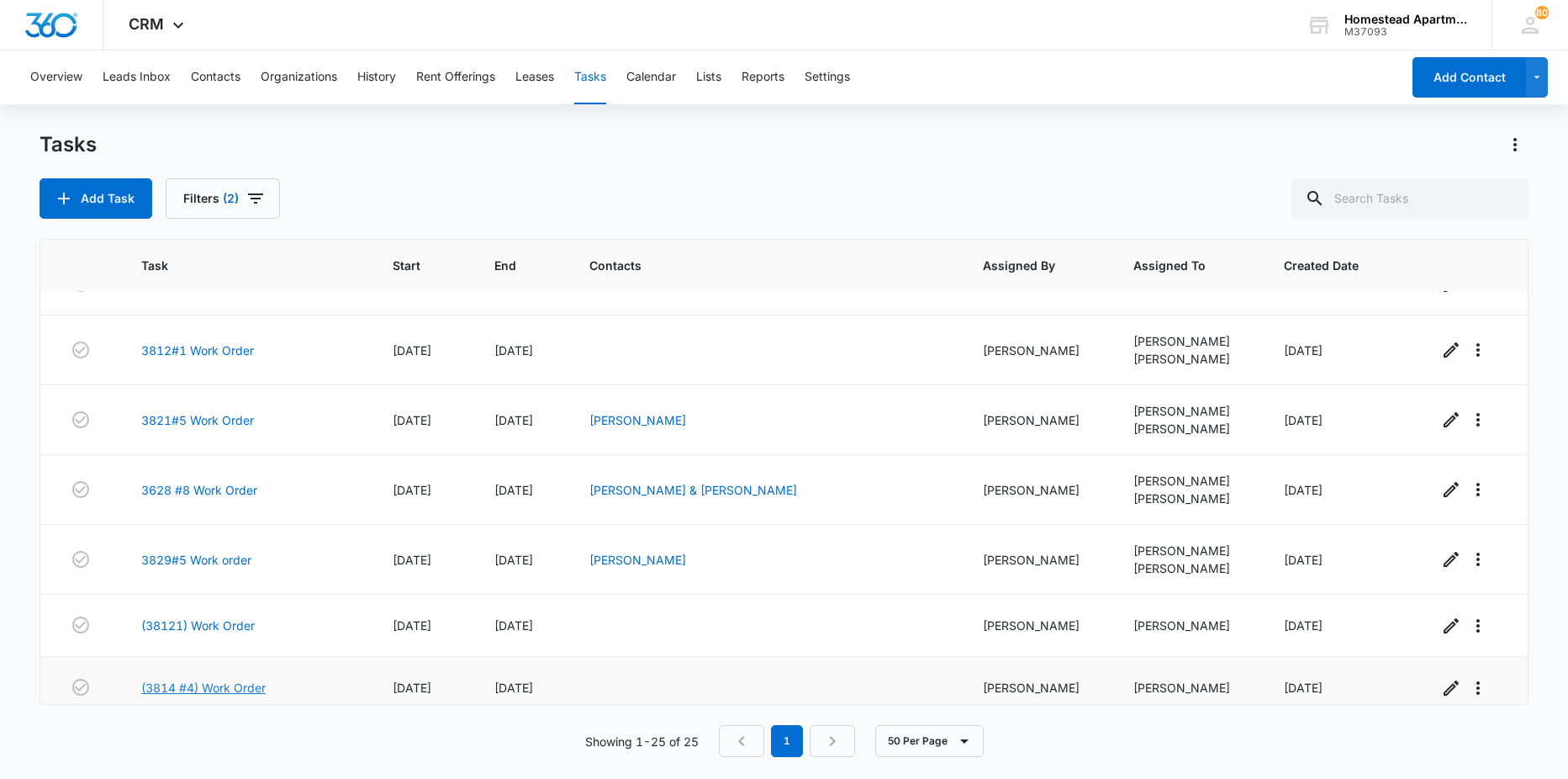
click at [200, 688] on link "(3814 #4) Work Order" at bounding box center [204, 687] width 125 height 18
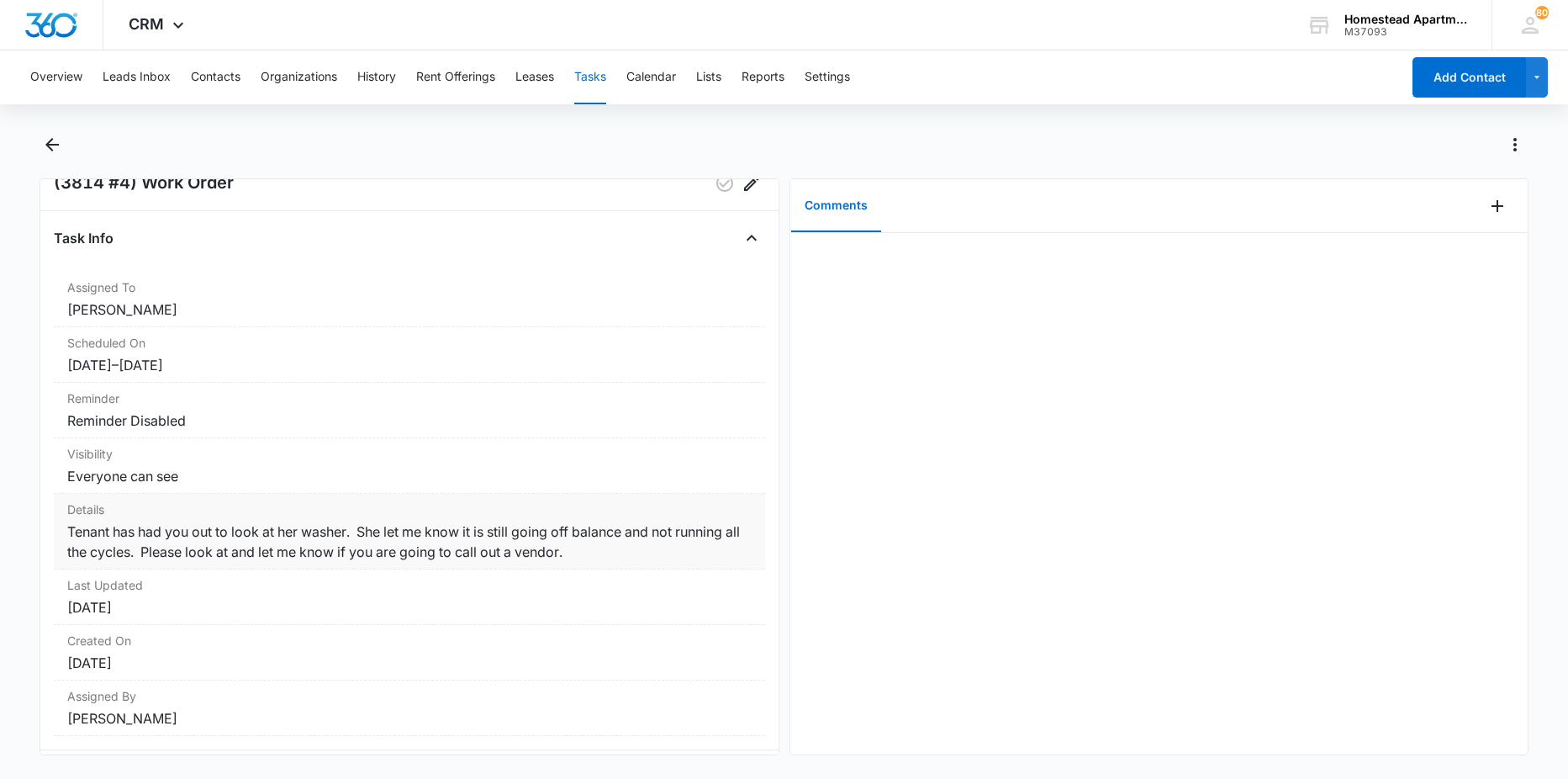
scroll to position [250, 0]
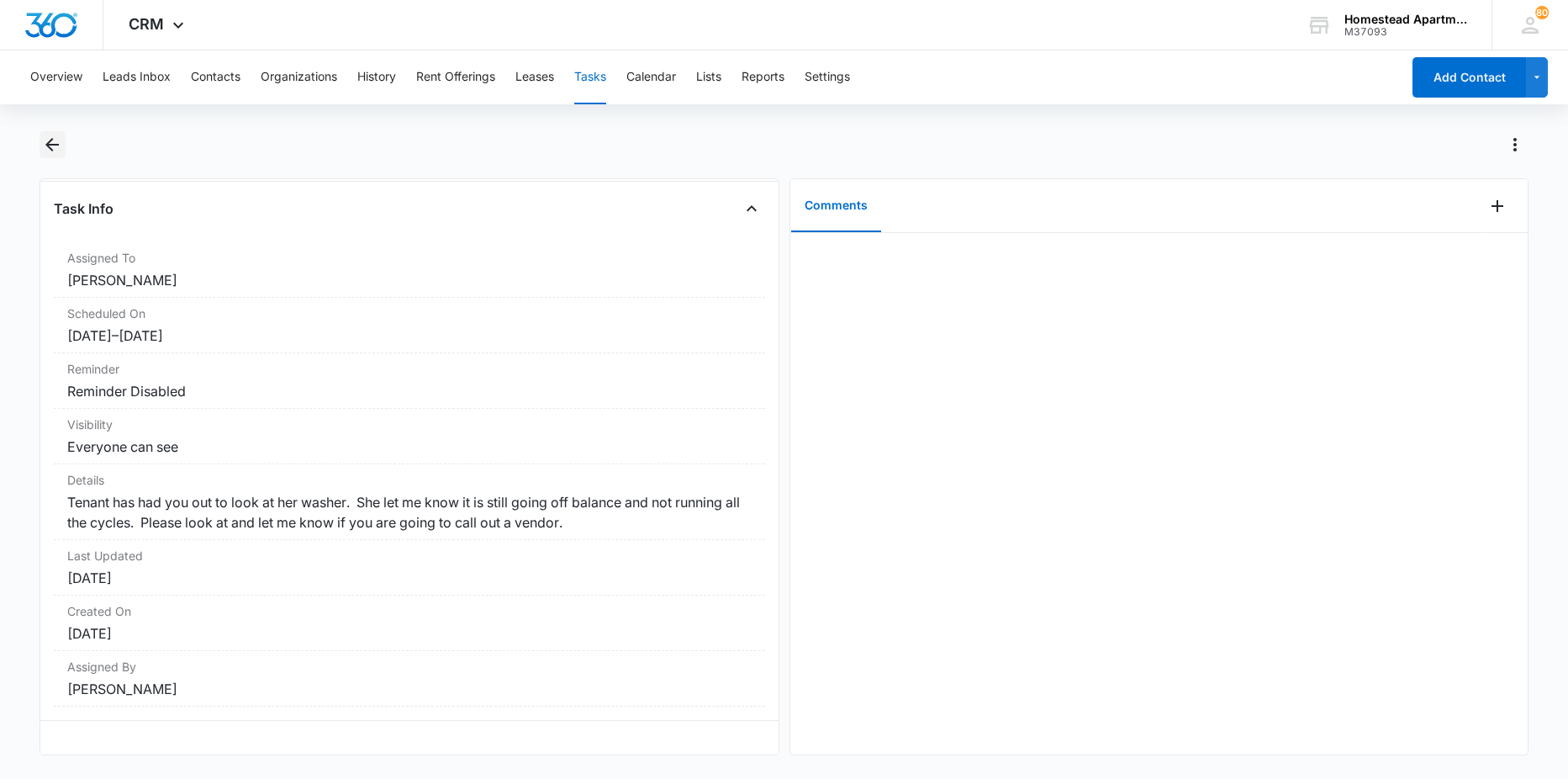
click at [53, 145] on icon "Back" at bounding box center [52, 145] width 13 height 13
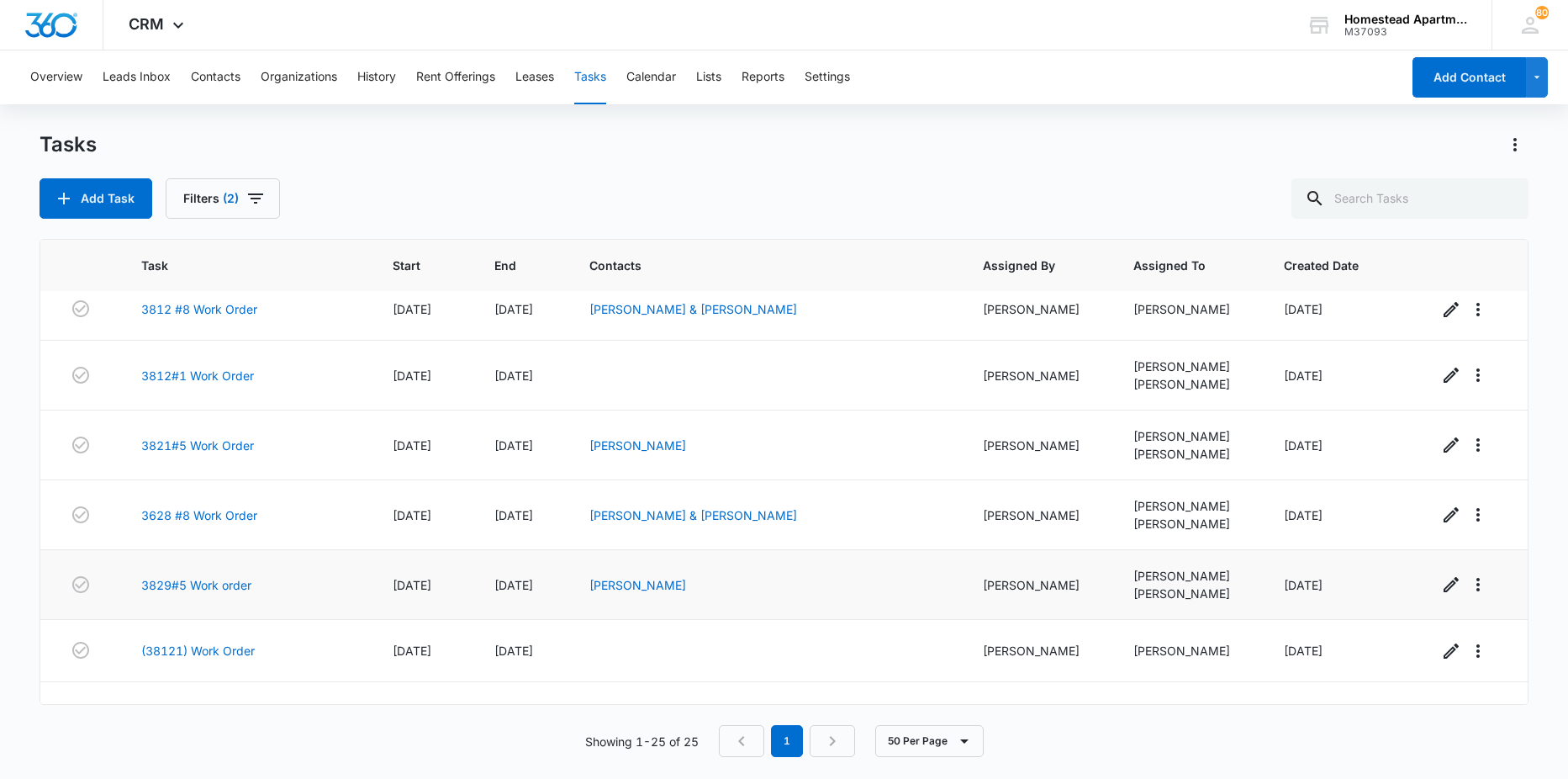
scroll to position [1204, 0]
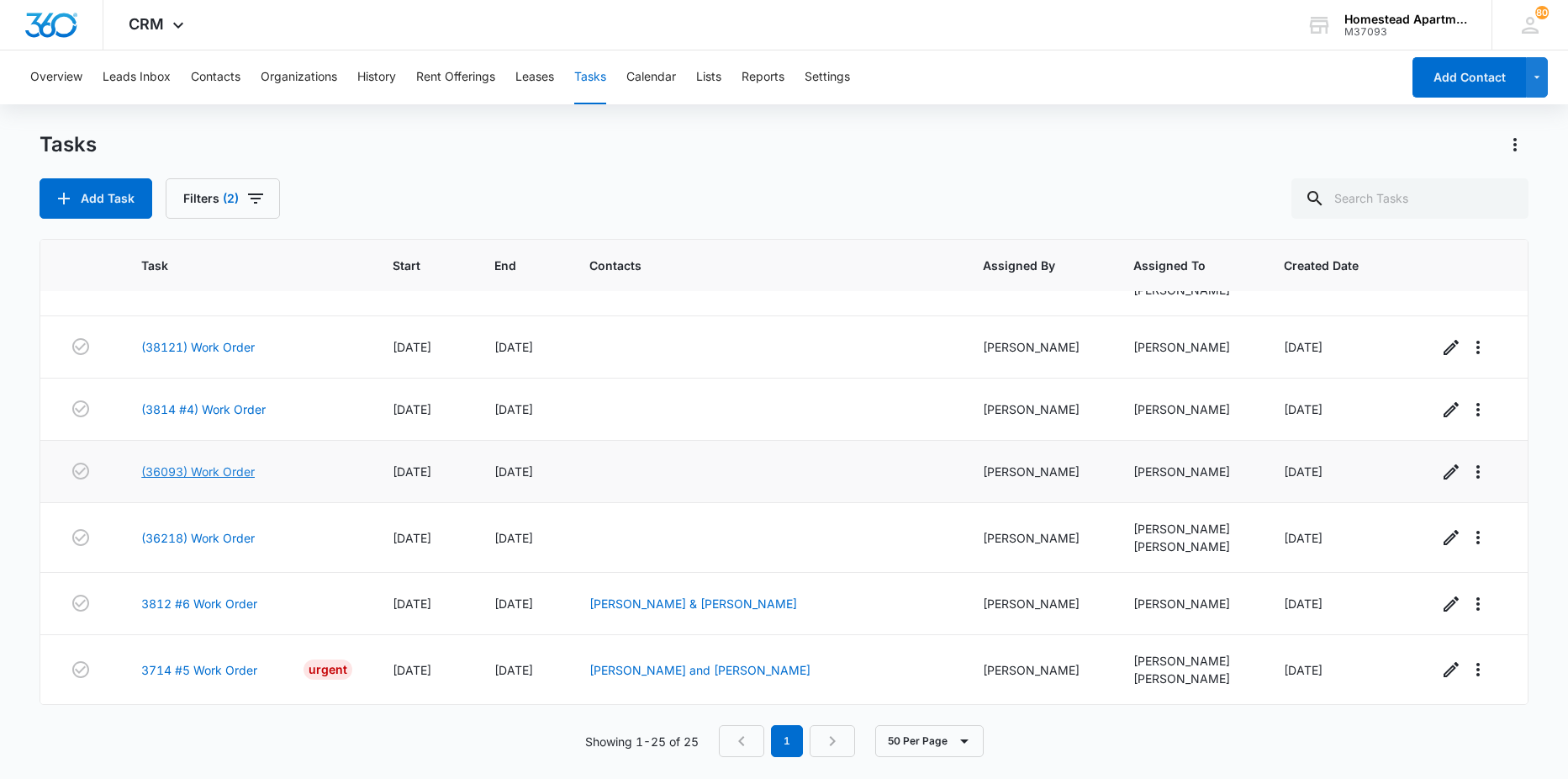
click at [220, 471] on link "(36093) Work Order" at bounding box center [198, 471] width 114 height 18
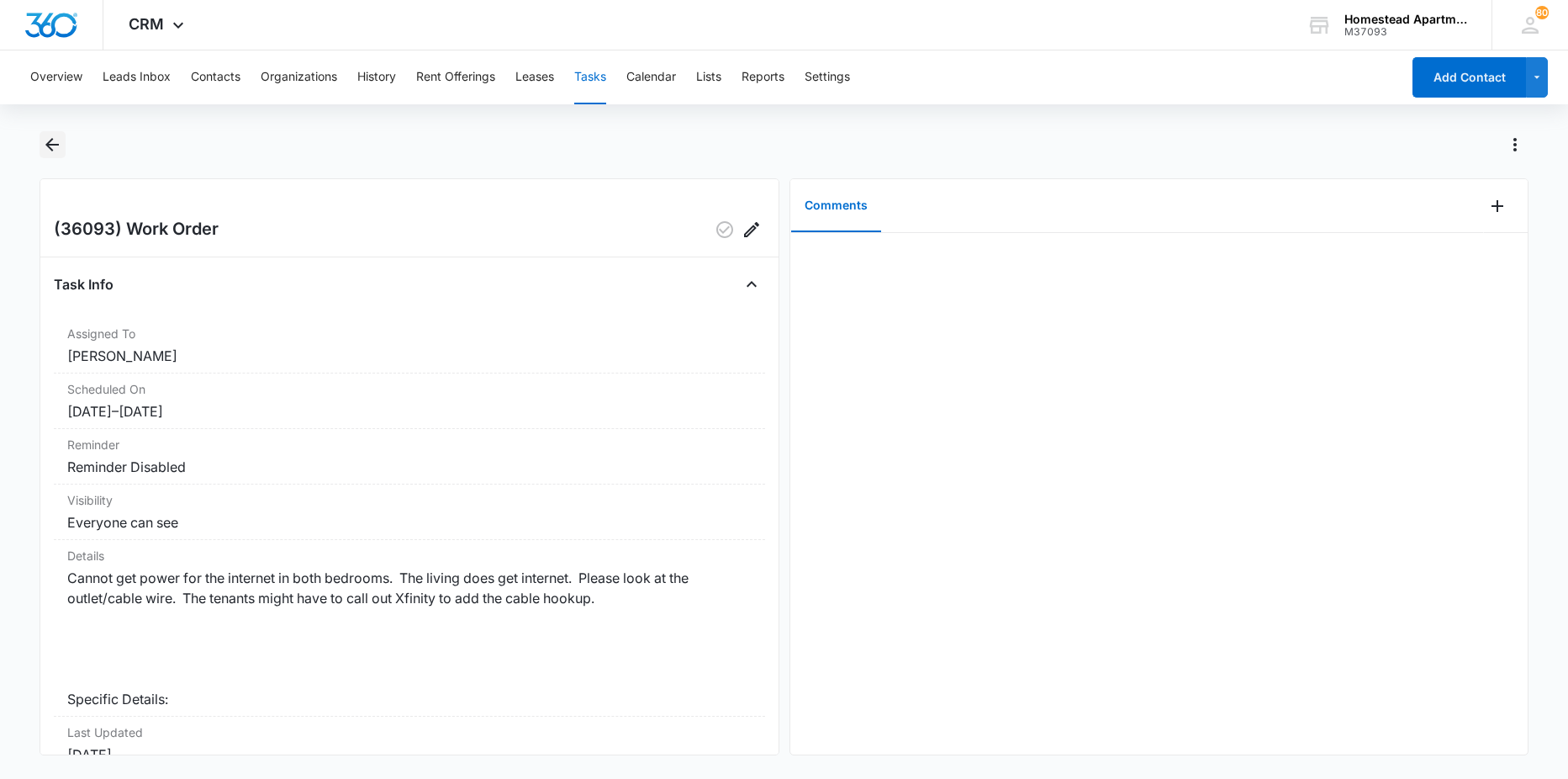
click at [55, 148] on icon "Back" at bounding box center [52, 145] width 20 height 20
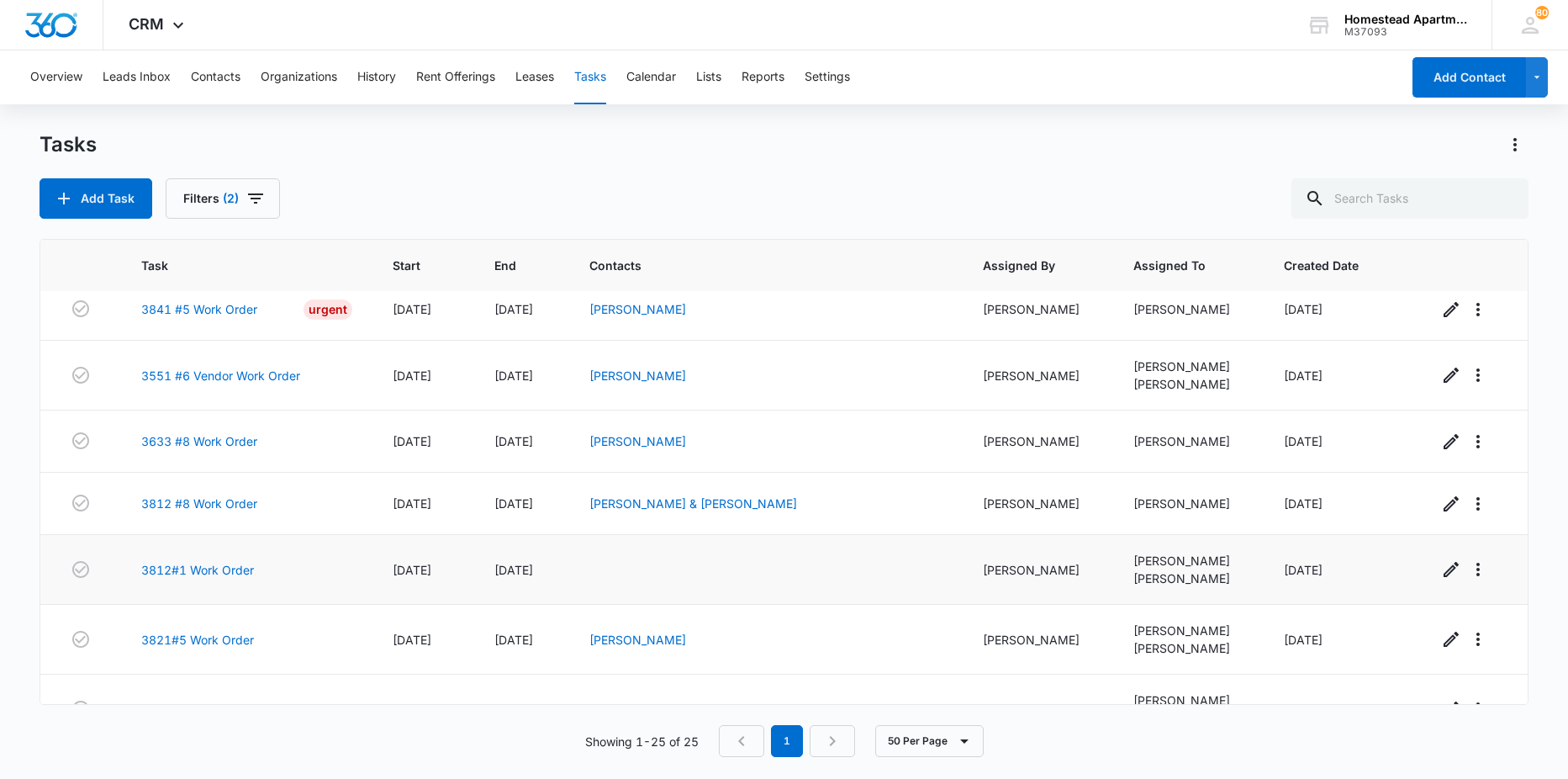
scroll to position [757, 0]
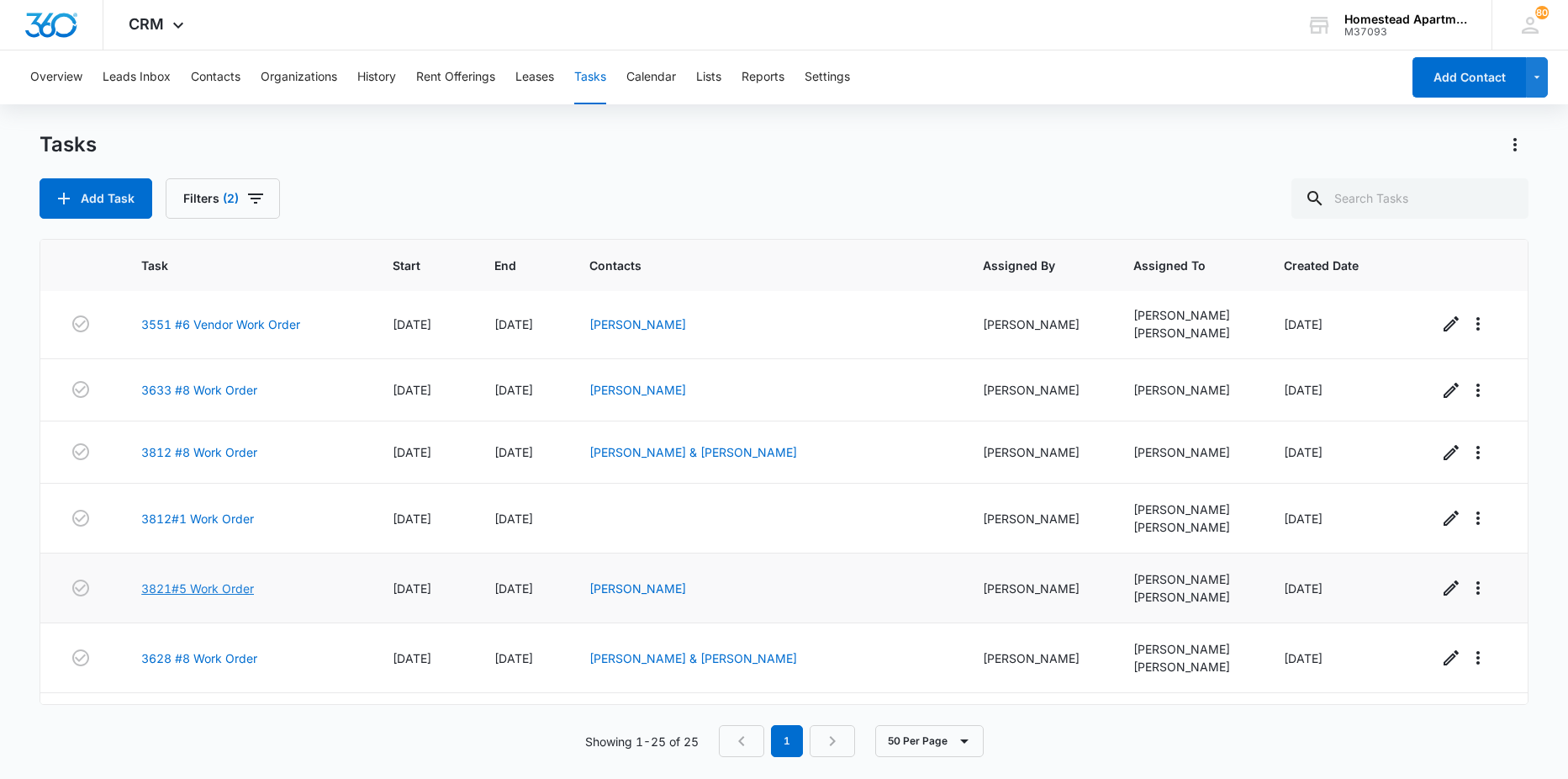
click at [223, 594] on link "3821#5 Work Order" at bounding box center [198, 588] width 113 height 18
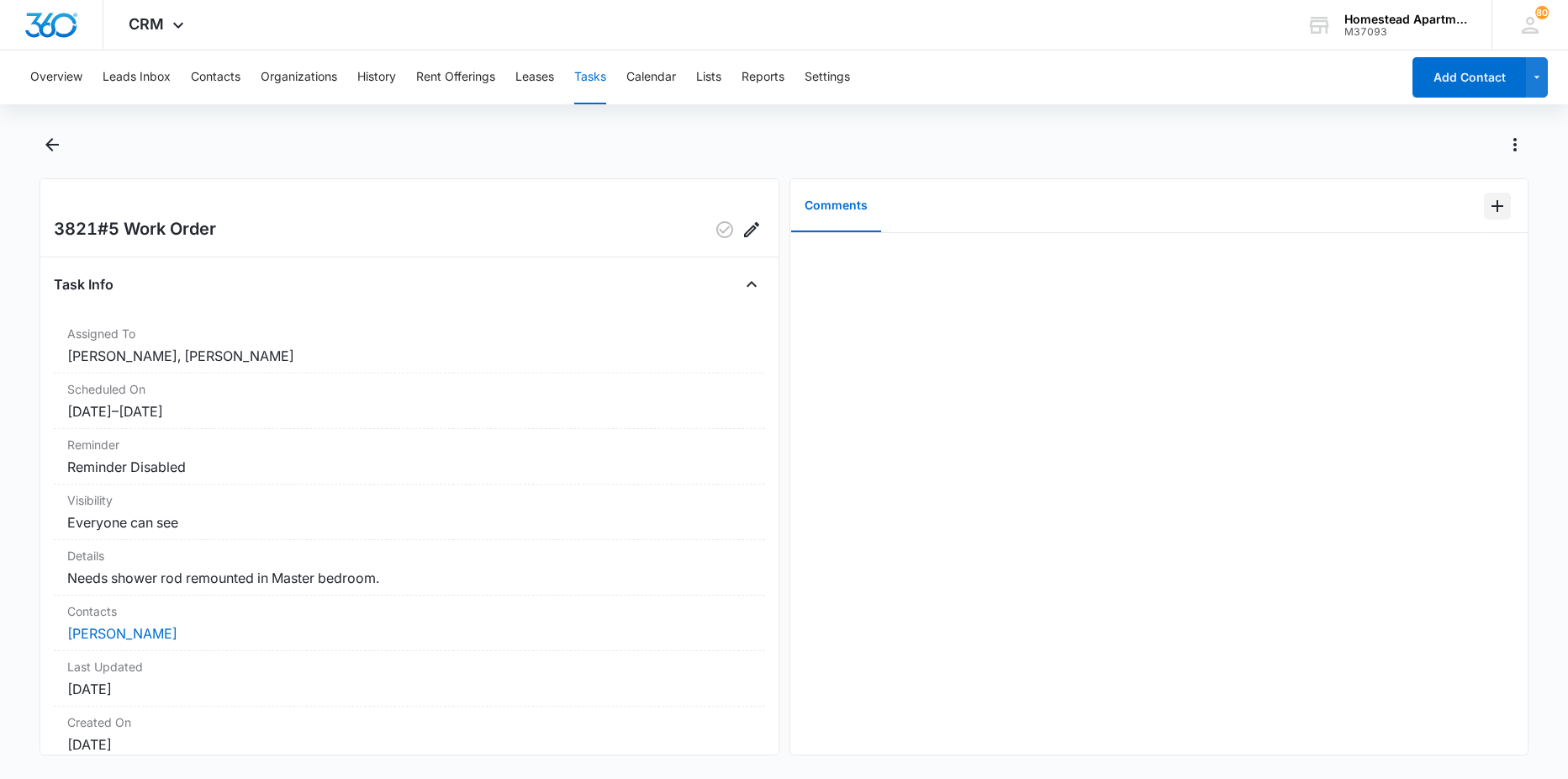
click at [1487, 207] on icon "Add Comment" at bounding box center [1497, 207] width 20 height 20
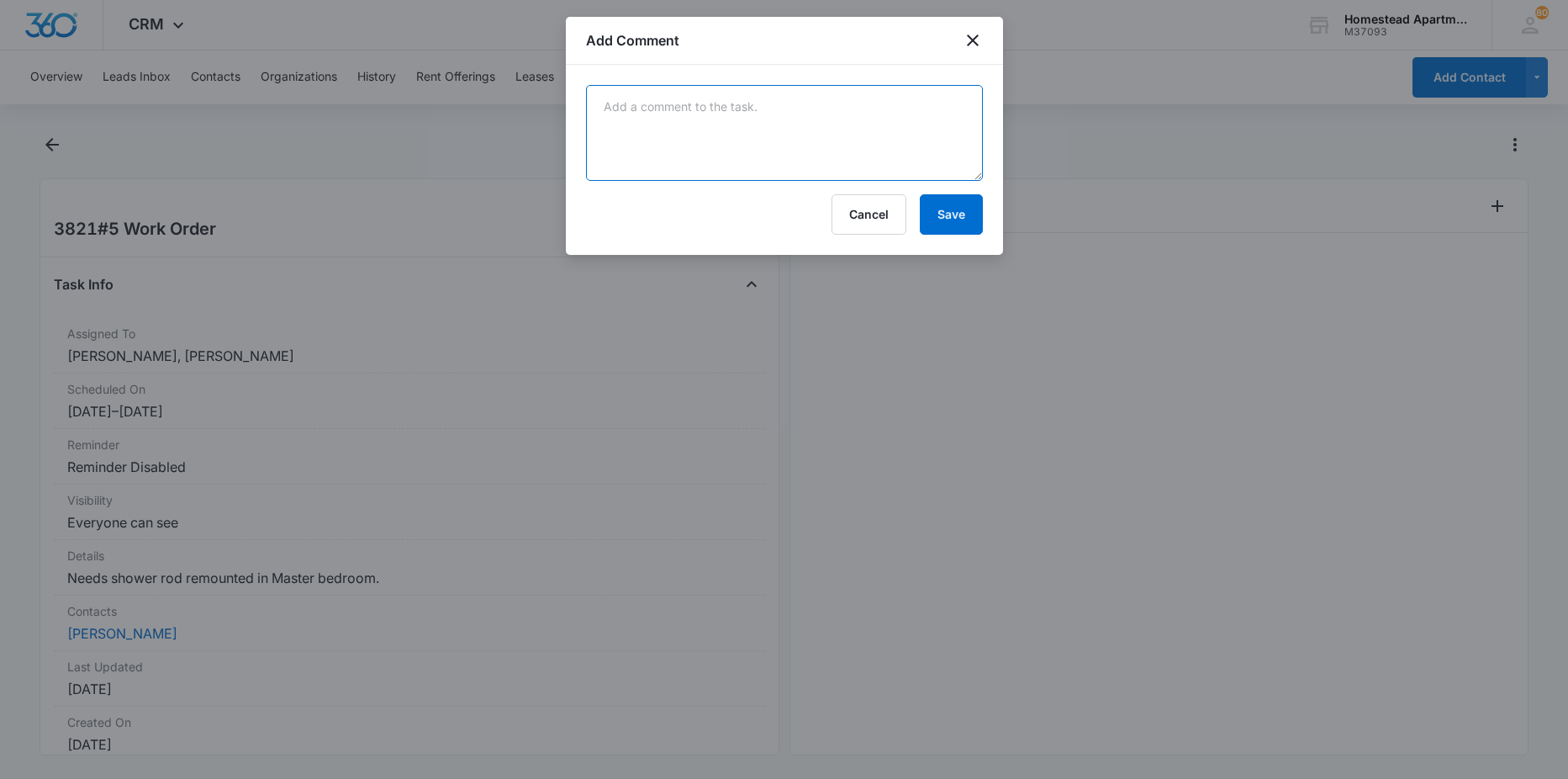
click at [891, 99] on textarea at bounding box center [784, 133] width 397 height 96
click at [973, 46] on icon "close" at bounding box center [973, 40] width 20 height 20
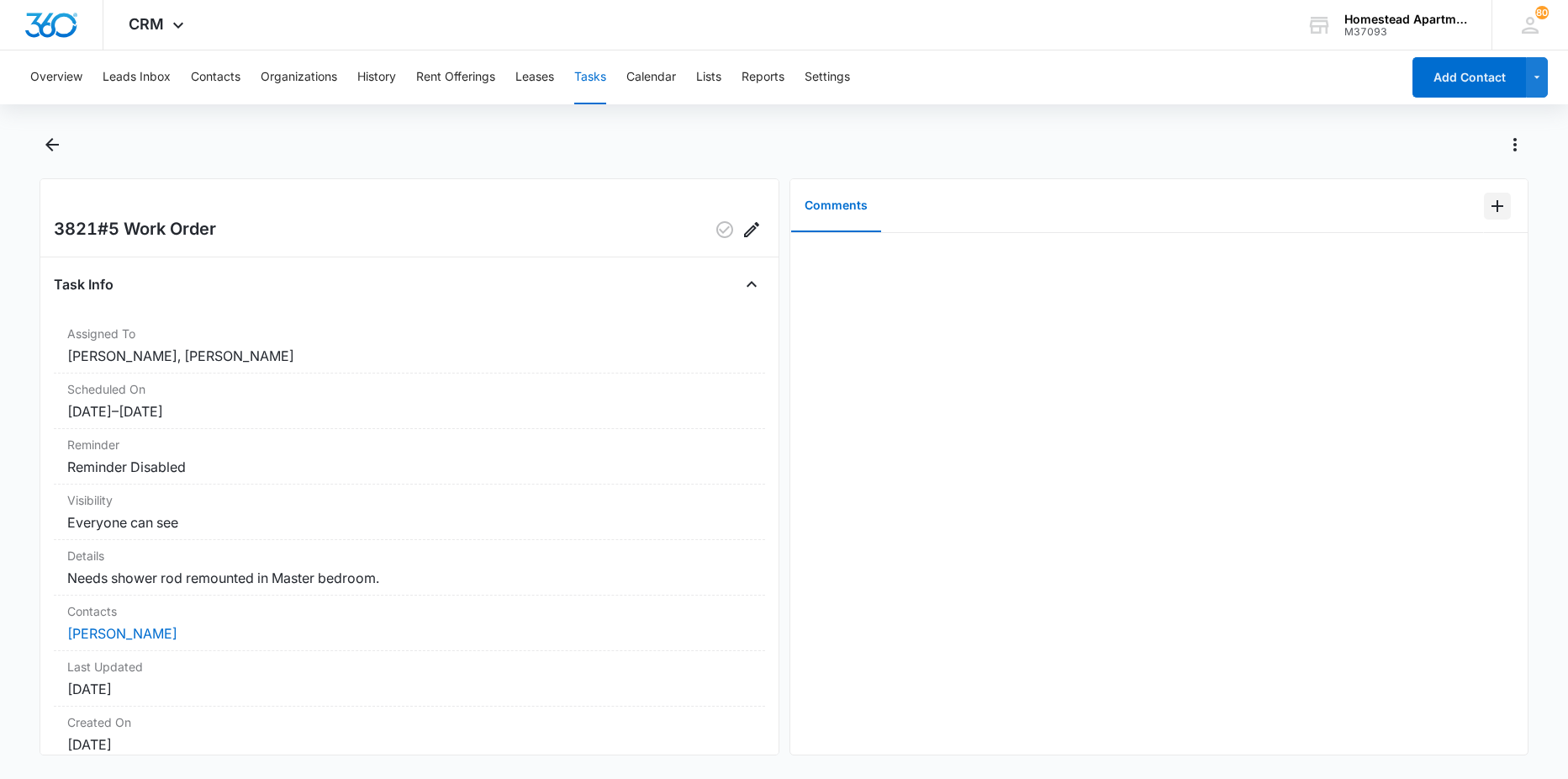
click at [1488, 200] on icon "Add Comment" at bounding box center [1497, 207] width 20 height 20
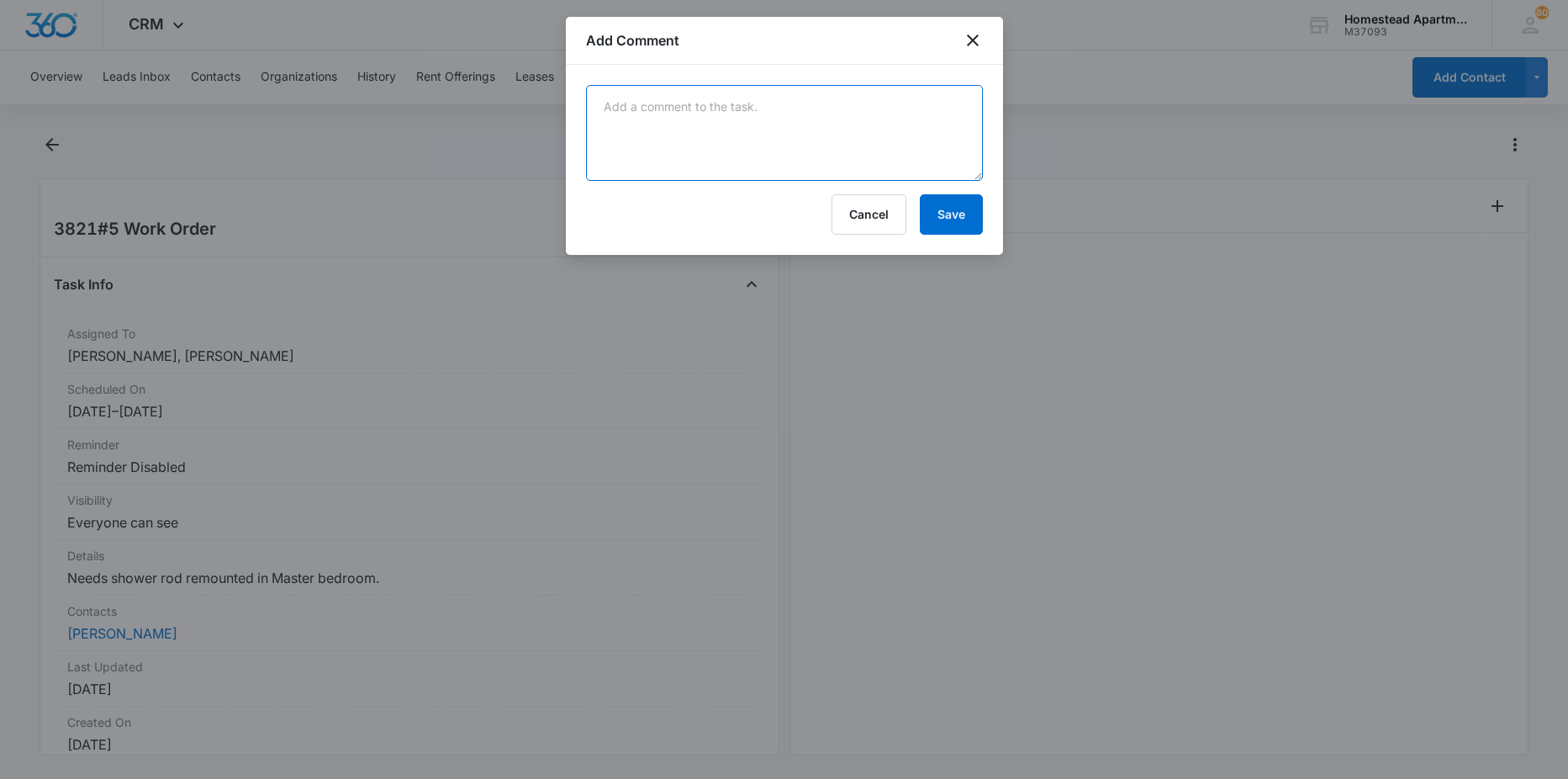
click at [736, 89] on textarea at bounding box center [784, 133] width 397 height 96
type textarea "towel bar"
click at [944, 227] on button "Save" at bounding box center [951, 215] width 63 height 40
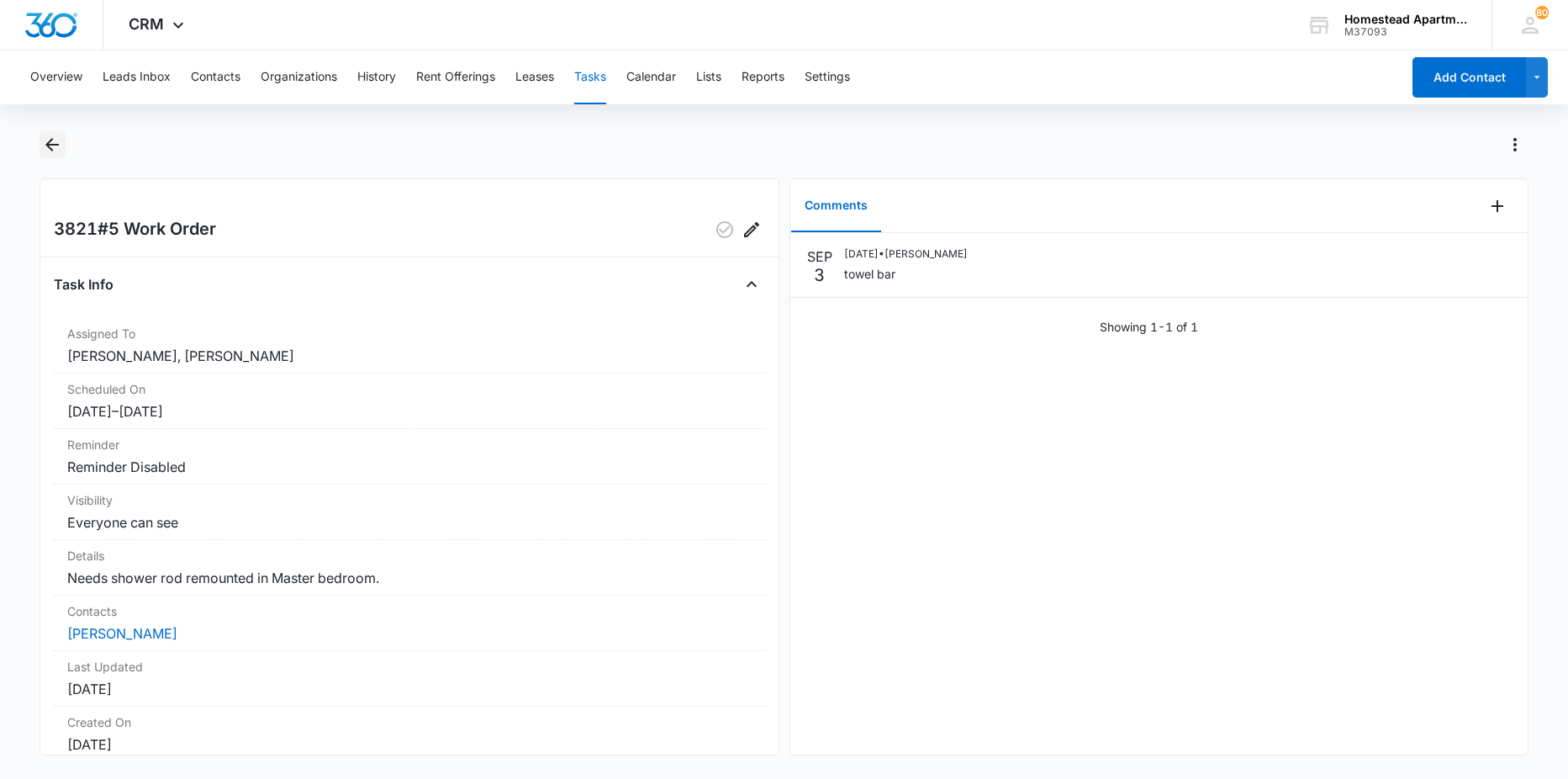
click at [48, 151] on icon "Back" at bounding box center [52, 145] width 20 height 20
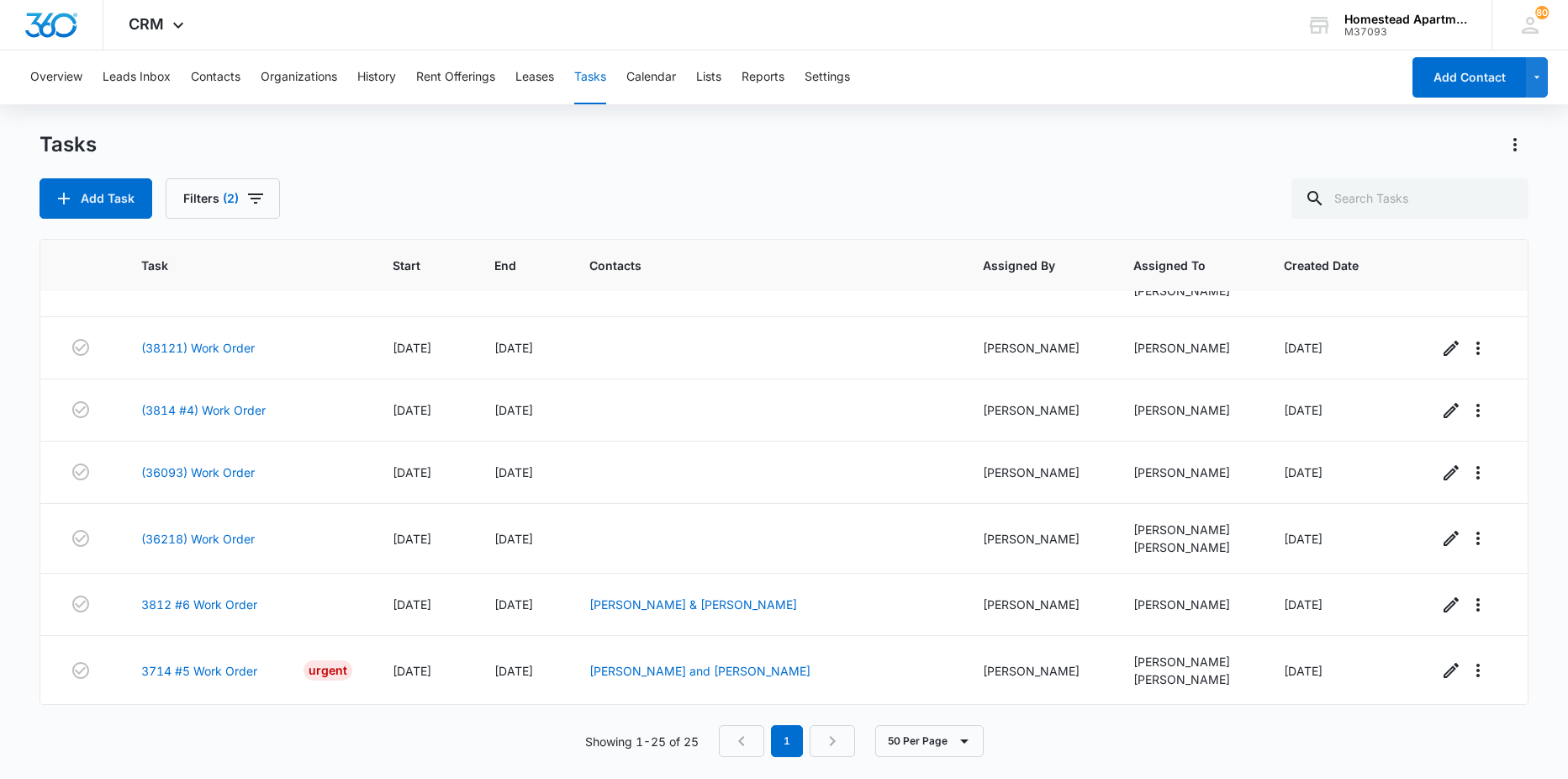
scroll to position [1204, 0]
click at [229, 414] on link "(3814 #4) Work Order" at bounding box center [204, 409] width 125 height 18
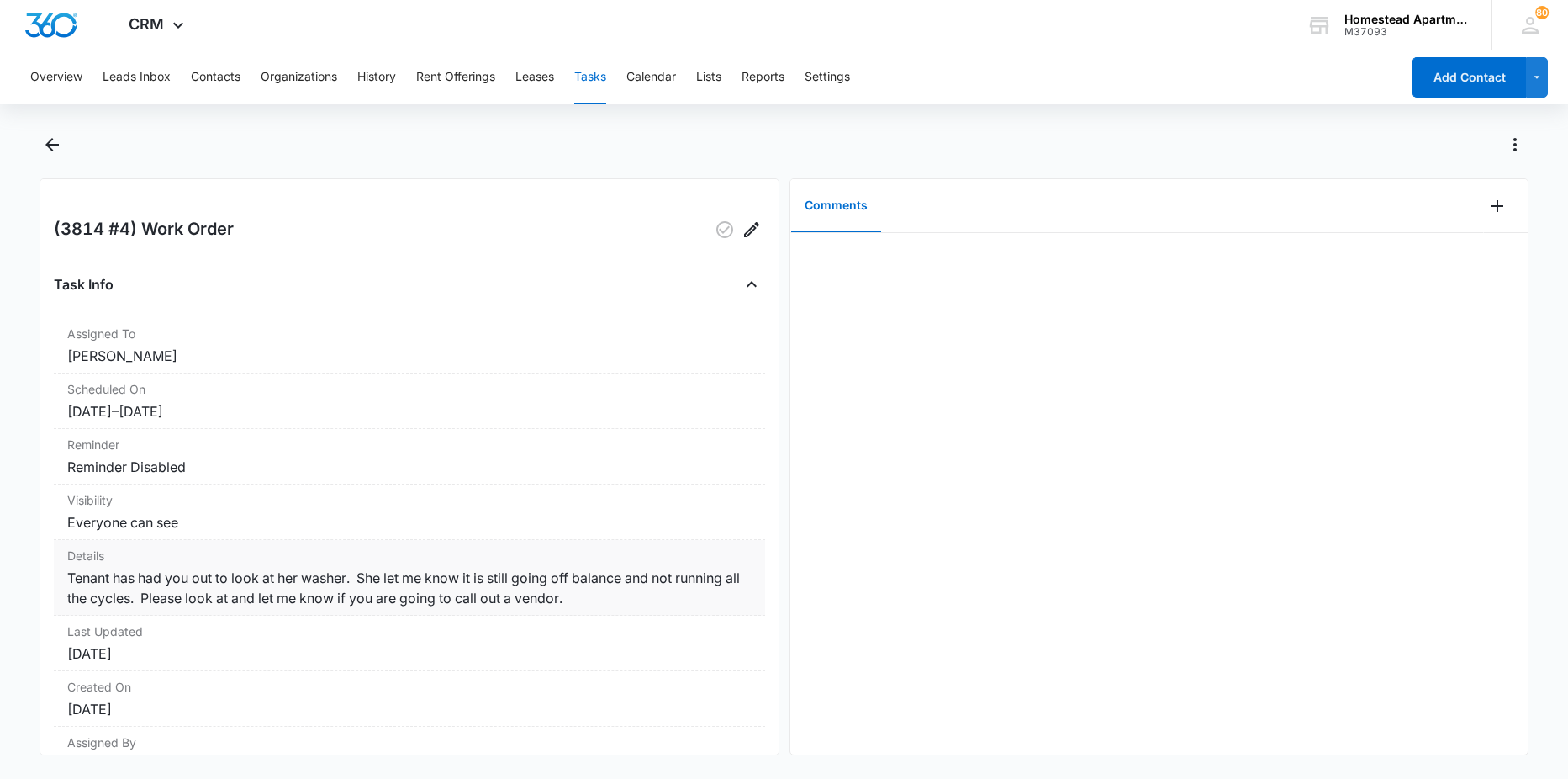
scroll to position [84, 0]
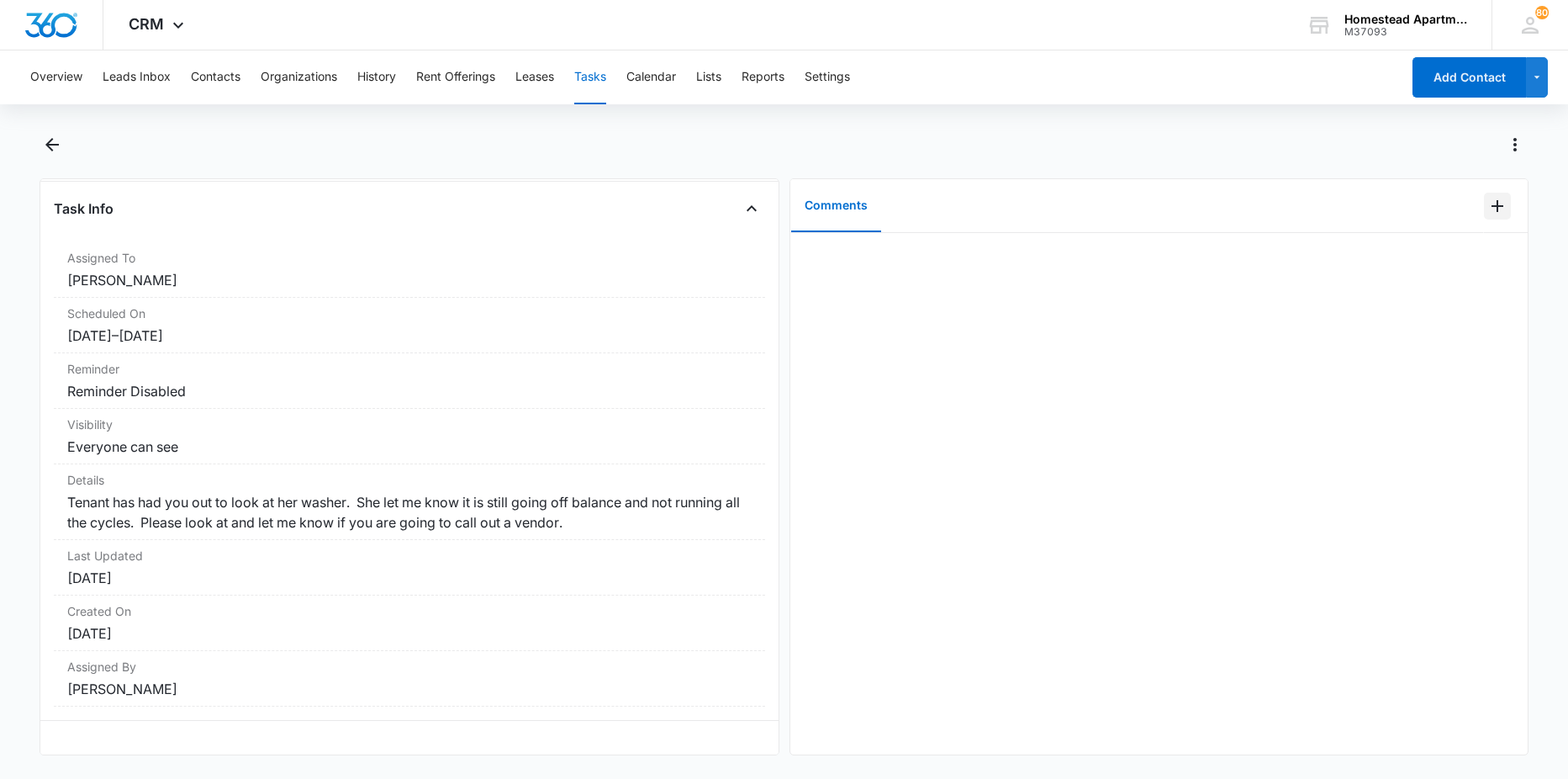
click at [1487, 204] on icon "Add Comment" at bounding box center [1497, 207] width 20 height 20
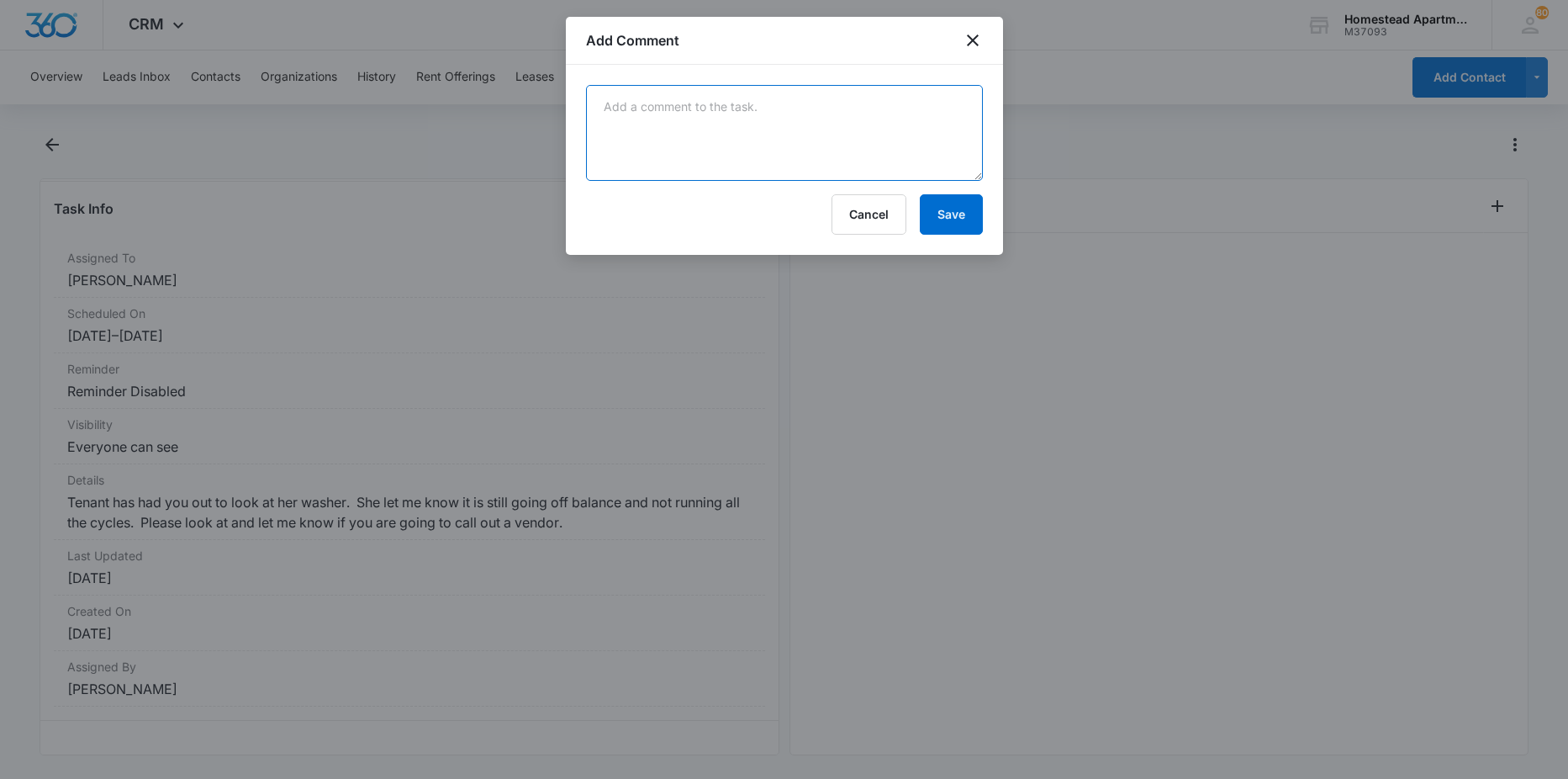
click at [682, 110] on textarea at bounding box center [784, 133] width 397 height 96
type textarea "duplicate"
click at [928, 223] on button "Save" at bounding box center [951, 215] width 63 height 40
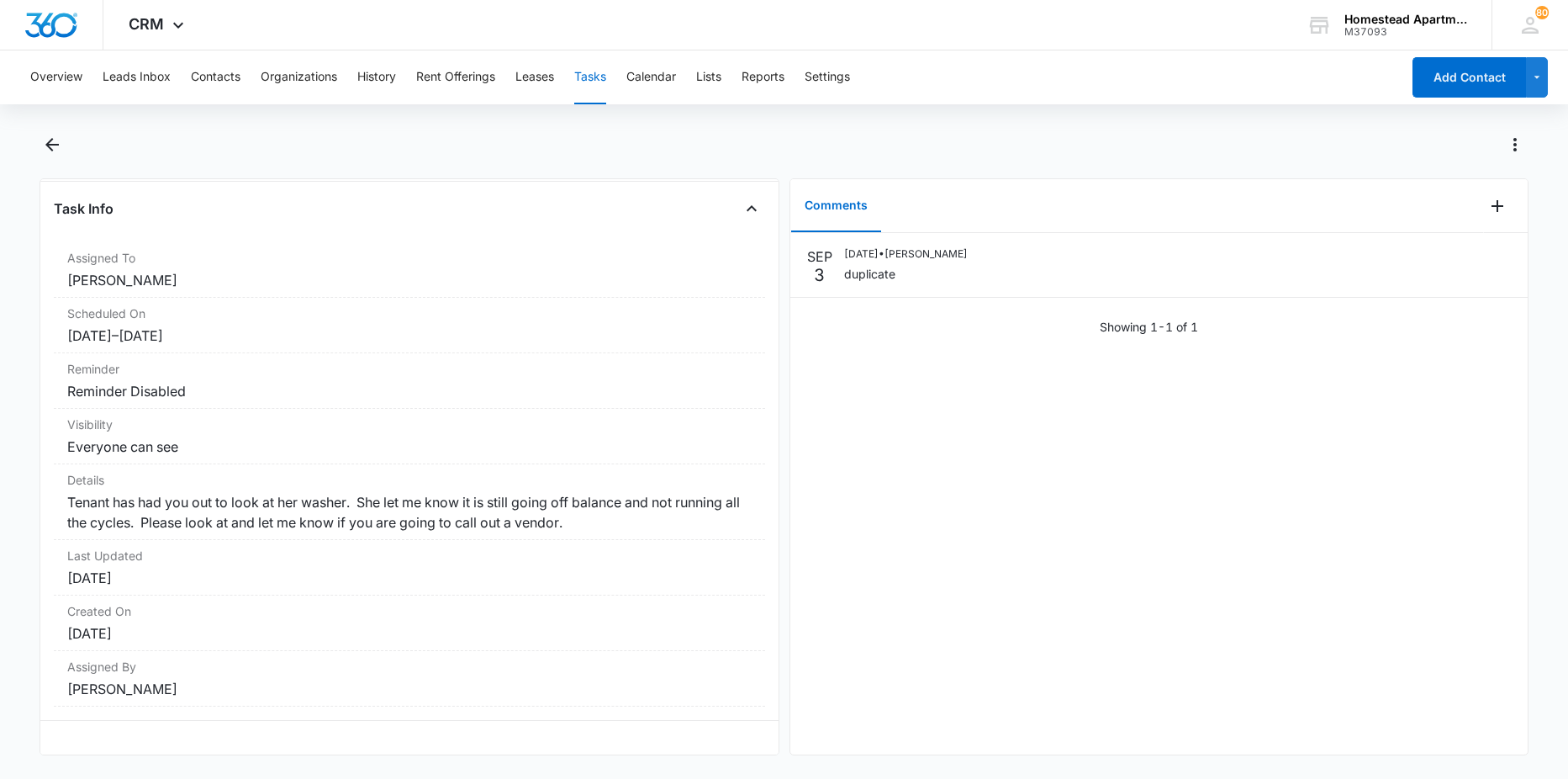
click at [38, 146] on main "(3814 #4) Work Order Task Info Assigned To [PERSON_NAME] Scheduled On [DATE] – …" at bounding box center [784, 454] width 1568 height 644
click at [48, 147] on icon "Back" at bounding box center [52, 145] width 20 height 20
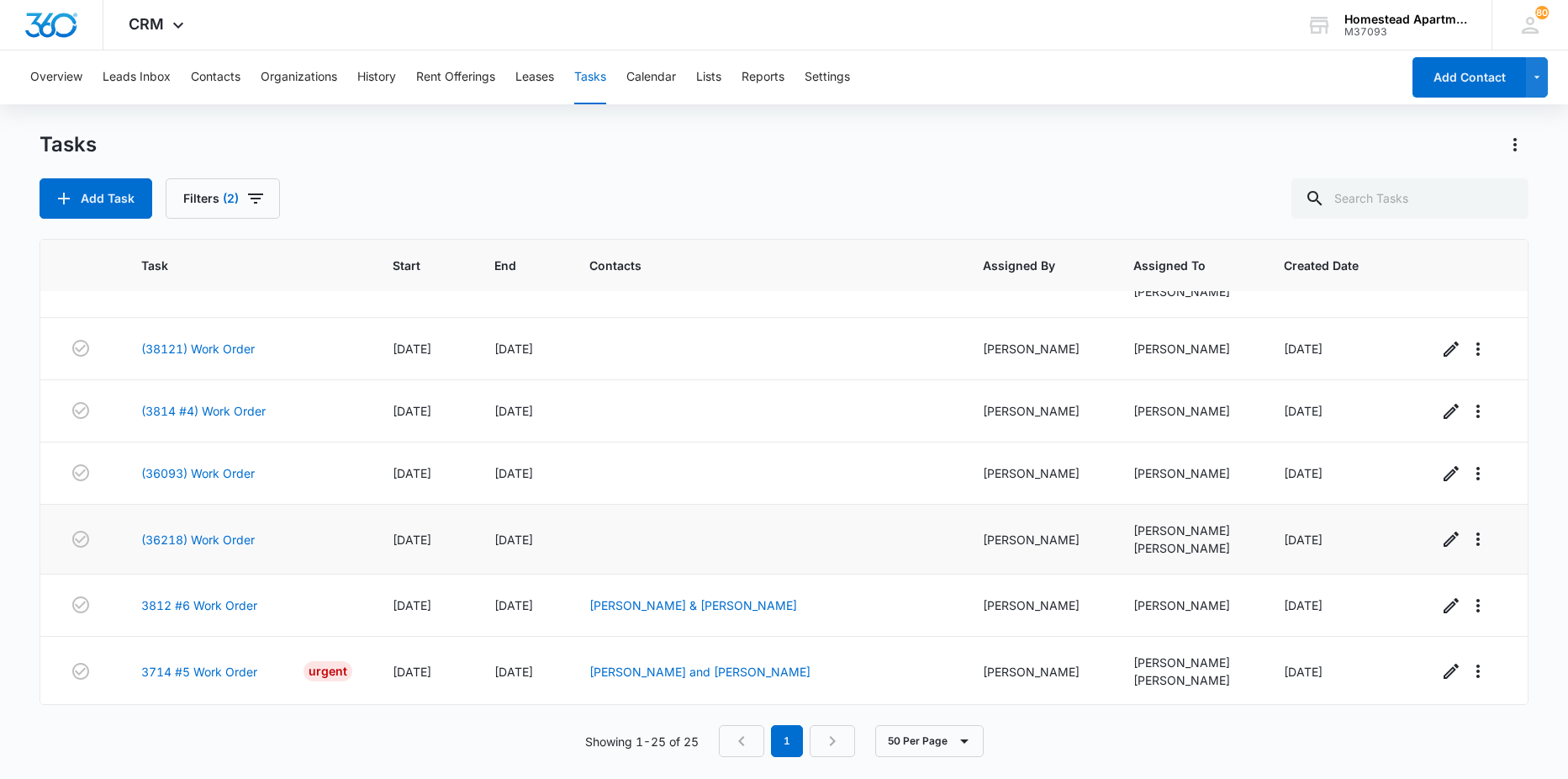
scroll to position [1204, 0]
click at [214, 411] on link "(3814 #4) Work Order" at bounding box center [204, 409] width 125 height 18
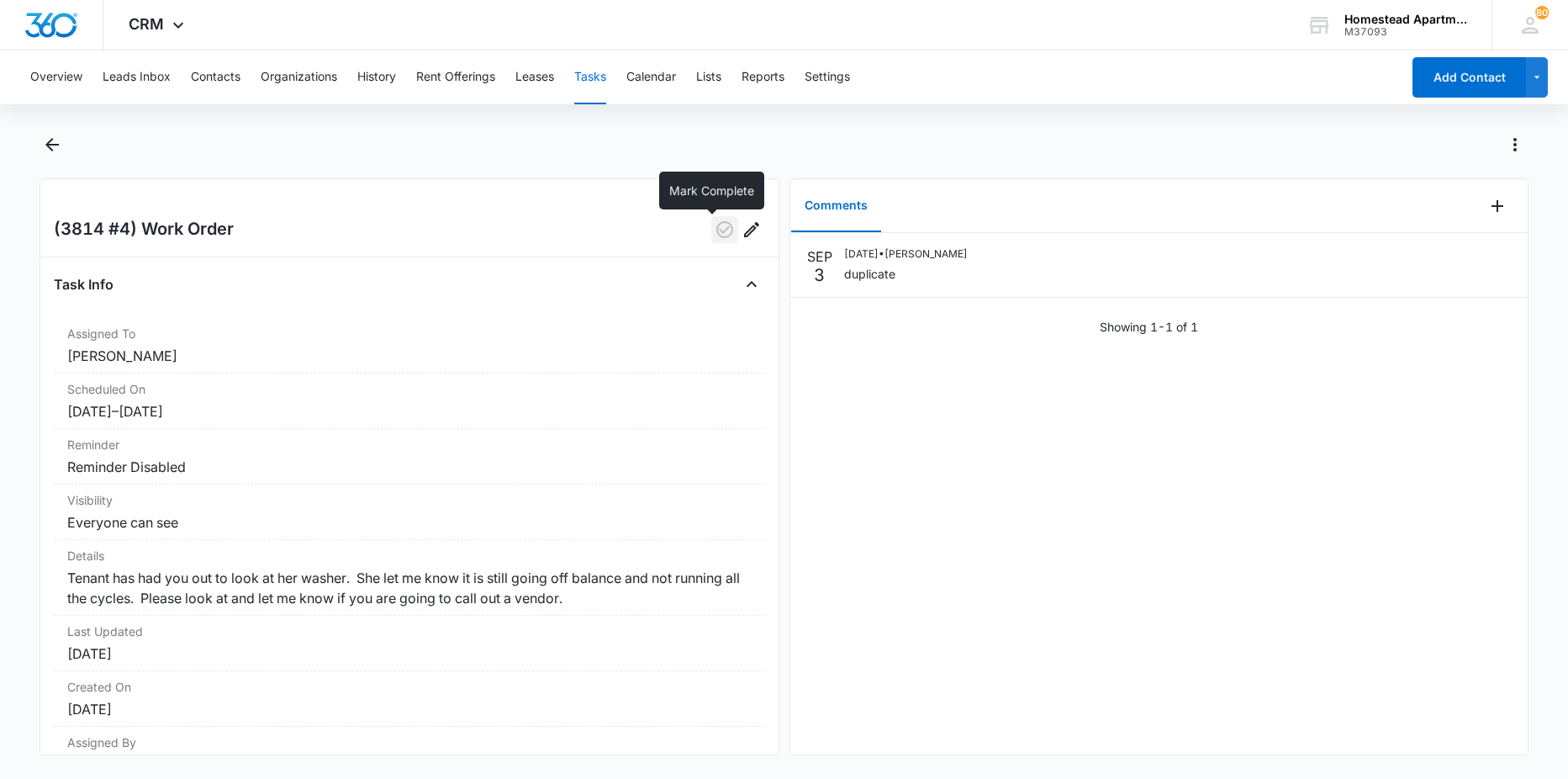
click at [714, 223] on icon "button" at bounding box center [725, 229] width 20 height 20
click at [60, 143] on icon "Back" at bounding box center [52, 145] width 20 height 20
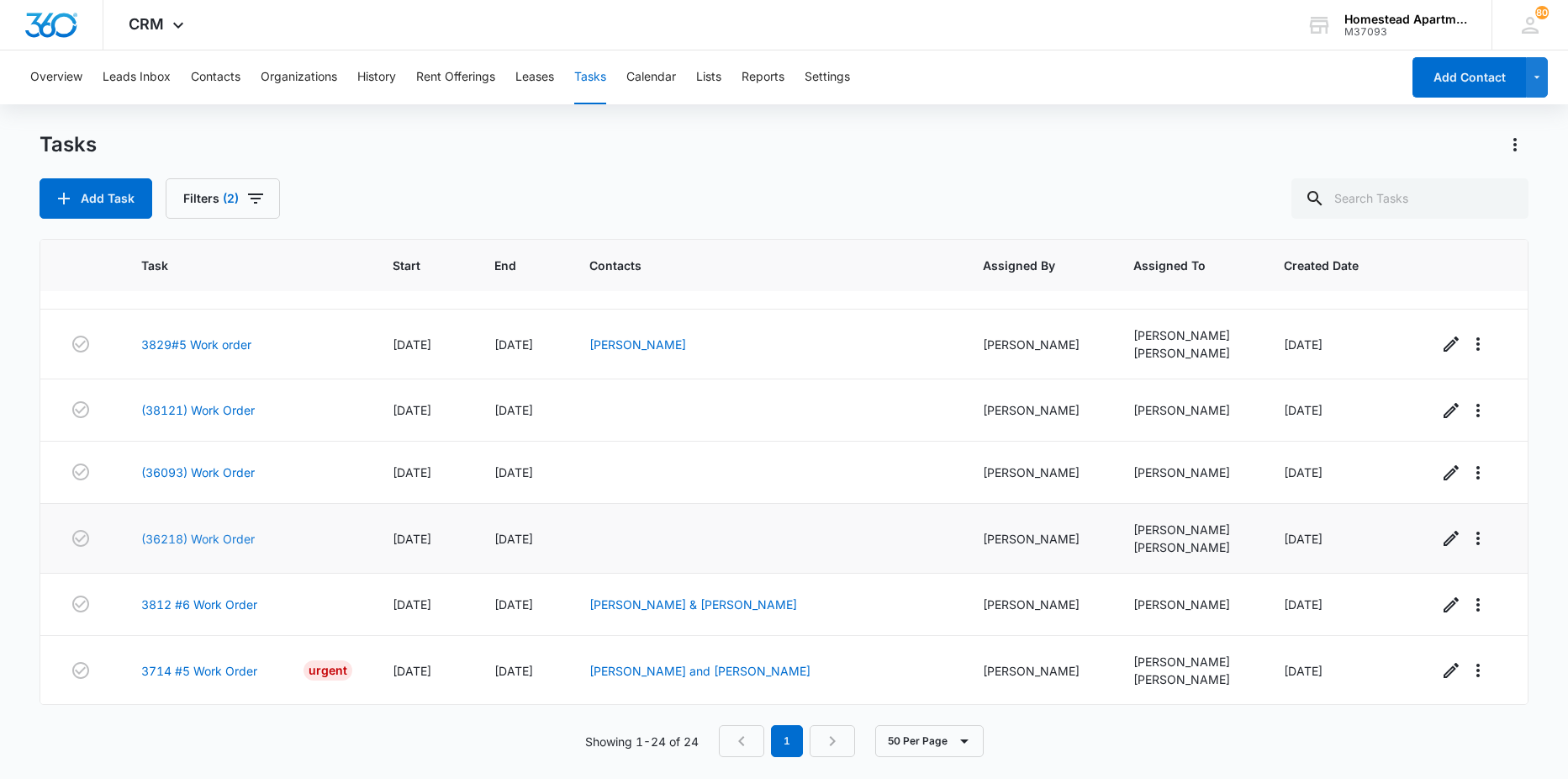
scroll to position [1142, 0]
click at [198, 472] on link "(36093) Work Order" at bounding box center [198, 471] width 114 height 18
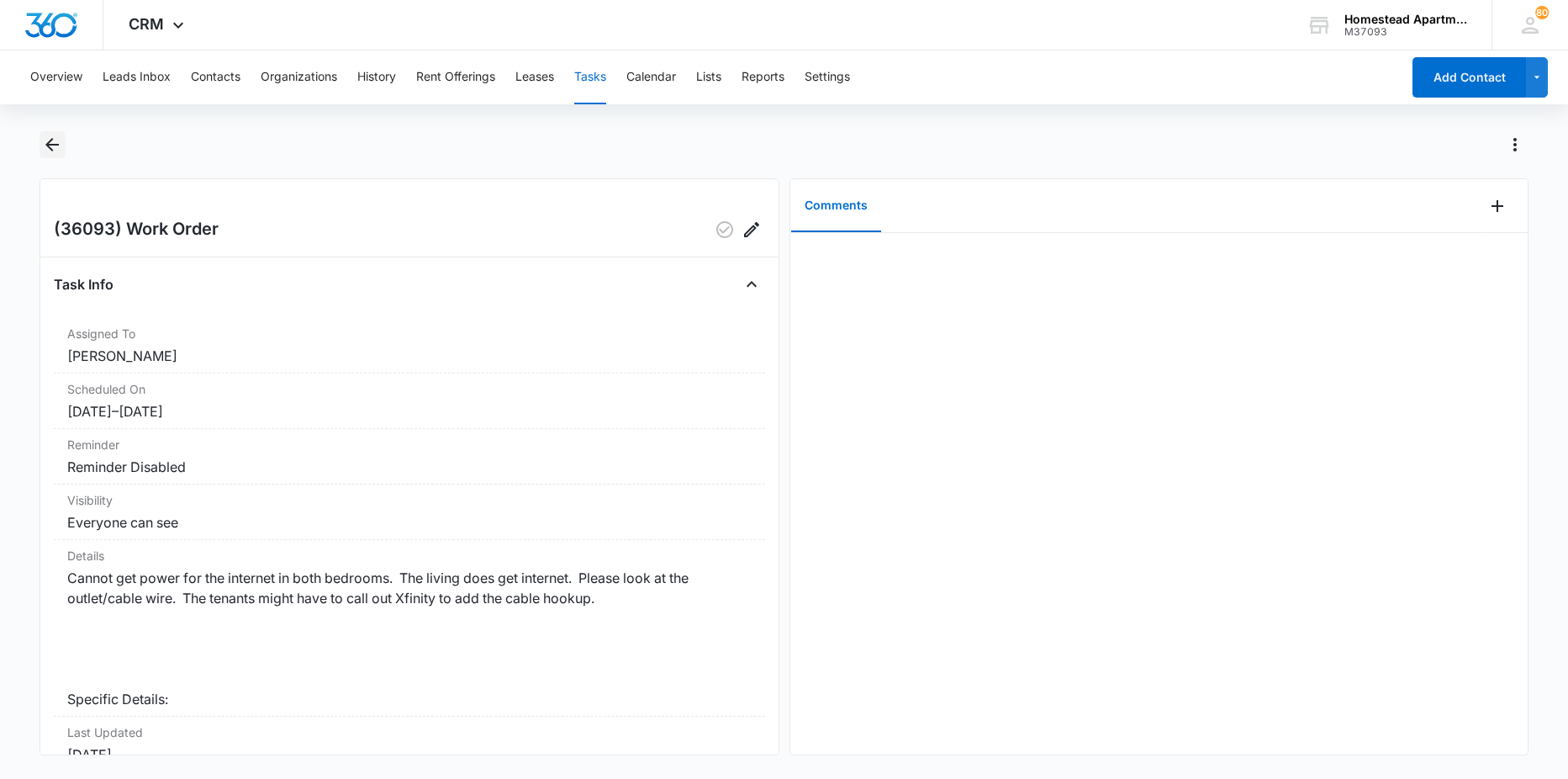
click at [56, 152] on icon "Back" at bounding box center [52, 145] width 20 height 20
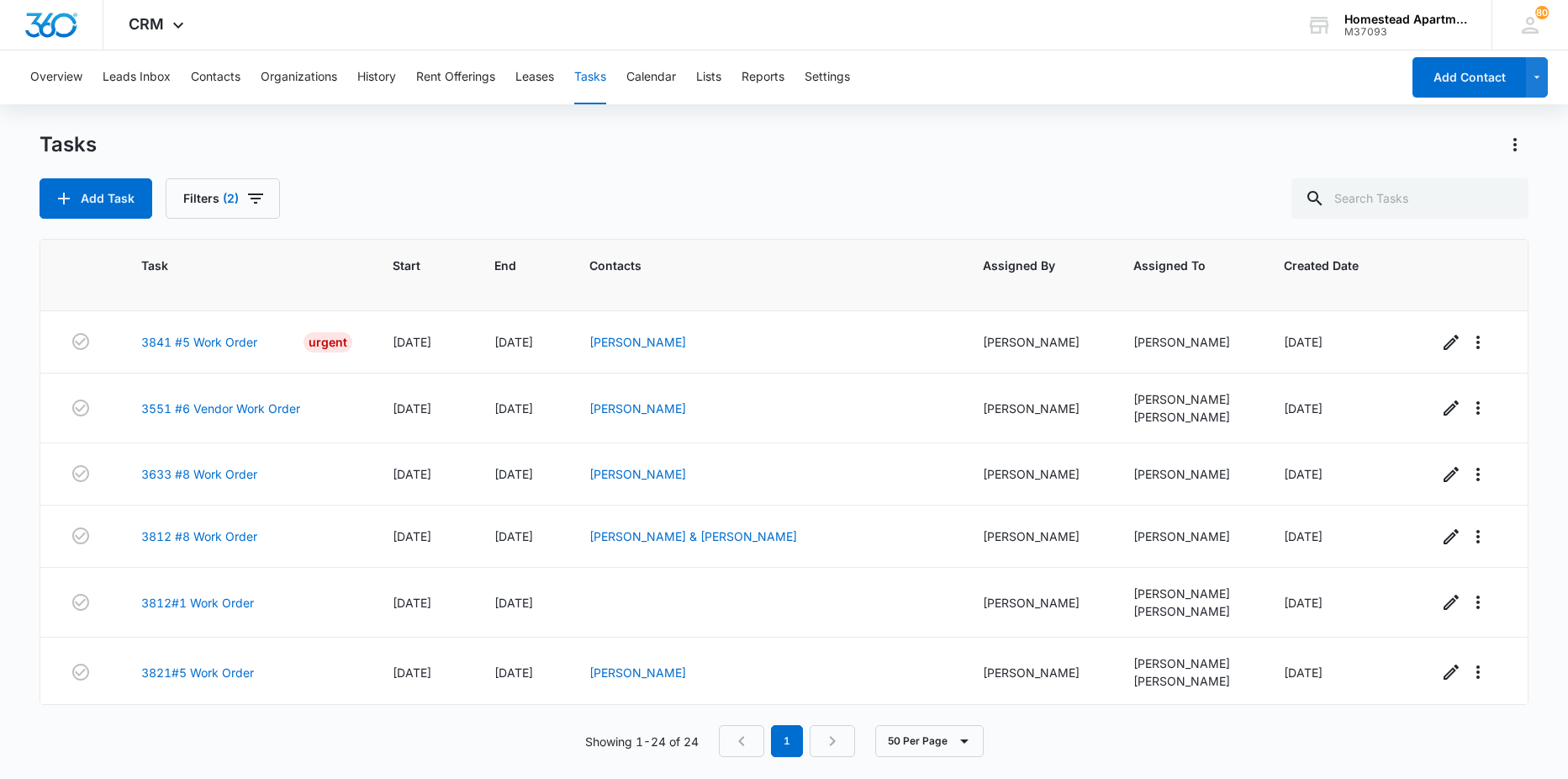
scroll to position [1142, 0]
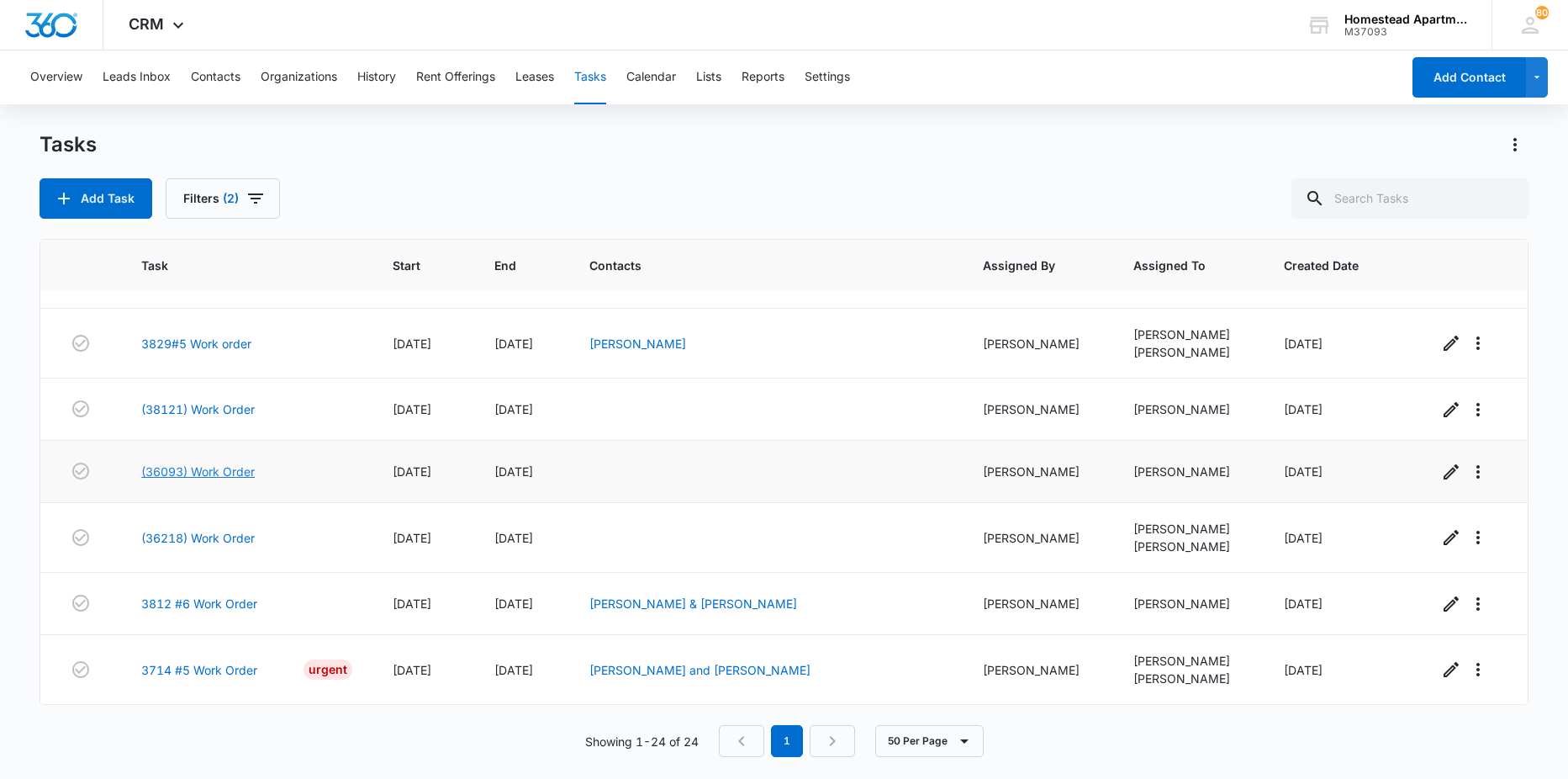
click at [209, 465] on link "(36093) Work Order" at bounding box center [198, 471] width 114 height 18
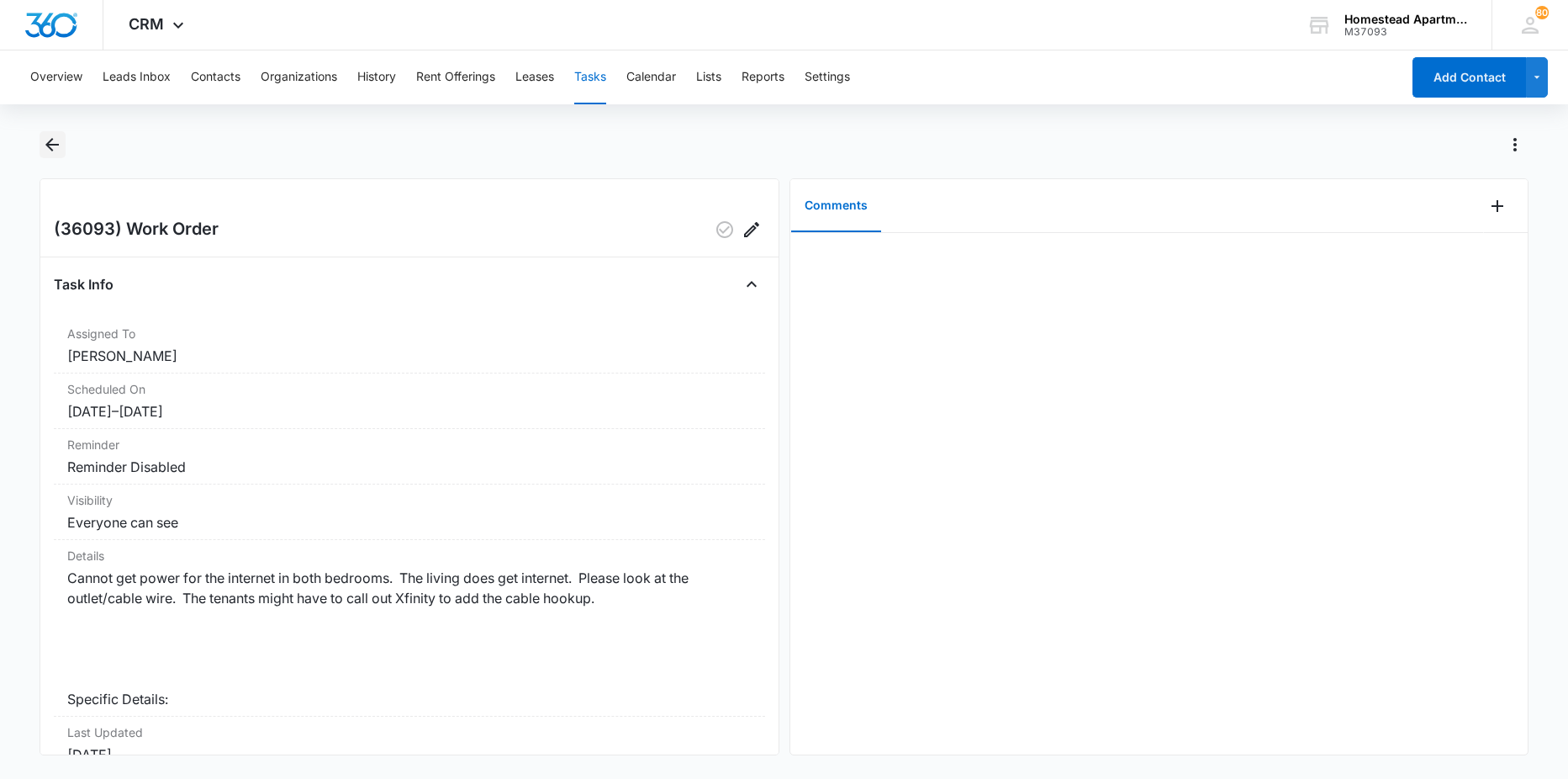
click at [57, 154] on icon "Back" at bounding box center [52, 145] width 20 height 20
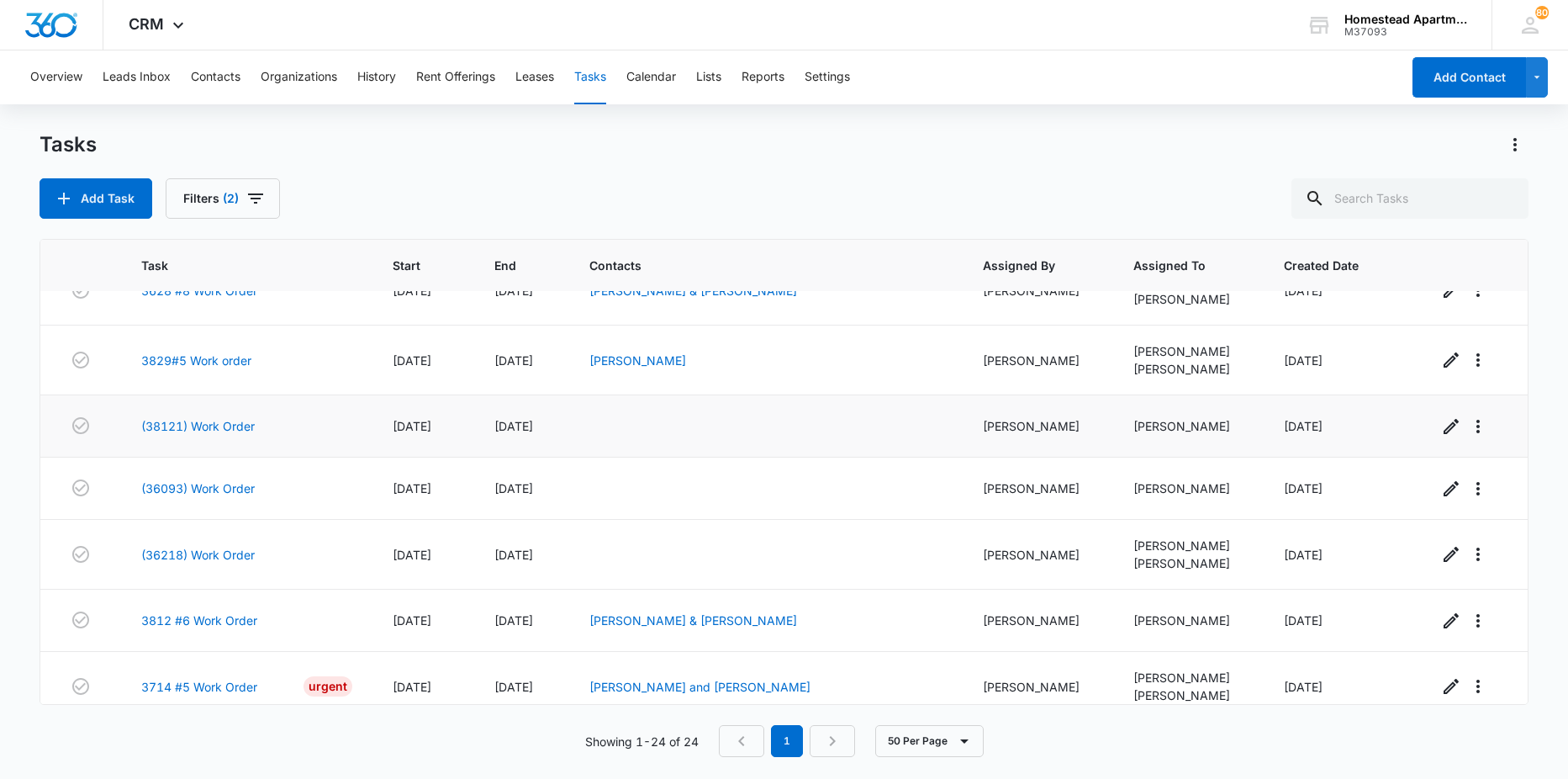
scroll to position [1142, 0]
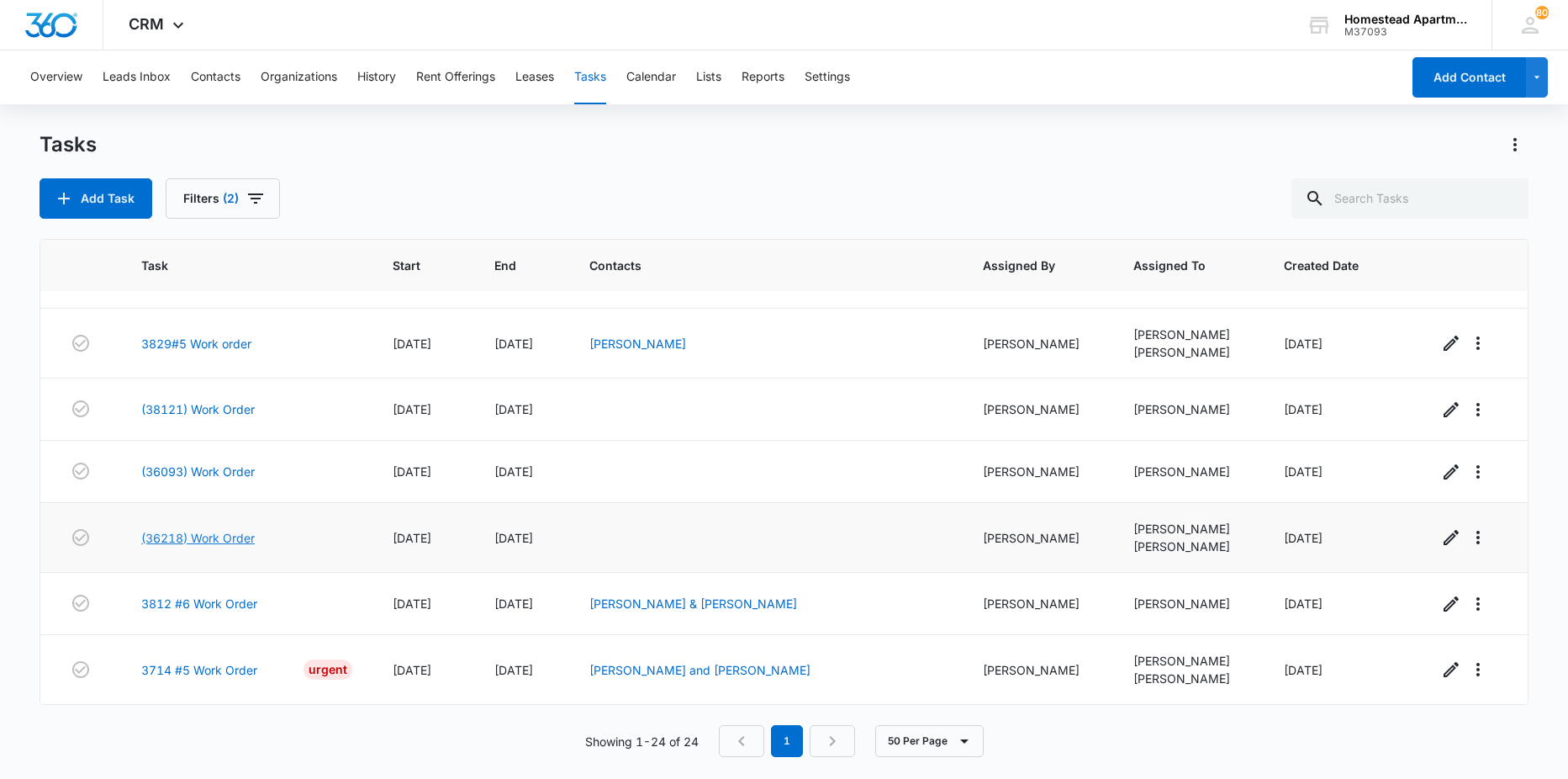
click at [207, 541] on link "(36218) Work Order" at bounding box center [198, 538] width 114 height 18
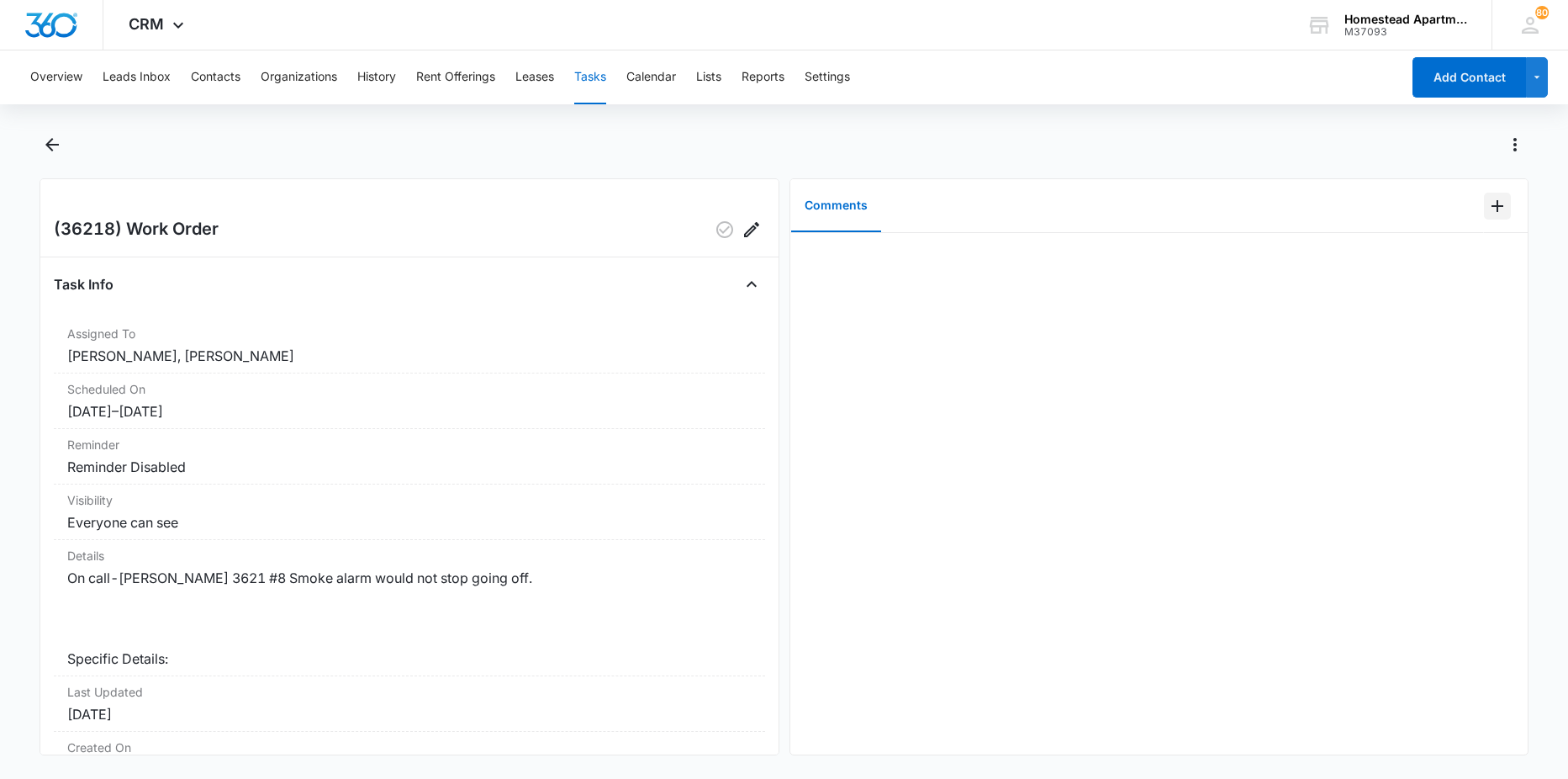
click at [1495, 203] on icon "Add Comment" at bounding box center [1497, 207] width 20 height 20
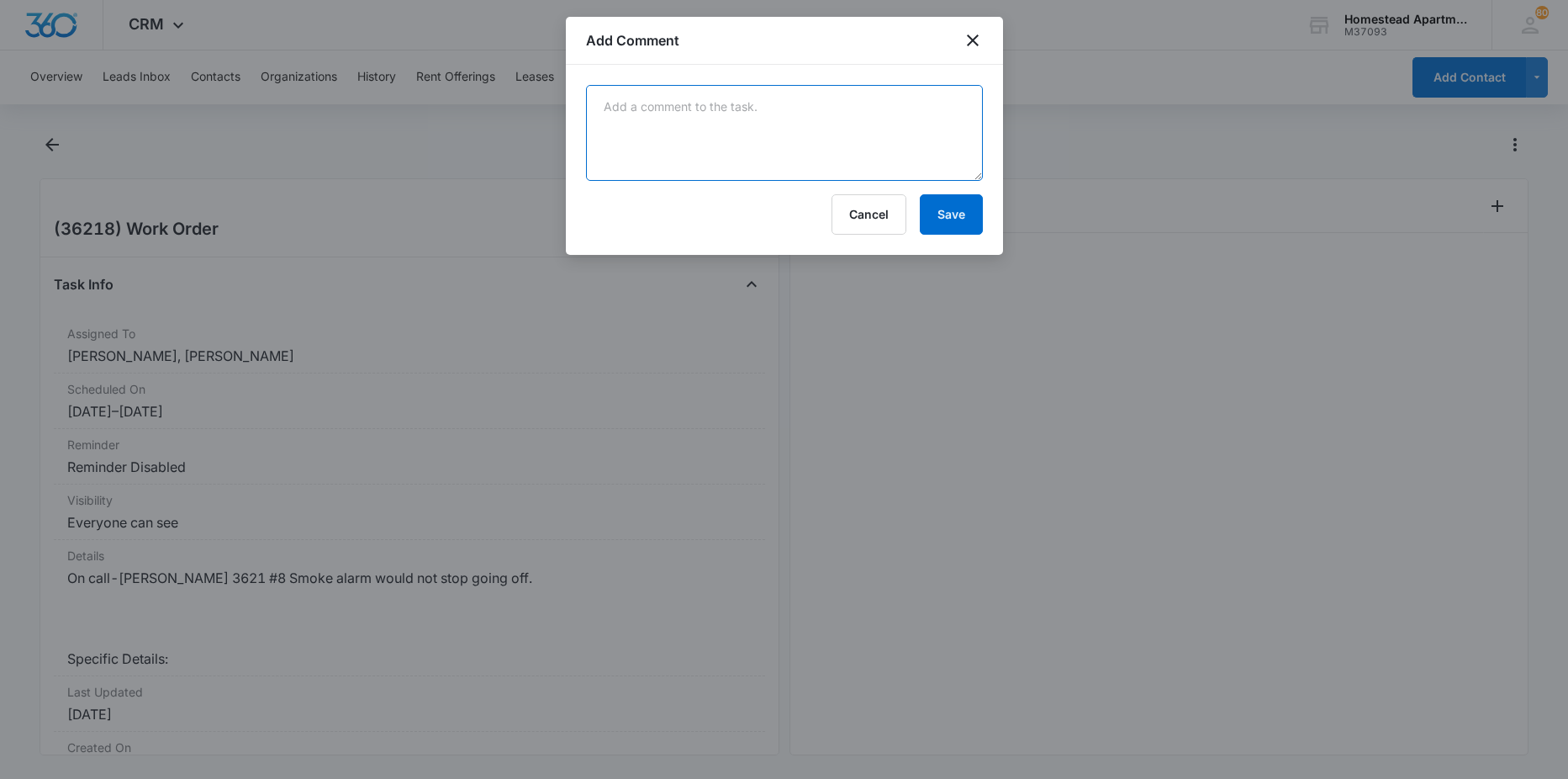
click at [879, 144] on textarea at bounding box center [784, 133] width 397 height 96
click at [905, 115] on textarea at bounding box center [784, 133] width 397 height 96
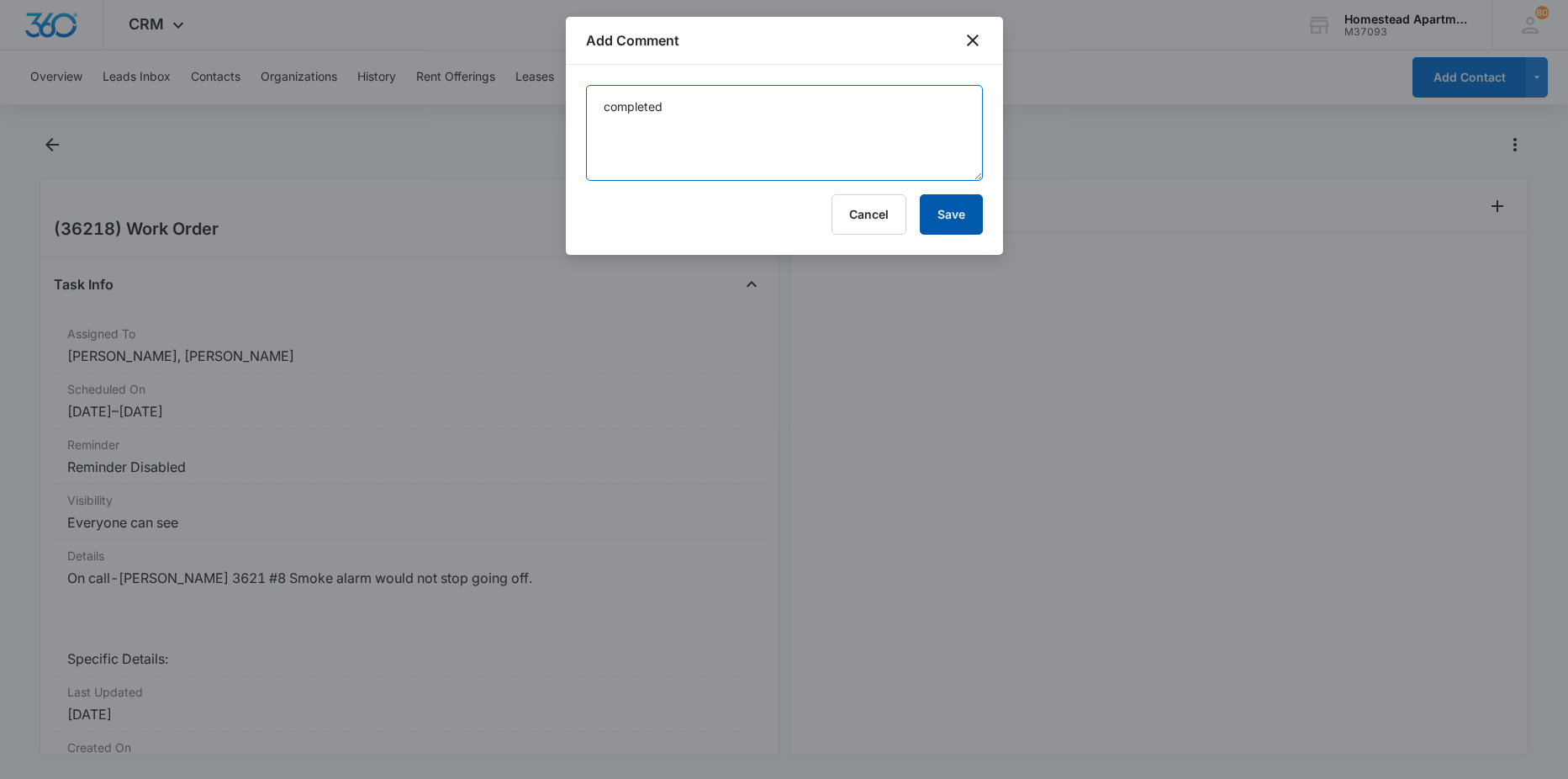
type textarea "completed"
click at [968, 213] on button "Save" at bounding box center [951, 215] width 63 height 40
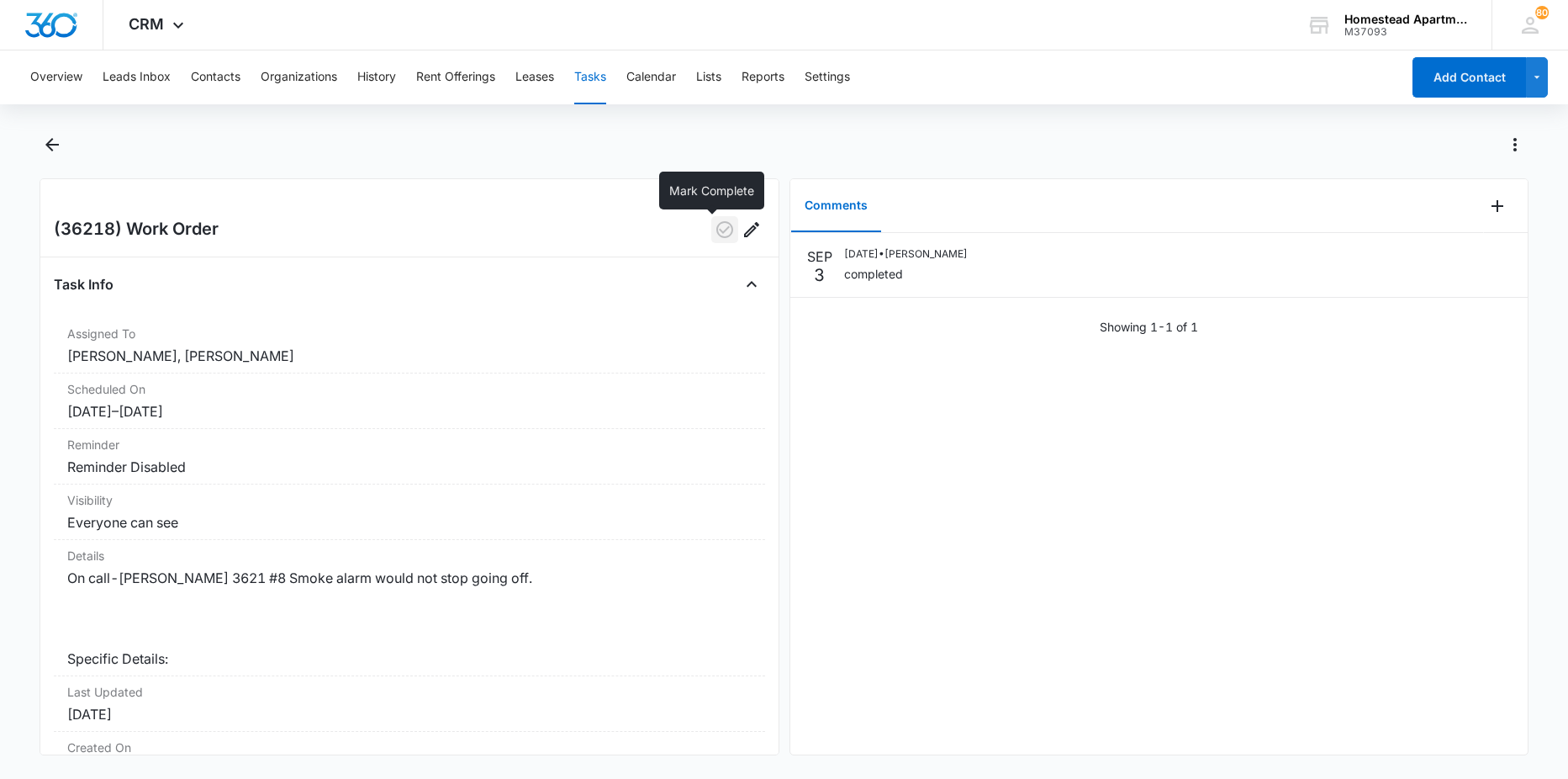
click at [721, 231] on icon "button" at bounding box center [725, 229] width 20 height 20
click at [45, 145] on icon "Back" at bounding box center [52, 145] width 20 height 20
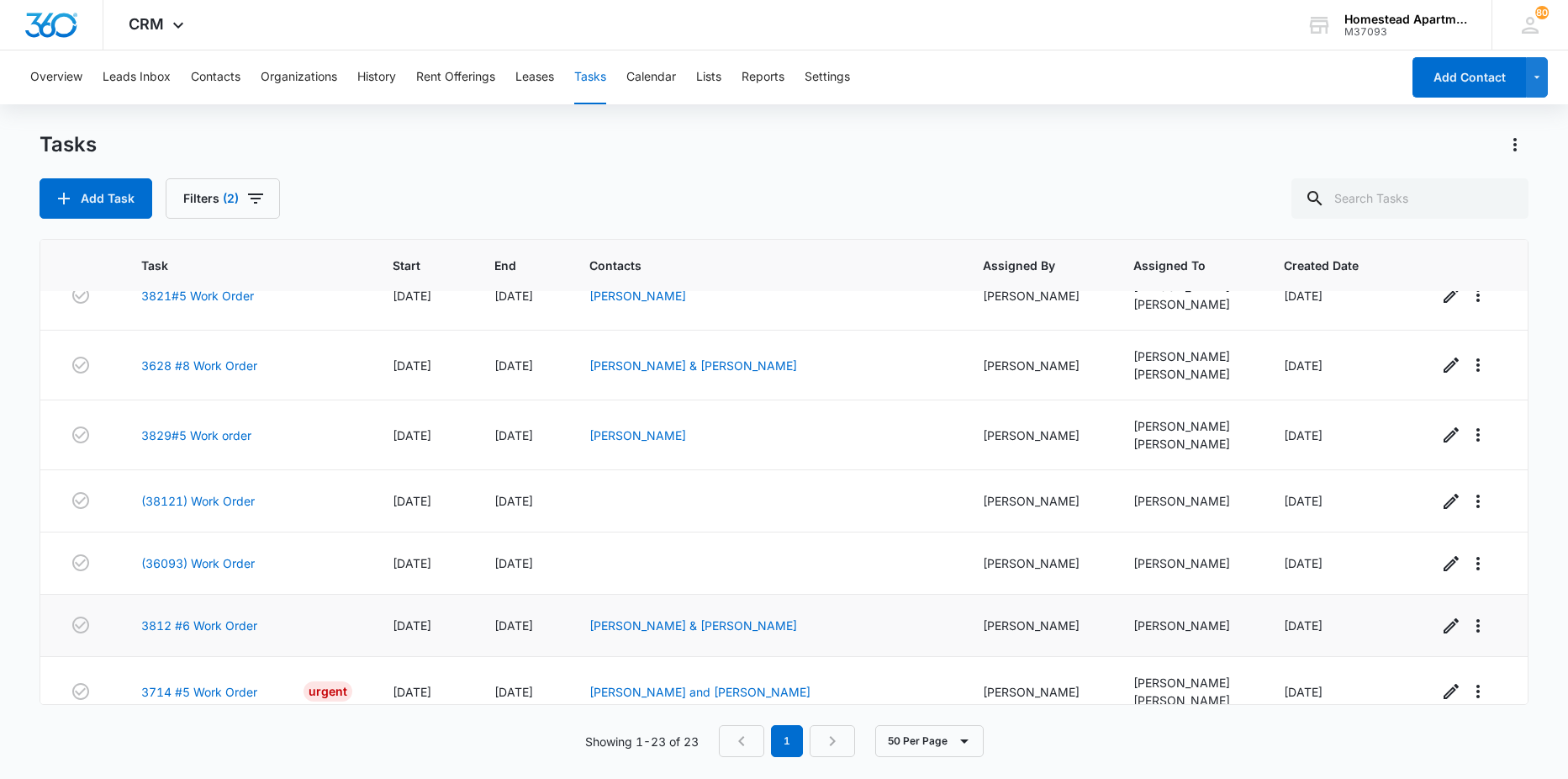
scroll to position [1072, 0]
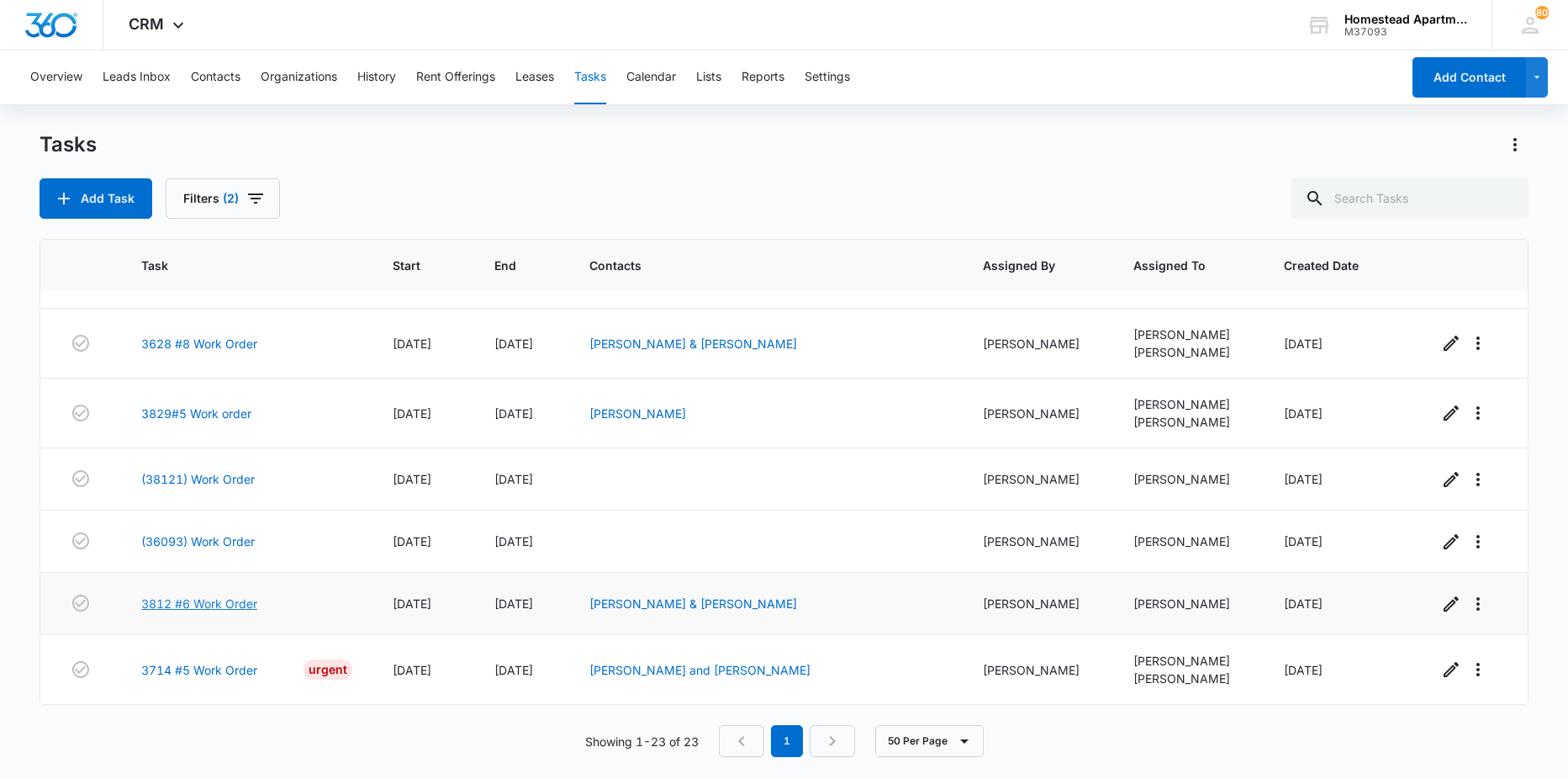
click at [197, 605] on link "3812 #6 Work Order" at bounding box center [200, 604] width 116 height 18
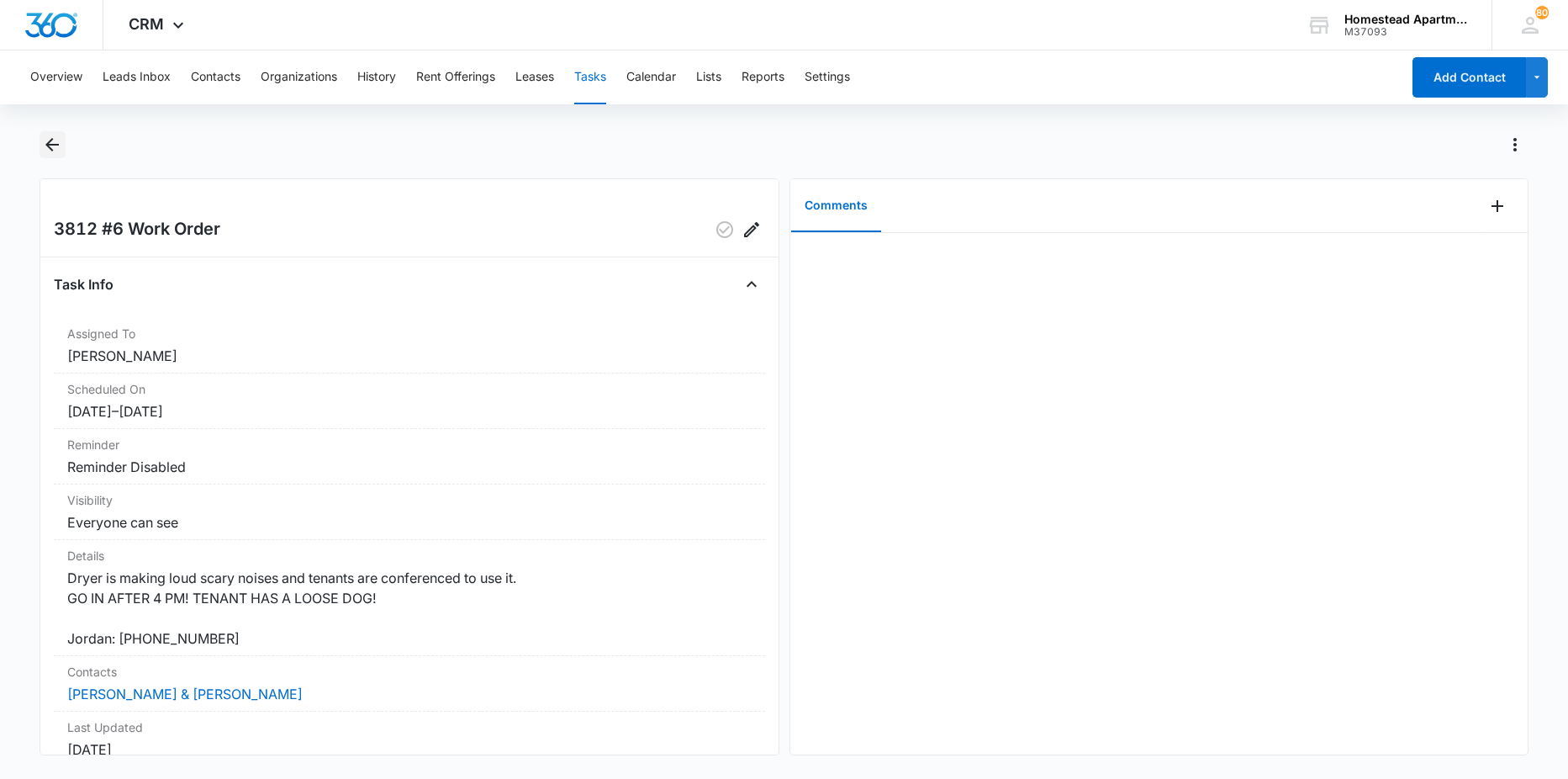
click at [63, 142] on button "Back" at bounding box center [52, 145] width 26 height 27
